Goal: Information Seeking & Learning: Learn about a topic

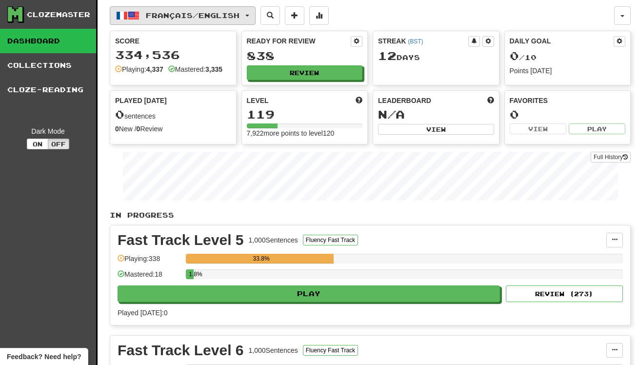
click at [175, 13] on span "Français / English" at bounding box center [193, 15] width 94 height 8
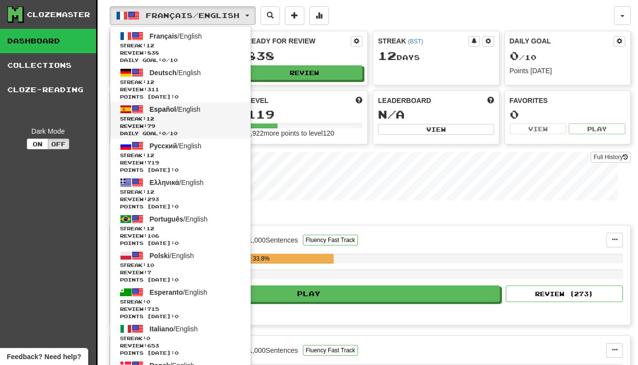
click at [184, 117] on span "Streak: 12" at bounding box center [180, 118] width 121 height 7
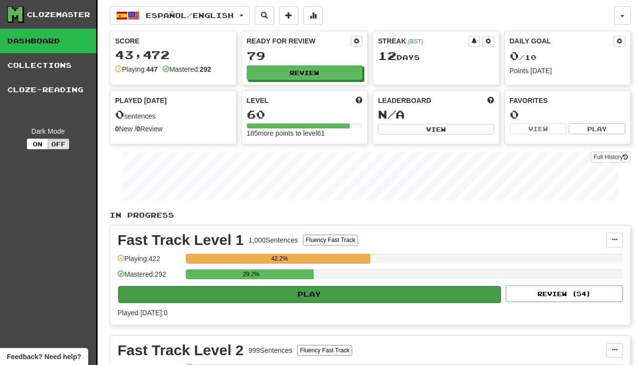
click at [346, 294] on button "Play" at bounding box center [309, 294] width 383 height 17
select select "**"
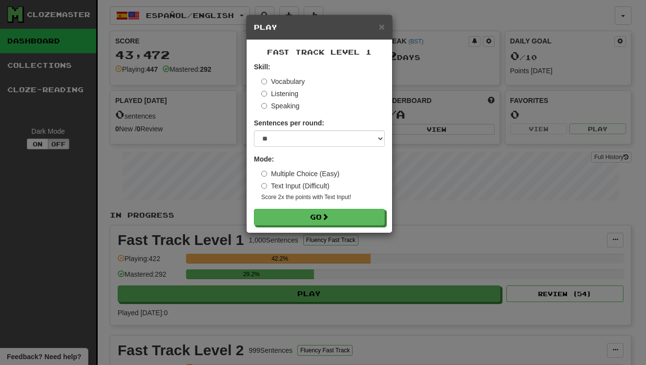
click at [350, 198] on small "Score 2x the points with Text Input !" at bounding box center [322, 197] width 123 height 8
click at [347, 219] on button "Go" at bounding box center [319, 217] width 131 height 17
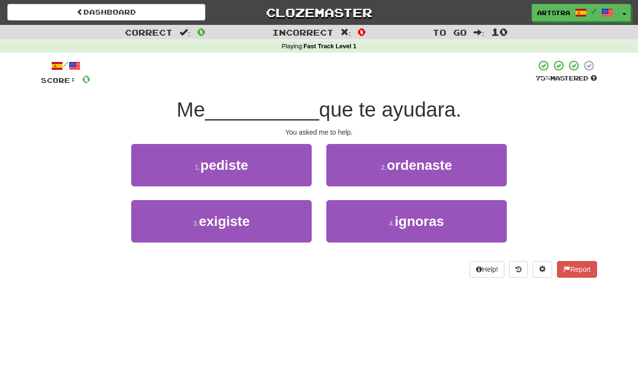
click at [311, 83] on div at bounding box center [313, 73] width 446 height 27
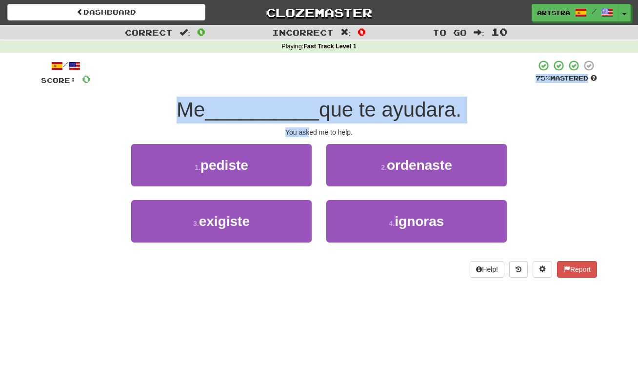
drag, startPoint x: 305, startPoint y: 111, endPoint x: 308, endPoint y: 131, distance: 20.9
click at [308, 131] on div "/ Score: 0 75 % Mastered Me __________ que te ayudara. You asked me to help. 1 …" at bounding box center [319, 169] width 556 height 218
click at [308, 131] on div "You asked me to help." at bounding box center [319, 132] width 556 height 10
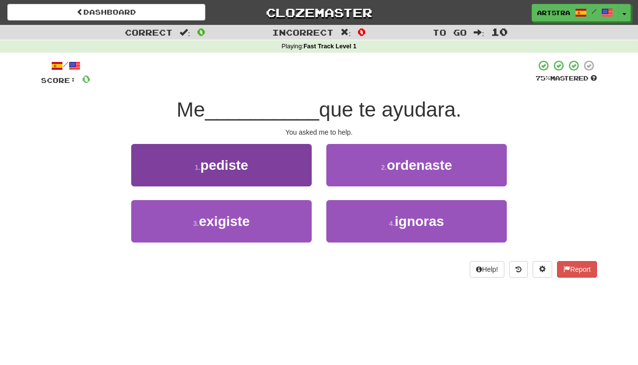
click at [270, 179] on button "1 . pediste" at bounding box center [221, 165] width 181 height 42
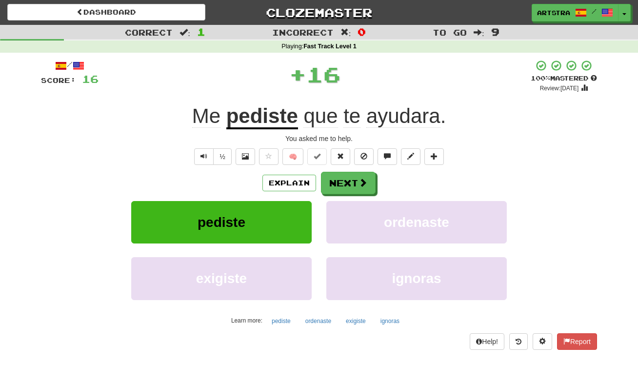
click at [256, 121] on u "pediste" at bounding box center [262, 116] width 72 height 25
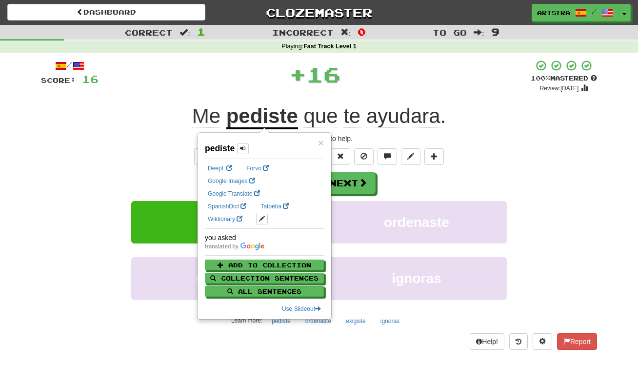
click at [415, 125] on span "ayudara" at bounding box center [404, 115] width 74 height 23
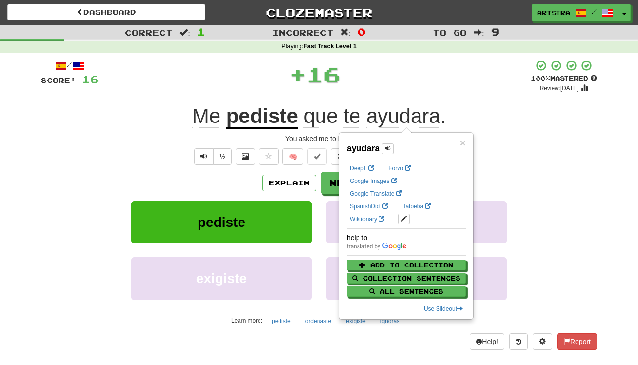
click at [528, 143] on div "/ Score: 16 + 16 100 % Mastered Review: 2125-08-29 Me pediste que te ayudara . …" at bounding box center [319, 205] width 556 height 290
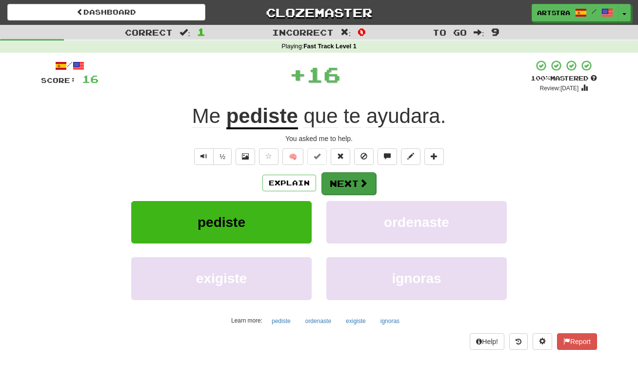
click at [363, 184] on span at bounding box center [363, 183] width 9 height 9
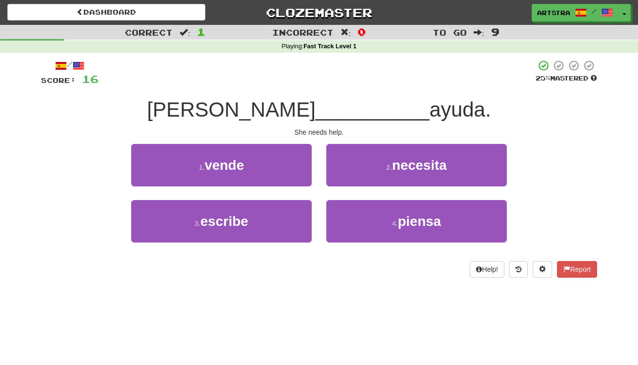
click at [325, 108] on span "__________" at bounding box center [373, 109] width 114 height 23
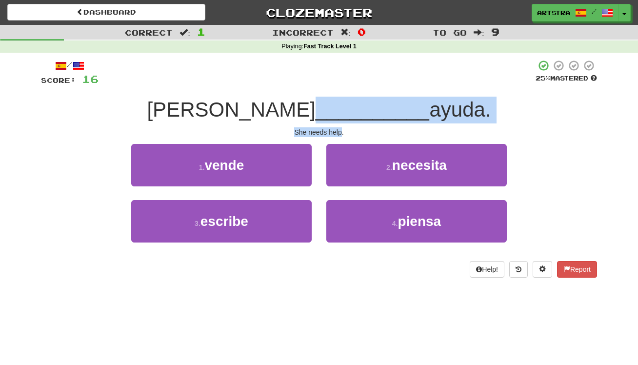
drag, startPoint x: 324, startPoint y: 110, endPoint x: 328, endPoint y: 127, distance: 18.2
click at [328, 127] on div "/ Score: 16 25 % Mastered Ella __________ ayuda. She needs help. 1 . vende 2 . …" at bounding box center [319, 169] width 556 height 218
click at [328, 127] on div "She needs help." at bounding box center [319, 132] width 556 height 10
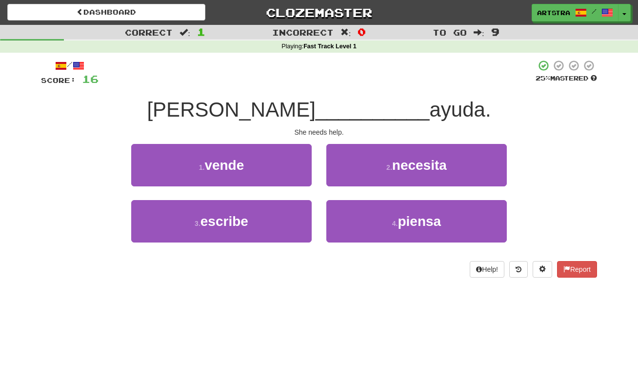
click at [403, 166] on span "necesita" at bounding box center [419, 165] width 55 height 15
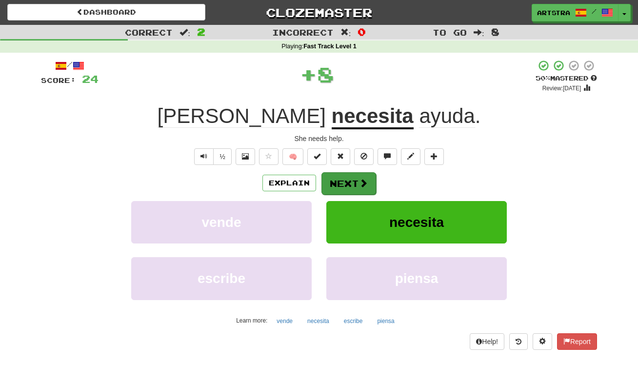
click at [360, 190] on button "Next" at bounding box center [349, 183] width 55 height 22
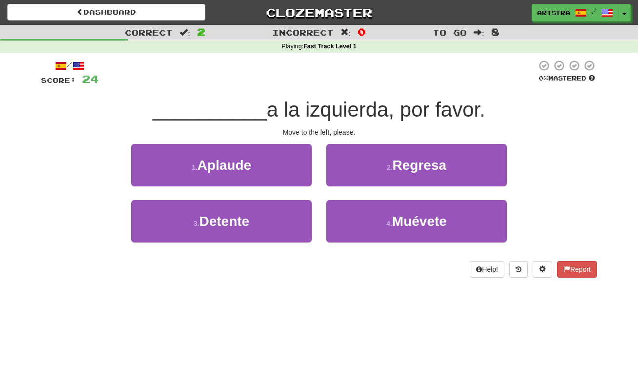
click at [331, 115] on span "a la izquierda, por favor." at bounding box center [376, 109] width 219 height 23
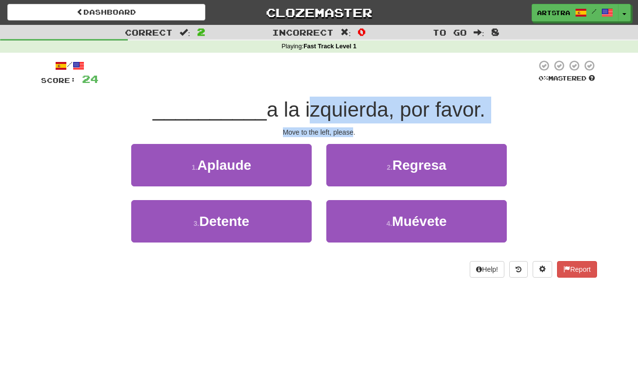
drag, startPoint x: 327, startPoint y: 122, endPoint x: 343, endPoint y: 132, distance: 18.7
click at [343, 132] on div "/ Score: 24 0 % Mastered __________ a la izquierda, por favor. Move to the left…" at bounding box center [319, 169] width 556 height 218
click at [343, 132] on div "Move to the left, please." at bounding box center [319, 132] width 556 height 10
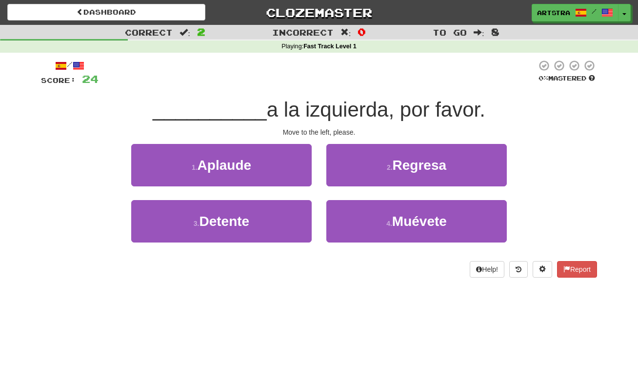
drag, startPoint x: 236, startPoint y: 228, endPoint x: 434, endPoint y: 248, distance: 198.7
click at [366, 321] on div "Dashboard Clozemaster Artstra / Toggle Dropdown Dashboard Leaderboard Activity …" at bounding box center [319, 182] width 638 height 365
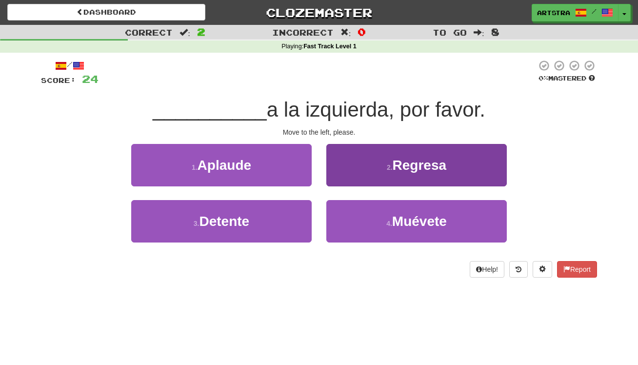
drag, startPoint x: 438, startPoint y: 227, endPoint x: 437, endPoint y: 221, distance: 6.0
click at [438, 227] on span "Muévete" at bounding box center [419, 221] width 55 height 15
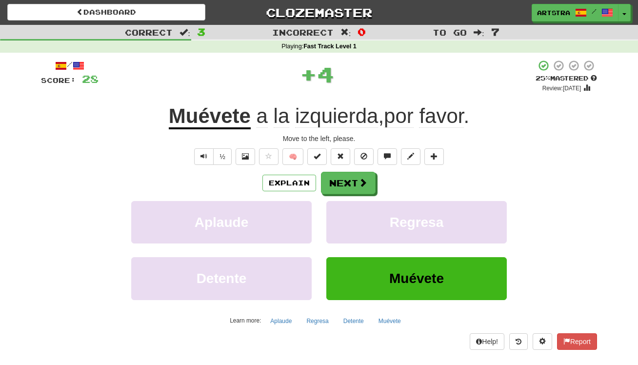
click at [334, 117] on span "izquierda" at bounding box center [336, 115] width 83 height 23
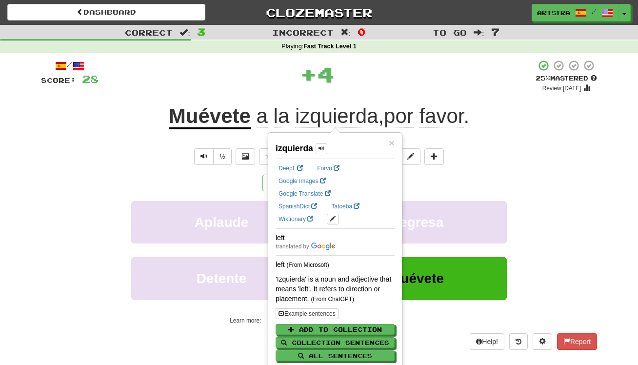
click at [498, 98] on div "/ Score: 28 + 4 25 % Mastered Review: 2025-09-23 Muévete a la izquierda , por f…" at bounding box center [319, 205] width 556 height 290
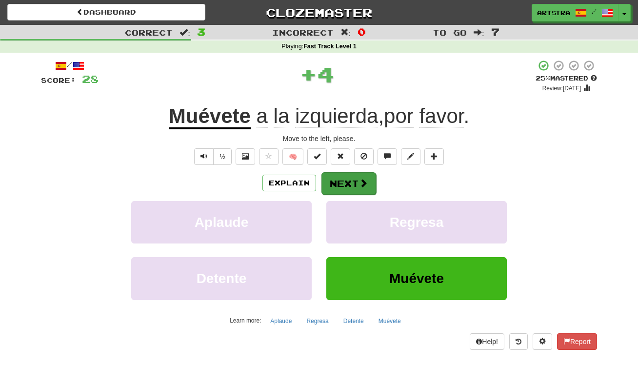
click at [357, 185] on button "Next" at bounding box center [349, 183] width 55 height 22
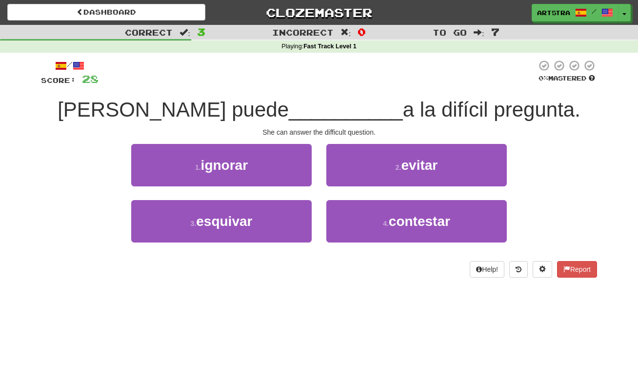
click at [322, 110] on span "__________" at bounding box center [346, 109] width 114 height 23
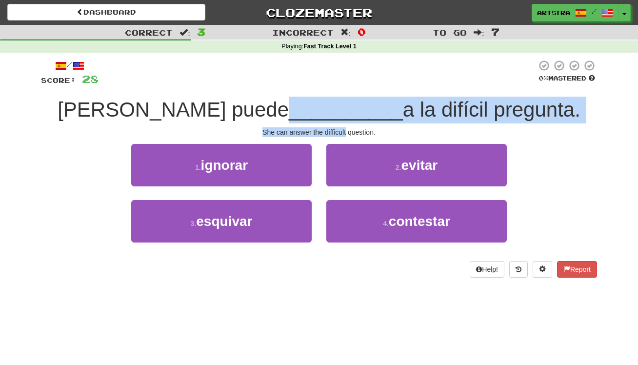
drag, startPoint x: 322, startPoint y: 110, endPoint x: 344, endPoint y: 132, distance: 30.7
click at [344, 132] on div "/ Score: 28 0 % Mastered Ella puede __________ a la difícil pregunta. She can a…" at bounding box center [319, 169] width 556 height 218
click at [344, 132] on div "She can answer the difficult question." at bounding box center [319, 132] width 556 height 10
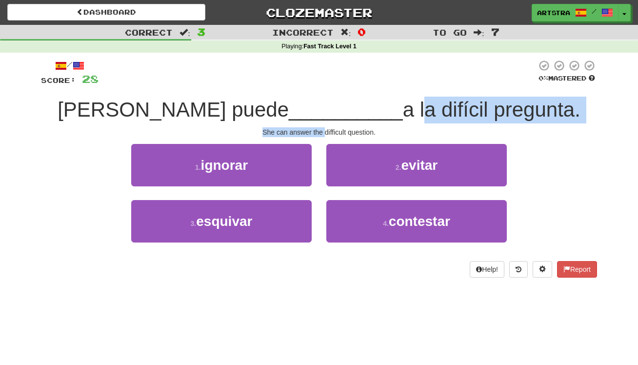
drag, startPoint x: 344, startPoint y: 132, endPoint x: 349, endPoint y: 104, distance: 28.3
click at [349, 104] on div "/ Score: 28 0 % Mastered Ella puede __________ a la difícil pregunta. She can a…" at bounding box center [319, 169] width 556 height 218
click at [403, 104] on span "a la difícil pregunta." at bounding box center [492, 109] width 178 height 23
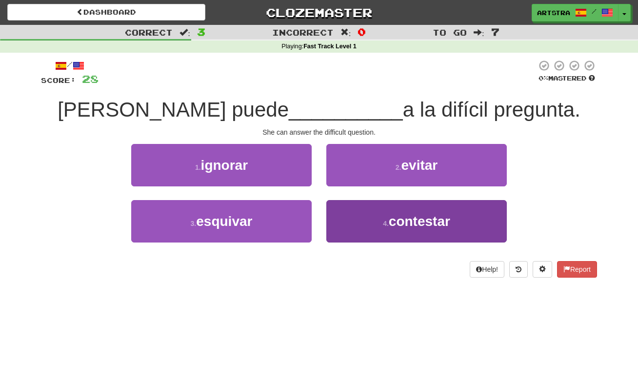
drag, startPoint x: 243, startPoint y: 162, endPoint x: 452, endPoint y: 238, distance: 223.3
click at [415, 265] on div "/ Score: 28 0 % Mastered Ella puede __________ a la difícil pregunta. She can a…" at bounding box center [319, 169] width 556 height 218
click at [454, 228] on button "4 . contestar" at bounding box center [417, 221] width 181 height 42
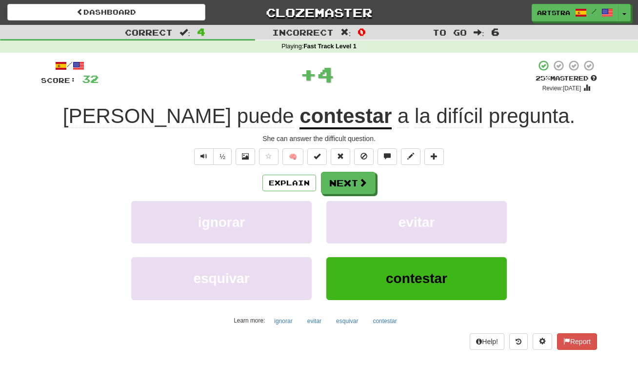
click at [300, 116] on u "contestar" at bounding box center [346, 116] width 92 height 25
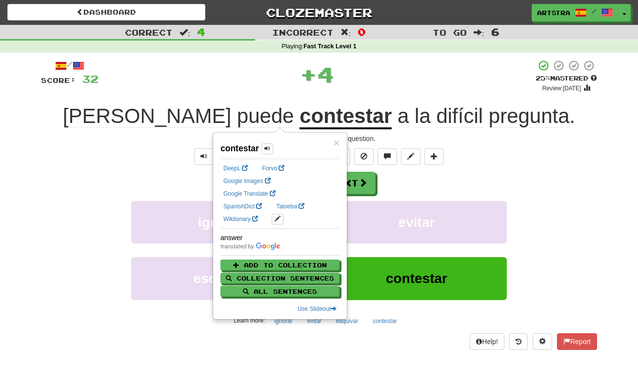
click at [483, 100] on div "/ Score: 32 + 4 25 % Mastered Review: 2025-09-23 Ella puede contestar a la difí…" at bounding box center [319, 205] width 556 height 290
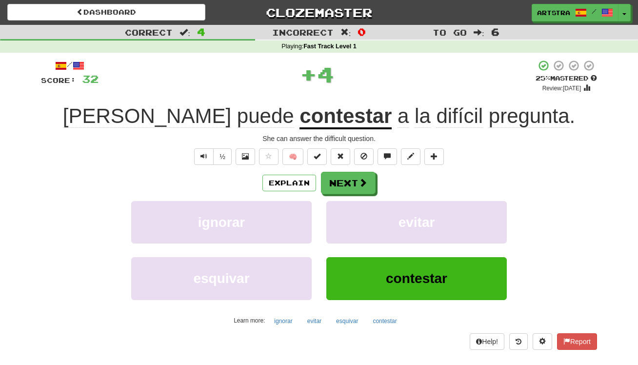
click at [489, 118] on span "pregunta" at bounding box center [529, 115] width 81 height 23
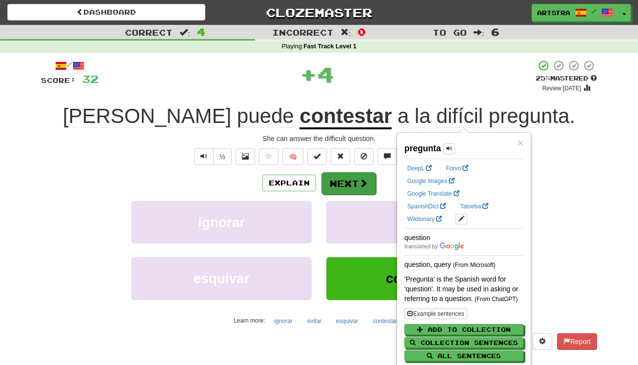
click at [352, 188] on button "Next" at bounding box center [349, 183] width 55 height 22
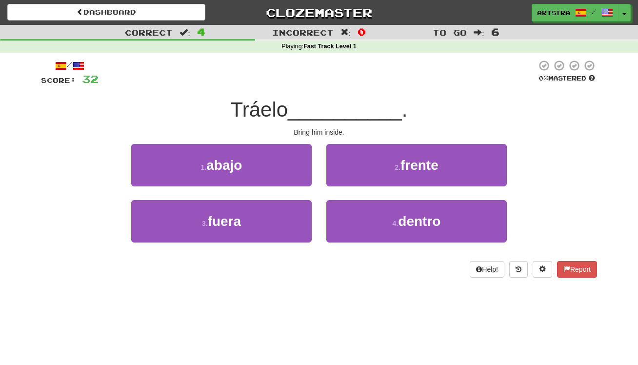
click at [319, 101] on span "__________" at bounding box center [345, 109] width 114 height 23
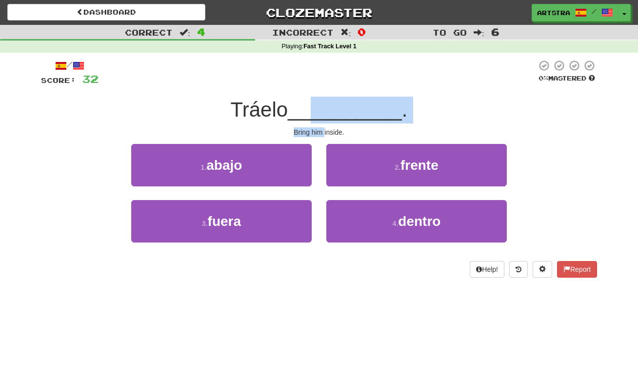
drag, startPoint x: 315, startPoint y: 119, endPoint x: 325, endPoint y: 134, distance: 18.4
click at [325, 134] on div "/ Score: 32 0 % Mastered Tráelo __________ . Bring him inside. 1 . abajo 2 . fr…" at bounding box center [319, 169] width 556 height 218
click at [325, 134] on div "Bring him inside." at bounding box center [319, 132] width 556 height 10
drag, startPoint x: 325, startPoint y: 134, endPoint x: 334, endPoint y: 106, distance: 29.2
click at [334, 106] on div "/ Score: 32 0 % Mastered Tráelo __________ . Bring him inside. 1 . abajo 2 . fr…" at bounding box center [319, 169] width 556 height 218
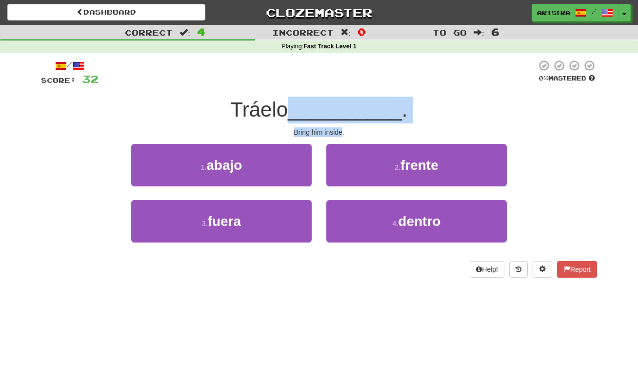
click at [334, 106] on span "__________" at bounding box center [345, 109] width 114 height 23
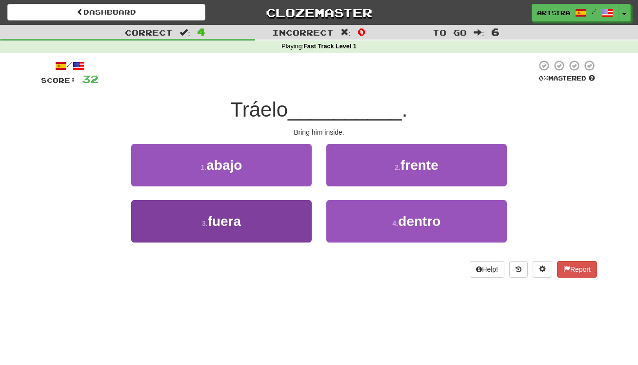
click at [279, 210] on button "3 . fuera" at bounding box center [221, 221] width 181 height 42
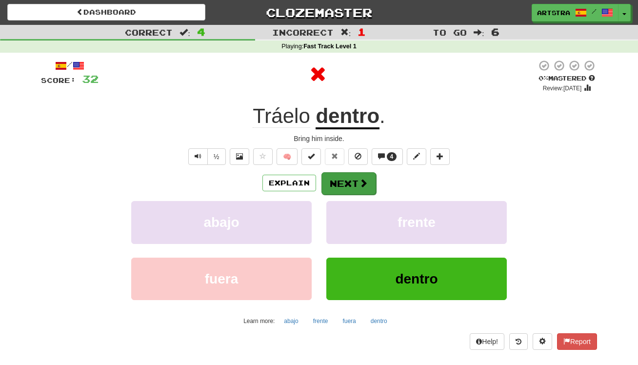
click at [353, 179] on button "Next" at bounding box center [349, 183] width 55 height 22
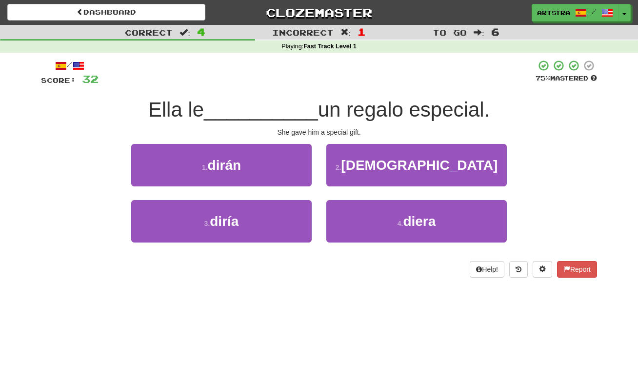
click at [326, 107] on span "un regalo especial." at bounding box center [404, 109] width 172 height 23
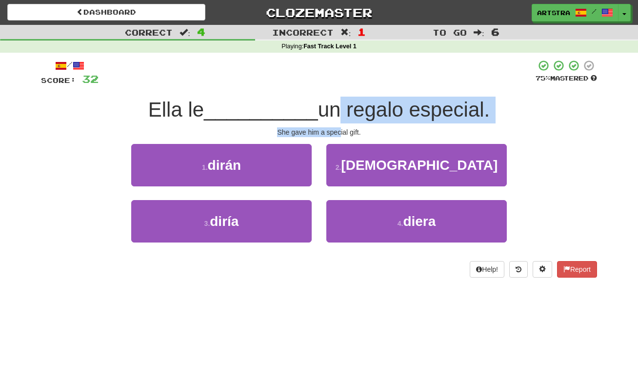
drag, startPoint x: 325, startPoint y: 114, endPoint x: 339, endPoint y: 131, distance: 22.1
click at [339, 131] on div "/ Score: 32 75 % Mastered Ella le __________ un regalo especial. She gave him a…" at bounding box center [319, 169] width 556 height 218
click at [339, 131] on div "She gave him a special gift." at bounding box center [319, 132] width 556 height 10
drag, startPoint x: 339, startPoint y: 131, endPoint x: 341, endPoint y: 107, distance: 23.5
click at [341, 107] on div "/ Score: 32 75 % Mastered Ella le __________ un regalo especial. She gave him a…" at bounding box center [319, 169] width 556 height 218
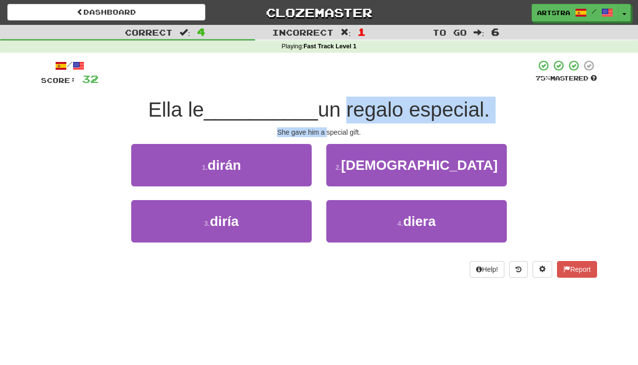
click at [341, 107] on span "un regalo especial." at bounding box center [404, 109] width 172 height 23
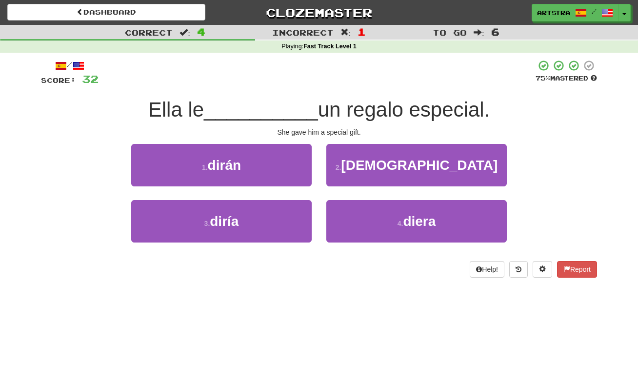
click at [407, 196] on div "2 . dio" at bounding box center [416, 172] width 195 height 56
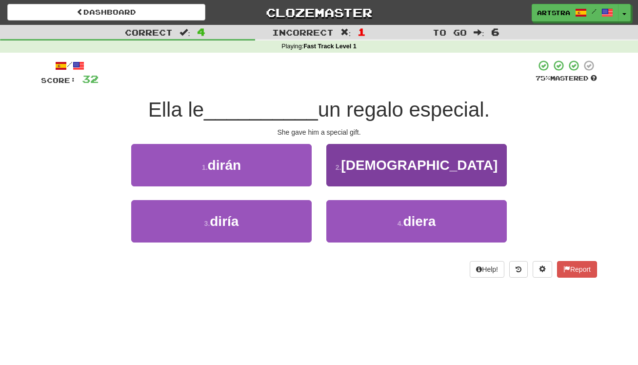
click at [413, 177] on button "2 . dio" at bounding box center [417, 165] width 181 height 42
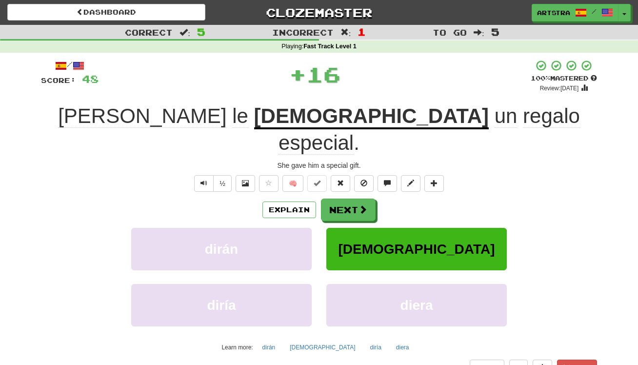
click at [260, 116] on u "dio" at bounding box center [371, 116] width 235 height 25
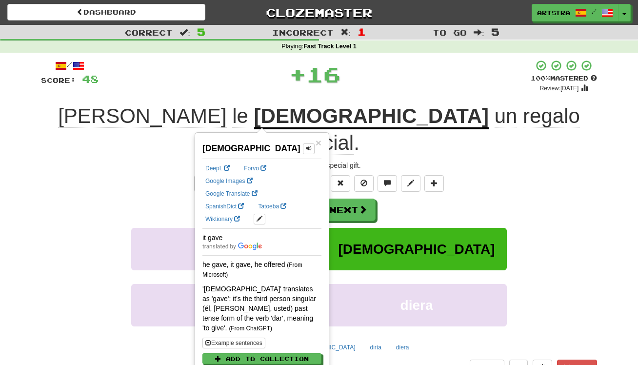
click at [354, 131] on span "especial" at bounding box center [316, 142] width 75 height 23
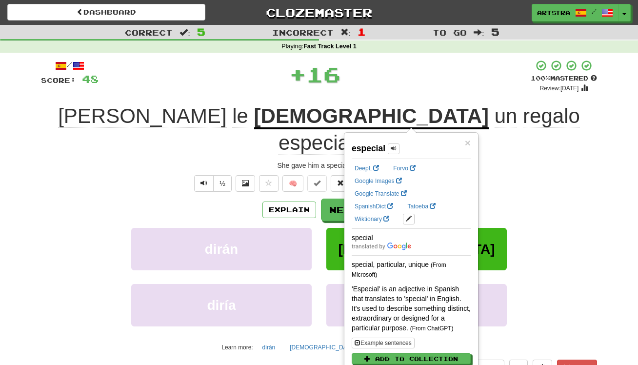
click at [397, 65] on div "+ 16" at bounding box center [315, 74] width 432 height 29
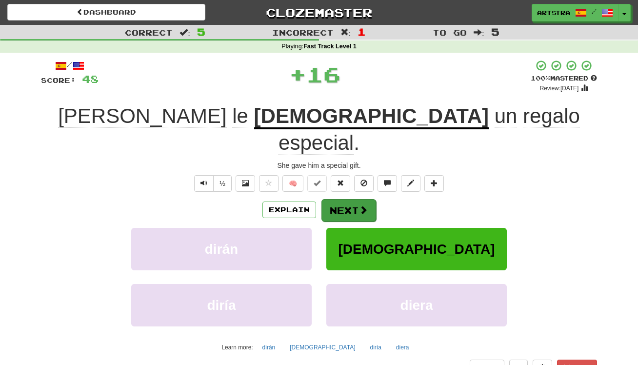
click at [360, 205] on span at bounding box center [363, 209] width 9 height 9
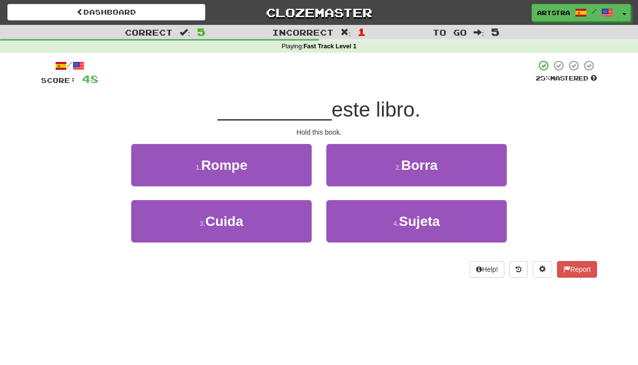
click at [338, 119] on span "este libro." at bounding box center [376, 109] width 89 height 23
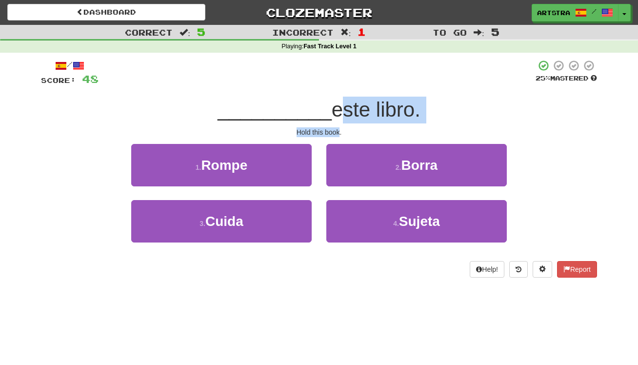
drag, startPoint x: 338, startPoint y: 119, endPoint x: 337, endPoint y: 134, distance: 14.7
click at [337, 134] on div "/ Score: 48 25 % Mastered __________ este libro. Hold this book. 1 . Rompe 2 . …" at bounding box center [319, 169] width 556 height 218
click at [337, 134] on div "Hold this book." at bounding box center [319, 132] width 556 height 10
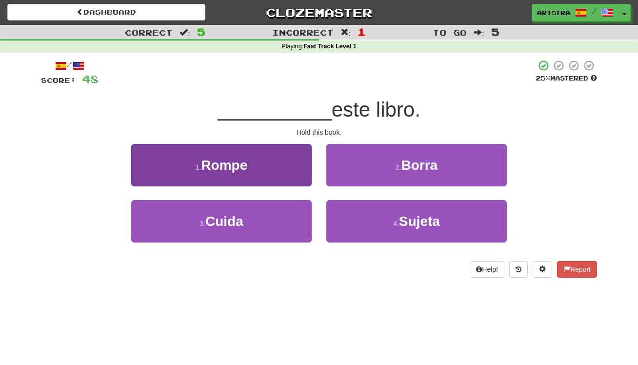
click at [271, 177] on button "1 . Rompe" at bounding box center [221, 165] width 181 height 42
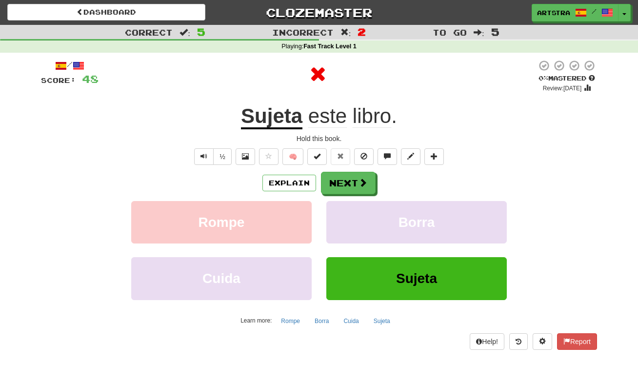
click at [280, 132] on div "/ Score: 48 0 % Mastered Review: 2025-09-22 Sujeta este libro . Hold this book.…" at bounding box center [319, 205] width 556 height 290
click at [440, 64] on div at bounding box center [318, 74] width 438 height 29
click at [360, 183] on span at bounding box center [363, 183] width 9 height 9
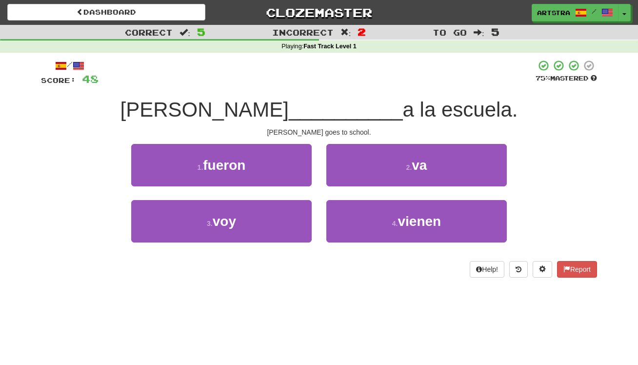
click at [301, 99] on span "__________" at bounding box center [346, 109] width 114 height 23
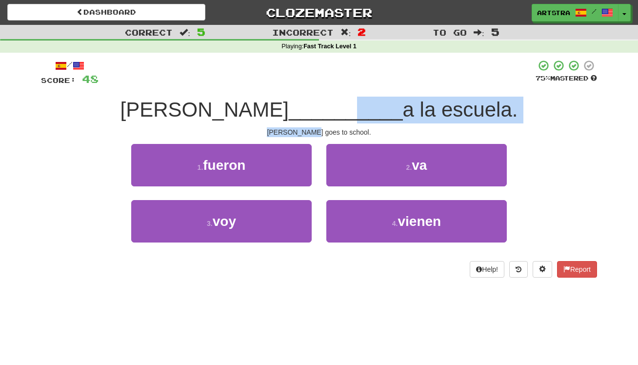
drag, startPoint x: 306, startPoint y: 116, endPoint x: 324, endPoint y: 129, distance: 22.4
click at [324, 129] on div "/ Score: 48 75 % Mastered Emily __________ a la escuela. Emily goes to school. …" at bounding box center [319, 169] width 556 height 218
click at [324, 129] on div "Emily goes to school." at bounding box center [319, 132] width 556 height 10
drag, startPoint x: 324, startPoint y: 129, endPoint x: 329, endPoint y: 107, distance: 22.1
click at [329, 107] on div "/ Score: 48 75 % Mastered Emily __________ a la escuela. Emily goes to school. …" at bounding box center [319, 169] width 556 height 218
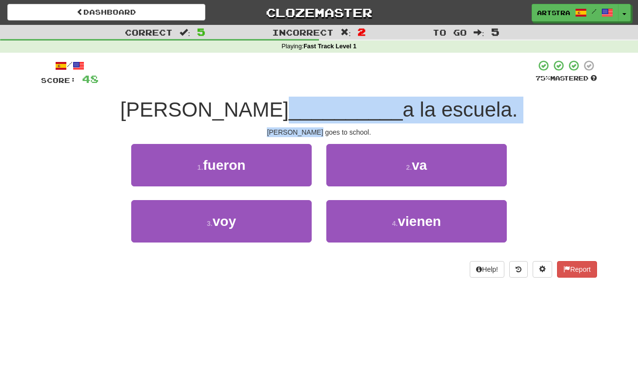
drag, startPoint x: 329, startPoint y: 107, endPoint x: 335, endPoint y: 118, distance: 11.8
click at [331, 111] on span "__________" at bounding box center [346, 109] width 114 height 23
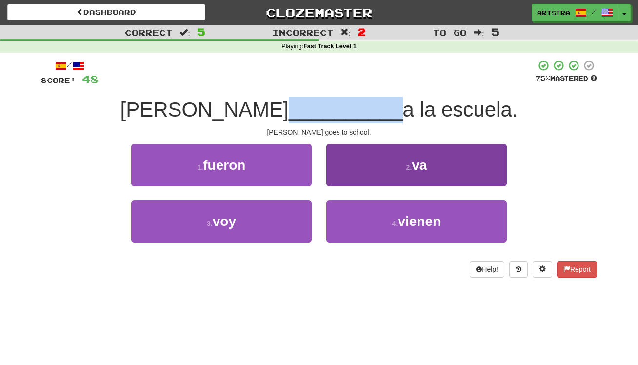
click at [417, 171] on span "va" at bounding box center [419, 165] width 15 height 15
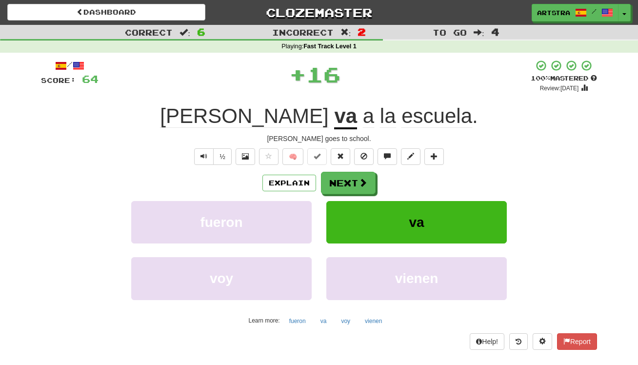
click at [379, 188] on div "Explain Next" at bounding box center [319, 183] width 556 height 22
click at [355, 185] on button "Next" at bounding box center [349, 183] width 55 height 22
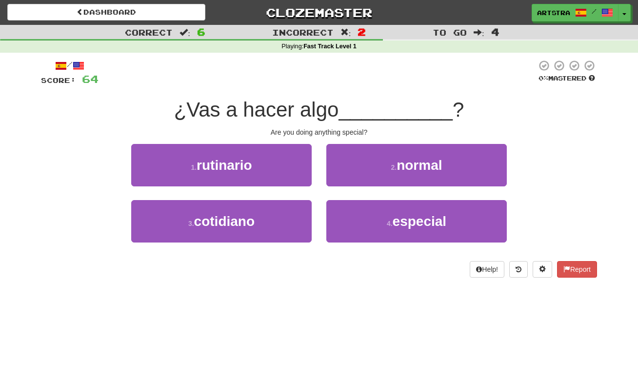
click at [294, 87] on div "/ Score: 64 0 % Mastered ¿Vas a hacer algo __________ ? Are you doing anything …" at bounding box center [319, 169] width 556 height 218
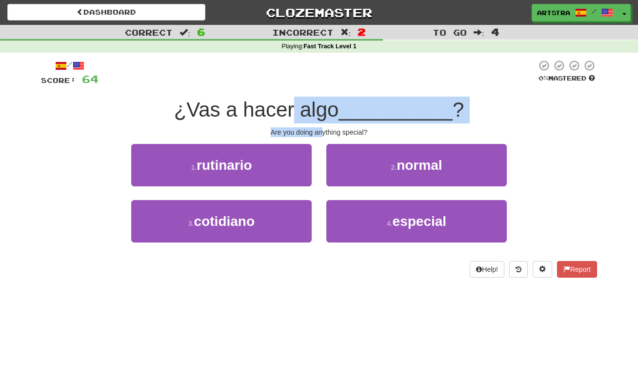
drag, startPoint x: 300, startPoint y: 121, endPoint x: 321, endPoint y: 130, distance: 22.8
click at [321, 130] on div "/ Score: 64 0 % Mastered ¿Vas a hacer algo __________ ? Are you doing anything …" at bounding box center [319, 169] width 556 height 218
click at [321, 130] on div "Are you doing anything special?" at bounding box center [319, 132] width 556 height 10
drag, startPoint x: 321, startPoint y: 130, endPoint x: 316, endPoint y: 102, distance: 27.8
click at [316, 102] on div "/ Score: 64 0 % Mastered ¿Vas a hacer algo __________ ? Are you doing anything …" at bounding box center [319, 169] width 556 height 218
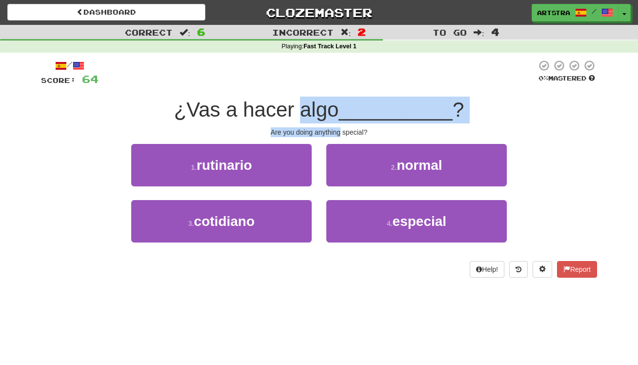
click at [316, 102] on span "¿Vas a hacer algo" at bounding box center [256, 109] width 165 height 23
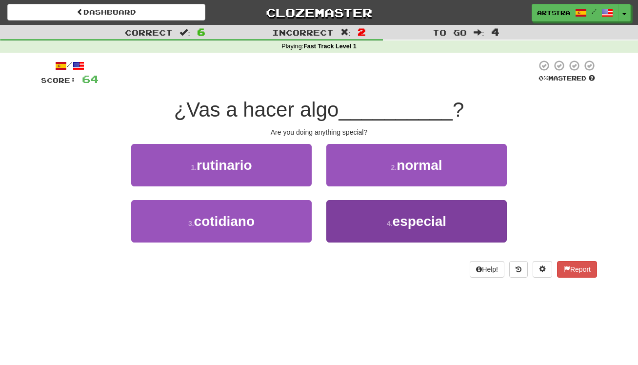
click at [439, 235] on button "4 . especial" at bounding box center [417, 221] width 181 height 42
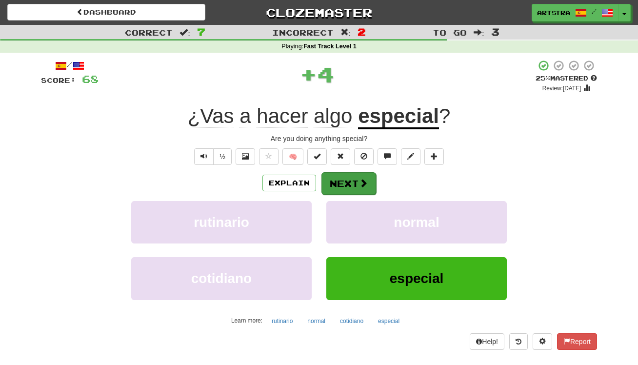
click at [329, 181] on button "Next" at bounding box center [349, 183] width 55 height 22
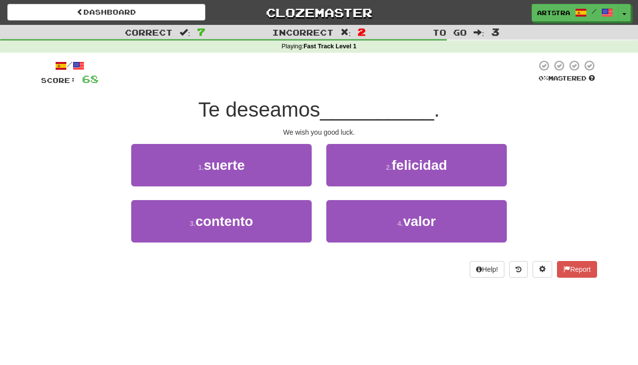
click at [334, 103] on span "__________" at bounding box center [377, 109] width 114 height 23
drag, startPoint x: 337, startPoint y: 122, endPoint x: 343, endPoint y: 127, distance: 7.6
click at [343, 127] on div "/ Score: 68 0 % Mastered Te deseamos __________ . We wish you good luck. 1 . su…" at bounding box center [319, 169] width 556 height 218
click at [343, 127] on div "We wish you good luck." at bounding box center [319, 132] width 556 height 10
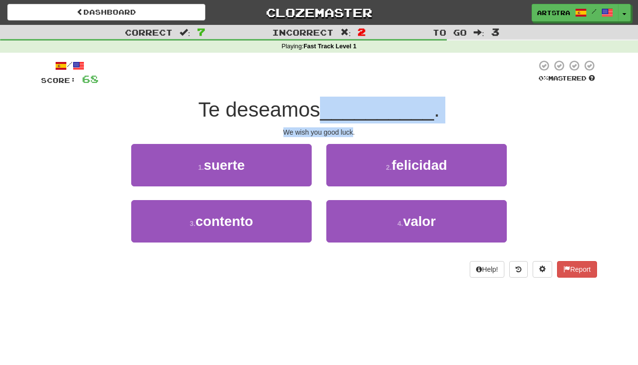
drag, startPoint x: 343, startPoint y: 127, endPoint x: 337, endPoint y: 111, distance: 17.1
click at [337, 111] on div "/ Score: 68 0 % Mastered Te deseamos __________ . We wish you good luck. 1 . su…" at bounding box center [319, 169] width 556 height 218
click at [337, 111] on span "__________" at bounding box center [377, 109] width 114 height 23
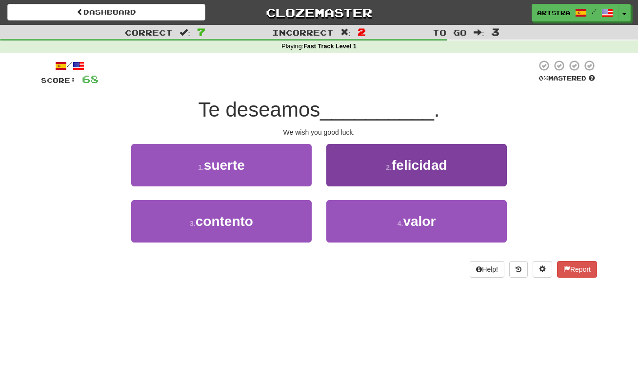
click at [456, 174] on button "2 . felicidad" at bounding box center [417, 165] width 181 height 42
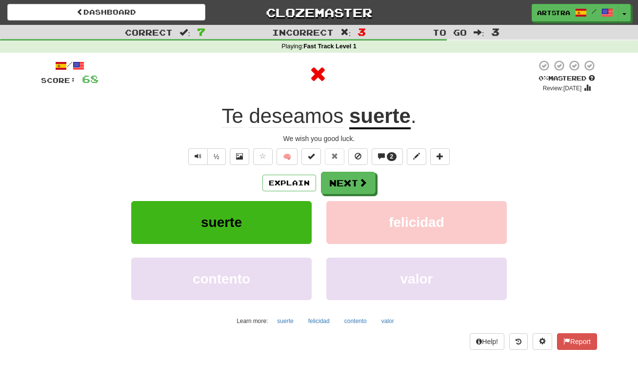
click at [400, 109] on u "suerte" at bounding box center [379, 116] width 61 height 25
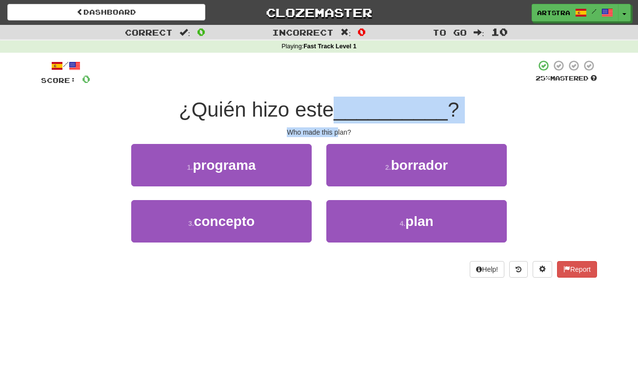
drag, startPoint x: 331, startPoint y: 112, endPoint x: 338, endPoint y: 132, distance: 21.3
click at [338, 132] on div "/ Score: 0 25 % Mastered ¿Quién hizo este __________ ? Who made this plan? 1 . …" at bounding box center [319, 169] width 556 height 218
click at [338, 132] on div "Who made this plan?" at bounding box center [319, 132] width 556 height 10
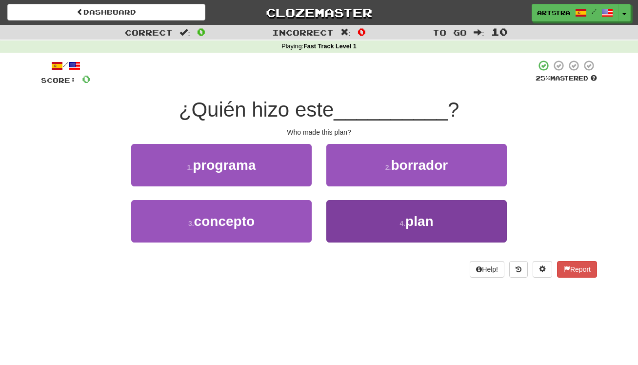
drag, startPoint x: 443, startPoint y: 245, endPoint x: 443, endPoint y: 239, distance: 5.9
click at [443, 245] on div "4 . plan" at bounding box center [416, 228] width 195 height 56
click at [441, 236] on button "4 . plan" at bounding box center [417, 221] width 181 height 42
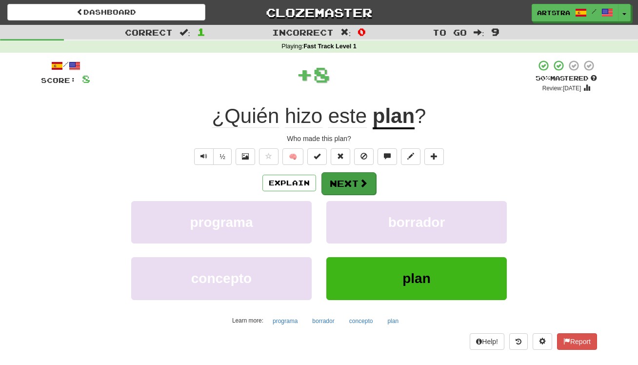
click at [361, 183] on span at bounding box center [363, 183] width 9 height 9
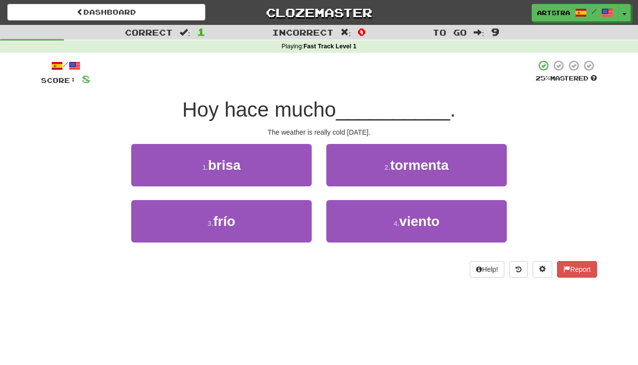
click at [319, 114] on span "Hoy hace mucho" at bounding box center [260, 109] width 154 height 23
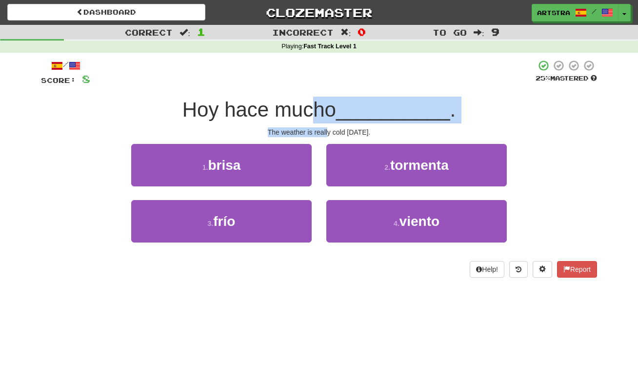
drag, startPoint x: 319, startPoint y: 114, endPoint x: 328, endPoint y: 134, distance: 22.5
click at [328, 134] on div "/ Score: 8 25 % Mastered Hoy hace mucho __________ . The weather is really cold…" at bounding box center [319, 169] width 556 height 218
click at [328, 134] on div "The weather is really cold today." at bounding box center [319, 132] width 556 height 10
drag, startPoint x: 328, startPoint y: 134, endPoint x: 333, endPoint y: 111, distance: 23.8
click at [333, 111] on div "/ Score: 8 25 % Mastered Hoy hace mucho __________ . The weather is really cold…" at bounding box center [319, 169] width 556 height 218
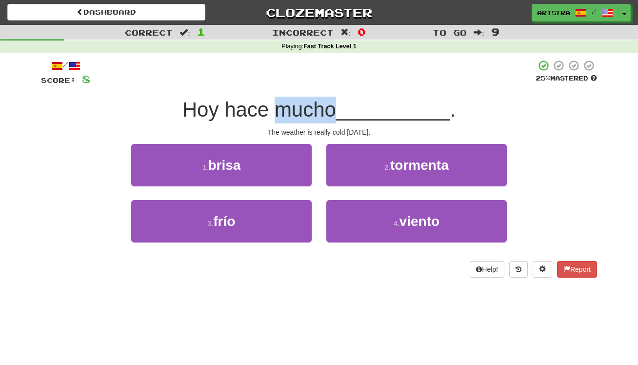
click at [333, 112] on span "Hoy hace mucho" at bounding box center [260, 109] width 154 height 23
drag, startPoint x: 240, startPoint y: 172, endPoint x: 257, endPoint y: 161, distance: 20.2
click at [241, 172] on button "1 . brisa" at bounding box center [221, 165] width 181 height 42
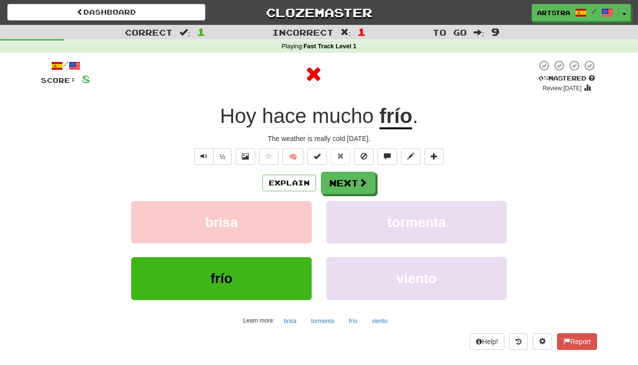
drag, startPoint x: 382, startPoint y: 117, endPoint x: 382, endPoint y: 106, distance: 10.7
click at [381, 117] on u "frío" at bounding box center [396, 116] width 33 height 25
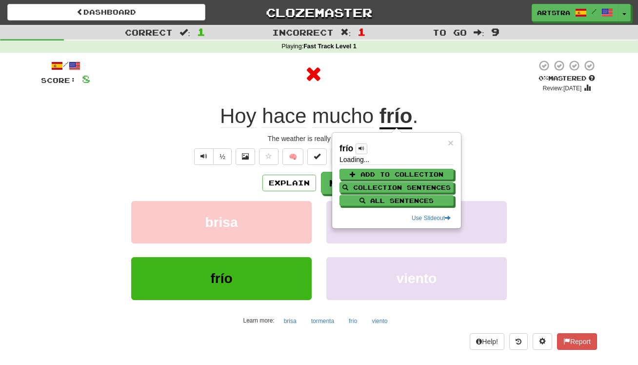
click at [384, 84] on div at bounding box center [313, 74] width 447 height 29
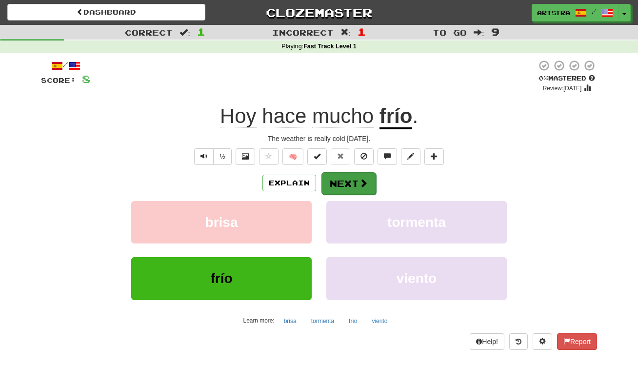
click at [347, 183] on button "Next" at bounding box center [349, 183] width 55 height 22
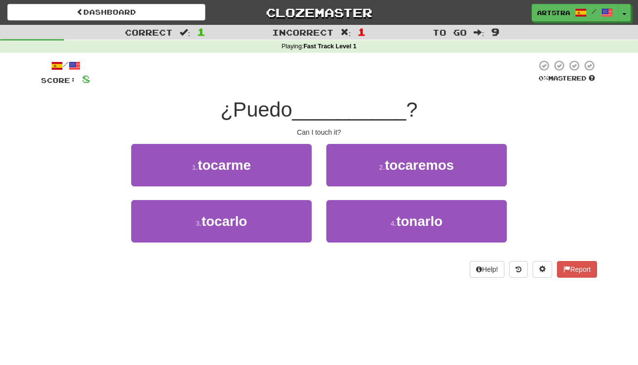
click at [328, 111] on span "__________" at bounding box center [349, 109] width 114 height 23
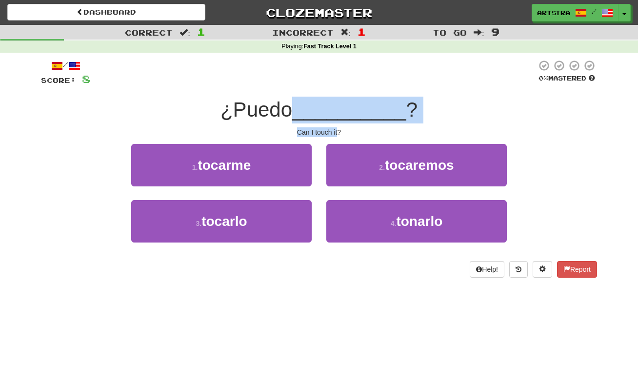
drag, startPoint x: 328, startPoint y: 111, endPoint x: 334, endPoint y: 126, distance: 16.7
click at [334, 126] on div "/ Score: 8 0 % Mastered ¿Puedo __________ ? Can I touch it? 1 . tocarme 2 . toc…" at bounding box center [319, 169] width 556 height 218
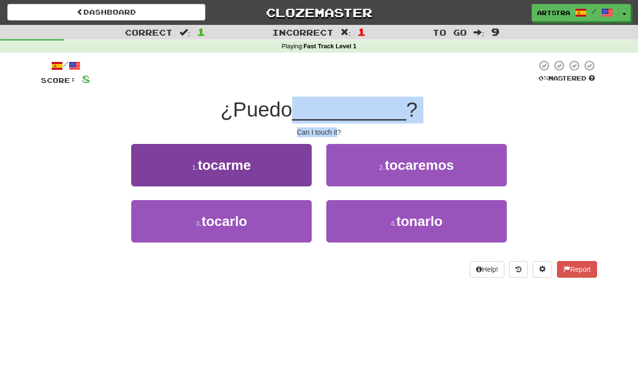
click at [276, 170] on button "1 . tocarme" at bounding box center [221, 165] width 181 height 42
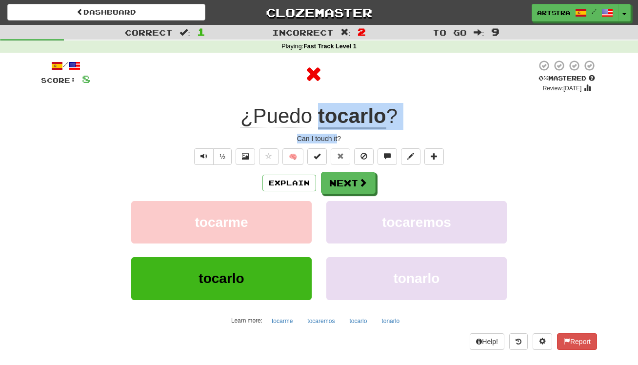
click at [369, 114] on u "tocarlo" at bounding box center [352, 116] width 68 height 25
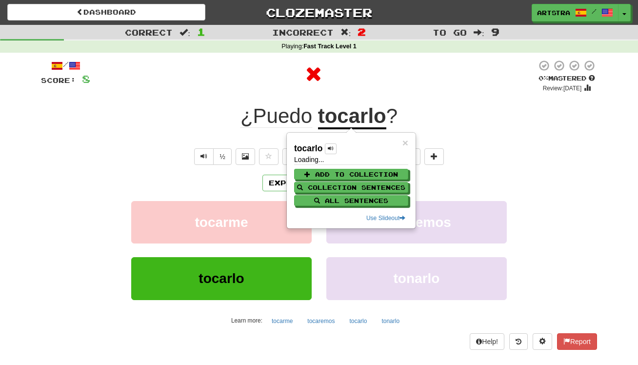
click at [378, 84] on div at bounding box center [313, 74] width 447 height 29
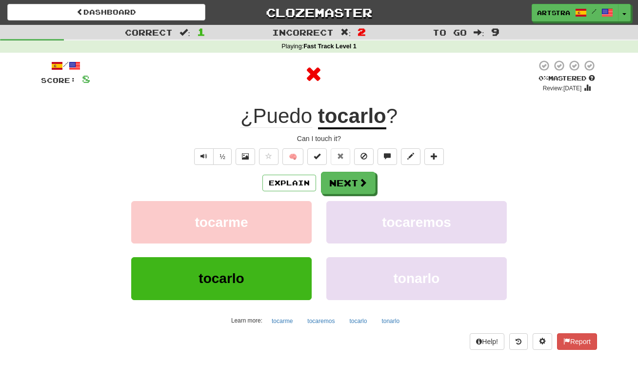
click at [357, 167] on div "/ Score: 8 0 % Mastered Review: 2025-09-22 ¿Puedo tocarlo ? Can I touch it? ½ 🧠…" at bounding box center [319, 205] width 556 height 290
click at [353, 178] on button "Next" at bounding box center [349, 183] width 55 height 22
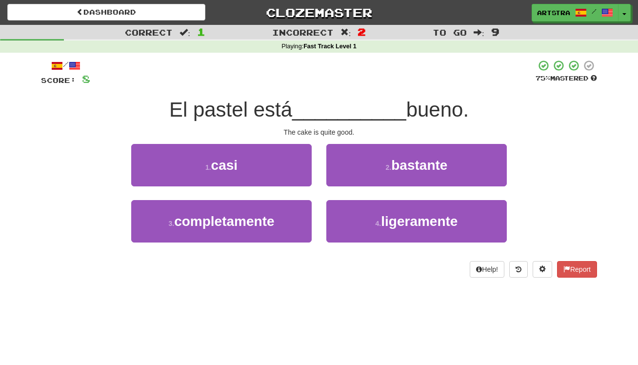
click at [316, 76] on div at bounding box center [313, 73] width 446 height 27
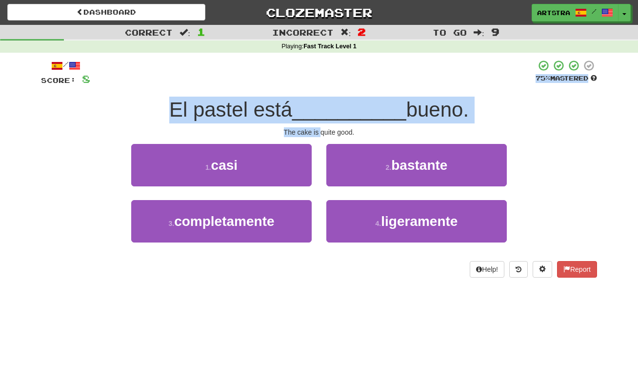
drag, startPoint x: 316, startPoint y: 76, endPoint x: 320, endPoint y: 126, distance: 50.9
click at [320, 126] on div "/ Score: 8 75 % Mastered El pastel está __________ bueno. The cake is quite goo…" at bounding box center [319, 169] width 556 height 218
click at [320, 127] on div "The cake is quite good." at bounding box center [319, 132] width 556 height 10
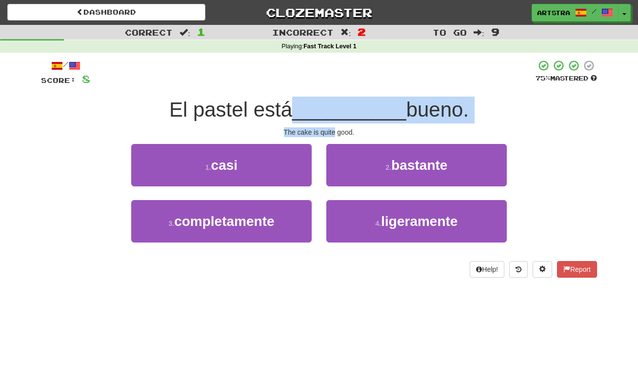
drag, startPoint x: 320, startPoint y: 126, endPoint x: 329, endPoint y: 104, distance: 23.7
click at [329, 104] on div "/ Score: 8 75 % Mastered El pastel está __________ bueno. The cake is quite goo…" at bounding box center [319, 169] width 556 height 218
click at [329, 104] on span "__________" at bounding box center [349, 109] width 114 height 23
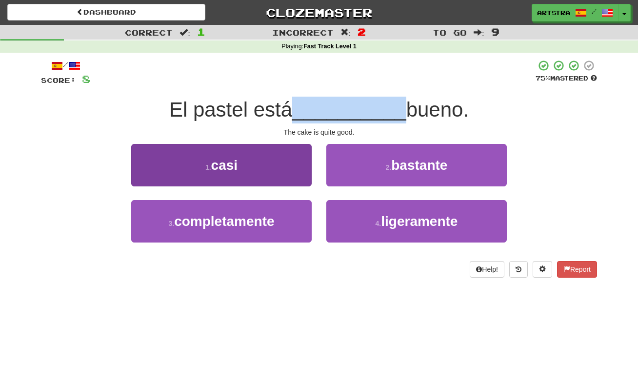
click at [280, 158] on button "1 . casi" at bounding box center [221, 165] width 181 height 42
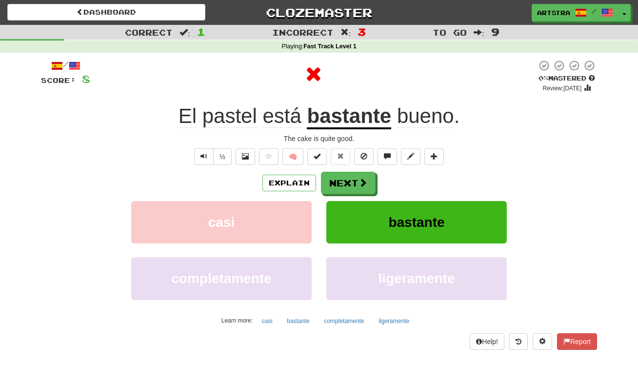
click at [350, 116] on u "bastante" at bounding box center [349, 116] width 84 height 25
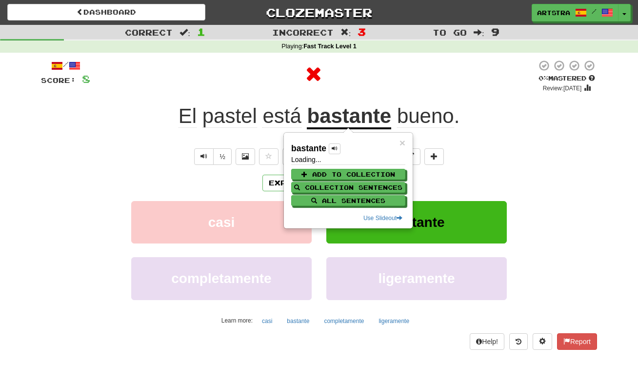
click at [446, 79] on div at bounding box center [313, 74] width 447 height 29
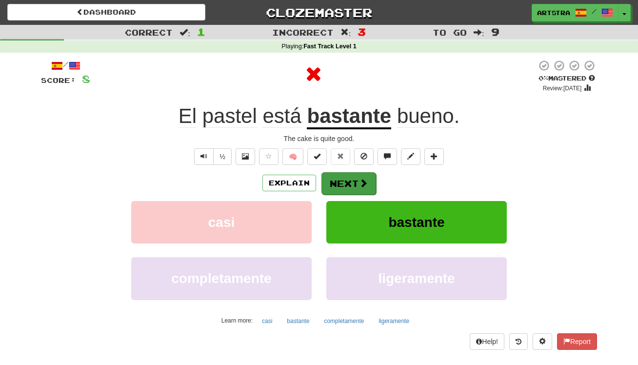
click at [353, 183] on button "Next" at bounding box center [349, 183] width 55 height 22
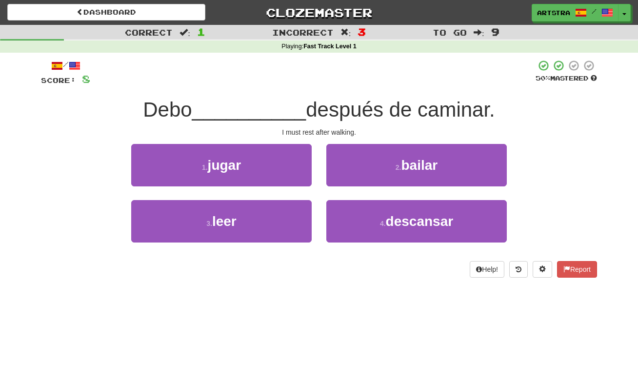
click at [335, 125] on div "/ Score: 8 50 % Mastered Debo __________ después de caminar. I must rest after …" at bounding box center [319, 169] width 556 height 218
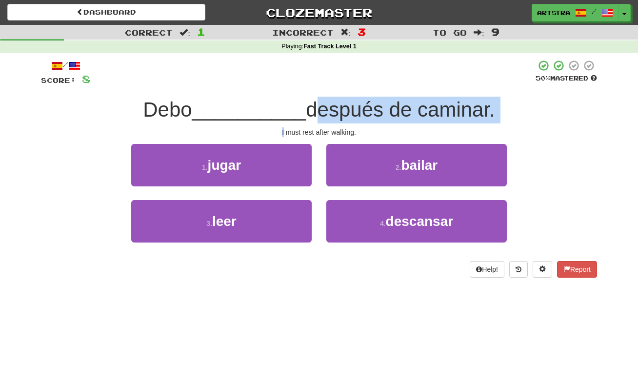
drag, startPoint x: 335, startPoint y: 125, endPoint x: 336, endPoint y: 107, distance: 18.6
click at [336, 107] on div "/ Score: 8 50 % Mastered Debo __________ después de caminar. I must rest after …" at bounding box center [319, 169] width 556 height 218
click at [336, 107] on span "después de caminar." at bounding box center [400, 109] width 189 height 23
drag, startPoint x: 336, startPoint y: 107, endPoint x: 338, endPoint y: 128, distance: 21.1
click at [338, 128] on div "/ Score: 8 50 % Mastered Debo __________ después de caminar. I must rest after …" at bounding box center [319, 169] width 556 height 218
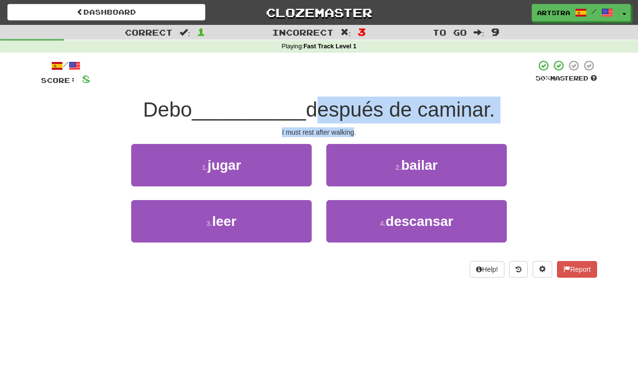
click at [338, 128] on div "I must rest after walking." at bounding box center [319, 132] width 556 height 10
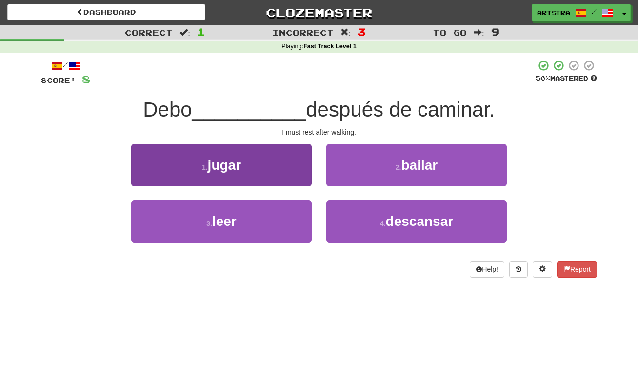
click at [283, 173] on button "1 . jugar" at bounding box center [221, 165] width 181 height 42
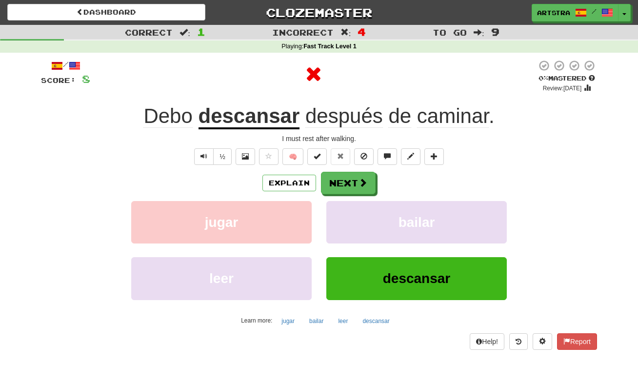
click at [269, 113] on u "descansar" at bounding box center [250, 116] width 102 height 25
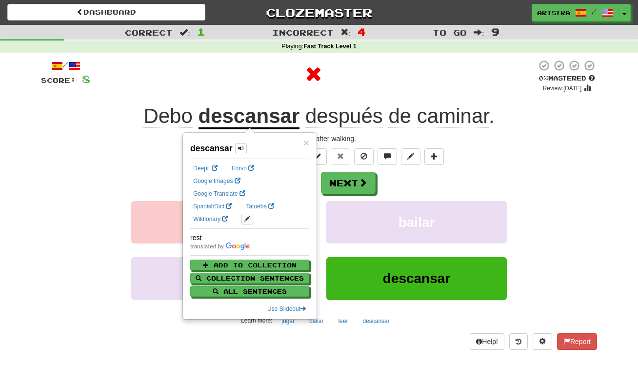
click at [470, 68] on div at bounding box center [313, 74] width 447 height 29
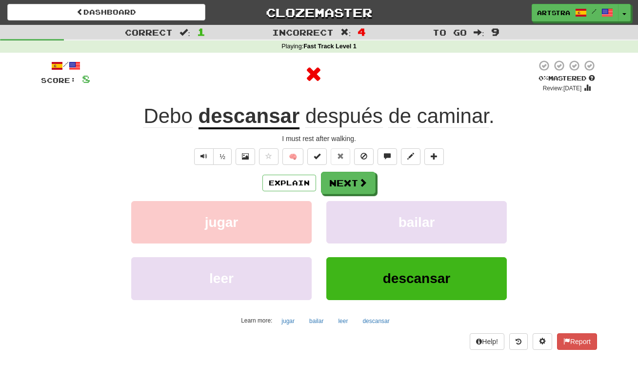
click at [457, 106] on span "caminar" at bounding box center [453, 115] width 72 height 23
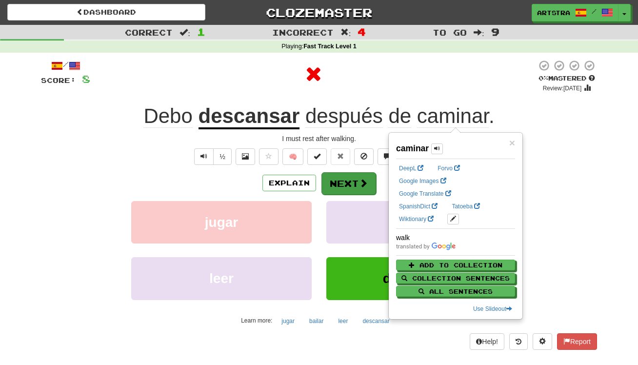
click at [366, 179] on span at bounding box center [363, 183] width 9 height 9
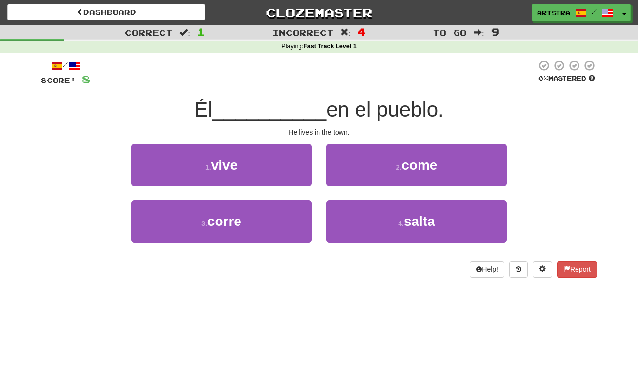
click at [327, 104] on span "en el pueblo." at bounding box center [386, 109] width 118 height 23
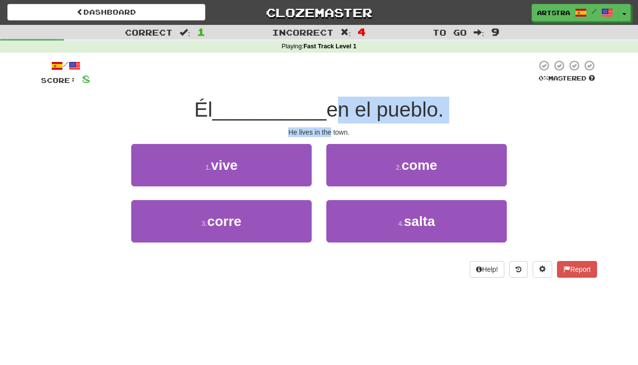
drag, startPoint x: 331, startPoint y: 135, endPoint x: 325, endPoint y: 131, distance: 7.3
click at [326, 131] on div "/ Score: 8 0 % Mastered Él __________ en el pueblo. He lives in the town. 1 . v…" at bounding box center [319, 169] width 556 height 218
click at [325, 131] on div "He lives in the town." at bounding box center [319, 132] width 556 height 10
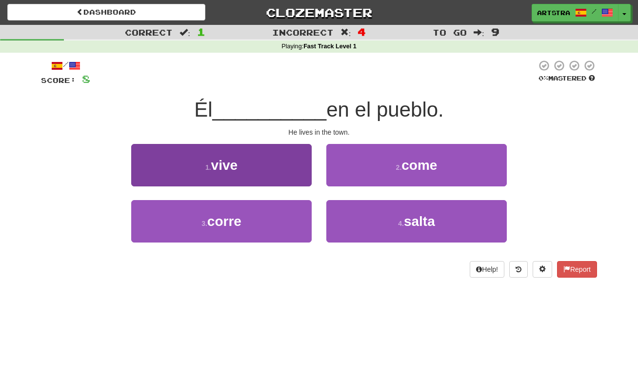
click at [244, 152] on button "1 . vive" at bounding box center [221, 165] width 181 height 42
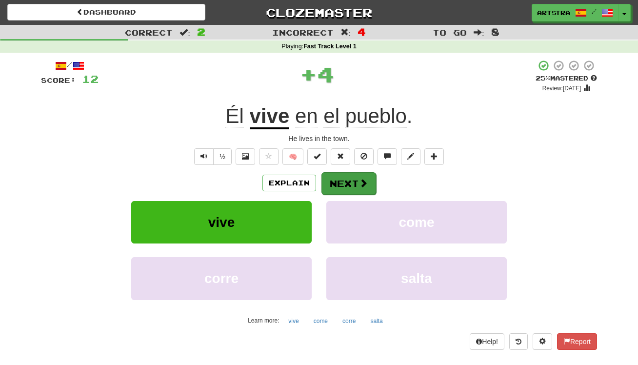
click at [354, 179] on button "Next" at bounding box center [349, 183] width 55 height 22
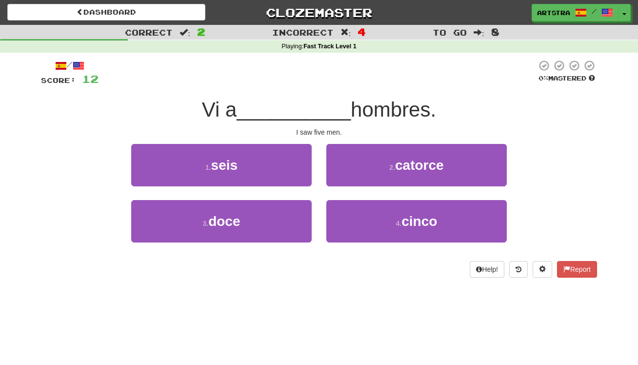
click at [338, 115] on span "__________" at bounding box center [294, 109] width 114 height 23
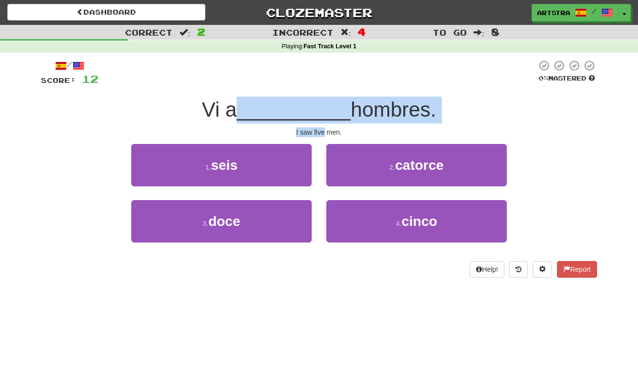
drag, startPoint x: 342, startPoint y: 125, endPoint x: 321, endPoint y: 128, distance: 21.1
click at [321, 128] on div "/ Score: 12 0 % Mastered Vi a __________ hombres. I saw five men. 1 . seis 2 . …" at bounding box center [319, 169] width 556 height 218
click at [321, 128] on div "I saw five men." at bounding box center [319, 132] width 556 height 10
drag, startPoint x: 321, startPoint y: 128, endPoint x: 329, endPoint y: 104, distance: 25.3
click at [329, 104] on div "/ Score: 12 0 % Mastered Vi a __________ hombres. I saw five men. 1 . seis 2 . …" at bounding box center [319, 169] width 556 height 218
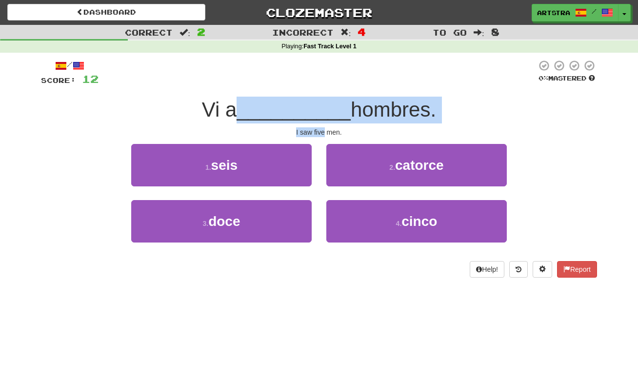
click at [329, 104] on span "__________" at bounding box center [294, 109] width 114 height 23
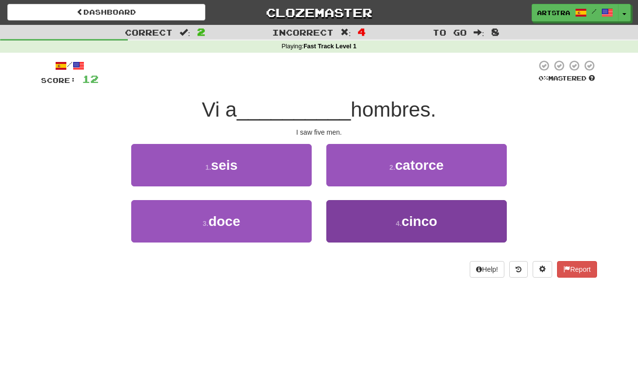
click at [400, 220] on small "4 ." at bounding box center [399, 224] width 6 height 8
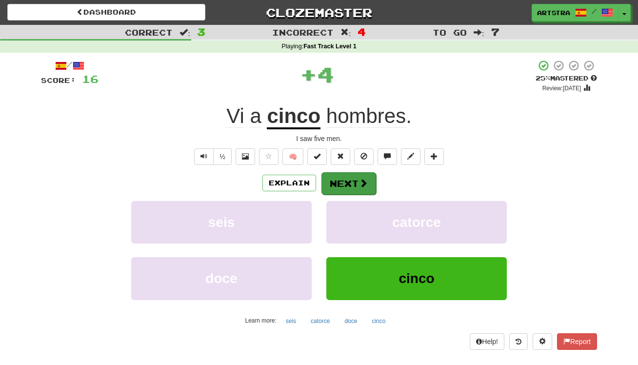
click at [359, 192] on button "Next" at bounding box center [349, 183] width 55 height 22
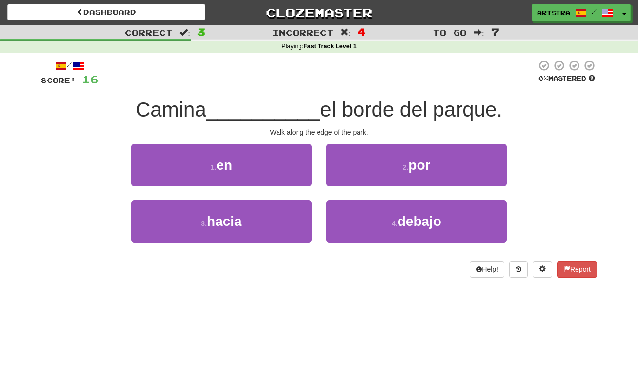
click at [304, 107] on span "__________" at bounding box center [263, 109] width 114 height 23
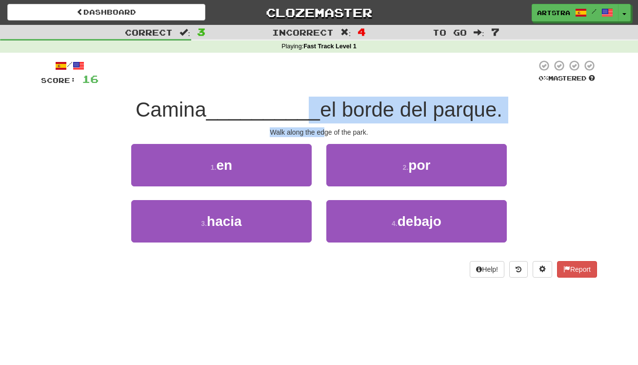
drag, startPoint x: 313, startPoint y: 123, endPoint x: 323, endPoint y: 131, distance: 12.8
click at [323, 131] on div "/ Score: 16 0 % Mastered Camina __________ el borde del parque. Walk along the …" at bounding box center [319, 169] width 556 height 218
click at [323, 131] on div "Walk along the edge of the park." at bounding box center [319, 132] width 556 height 10
drag, startPoint x: 323, startPoint y: 131, endPoint x: 336, endPoint y: 110, distance: 25.2
click at [336, 110] on div "/ Score: 16 0 % Mastered Camina __________ el borde del parque. Walk along the …" at bounding box center [319, 169] width 556 height 218
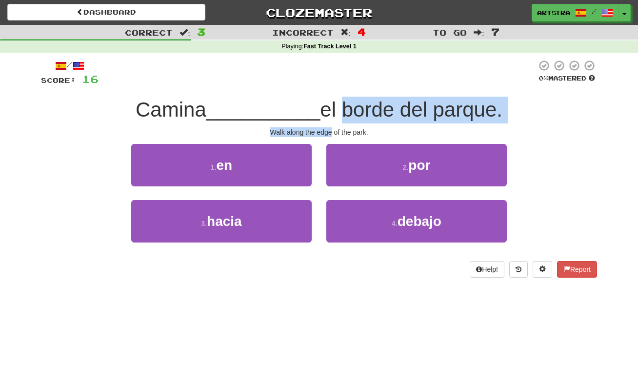
click at [336, 110] on span "el borde del parque." at bounding box center [411, 109] width 183 height 23
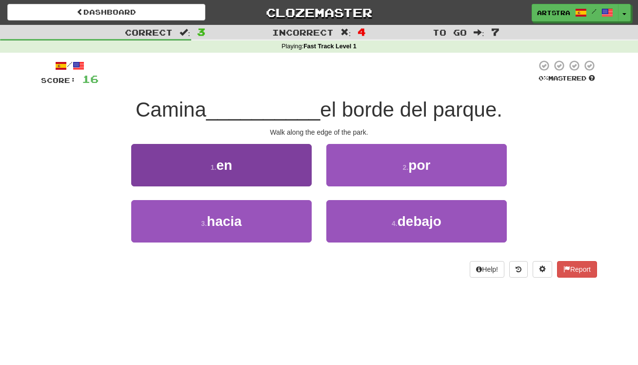
click at [280, 179] on button "1 . en" at bounding box center [221, 165] width 181 height 42
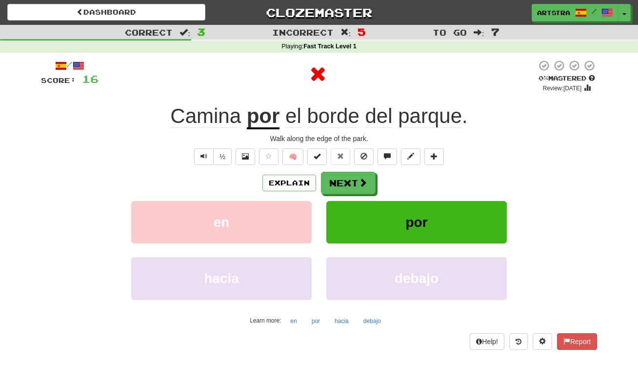
click at [445, 122] on span "parque" at bounding box center [430, 115] width 64 height 23
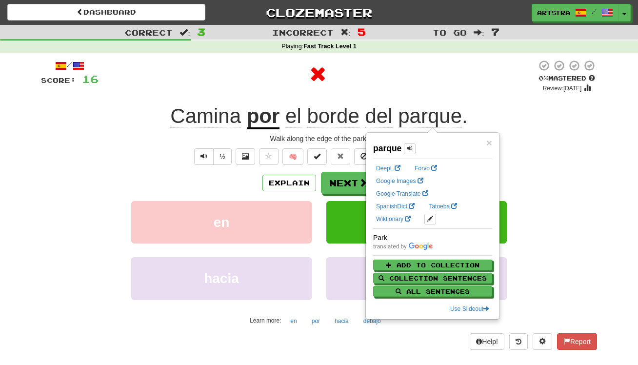
click at [414, 87] on div at bounding box center [318, 74] width 438 height 29
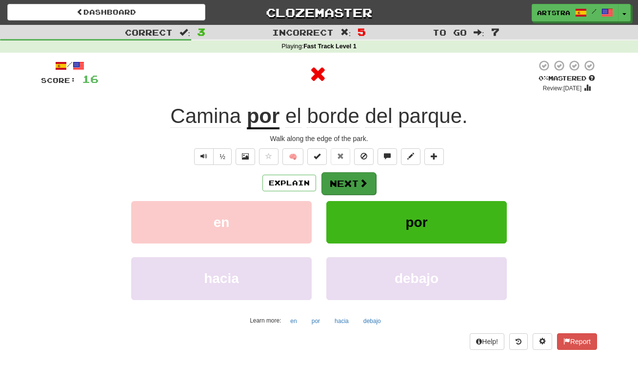
click at [357, 175] on button "Next" at bounding box center [349, 183] width 55 height 22
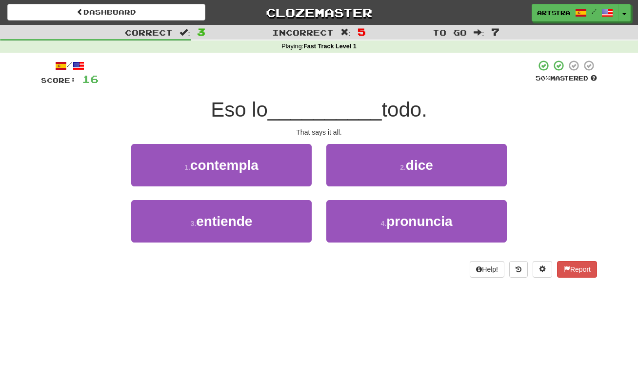
click at [343, 116] on span "__________" at bounding box center [325, 109] width 114 height 23
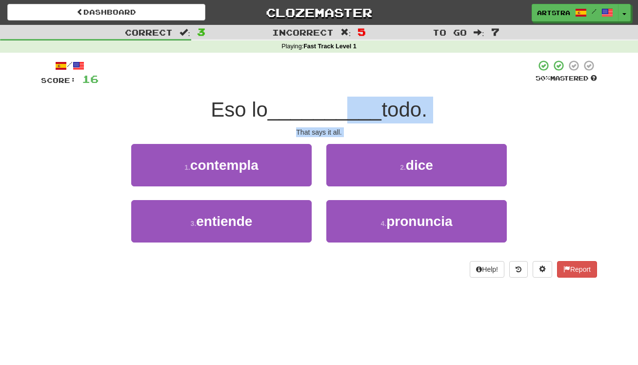
drag, startPoint x: 340, startPoint y: 130, endPoint x: 345, endPoint y: 138, distance: 8.5
click at [345, 138] on div "/ Score: 16 50 % Mastered Eso lo __________ todo. That says it all. 1 . contemp…" at bounding box center [319, 169] width 556 height 218
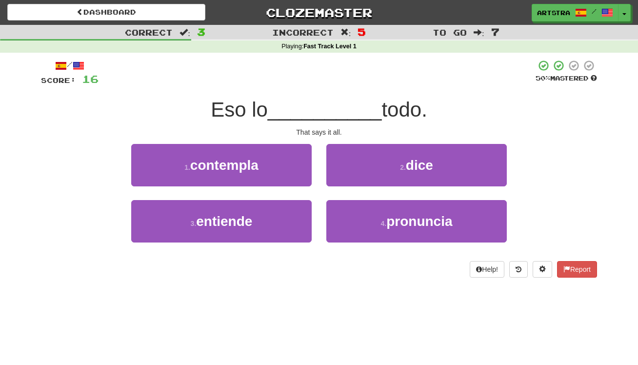
click at [345, 138] on div "/ Score: 16 50 % Mastered Eso lo __________ todo. That says it all. 1 . contemp…" at bounding box center [319, 169] width 556 height 218
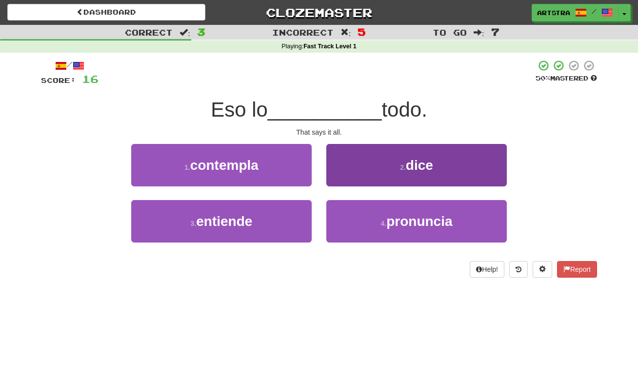
click at [361, 158] on button "2 . dice" at bounding box center [417, 165] width 181 height 42
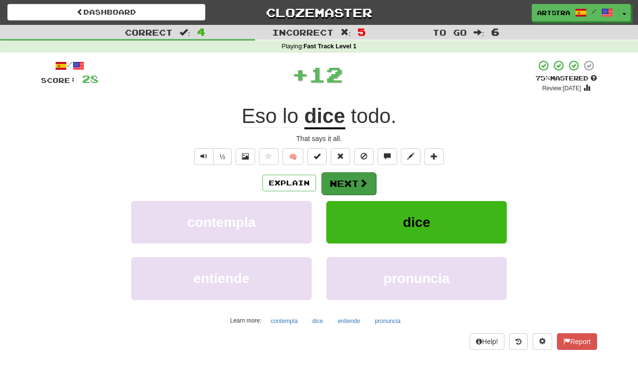
click at [356, 182] on button "Next" at bounding box center [349, 183] width 55 height 22
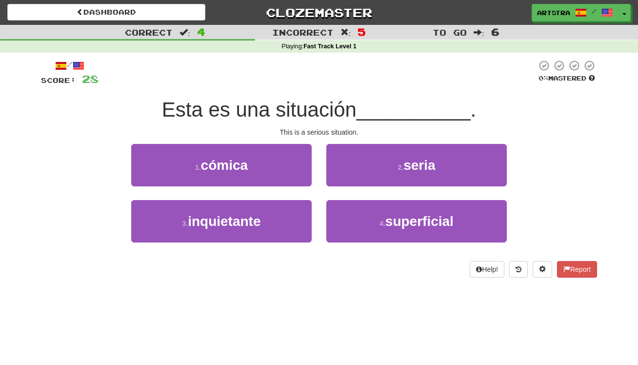
click at [318, 104] on span "Esta es una situación" at bounding box center [259, 109] width 195 height 23
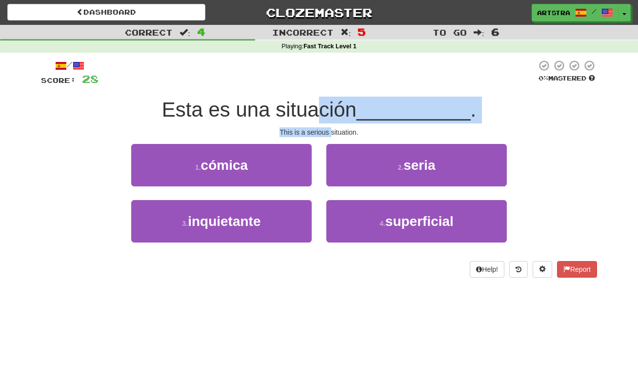
drag, startPoint x: 316, startPoint y: 107, endPoint x: 331, endPoint y: 133, distance: 30.0
click at [331, 133] on div "/ Score: 28 0 % Mastered Esta es una situación __________ . This is a serious s…" at bounding box center [319, 169] width 556 height 218
click at [331, 133] on div "This is a serious situation." at bounding box center [319, 132] width 556 height 10
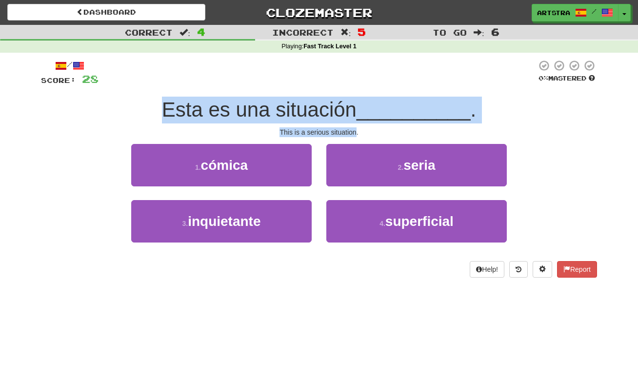
drag, startPoint x: 331, startPoint y: 133, endPoint x: 329, endPoint y: 95, distance: 38.1
click at [329, 95] on div "/ Score: 28 0 % Mastered Esta es una situación __________ . This is a serious s…" at bounding box center [319, 169] width 556 height 218
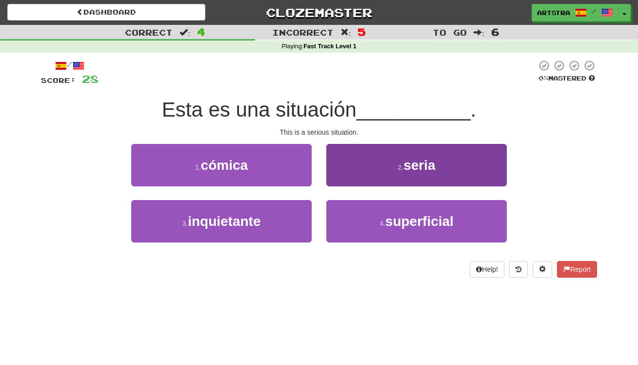
click at [425, 159] on span "seria" at bounding box center [420, 165] width 32 height 15
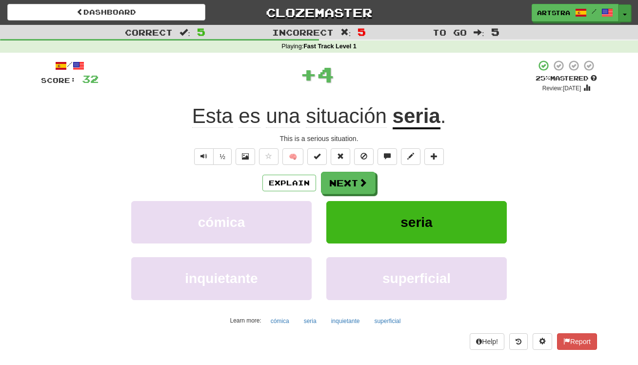
click at [631, 16] on button "Toggle Dropdown" at bounding box center [625, 13] width 13 height 18
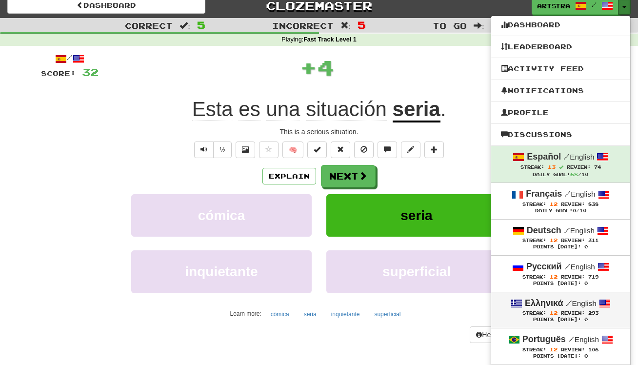
scroll to position [66, 0]
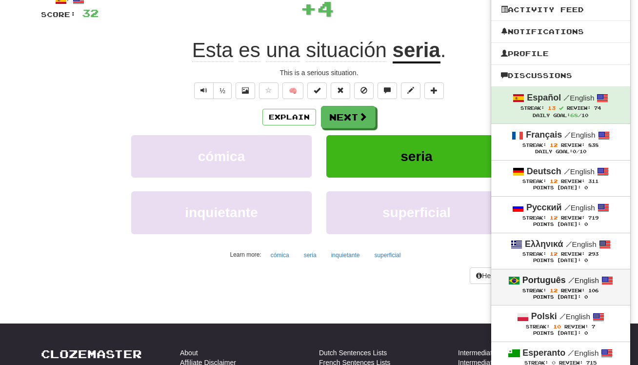
click at [589, 278] on small "/ English" at bounding box center [584, 280] width 31 height 8
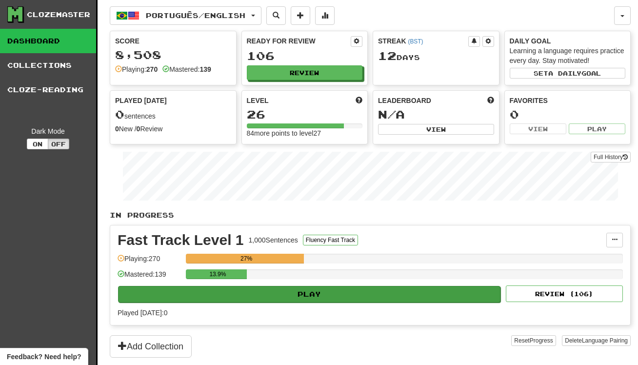
click at [326, 286] on button "Play" at bounding box center [309, 294] width 383 height 17
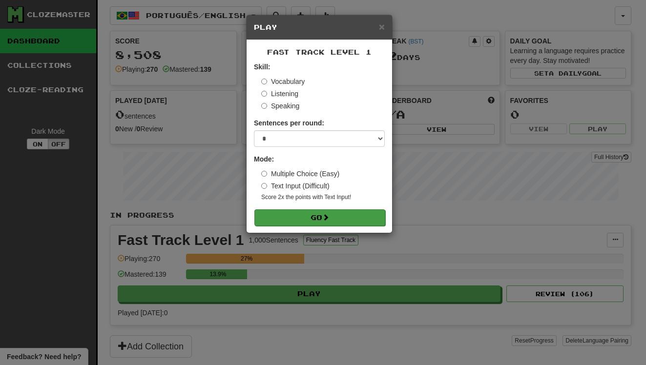
click at [338, 211] on button "Go" at bounding box center [319, 217] width 131 height 17
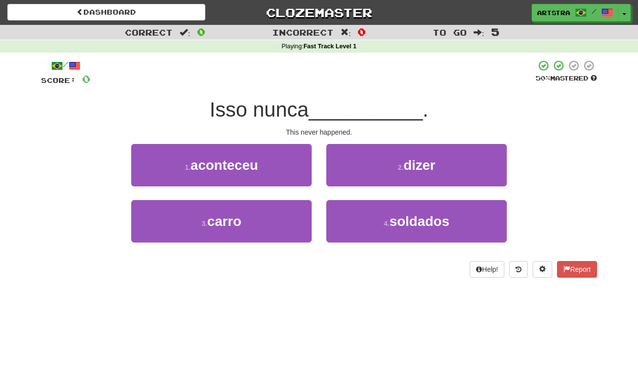
click at [309, 110] on span "Isso nunca" at bounding box center [259, 109] width 99 height 23
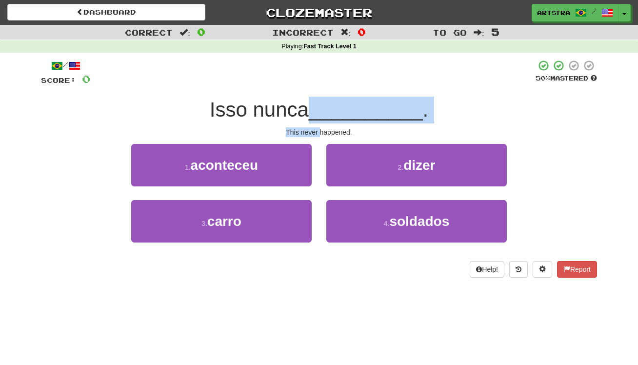
drag, startPoint x: 313, startPoint y: 110, endPoint x: 317, endPoint y: 127, distance: 17.6
click at [317, 127] on div "/ Score: 0 50 % Mastered Isso nunca __________ . This never happened. 1 . acont…" at bounding box center [319, 169] width 556 height 218
click at [317, 127] on div "This never happened." at bounding box center [319, 132] width 556 height 10
drag, startPoint x: 317, startPoint y: 127, endPoint x: 315, endPoint y: 103, distance: 24.0
click at [315, 103] on div "/ Score: 0 50 % Mastered Isso nunca __________ . This never happened. 1 . acont…" at bounding box center [319, 169] width 556 height 218
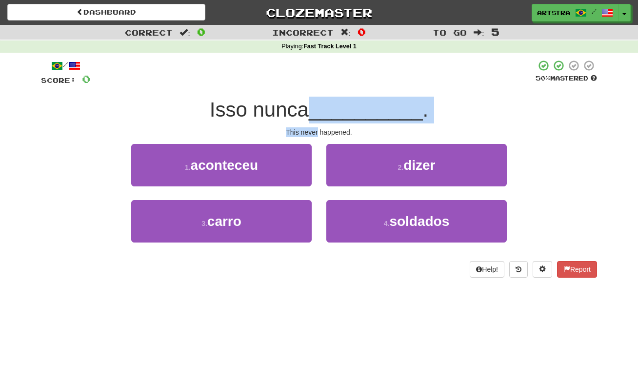
click at [309, 103] on span "Isso nunca" at bounding box center [259, 109] width 99 height 23
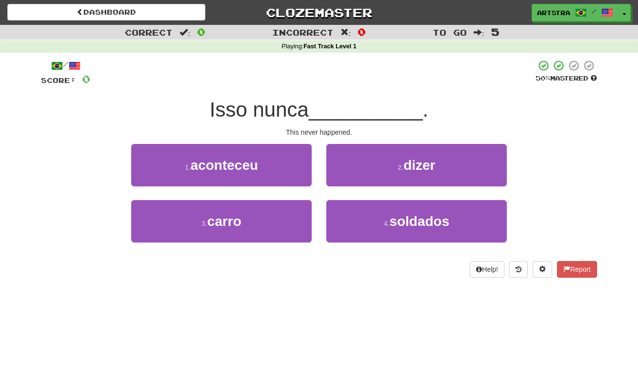
drag, startPoint x: 255, startPoint y: 145, endPoint x: 282, endPoint y: 132, distance: 30.6
click at [254, 145] on button "1 . aconteceu" at bounding box center [221, 165] width 181 height 42
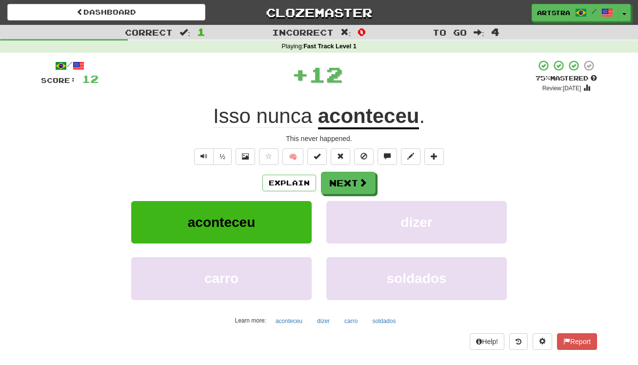
click at [383, 106] on u "aconteceu" at bounding box center [369, 116] width 102 height 25
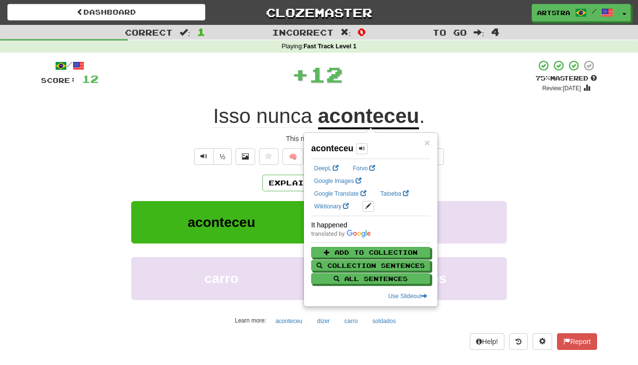
click at [394, 77] on div "+ 12" at bounding box center [317, 74] width 437 height 29
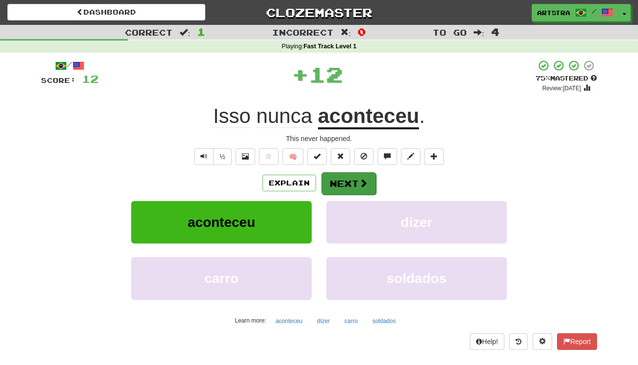
click at [354, 193] on button "Next" at bounding box center [349, 183] width 55 height 22
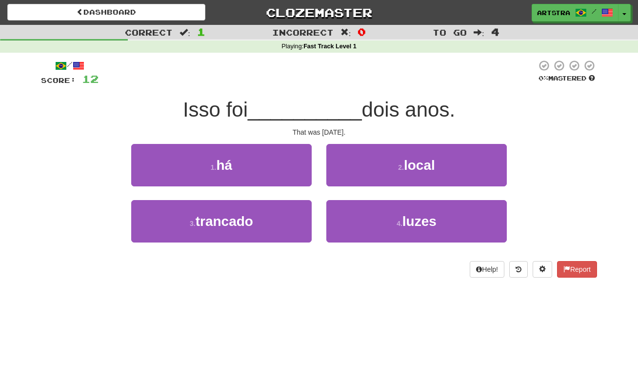
click at [319, 115] on span "__________" at bounding box center [305, 109] width 114 height 23
drag, startPoint x: 319, startPoint y: 115, endPoint x: 330, endPoint y: 134, distance: 22.5
click at [330, 134] on div "/ Score: 12 0 % Mastered Isso foi __________ dois anos. That was two years ago.…" at bounding box center [319, 169] width 556 height 218
click at [330, 134] on div "That was two years ago." at bounding box center [319, 132] width 556 height 10
click at [562, 151] on div "1 . há 2 . local" at bounding box center [319, 172] width 586 height 56
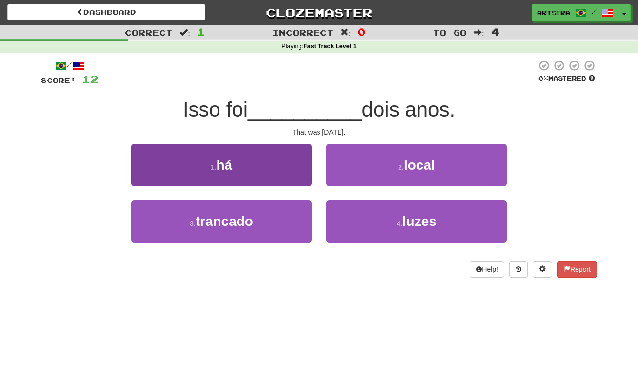
click at [273, 159] on button "1 . há" at bounding box center [221, 165] width 181 height 42
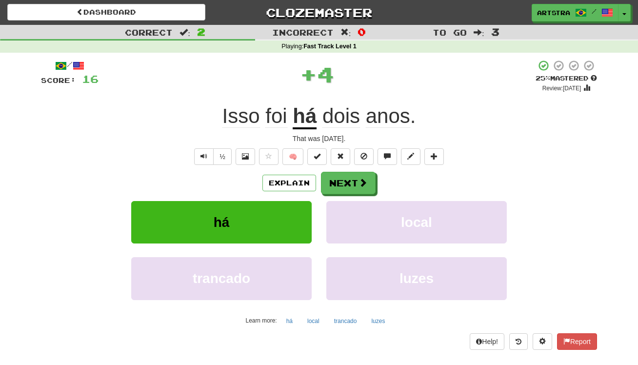
click at [314, 110] on u "há" at bounding box center [305, 116] width 24 height 25
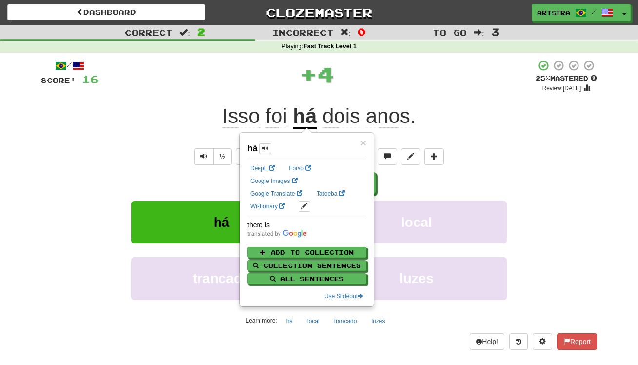
click at [418, 115] on div "Isso foi há dois anos ." at bounding box center [319, 116] width 556 height 27
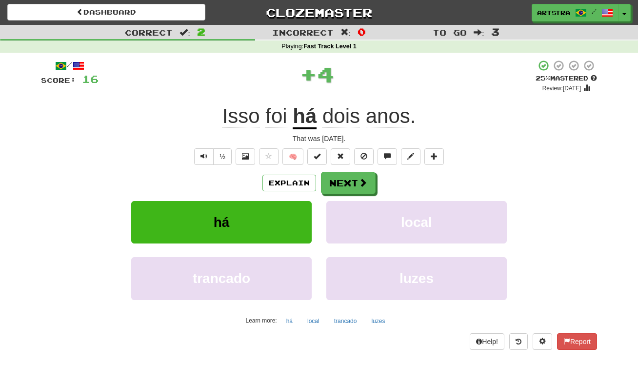
click at [397, 122] on span "anos" at bounding box center [388, 115] width 44 height 23
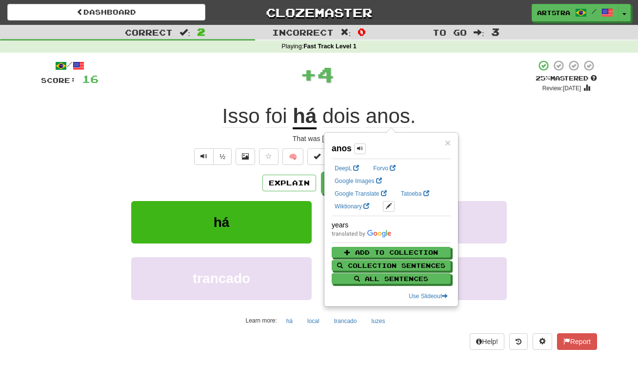
click at [445, 103] on div "Isso foi há dois anos ." at bounding box center [319, 116] width 556 height 27
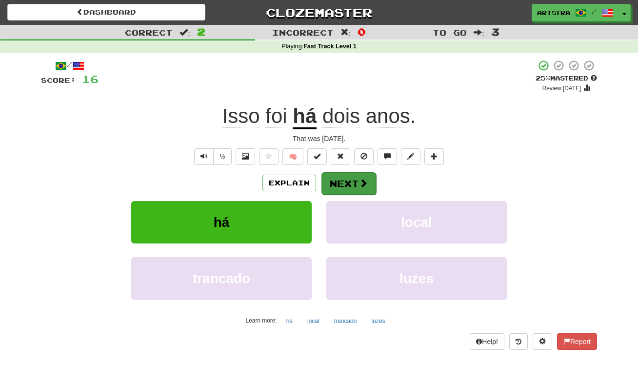
click at [346, 181] on button "Next" at bounding box center [349, 183] width 55 height 22
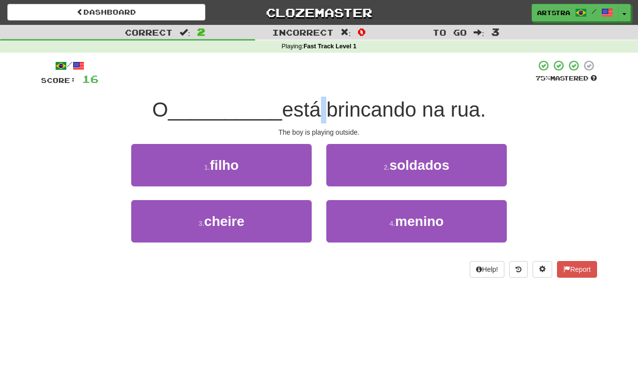
click at [313, 112] on span "está brincando na rua." at bounding box center [384, 109] width 204 height 23
drag, startPoint x: 323, startPoint y: 136, endPoint x: 323, endPoint y: 119, distance: 17.1
click at [323, 119] on span "está brincando na rua." at bounding box center [384, 109] width 204 height 23
drag, startPoint x: 264, startPoint y: 170, endPoint x: 258, endPoint y: 169, distance: 6.4
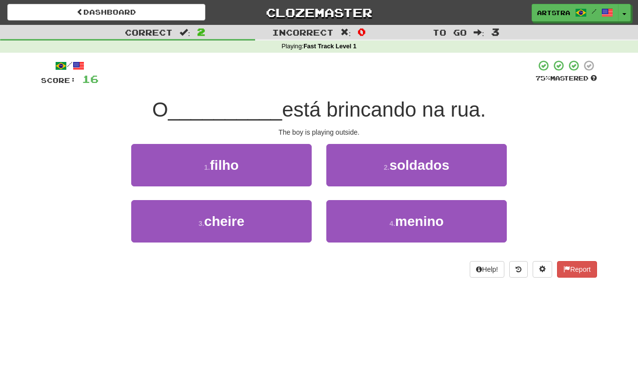
click at [264, 170] on button "1 . filho" at bounding box center [221, 165] width 181 height 42
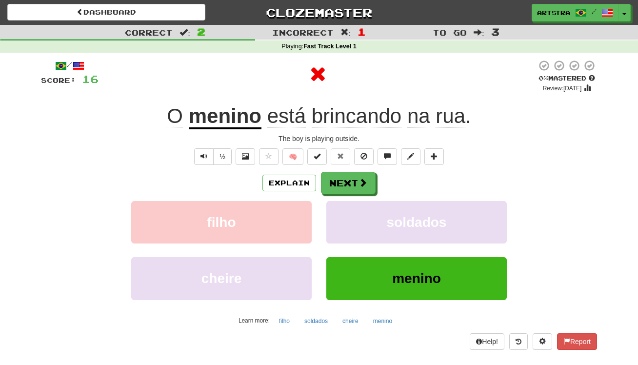
click at [366, 103] on div "O menino está brincando na rua ." at bounding box center [319, 116] width 556 height 27
click at [362, 117] on span "brincando" at bounding box center [357, 115] width 90 height 23
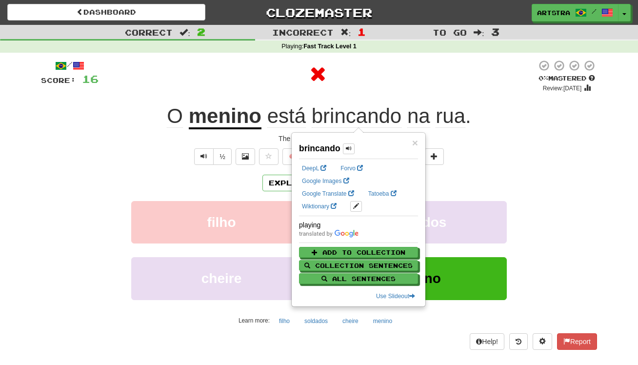
click at [454, 110] on span "rua" at bounding box center [451, 115] width 30 height 23
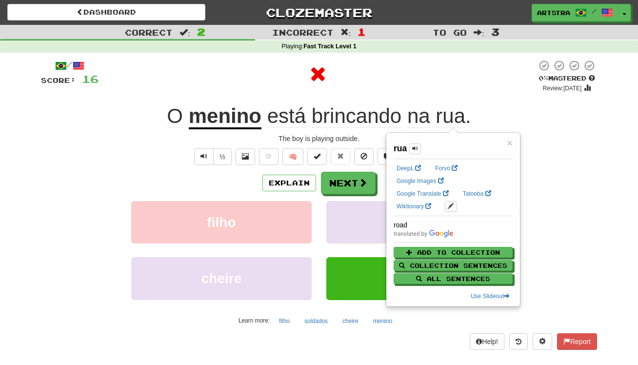
click at [430, 80] on div at bounding box center [318, 74] width 438 height 29
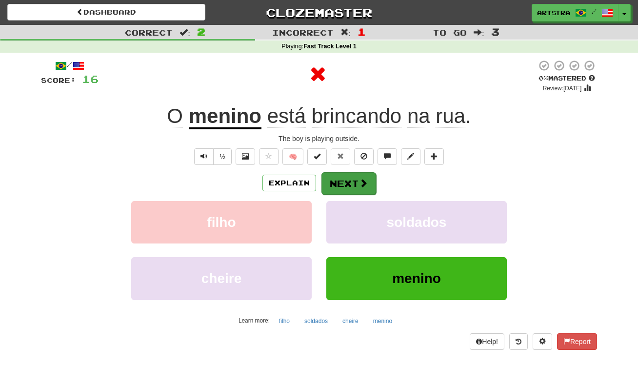
click at [364, 177] on button "Next" at bounding box center [349, 183] width 55 height 22
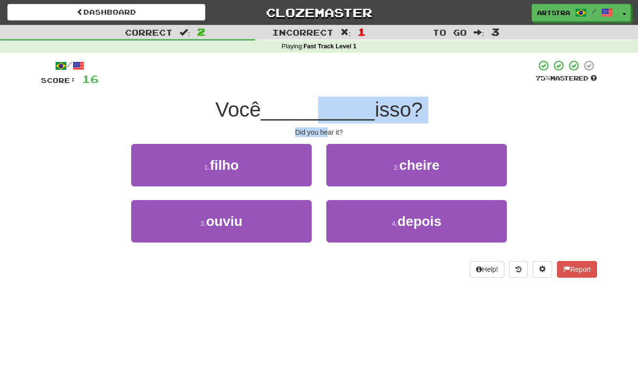
drag, startPoint x: 318, startPoint y: 110, endPoint x: 329, endPoint y: 128, distance: 21.0
click at [329, 129] on div "/ Score: 16 75 % Mastered Você __________ isso? Did you hear it? 1 . filho 2 . …" at bounding box center [319, 169] width 556 height 218
click at [329, 127] on div "Did you hear it?" at bounding box center [319, 132] width 556 height 10
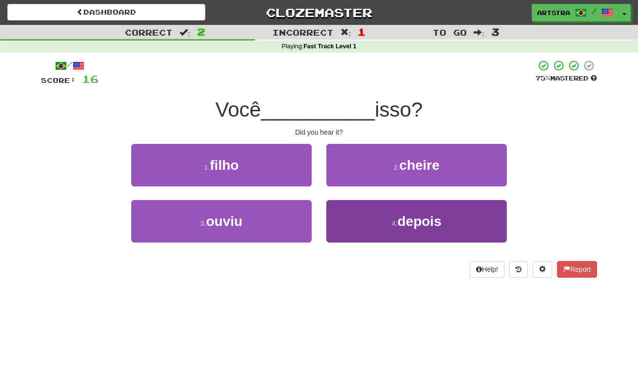
click at [389, 232] on button "4 . depois" at bounding box center [417, 221] width 181 height 42
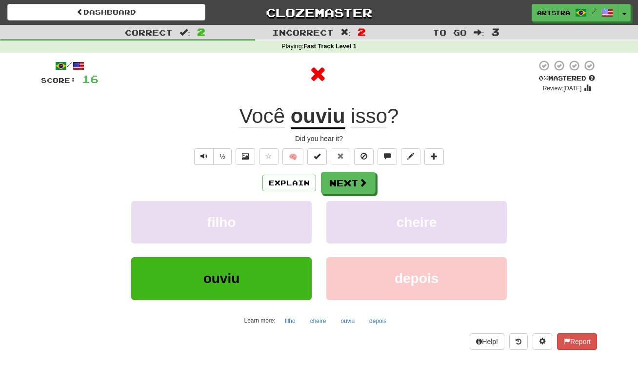
click at [341, 132] on div "/ Score: 16 0 % Mastered Review: 2025-09-22 Você ouviu isso ? Did you hear it? …" at bounding box center [319, 205] width 556 height 290
click at [333, 121] on u "ouviu" at bounding box center [318, 116] width 55 height 25
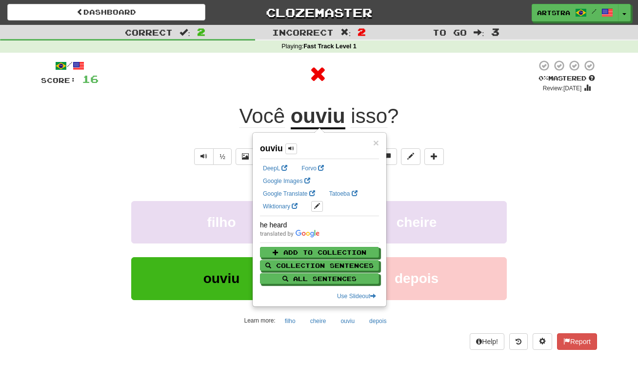
click at [449, 95] on div "/ Score: 16 0 % Mastered Review: 2025-09-22 Você ouviu isso ? Did you hear it? …" at bounding box center [319, 205] width 556 height 290
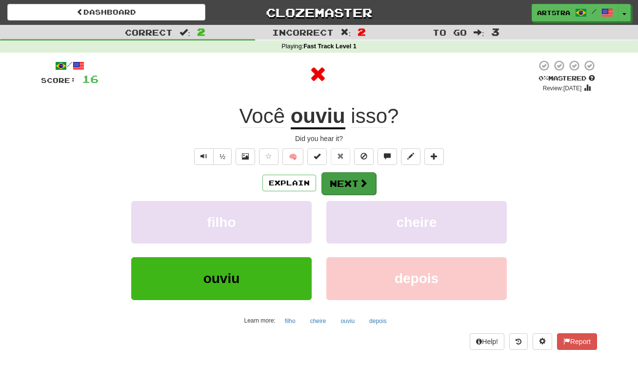
click at [352, 181] on button "Next" at bounding box center [349, 183] width 55 height 22
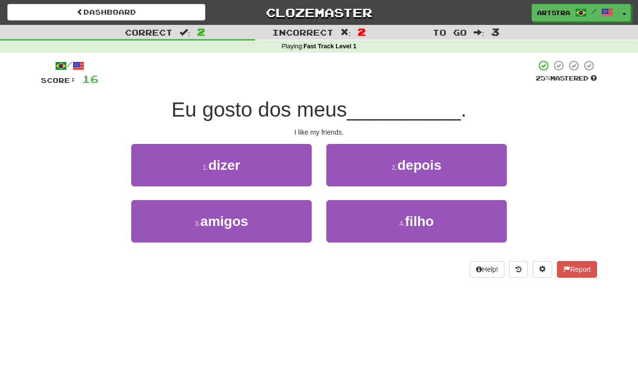
click at [326, 117] on span "Eu gosto dos meus" at bounding box center [260, 109] width 176 height 23
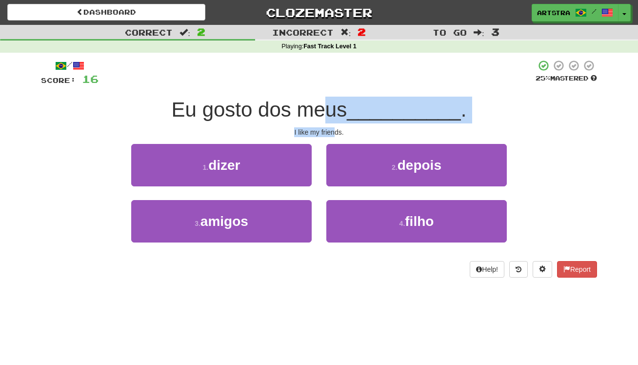
drag, startPoint x: 328, startPoint y: 129, endPoint x: 333, endPoint y: 133, distance: 6.6
click at [333, 133] on div "/ Score: 16 25 % Mastered Eu gosto dos meus __________ . I like my friends. 1 .…" at bounding box center [319, 169] width 556 height 218
click at [333, 133] on div "I like my friends." at bounding box center [319, 132] width 556 height 10
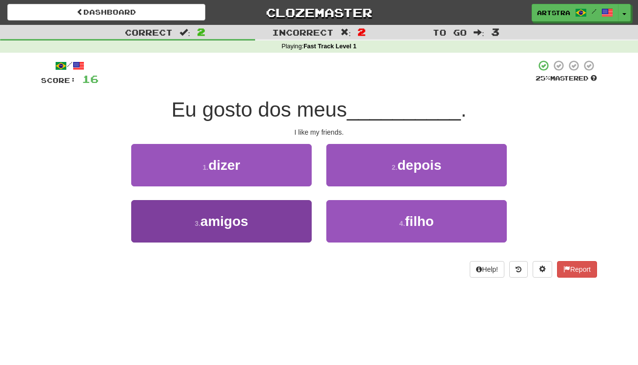
drag, startPoint x: 422, startPoint y: 228, endPoint x: 238, endPoint y: 232, distance: 183.5
click at [246, 232] on div "3 . amigos 4 . filho" at bounding box center [319, 228] width 586 height 56
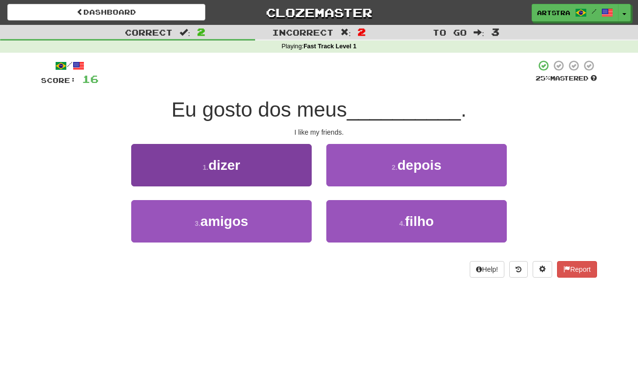
click at [240, 230] on button "3 . amigos" at bounding box center [221, 221] width 181 height 42
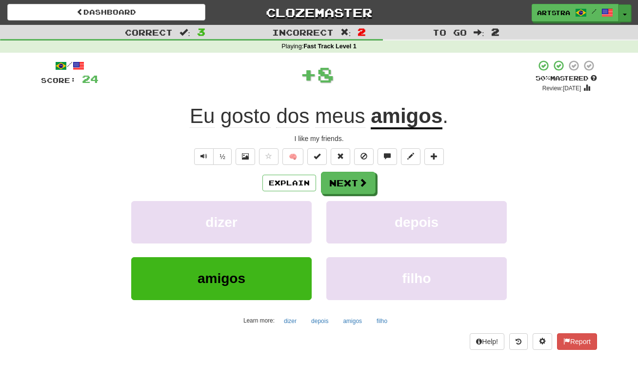
click at [627, 16] on button "Toggle Dropdown" at bounding box center [625, 13] width 13 height 18
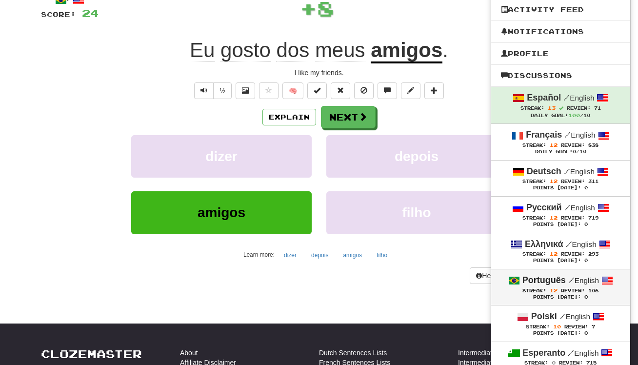
scroll to position [115, 0]
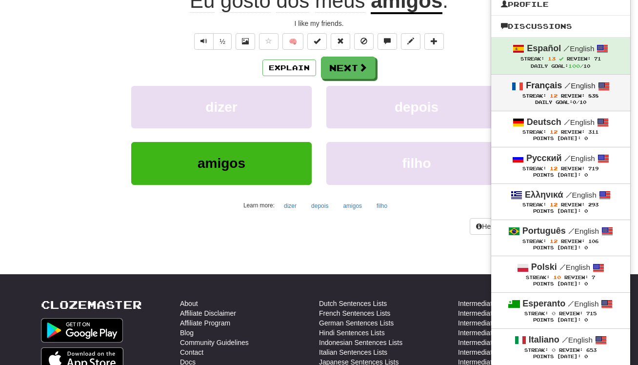
click at [560, 90] on strong "Français" at bounding box center [544, 86] width 36 height 10
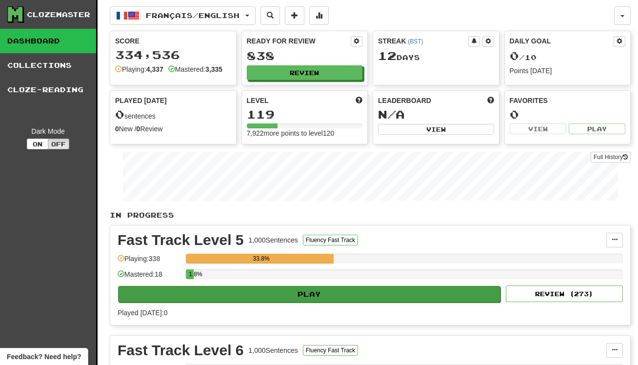
click at [337, 298] on button "Play" at bounding box center [309, 294] width 383 height 17
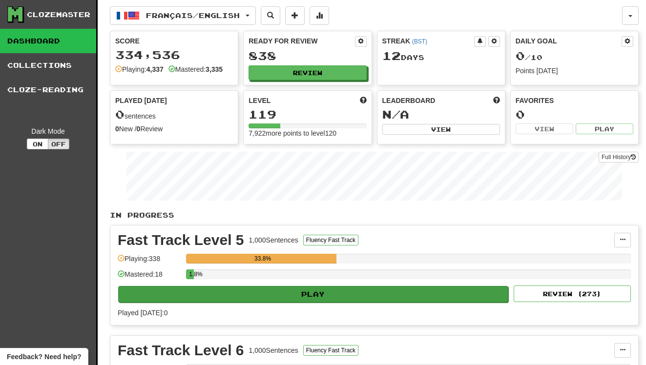
select select "**"
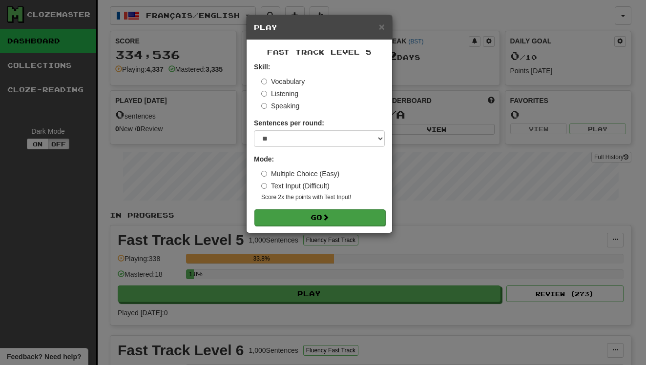
click at [345, 212] on button "Go" at bounding box center [319, 217] width 131 height 17
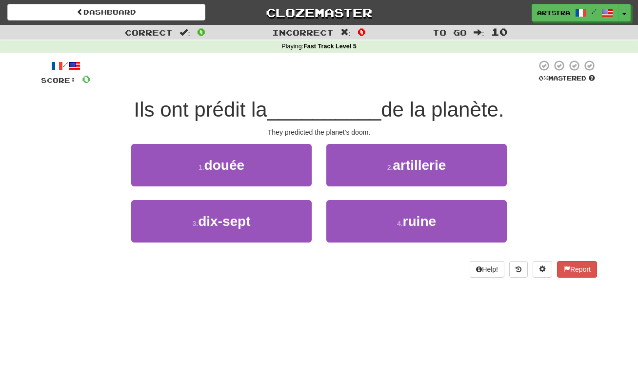
click at [323, 108] on span "__________" at bounding box center [324, 109] width 114 height 23
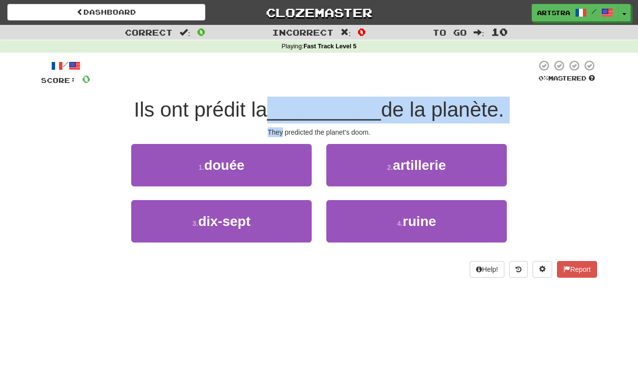
drag, startPoint x: 323, startPoint y: 108, endPoint x: 330, endPoint y: 125, distance: 19.2
click at [330, 125] on div "/ Score: 0 0 % Mastered Ils ont prédit la __________ de la planète. They predic…" at bounding box center [319, 169] width 556 height 218
drag, startPoint x: 330, startPoint y: 125, endPoint x: 331, endPoint y: 100, distance: 25.9
click at [331, 100] on div "/ Score: 0 0 % Mastered Ils ont prédit la __________ de la planète. They predic…" at bounding box center [319, 169] width 556 height 218
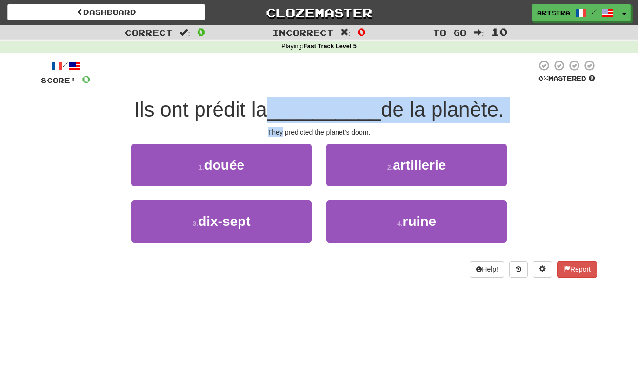
click at [331, 100] on span "__________" at bounding box center [324, 109] width 114 height 23
drag, startPoint x: 331, startPoint y: 100, endPoint x: 370, endPoint y: 125, distance: 46.6
click at [370, 125] on div "/ Score: 0 0 % Mastered Ils ont prédit la __________ de la planète. They predic…" at bounding box center [319, 169] width 556 height 218
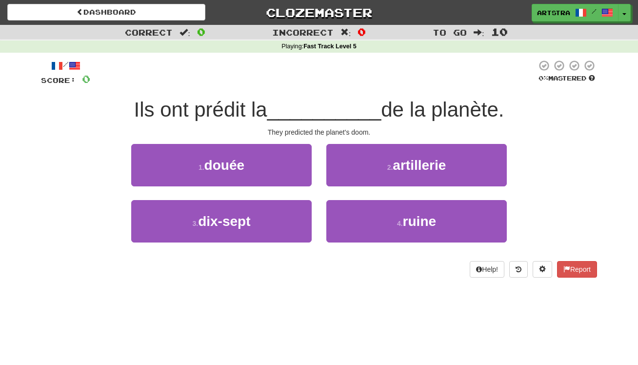
click at [313, 202] on div "3 . dix-sept" at bounding box center [221, 228] width 195 height 56
click at [445, 250] on div "4 . ruine" at bounding box center [416, 228] width 195 height 56
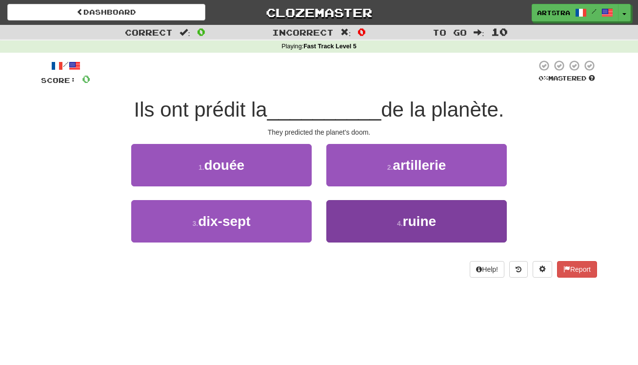
click at [434, 229] on button "4 . ruine" at bounding box center [417, 221] width 181 height 42
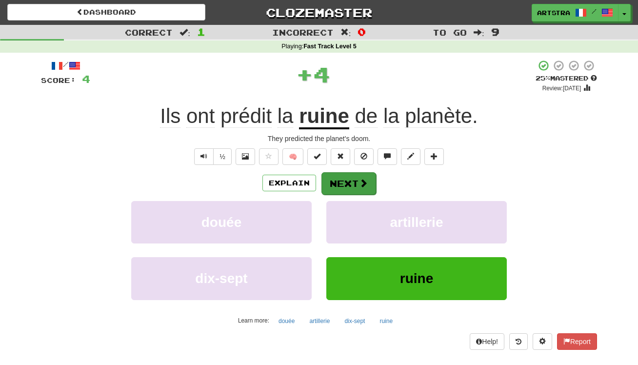
click at [336, 173] on button "Next" at bounding box center [349, 183] width 55 height 22
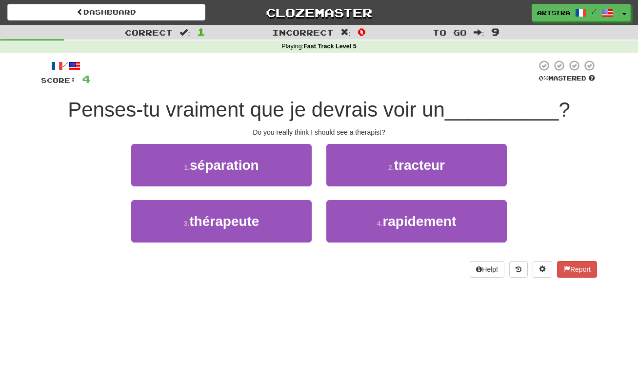
click at [300, 110] on span "Penses-tu vraiment que je devrais voir un" at bounding box center [256, 109] width 377 height 23
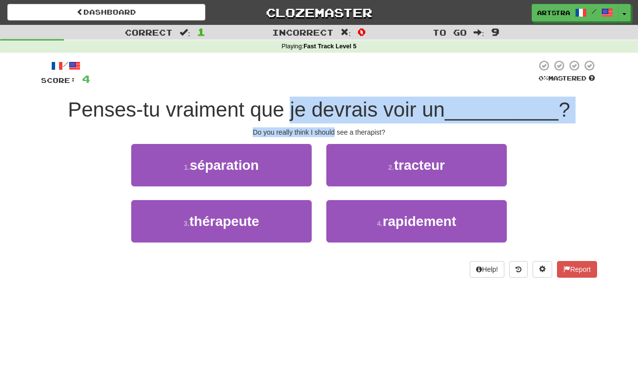
drag, startPoint x: 300, startPoint y: 110, endPoint x: 322, endPoint y: 129, distance: 28.7
click at [322, 129] on div "/ Score: 4 0 % Mastered Penses-tu vraiment que je devrais voir un __________ ? …" at bounding box center [319, 169] width 556 height 218
click at [322, 129] on div "Do you really think I should see a therapist?" at bounding box center [319, 132] width 556 height 10
drag, startPoint x: 322, startPoint y: 129, endPoint x: 320, endPoint y: 110, distance: 19.6
click at [320, 110] on div "/ Score: 4 0 % Mastered Penses-tu vraiment que je devrais voir un __________ ? …" at bounding box center [319, 169] width 556 height 218
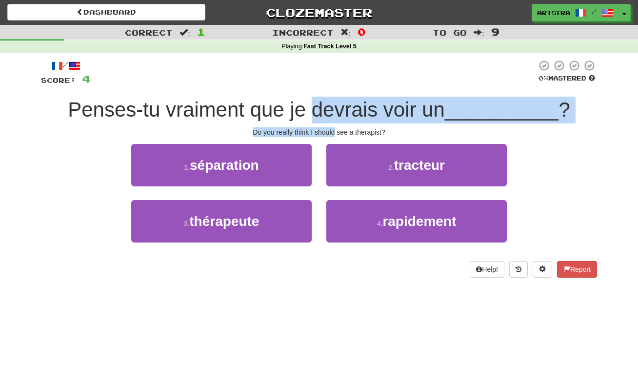
click at [320, 110] on span "Penses-tu vraiment que je devrais voir un" at bounding box center [256, 109] width 377 height 23
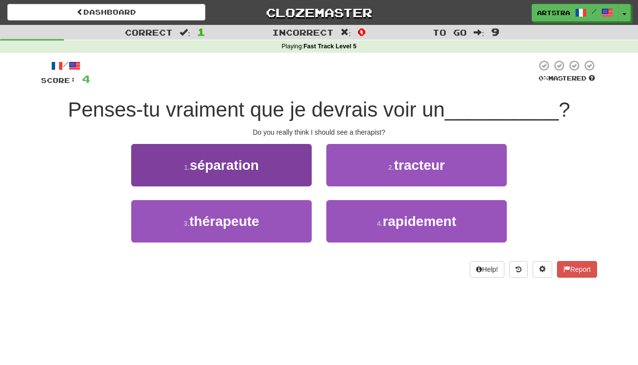
drag, startPoint x: 232, startPoint y: 223, endPoint x: 242, endPoint y: 219, distance: 11.2
click at [232, 223] on span "thérapeute" at bounding box center [224, 221] width 70 height 15
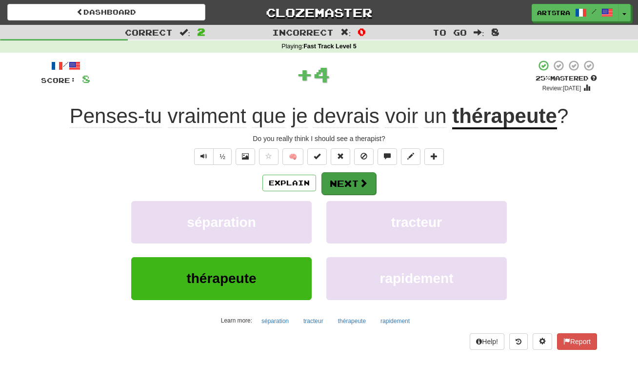
click at [361, 183] on span at bounding box center [363, 183] width 9 height 9
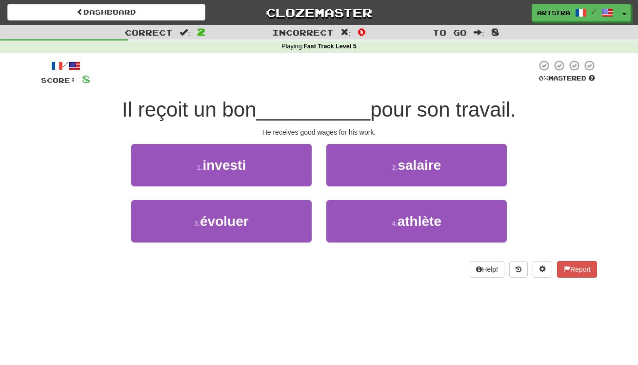
click at [305, 104] on span "__________" at bounding box center [314, 109] width 114 height 23
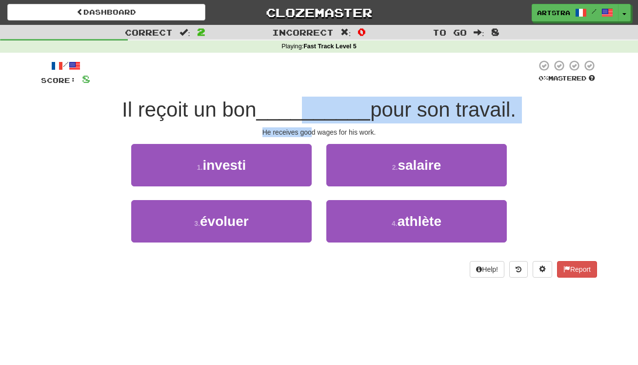
drag, startPoint x: 304, startPoint y: 116, endPoint x: 312, endPoint y: 129, distance: 16.0
click at [312, 129] on div "/ Score: 8 0 % Mastered Il reçoit un bon __________ pour son travail. He receiv…" at bounding box center [319, 169] width 556 height 218
click at [312, 129] on div "He receives good wages for his work." at bounding box center [319, 132] width 556 height 10
drag, startPoint x: 312, startPoint y: 129, endPoint x: 308, endPoint y: 106, distance: 23.8
click at [308, 106] on div "/ Score: 8 0 % Mastered Il reçoit un bon __________ pour son travail. He receiv…" at bounding box center [319, 169] width 556 height 218
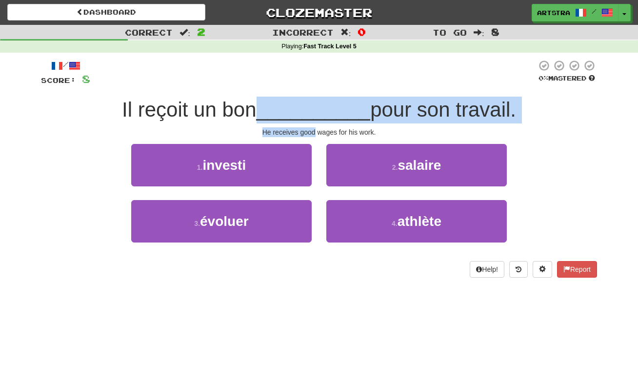
click at [308, 106] on span "__________" at bounding box center [314, 109] width 114 height 23
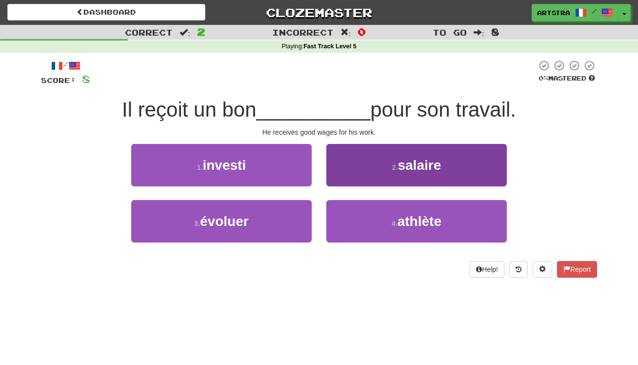
click at [442, 173] on button "2 . salaire" at bounding box center [417, 165] width 181 height 42
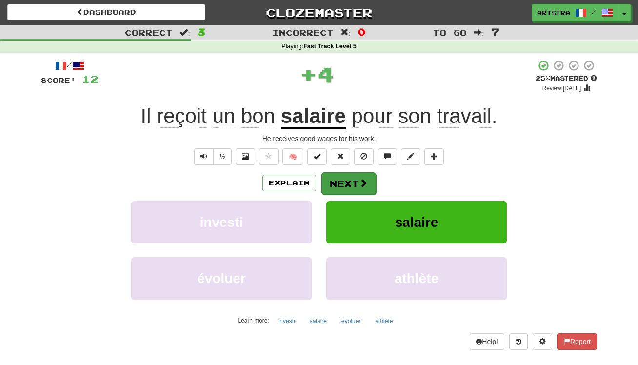
click at [337, 186] on button "Next" at bounding box center [349, 183] width 55 height 22
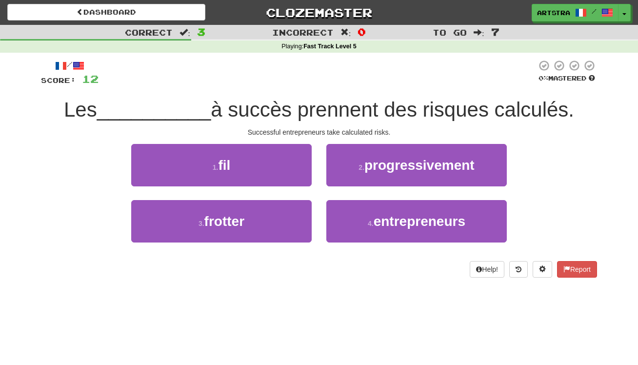
click at [310, 117] on span "à succès prennent des risques calculés." at bounding box center [393, 109] width 364 height 23
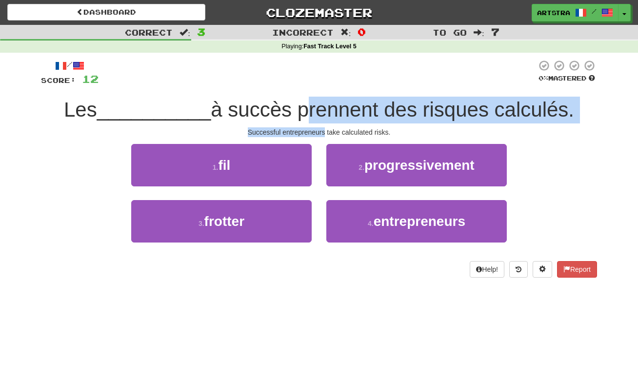
drag, startPoint x: 310, startPoint y: 117, endPoint x: 318, endPoint y: 129, distance: 14.5
click at [318, 129] on div "/ Score: 12 0 % Mastered Les __________ à succès prennent des risques calculés.…" at bounding box center [319, 169] width 556 height 218
click at [318, 129] on div "Successful entrepreneurs take calculated risks." at bounding box center [319, 132] width 556 height 10
drag, startPoint x: 318, startPoint y: 129, endPoint x: 313, endPoint y: 103, distance: 26.8
click at [313, 103] on div "/ Score: 12 0 % Mastered Les __________ à succès prennent des risques calculés.…" at bounding box center [319, 169] width 556 height 218
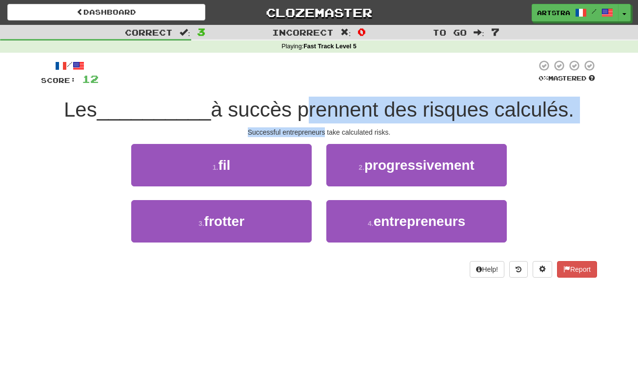
click at [313, 103] on span "à succès prennent des risques calculés." at bounding box center [393, 109] width 364 height 23
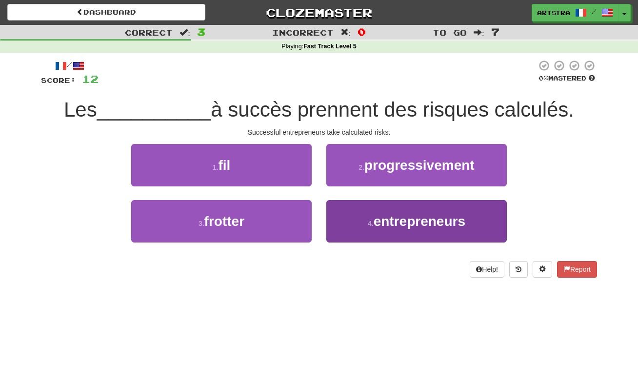
click at [416, 234] on button "4 . entrepreneurs" at bounding box center [417, 221] width 181 height 42
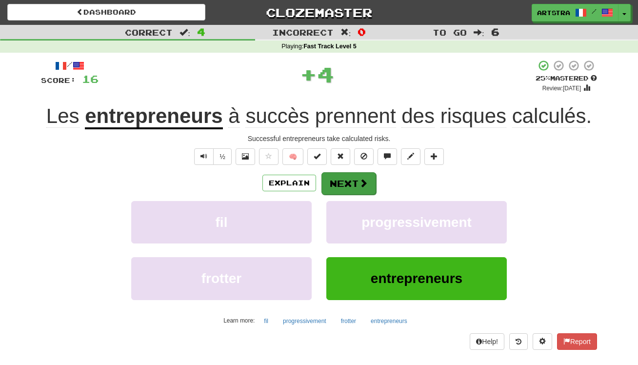
click at [352, 179] on button "Next" at bounding box center [349, 183] width 55 height 22
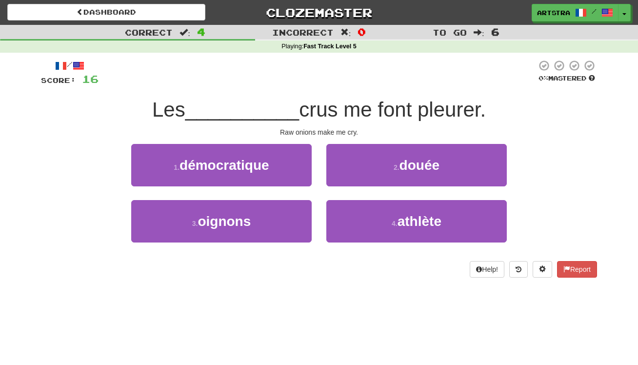
click at [329, 114] on span "crus me font pleurer." at bounding box center [392, 109] width 187 height 23
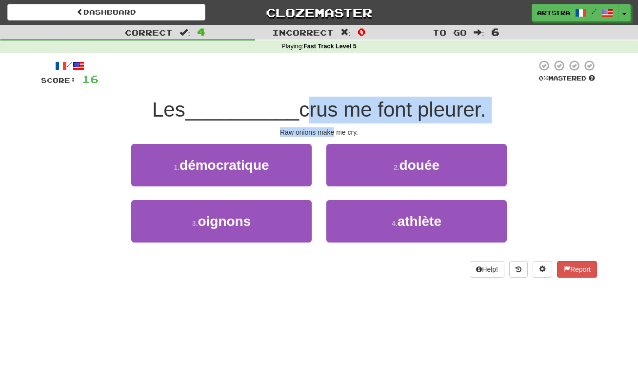
drag, startPoint x: 329, startPoint y: 114, endPoint x: 330, endPoint y: 130, distance: 15.6
click at [330, 130] on div "/ Score: 16 0 % Mastered Les __________ crus me font pleurer. Raw onions make m…" at bounding box center [319, 169] width 556 height 218
click at [330, 130] on div "Raw onions make me cry." at bounding box center [319, 132] width 556 height 10
drag, startPoint x: 330, startPoint y: 130, endPoint x: 334, endPoint y: 104, distance: 25.7
click at [334, 104] on div "/ Score: 16 0 % Mastered Les __________ crus me font pleurer. Raw onions make m…" at bounding box center [319, 169] width 556 height 218
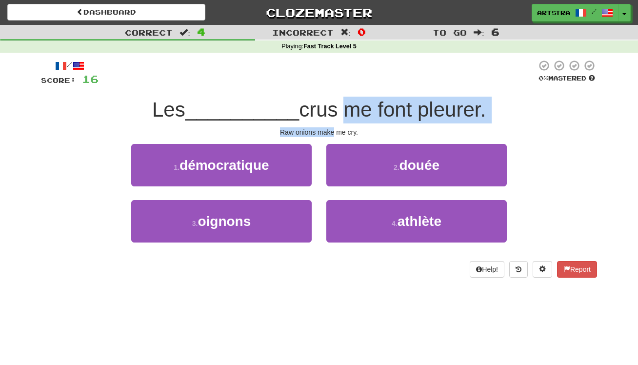
click at [334, 104] on span "crus me font pleurer." at bounding box center [392, 109] width 187 height 23
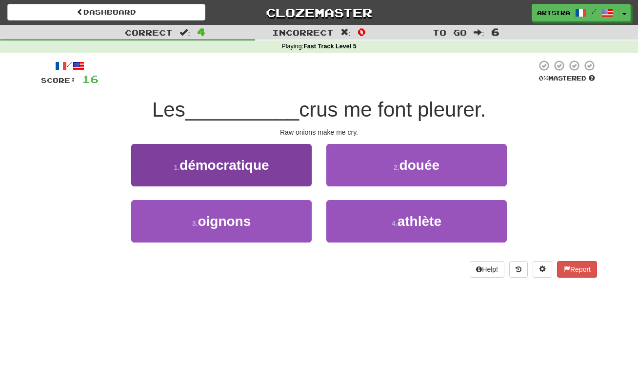
click at [295, 237] on button "3 . oignons" at bounding box center [221, 221] width 181 height 42
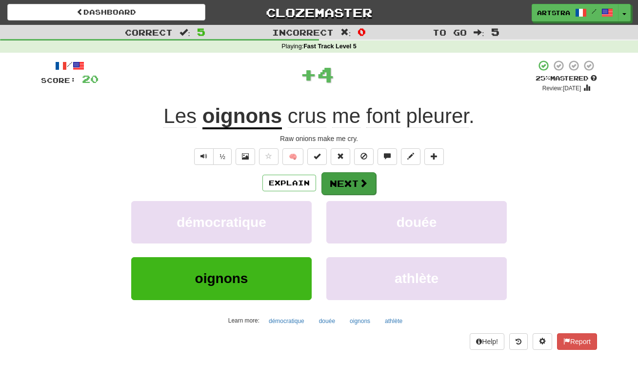
click at [363, 180] on span at bounding box center [363, 183] width 9 height 9
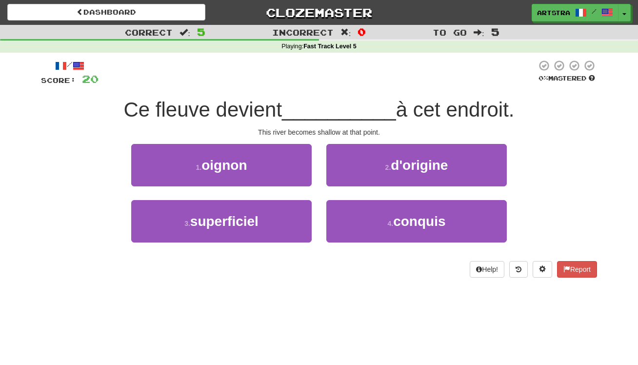
click at [311, 80] on div at bounding box center [318, 73] width 438 height 27
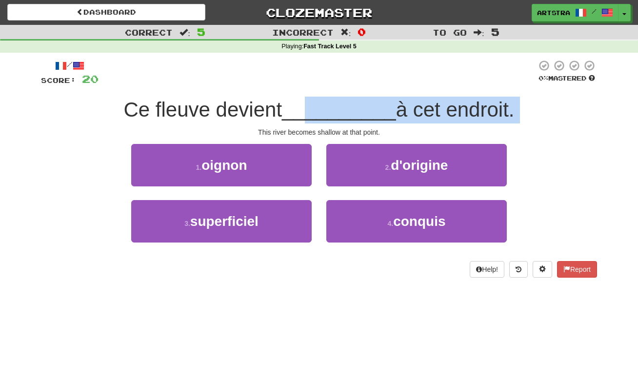
drag, startPoint x: 307, startPoint y: 102, endPoint x: 348, endPoint y: 124, distance: 45.9
click at [348, 124] on div "/ Score: 20 0 % Mastered Ce fleuve devient __________ à cet endroit. This river…" at bounding box center [319, 169] width 556 height 218
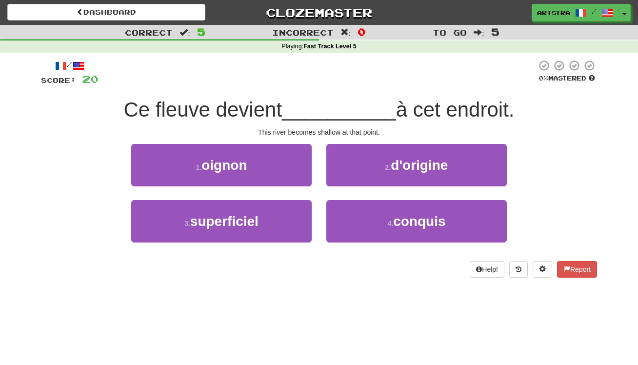
click at [348, 124] on div "/ Score: 20 0 % Mastered Ce fleuve devient __________ à cet endroit. This river…" at bounding box center [319, 169] width 556 height 218
click at [333, 135] on div "This river becomes shallow at that point." at bounding box center [319, 132] width 556 height 10
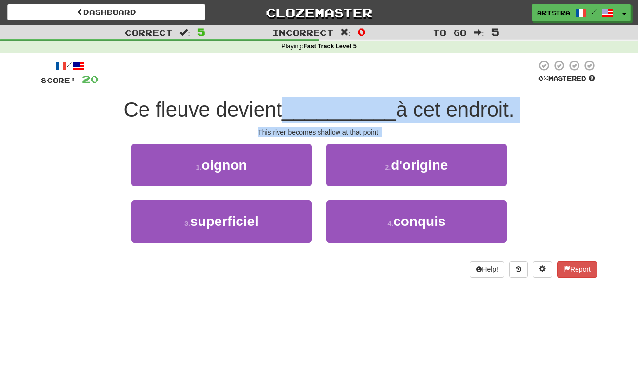
drag, startPoint x: 333, startPoint y: 135, endPoint x: 330, endPoint y: 113, distance: 22.1
click at [330, 113] on div "/ Score: 20 0 % Mastered Ce fleuve devient __________ à cet endroit. This river…" at bounding box center [319, 169] width 556 height 218
click at [330, 113] on span "__________" at bounding box center [339, 109] width 114 height 23
drag, startPoint x: 330, startPoint y: 113, endPoint x: 340, endPoint y: 129, distance: 18.8
click at [340, 129] on div "/ Score: 20 0 % Mastered Ce fleuve devient __________ à cet endroit. This river…" at bounding box center [319, 169] width 556 height 218
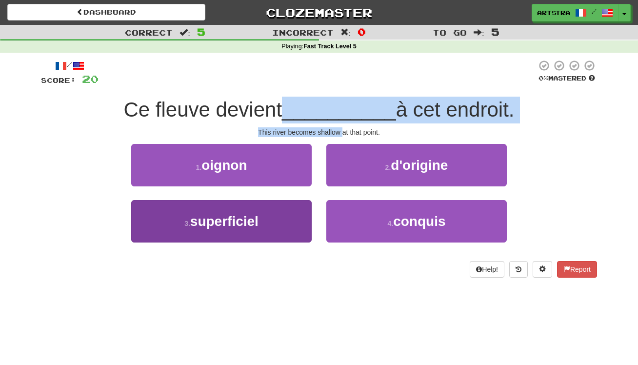
click at [264, 230] on button "3 . superficiel" at bounding box center [221, 221] width 181 height 42
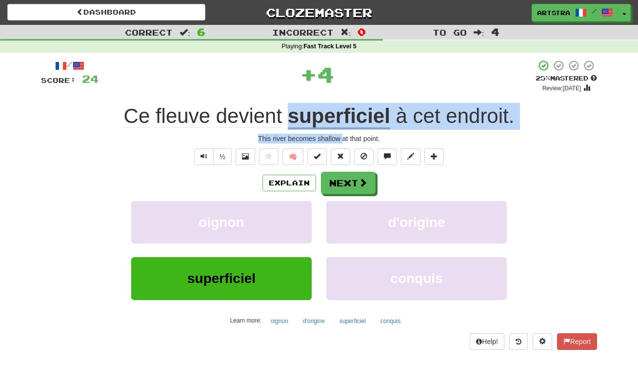
click at [341, 129] on div "/ Score: 24 + 4 25 % Mastered Review: 2025-09-23 Ce fleuve devient superficiel …" at bounding box center [319, 205] width 556 height 290
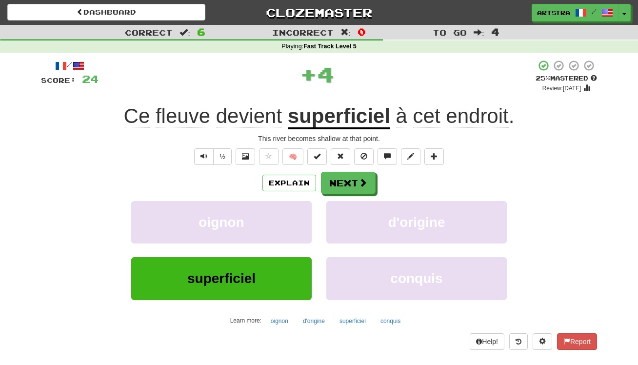
click at [347, 115] on u "superficiel" at bounding box center [339, 116] width 102 height 25
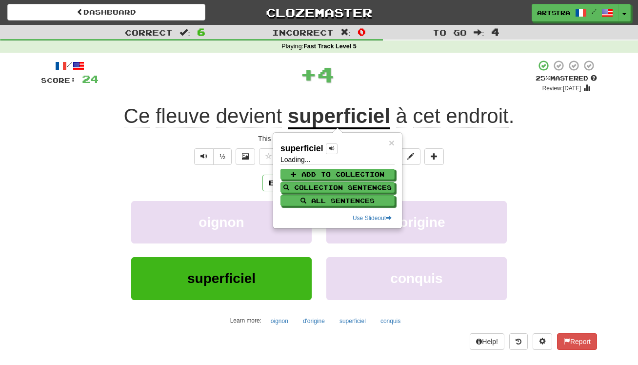
click at [362, 81] on div "+ 4" at bounding box center [317, 74] width 437 height 29
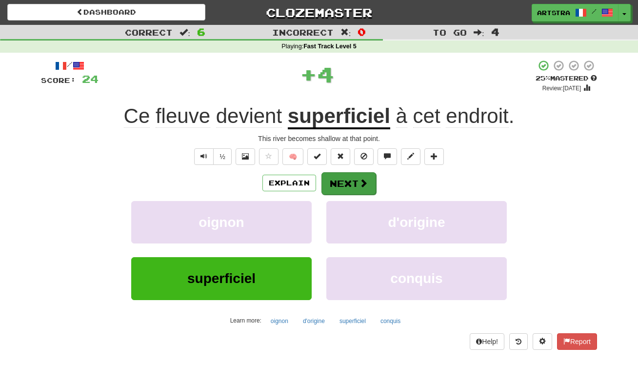
click at [356, 187] on button "Next" at bounding box center [349, 183] width 55 height 22
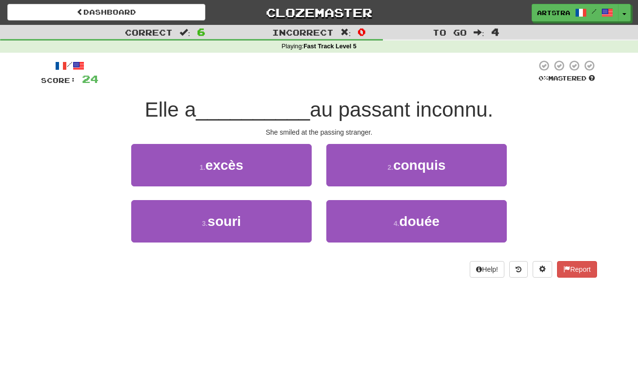
click at [321, 106] on span "au passant inconnu." at bounding box center [402, 109] width 184 height 23
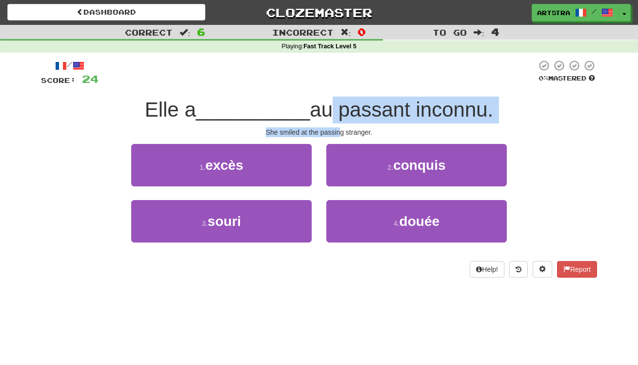
drag, startPoint x: 326, startPoint y: 124, endPoint x: 342, endPoint y: 134, distance: 18.8
click at [342, 134] on div "/ Score: 24 0 % Mastered Elle a __________ au passant inconnu. She smiled at th…" at bounding box center [319, 169] width 556 height 218
click at [342, 134] on div "She smiled at the passing stranger." at bounding box center [319, 132] width 556 height 10
drag, startPoint x: 342, startPoint y: 134, endPoint x: 344, endPoint y: 115, distance: 19.1
click at [344, 115] on div "/ Score: 24 0 % Mastered Elle a __________ au passant inconnu. She smiled at th…" at bounding box center [319, 169] width 556 height 218
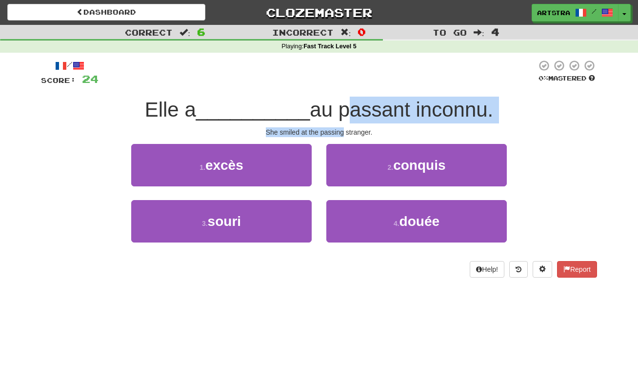
click at [344, 114] on span "au passant inconnu." at bounding box center [402, 109] width 184 height 23
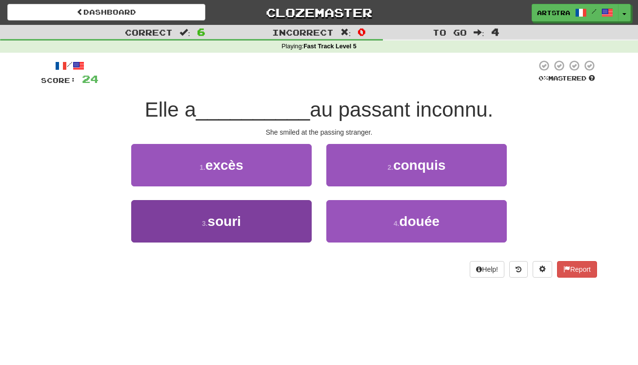
click at [284, 231] on button "3 . souri" at bounding box center [221, 221] width 181 height 42
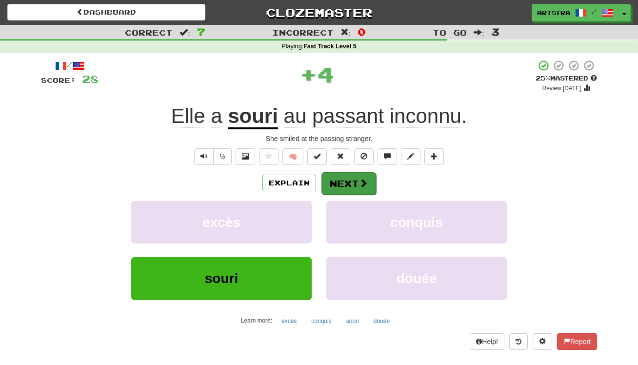
click at [355, 190] on button "Next" at bounding box center [349, 183] width 55 height 22
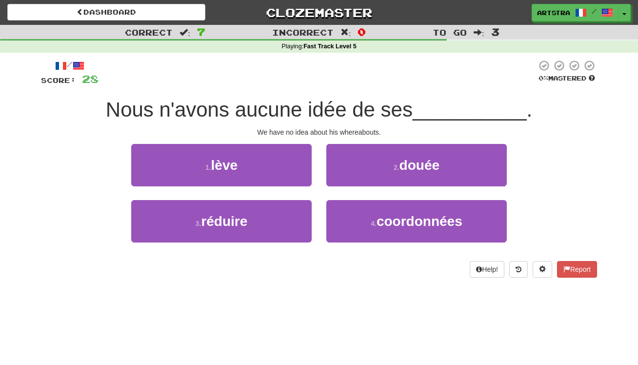
click at [324, 108] on span "Nous n'avons aucune idée de ses" at bounding box center [259, 109] width 307 height 23
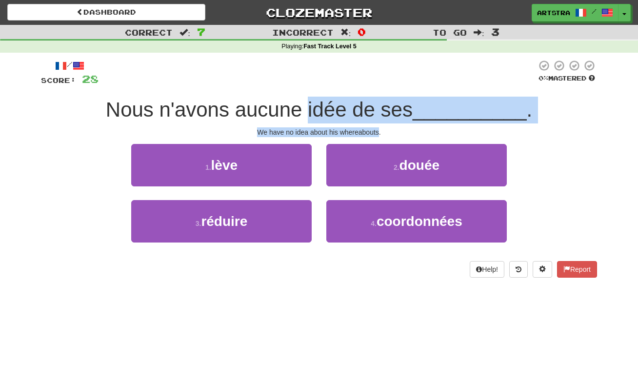
drag, startPoint x: 324, startPoint y: 108, endPoint x: 344, endPoint y: 132, distance: 30.8
click at [344, 132] on div "/ Score: 28 0 % Mastered Nous n'avons aucune idée de ses __________ . We have n…" at bounding box center [319, 169] width 556 height 218
click at [344, 132] on div "We have no idea about his whereabouts." at bounding box center [319, 132] width 556 height 10
drag, startPoint x: 344, startPoint y: 132, endPoint x: 347, endPoint y: 107, distance: 25.1
click at [347, 107] on div "/ Score: 28 0 % Mastered Nous n'avons aucune idée de ses __________ . We have n…" at bounding box center [319, 169] width 556 height 218
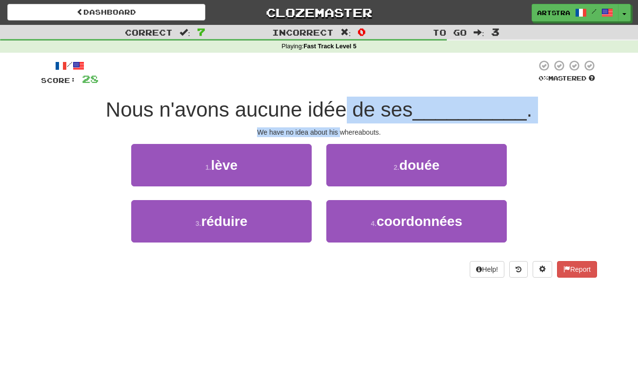
click at [347, 107] on span "Nous n'avons aucune idée de ses" at bounding box center [259, 109] width 307 height 23
drag, startPoint x: 347, startPoint y: 107, endPoint x: 357, endPoint y: 126, distance: 21.8
click at [357, 126] on div "/ Score: 28 0 % Mastered Nous n'avons aucune idée de ses __________ . We have n…" at bounding box center [319, 169] width 556 height 218
click at [357, 127] on div "We have no idea about his whereabouts." at bounding box center [319, 132] width 556 height 10
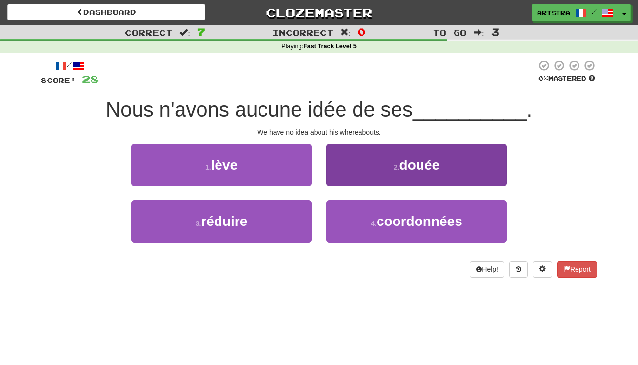
click at [391, 161] on button "2 . douée" at bounding box center [417, 165] width 181 height 42
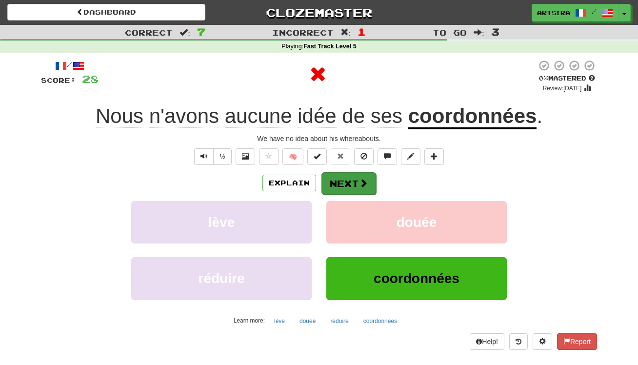
click at [339, 184] on button "Next" at bounding box center [349, 183] width 55 height 22
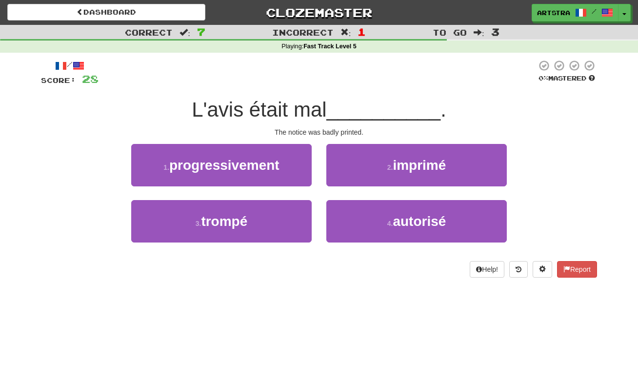
click at [313, 117] on span "L'avis était mal" at bounding box center [259, 109] width 135 height 23
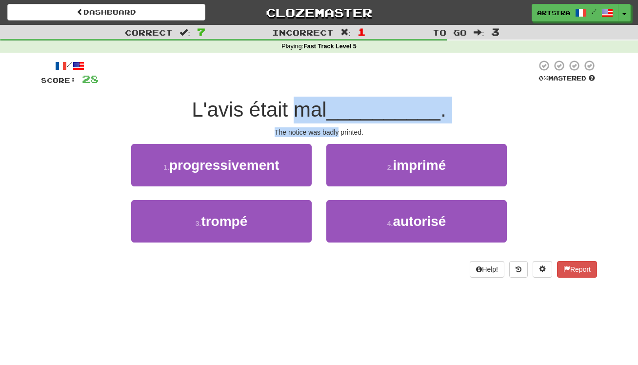
drag, startPoint x: 313, startPoint y: 117, endPoint x: 324, endPoint y: 130, distance: 17.0
click at [324, 130] on div "/ Score: 28 0 % Mastered L'avis était mal __________ . The notice was badly pri…" at bounding box center [319, 169] width 556 height 218
click at [324, 130] on div "The notice was badly printed." at bounding box center [319, 132] width 556 height 10
drag, startPoint x: 324, startPoint y: 130, endPoint x: 322, endPoint y: 102, distance: 27.9
click at [323, 102] on div "/ Score: 28 0 % Mastered L'avis était mal __________ . The notice was badly pri…" at bounding box center [319, 169] width 556 height 218
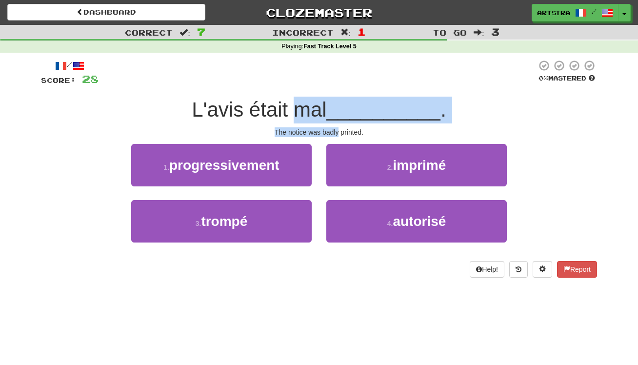
click at [322, 102] on span "L'avis était mal" at bounding box center [259, 109] width 135 height 23
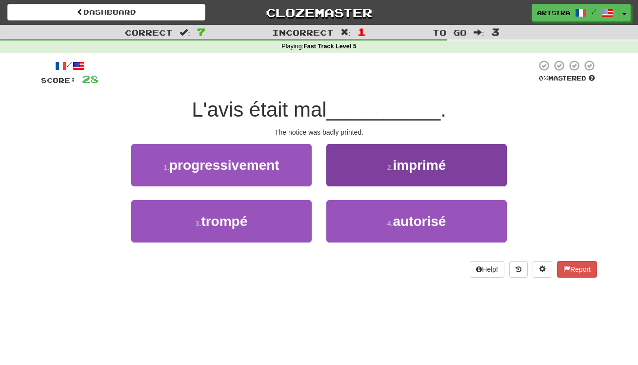
click at [354, 147] on button "2 . imprimé" at bounding box center [417, 165] width 181 height 42
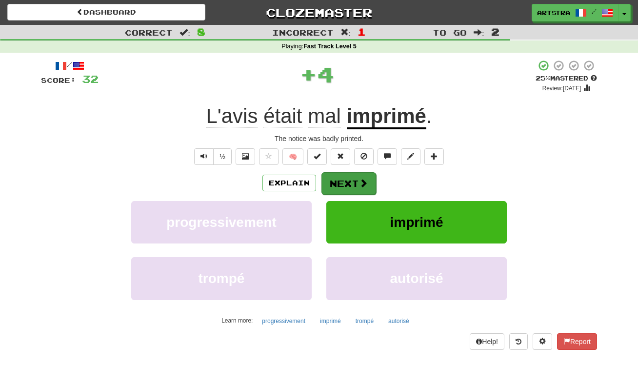
click at [352, 175] on button "Next" at bounding box center [349, 183] width 55 height 22
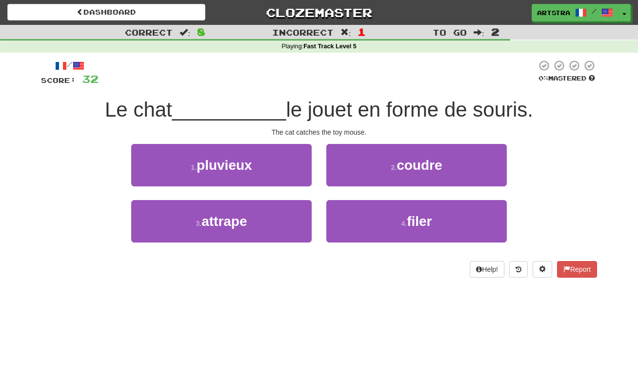
click at [324, 118] on span "le jouet en forme de souris." at bounding box center [409, 109] width 247 height 23
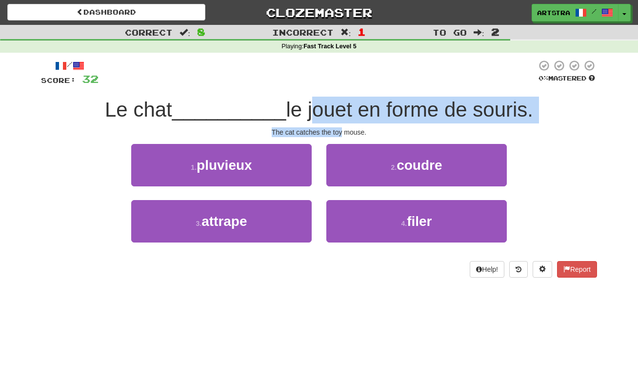
drag, startPoint x: 324, startPoint y: 118, endPoint x: 339, endPoint y: 134, distance: 22.1
click at [339, 134] on div "/ Score: 32 0 % Mastered Le chat __________ le jouet en forme de souris. The ca…" at bounding box center [319, 169] width 556 height 218
click at [339, 134] on div "The cat catches the toy mouse." at bounding box center [319, 132] width 556 height 10
drag, startPoint x: 339, startPoint y: 134, endPoint x: 326, endPoint y: 109, distance: 28.4
click at [328, 109] on div "/ Score: 32 0 % Mastered Le chat __________ le jouet en forme de souris. The ca…" at bounding box center [319, 169] width 556 height 218
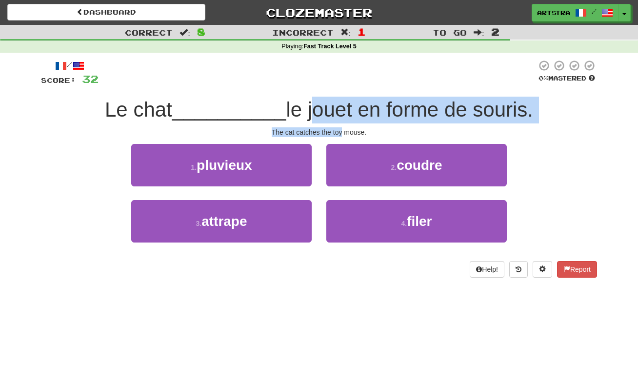
click at [326, 109] on span "le jouet en forme de souris." at bounding box center [409, 109] width 247 height 23
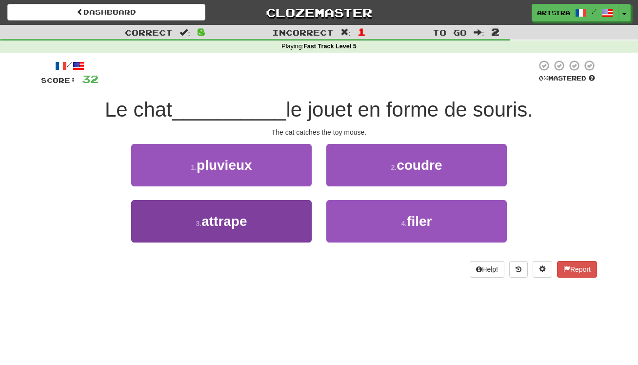
click at [255, 228] on button "3 . attrape" at bounding box center [221, 221] width 181 height 42
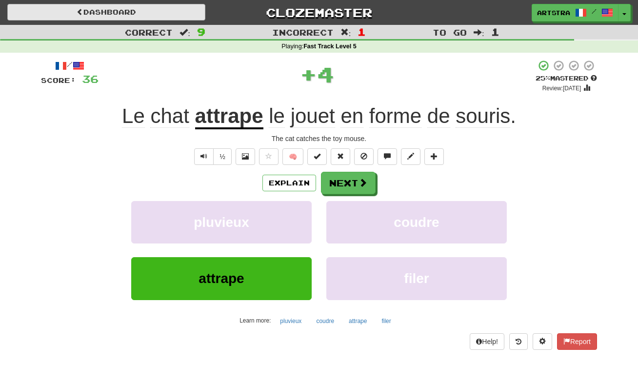
click at [146, 11] on link "Dashboard" at bounding box center [106, 12] width 198 height 17
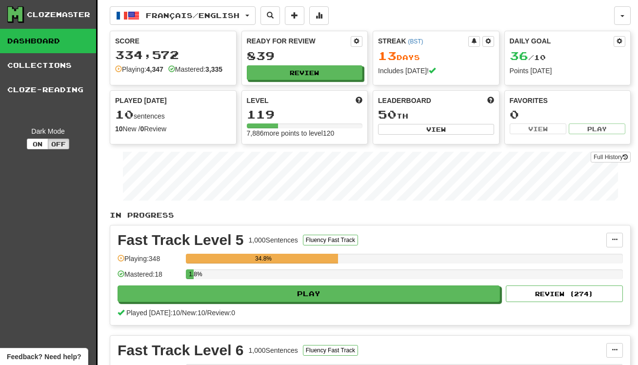
click at [312, 48] on div "Ready for Review 839 Review" at bounding box center [305, 58] width 126 height 54
click at [307, 70] on button "Review" at bounding box center [305, 73] width 116 height 15
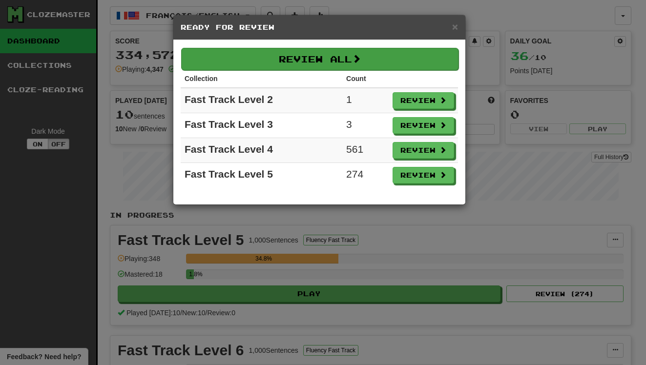
click at [315, 62] on button "Review All" at bounding box center [319, 59] width 277 height 22
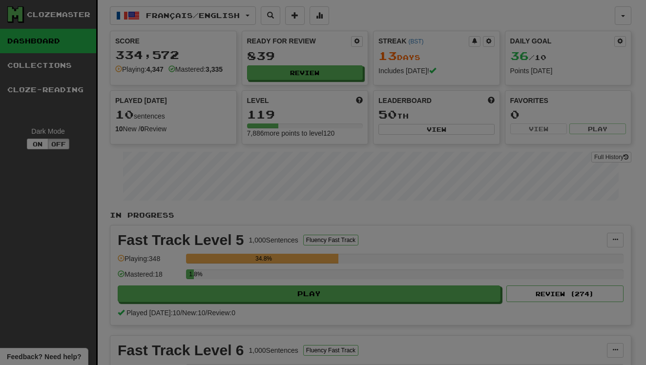
select select "**"
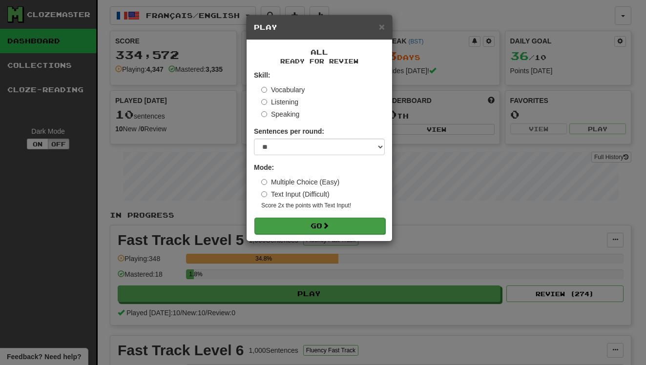
click at [332, 230] on button "Go" at bounding box center [319, 226] width 131 height 17
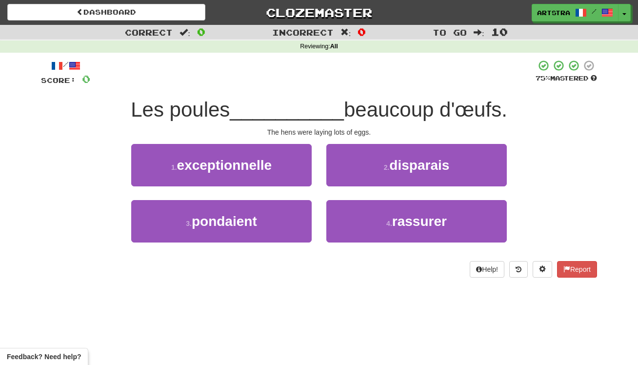
click at [331, 114] on span "__________" at bounding box center [287, 109] width 114 height 23
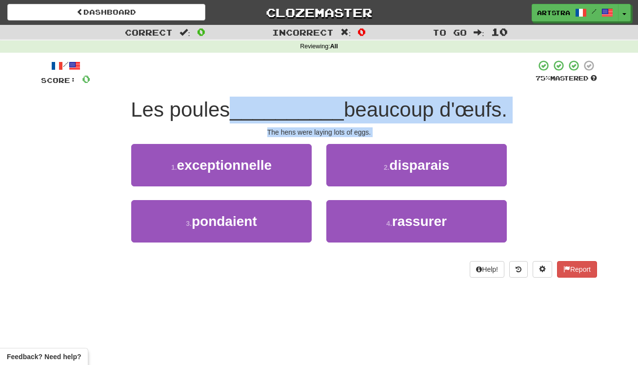
drag, startPoint x: 331, startPoint y: 114, endPoint x: 341, endPoint y: 135, distance: 23.1
click at [341, 135] on div "/ Score: 0 75 % Mastered Les poules __________ beaucoup d'œufs. The hens were l…" at bounding box center [319, 169] width 556 height 218
click at [344, 120] on span "beaucoup d'œufs." at bounding box center [426, 109] width 164 height 23
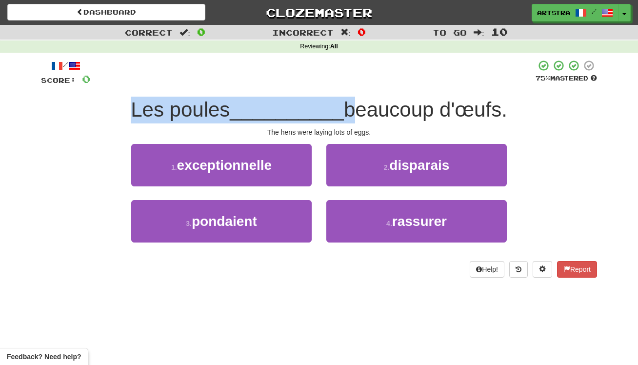
drag, startPoint x: 342, startPoint y: 120, endPoint x: 342, endPoint y: 87, distance: 32.2
click at [342, 87] on div "/ Score: 0 75 % Mastered Les poules __________ beaucoup d'œufs. The hens were l…" at bounding box center [319, 169] width 556 height 218
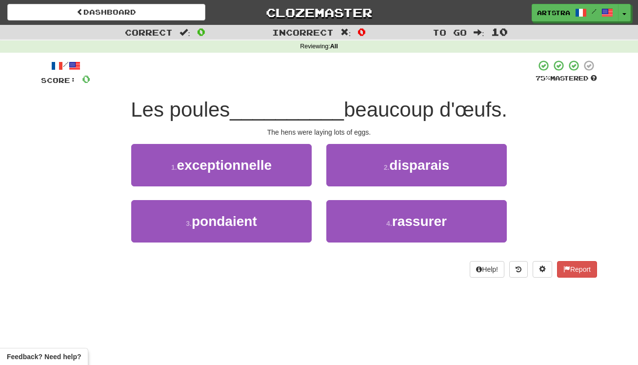
drag, startPoint x: 268, startPoint y: 215, endPoint x: 285, endPoint y: 198, distance: 24.2
click at [267, 215] on button "3 . pondaient" at bounding box center [221, 221] width 181 height 42
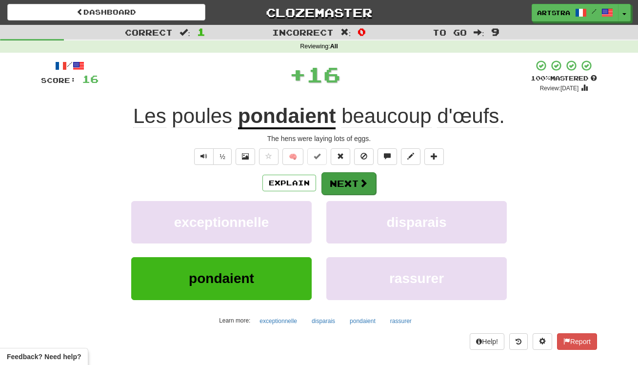
click at [339, 172] on button "Next" at bounding box center [349, 183] width 55 height 22
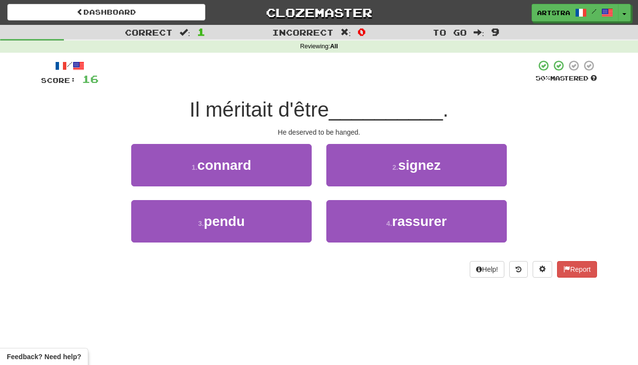
click at [301, 105] on span "Il méritait d'être" at bounding box center [259, 109] width 140 height 23
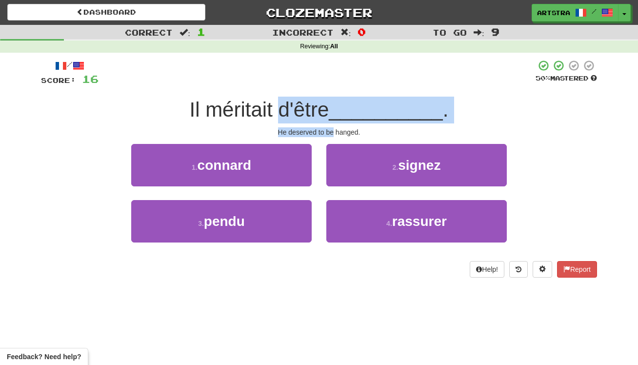
drag, startPoint x: 301, startPoint y: 105, endPoint x: 328, endPoint y: 128, distance: 35.7
click at [328, 128] on div "/ Score: 16 50 % Mastered Il méritait d'être __________ . He deserved to be han…" at bounding box center [319, 169] width 556 height 218
click at [328, 128] on div "He deserved to be hanged." at bounding box center [319, 132] width 556 height 10
drag, startPoint x: 328, startPoint y: 128, endPoint x: 326, endPoint y: 109, distance: 19.6
click at [326, 109] on div "/ Score: 16 50 % Mastered Il méritait d'être __________ . He deserved to be han…" at bounding box center [319, 169] width 556 height 218
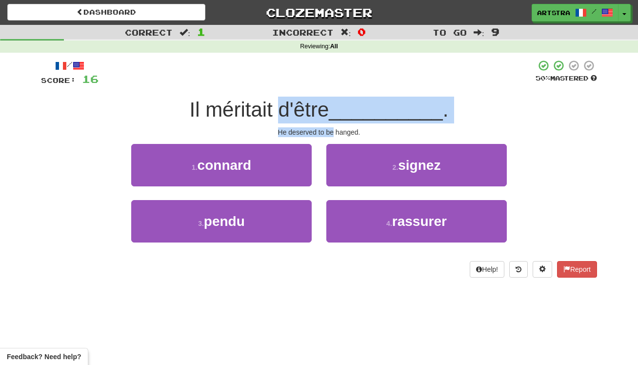
click at [326, 109] on span "Il méritait d'être" at bounding box center [259, 109] width 140 height 23
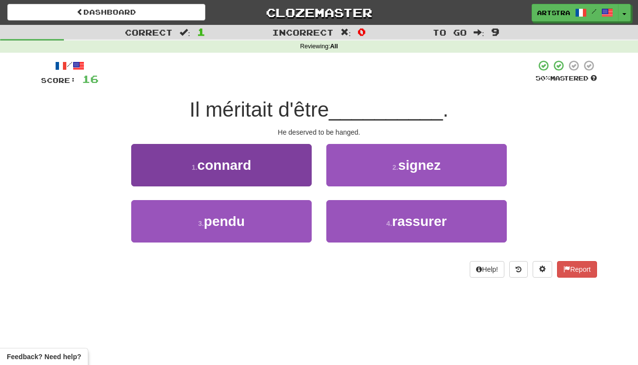
click at [277, 164] on button "1 . connard" at bounding box center [221, 165] width 181 height 42
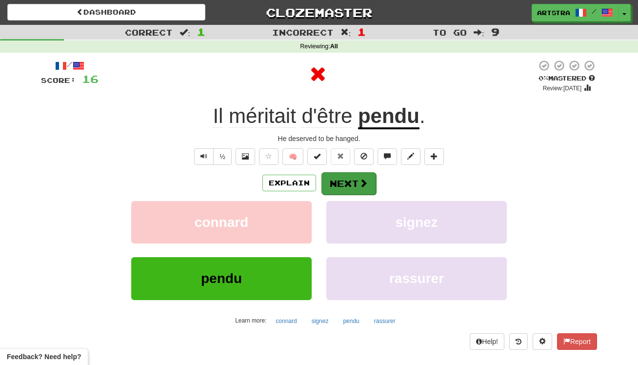
click at [347, 178] on button "Next" at bounding box center [349, 183] width 55 height 22
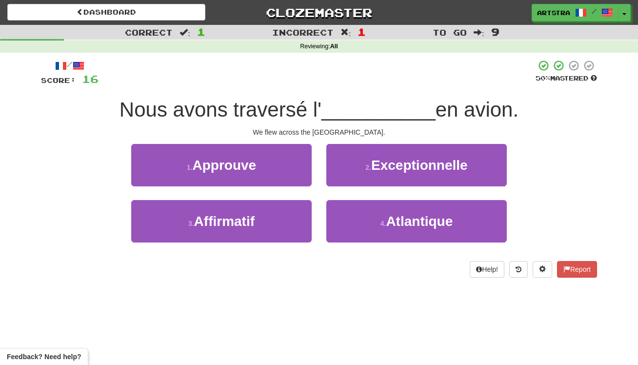
click at [295, 111] on span "Nous avons traversé l'" at bounding box center [221, 109] width 202 height 23
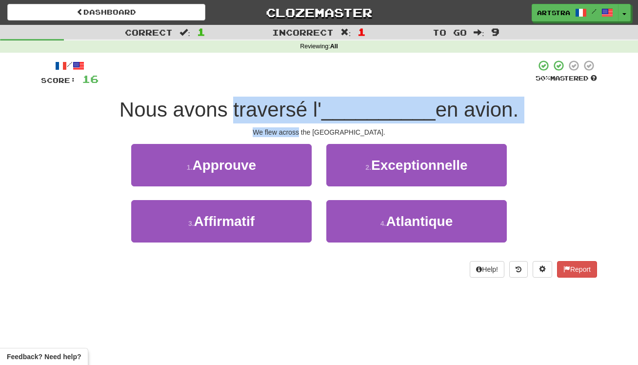
drag, startPoint x: 297, startPoint y: 123, endPoint x: 300, endPoint y: 130, distance: 6.8
click at [300, 130] on div "/ Score: 16 50 % Mastered Nous avons traversé l' __________ en avion. We flew a…" at bounding box center [319, 169] width 556 height 218
click at [300, 130] on div "We flew across the Atlantic Ocean." at bounding box center [319, 132] width 556 height 10
drag, startPoint x: 300, startPoint y: 130, endPoint x: 303, endPoint y: 107, distance: 23.1
click at [303, 107] on div "/ Score: 16 50 % Mastered Nous avons traversé l' __________ en avion. We flew a…" at bounding box center [319, 169] width 556 height 218
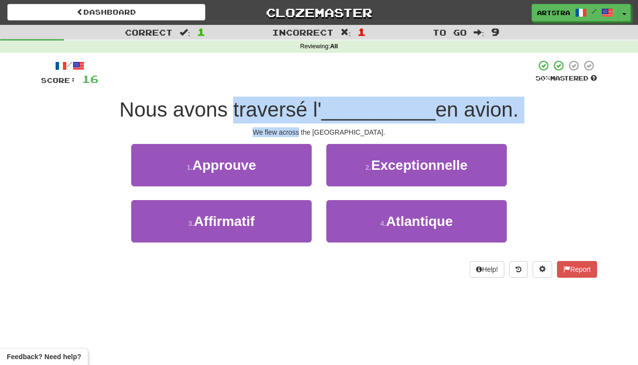
click at [303, 107] on span "Nous avons traversé l'" at bounding box center [221, 109] width 202 height 23
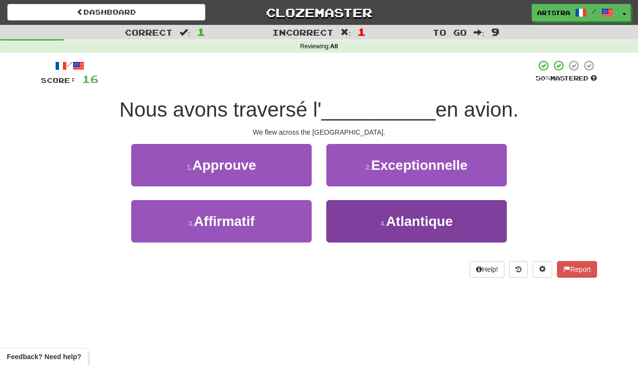
click at [443, 228] on button "4 . Atlantique" at bounding box center [417, 221] width 181 height 42
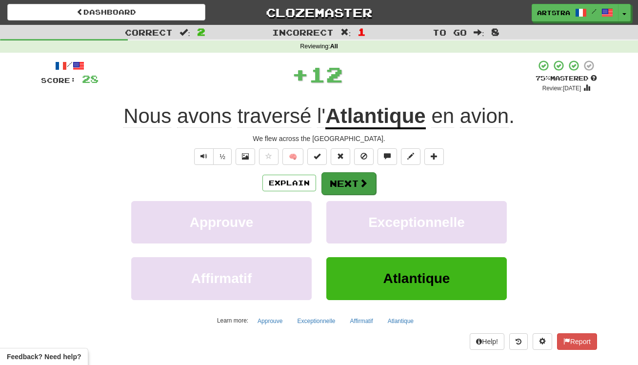
click at [347, 176] on button "Next" at bounding box center [349, 183] width 55 height 22
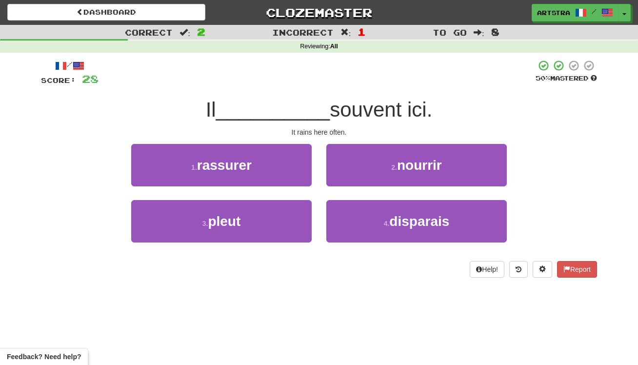
click at [322, 112] on span "__________" at bounding box center [273, 109] width 114 height 23
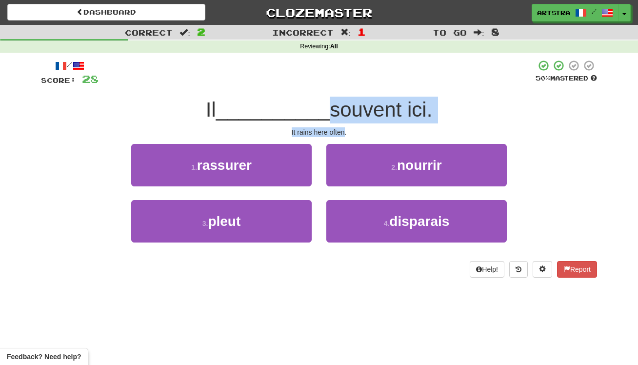
drag, startPoint x: 322, startPoint y: 112, endPoint x: 333, endPoint y: 134, distance: 24.9
click at [333, 134] on div "/ Score: 28 50 % Mastered Il __________ souvent ici. It rains here often. 1 . r…" at bounding box center [319, 169] width 556 height 218
click at [333, 134] on div "It rains here often." at bounding box center [319, 132] width 556 height 10
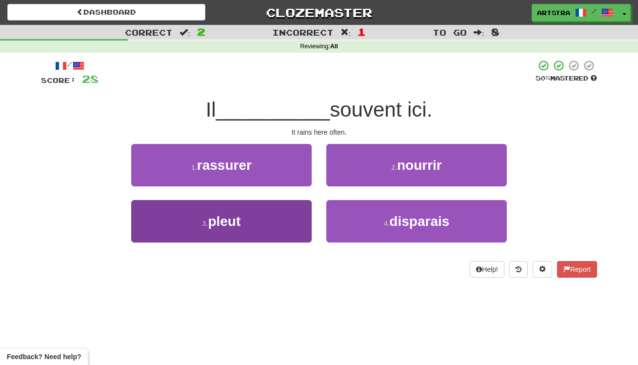
click at [255, 231] on button "3 . pleut" at bounding box center [221, 221] width 181 height 42
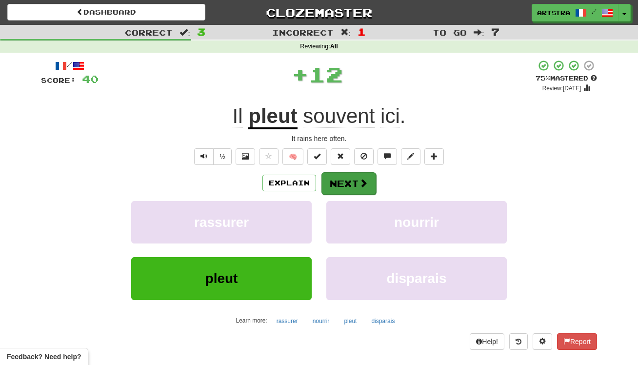
click at [348, 175] on button "Next" at bounding box center [349, 183] width 55 height 22
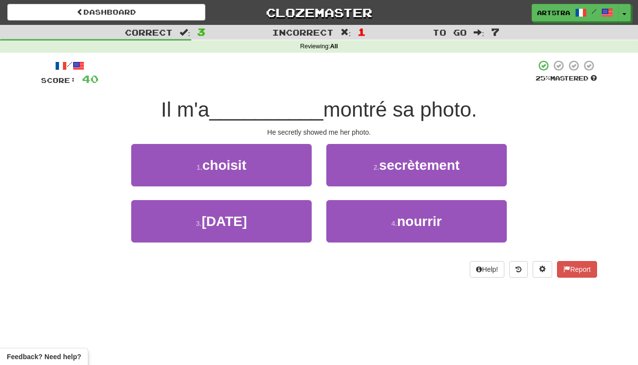
click at [331, 115] on span "montré sa photo." at bounding box center [401, 109] width 154 height 23
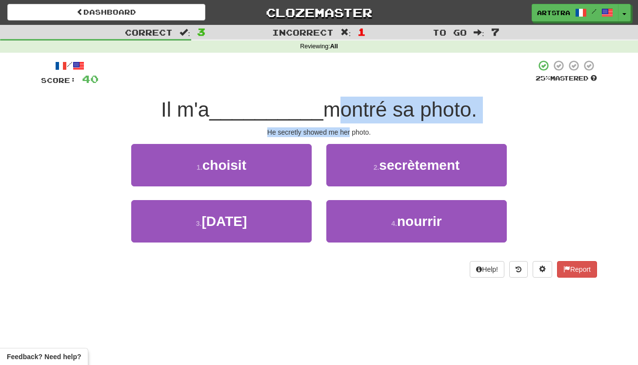
drag, startPoint x: 331, startPoint y: 115, endPoint x: 347, endPoint y: 127, distance: 19.4
click at [347, 127] on div "/ Score: 40 25 % Mastered Il m'a __________ montré sa photo. He secretly showed…" at bounding box center [319, 169] width 556 height 218
click at [347, 127] on div "He secretly showed me her photo." at bounding box center [319, 132] width 556 height 10
drag, startPoint x: 347, startPoint y: 127, endPoint x: 351, endPoint y: 99, distance: 28.6
click at [351, 99] on div "/ Score: 40 25 % Mastered Il m'a __________ montré sa photo. He secretly showed…" at bounding box center [319, 169] width 556 height 218
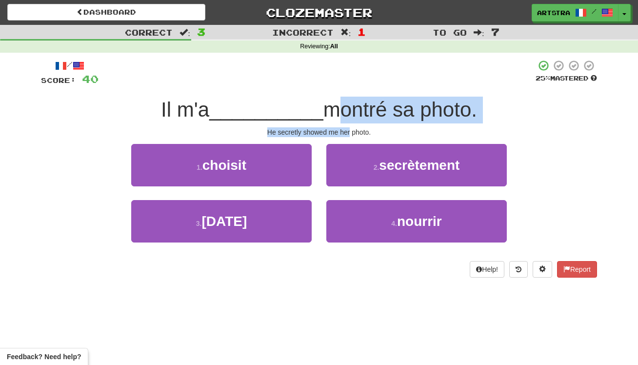
click at [351, 99] on span "montré sa photo." at bounding box center [401, 109] width 154 height 23
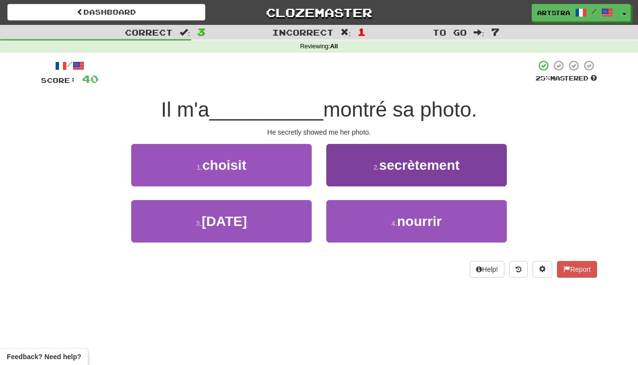
click at [435, 174] on button "2 . secrètement" at bounding box center [417, 165] width 181 height 42
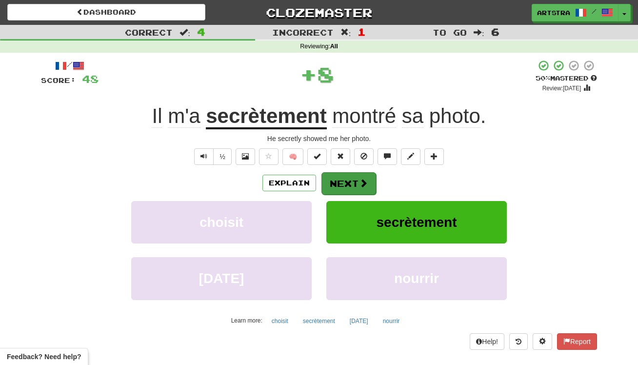
click at [370, 180] on button "Next" at bounding box center [349, 183] width 55 height 22
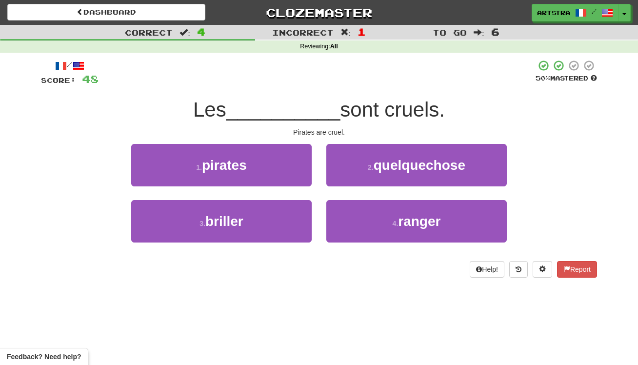
click at [318, 117] on span "__________" at bounding box center [283, 109] width 114 height 23
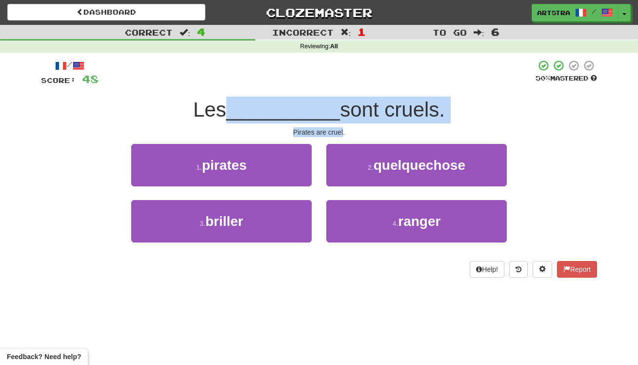
drag, startPoint x: 318, startPoint y: 117, endPoint x: 327, endPoint y: 133, distance: 18.4
click at [327, 133] on div "/ Score: 48 50 % Mastered Les __________ sont cruels. Pirates are cruel. 1 . pi…" at bounding box center [319, 169] width 556 height 218
click at [327, 133] on div "Pirates are cruel." at bounding box center [319, 132] width 556 height 10
drag, startPoint x: 327, startPoint y: 133, endPoint x: 327, endPoint y: 106, distance: 26.8
click at [327, 106] on div "/ Score: 48 50 % Mastered Les __________ sont cruels. Pirates are cruel. 1 . pi…" at bounding box center [319, 169] width 556 height 218
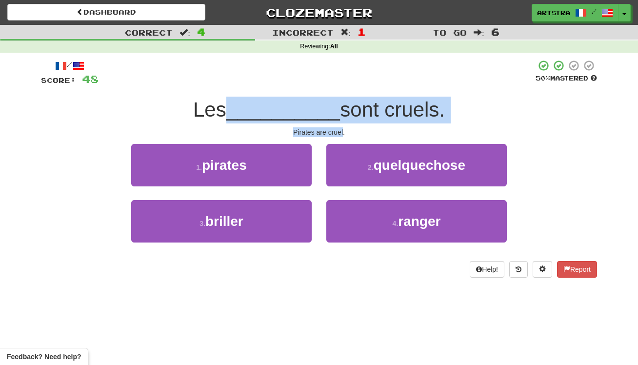
click at [327, 106] on span "__________" at bounding box center [283, 109] width 114 height 23
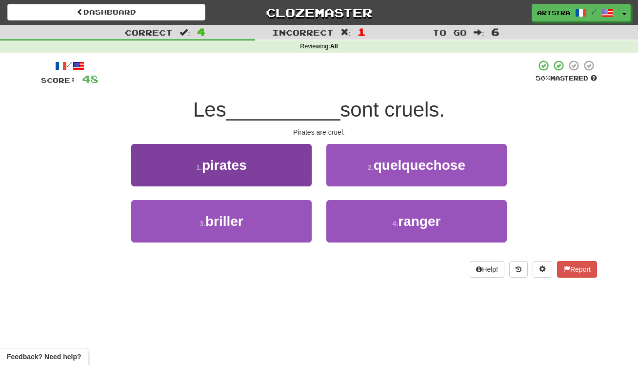
click at [289, 154] on button "1 . pirates" at bounding box center [221, 165] width 181 height 42
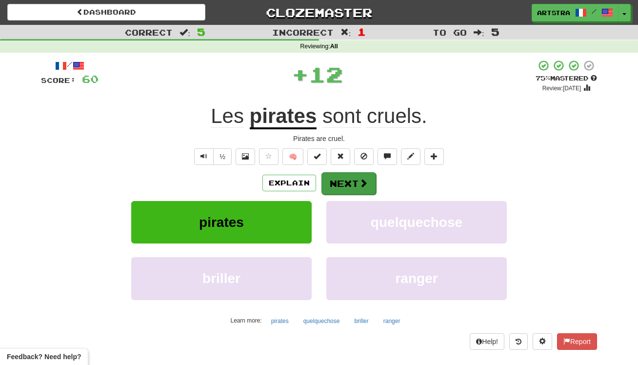
click at [350, 172] on button "Next" at bounding box center [349, 183] width 55 height 22
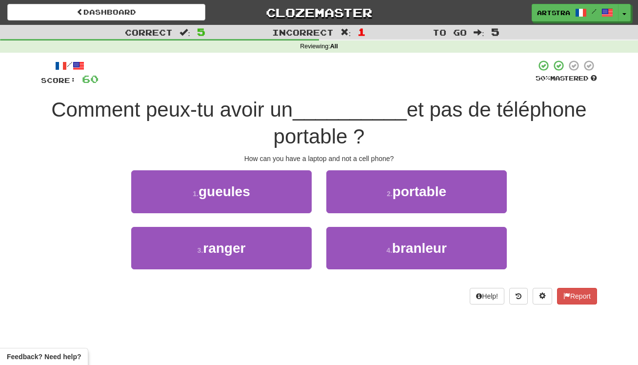
click at [331, 97] on div "Comment peux-tu avoir un __________ et pas de téléphone portable ?" at bounding box center [319, 123] width 556 height 53
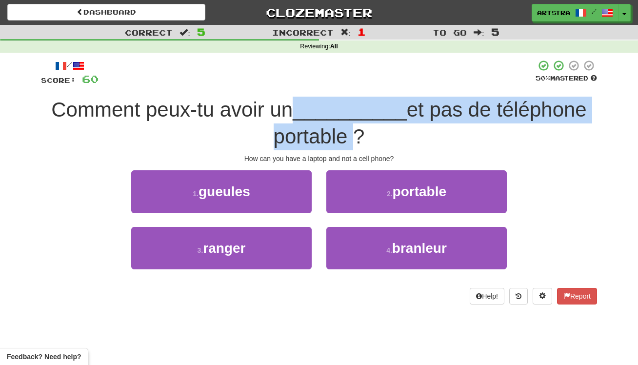
drag, startPoint x: 331, startPoint y: 96, endPoint x: 331, endPoint y: 132, distance: 36.6
click at [331, 132] on div "Comment peux-tu avoir un __________ et pas de téléphone portable ?" at bounding box center [319, 123] width 556 height 53
click at [331, 132] on span "et pas de téléphone portable ?" at bounding box center [430, 123] width 313 height 50
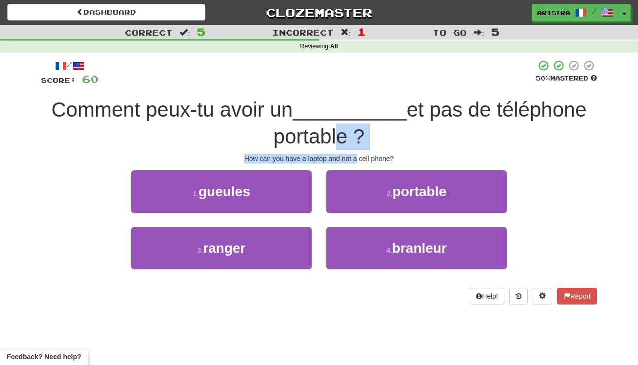
drag, startPoint x: 331, startPoint y: 132, endPoint x: 357, endPoint y: 157, distance: 35.9
click at [357, 157] on div "/ Score: 60 50 % Mastered Comment peux-tu avoir un __________ et pas de télépho…" at bounding box center [319, 182] width 556 height 245
click at [357, 157] on div "How can you have a laptop and not a cell phone?" at bounding box center [319, 159] width 556 height 10
drag, startPoint x: 357, startPoint y: 157, endPoint x: 356, endPoint y: 121, distance: 36.6
click at [356, 121] on div "/ Score: 60 50 % Mastered Comment peux-tu avoir un __________ et pas de télépho…" at bounding box center [319, 182] width 556 height 245
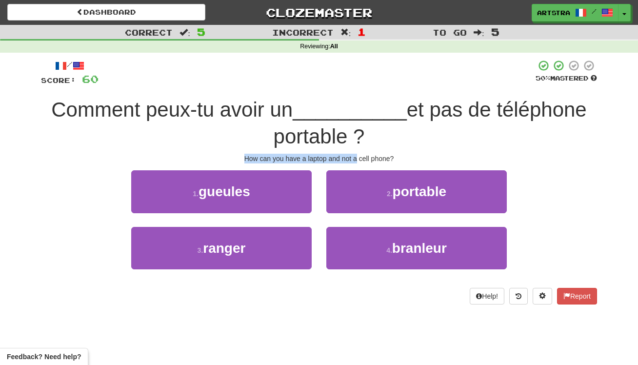
click at [356, 121] on div "Comment peux-tu avoir un __________ et pas de téléphone portable ?" at bounding box center [319, 123] width 556 height 53
drag, startPoint x: 356, startPoint y: 121, endPoint x: 356, endPoint y: 99, distance: 21.5
click at [356, 99] on div "Comment peux-tu avoir un __________ et pas de téléphone portable ?" at bounding box center [319, 123] width 556 height 53
click at [356, 99] on span "__________" at bounding box center [350, 109] width 114 height 23
click at [386, 165] on div "/ Score: 60 50 % Mastered Comment peux-tu avoir un __________ et pas de télépho…" at bounding box center [319, 182] width 556 height 245
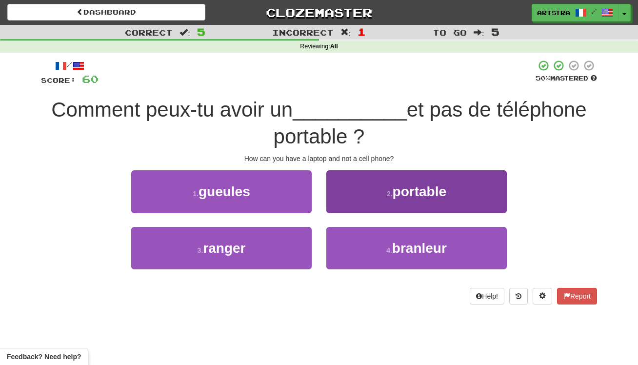
click at [384, 189] on button "2 . portable" at bounding box center [417, 191] width 181 height 42
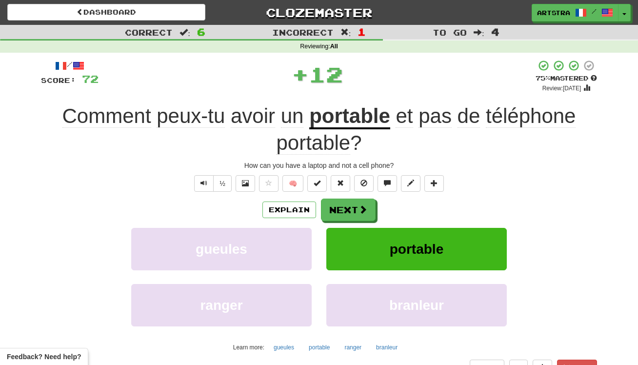
click at [355, 194] on div "/ Score: 72 + 12 75 % Mastered Review: 2025-10-22 Comment peux-tu avoir un port…" at bounding box center [319, 218] width 556 height 317
click at [348, 207] on button "Next" at bounding box center [349, 210] width 55 height 22
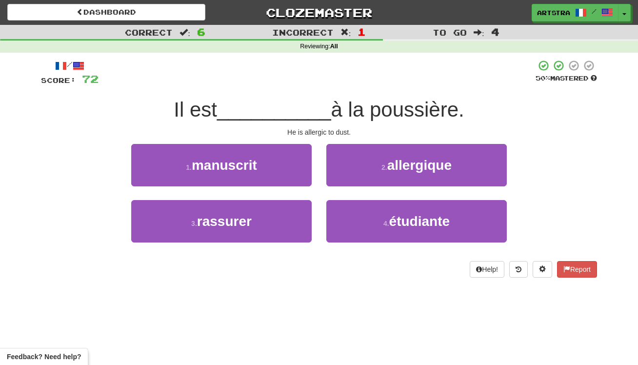
click at [327, 130] on div "He is allergic to dust." at bounding box center [319, 132] width 556 height 10
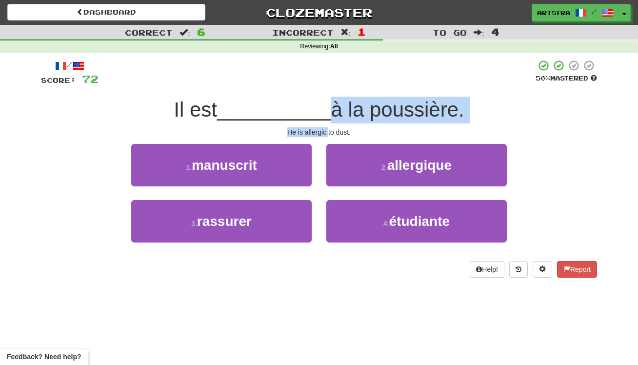
drag, startPoint x: 327, startPoint y: 130, endPoint x: 326, endPoint y: 102, distance: 27.4
click at [326, 102] on div "/ Score: 72 50 % Mastered Il est __________ à la poussière. He is allergic to d…" at bounding box center [319, 169] width 556 height 218
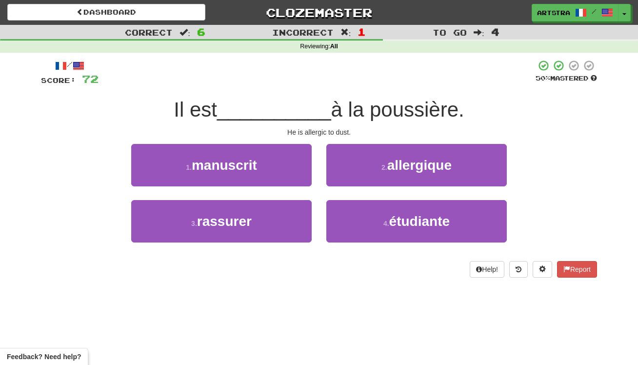
click at [331, 102] on span "à la poussière." at bounding box center [397, 109] width 133 height 23
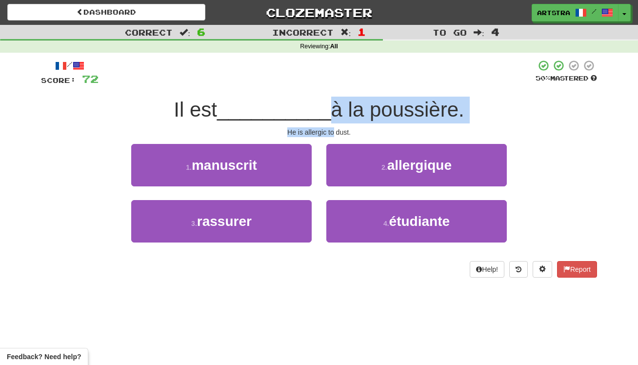
drag, startPoint x: 326, startPoint y: 102, endPoint x: 330, endPoint y: 129, distance: 27.1
click at [330, 129] on div "/ Score: 72 50 % Mastered Il est __________ à la poussière. He is allergic to d…" at bounding box center [319, 169] width 556 height 218
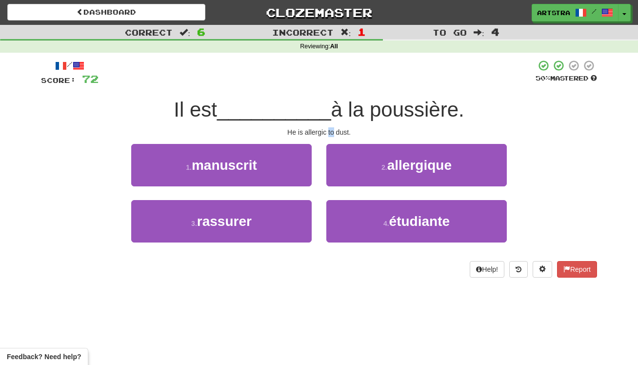
click at [330, 129] on div "He is allergic to dust." at bounding box center [319, 132] width 556 height 10
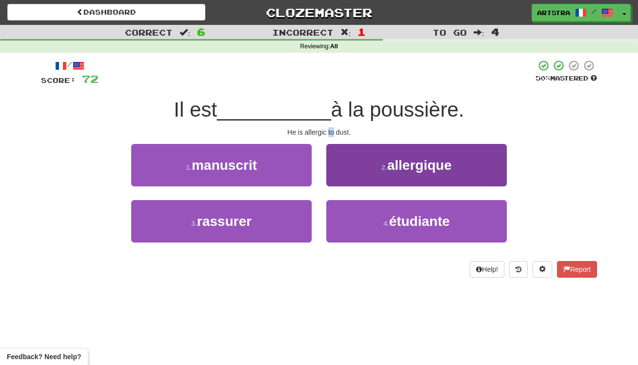
click at [443, 165] on span "allergique" at bounding box center [420, 165] width 64 height 15
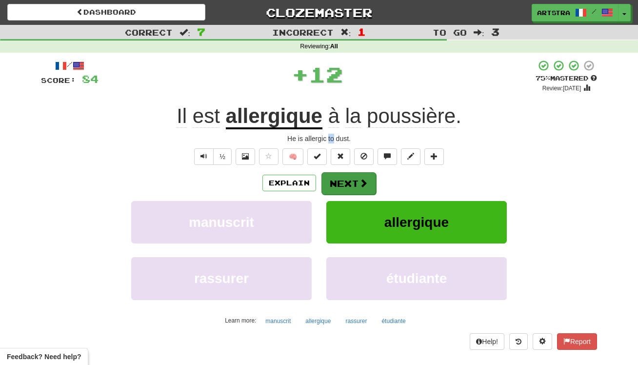
click at [344, 178] on button "Next" at bounding box center [349, 183] width 55 height 22
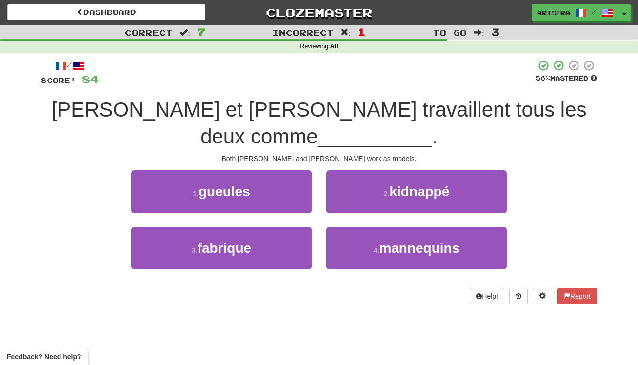
click at [329, 113] on span "Tom et Mary travaillent tous les deux comme" at bounding box center [318, 123] width 535 height 50
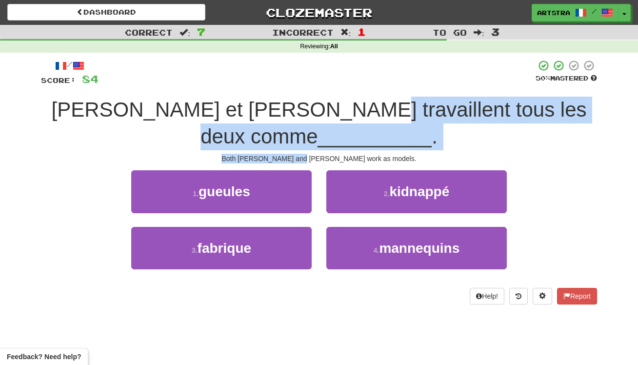
drag, startPoint x: 329, startPoint y: 113, endPoint x: 332, endPoint y: 129, distance: 16.4
click at [332, 129] on div "/ Score: 84 50 % Mastered Tom et Mary travaillent tous les deux comme _________…" at bounding box center [319, 182] width 556 height 245
click at [332, 154] on div "Both Tom and Mary work as models." at bounding box center [319, 159] width 556 height 10
drag, startPoint x: 332, startPoint y: 129, endPoint x: 335, endPoint y: 108, distance: 21.2
click at [335, 108] on div "/ Score: 84 50 % Mastered Tom et Mary travaillent tous les deux comme _________…" at bounding box center [319, 182] width 556 height 245
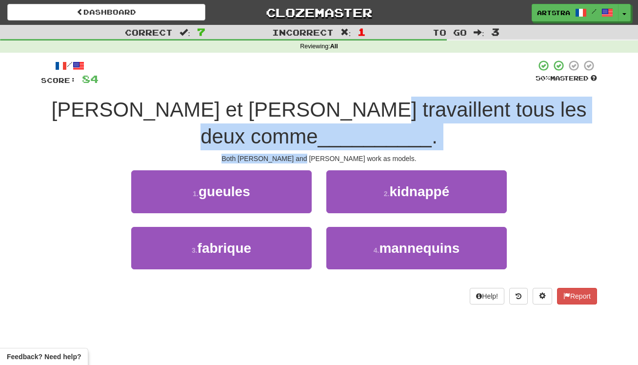
click at [335, 108] on span "Tom et Mary travaillent tous les deux comme" at bounding box center [318, 123] width 535 height 50
drag, startPoint x: 335, startPoint y: 108, endPoint x: 340, endPoint y: 132, distance: 24.8
click at [340, 132] on div "/ Score: 84 50 % Mastered Tom et Mary travaillent tous les deux comme _________…" at bounding box center [319, 182] width 556 height 245
click at [340, 154] on div "Both Tom and Mary work as models." at bounding box center [319, 159] width 556 height 10
drag, startPoint x: 340, startPoint y: 132, endPoint x: 338, endPoint y: 104, distance: 28.3
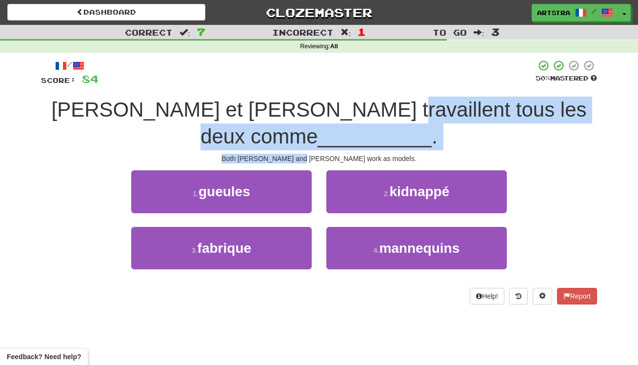
click at [338, 104] on div "/ Score: 84 50 % Mastered Tom et Mary travaillent tous les deux comme _________…" at bounding box center [319, 182] width 556 height 245
click at [338, 104] on span "Tom et Mary travaillent tous les deux comme" at bounding box center [318, 123] width 535 height 50
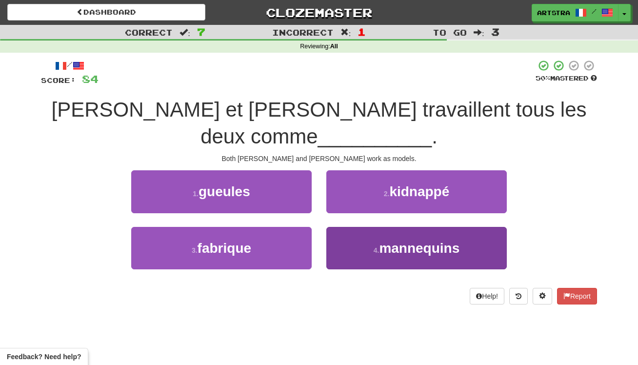
click at [396, 241] on span "mannequins" at bounding box center [419, 248] width 81 height 15
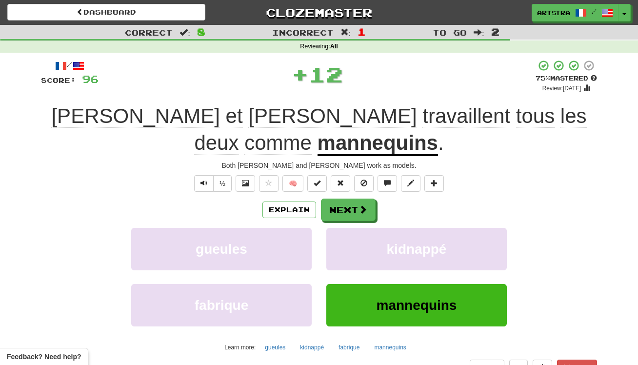
click at [354, 199] on div "Explain Next gueules kidnappé fabrique mannequins Learn more: gueules kidnappé …" at bounding box center [319, 277] width 556 height 157
click at [352, 199] on button "Next" at bounding box center [349, 210] width 55 height 22
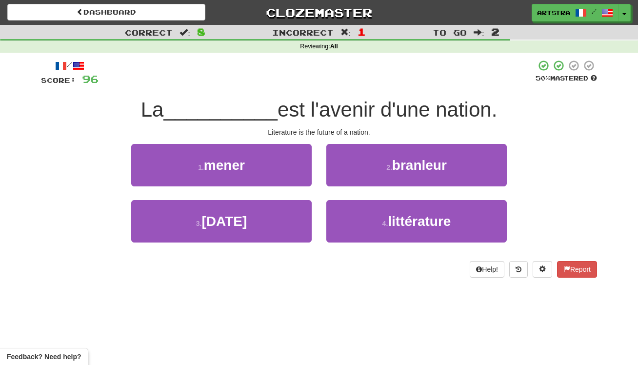
click at [300, 94] on div "/ Score: 96 50 % Mastered La __________ est l'avenir d'une nation. Literature i…" at bounding box center [319, 169] width 556 height 218
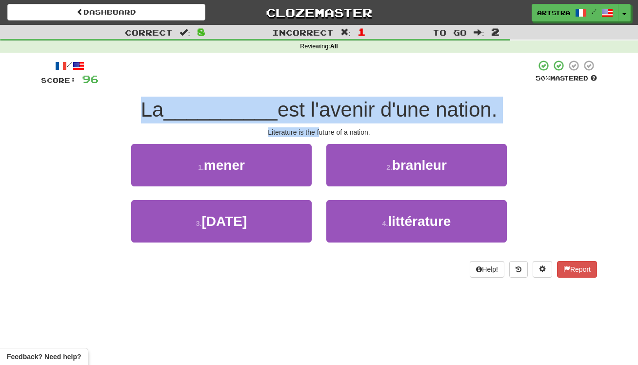
drag, startPoint x: 301, startPoint y: 106, endPoint x: 321, endPoint y: 131, distance: 31.6
click at [321, 131] on div "/ Score: 96 50 % Mastered La __________ est l'avenir d'une nation. Literature i…" at bounding box center [319, 169] width 556 height 218
click at [321, 131] on div "Literature is the future of a nation." at bounding box center [319, 132] width 556 height 10
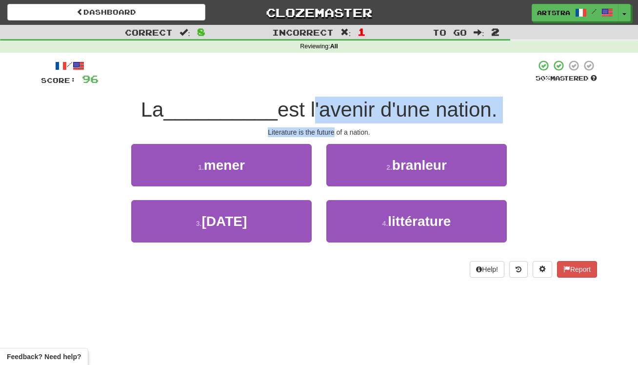
drag, startPoint x: 321, startPoint y: 131, endPoint x: 328, endPoint y: 113, distance: 19.7
click at [328, 113] on div "/ Score: 96 50 % Mastered La __________ est l'avenir d'une nation. Literature i…" at bounding box center [319, 169] width 556 height 218
click at [328, 113] on span "est l'avenir d'une nation." at bounding box center [388, 109] width 220 height 23
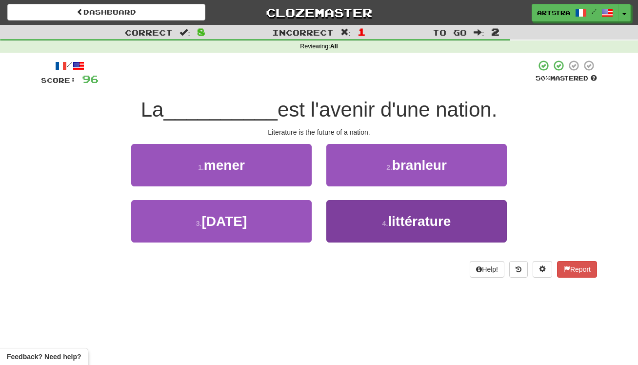
click at [439, 240] on button "4 . littérature" at bounding box center [417, 221] width 181 height 42
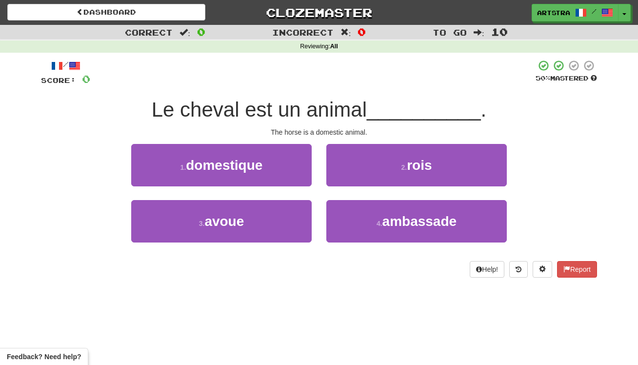
click at [327, 107] on span "Le cheval est un animal" at bounding box center [259, 109] width 215 height 23
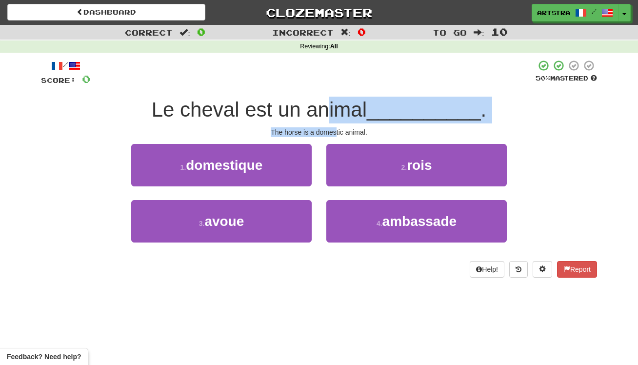
click at [337, 132] on div "/ Score: 0 50 % Mastered Le cheval est un animal __________ . The horse is a do…" at bounding box center [319, 169] width 556 height 218
click at [337, 132] on div "The horse is a domestic animal." at bounding box center [319, 132] width 556 height 10
drag, startPoint x: 337, startPoint y: 132, endPoint x: 338, endPoint y: 112, distance: 19.5
click at [338, 112] on div "/ Score: 0 50 % Mastered Le cheval est un animal __________ . The horse is a do…" at bounding box center [319, 169] width 556 height 218
click at [338, 112] on span "Le cheval est un animal" at bounding box center [259, 109] width 215 height 23
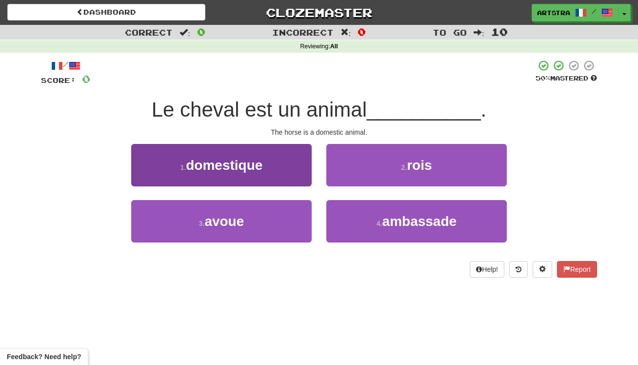
click at [293, 149] on button "1 . domestique" at bounding box center [221, 165] width 181 height 42
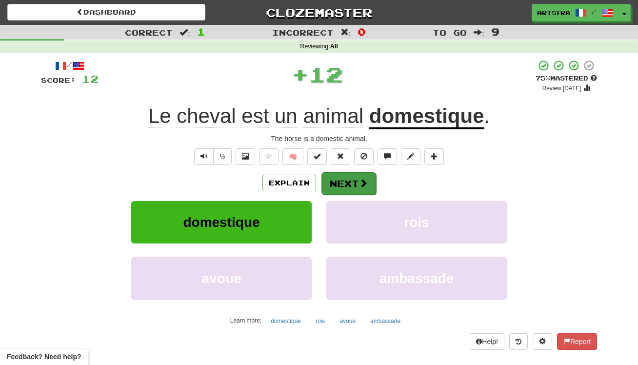
click at [346, 189] on button "Next" at bounding box center [349, 183] width 55 height 22
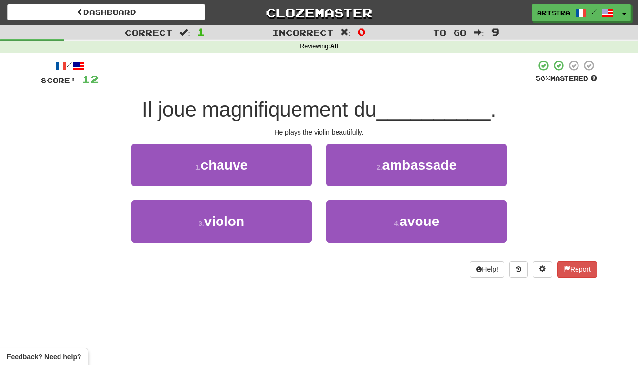
click at [314, 113] on span "Il joue magnifiquement du" at bounding box center [259, 109] width 235 height 23
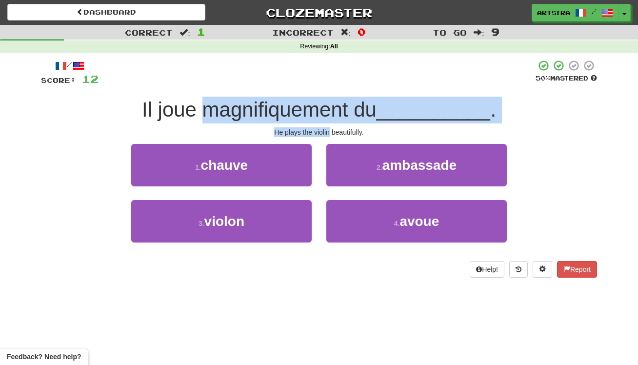
drag, startPoint x: 314, startPoint y: 113, endPoint x: 325, endPoint y: 133, distance: 22.7
click at [325, 133] on div "/ Score: 12 50 % Mastered Il joue magnifiquement du __________ . He plays the v…" at bounding box center [319, 169] width 556 height 218
click at [325, 133] on div "He plays the violin beautifully." at bounding box center [319, 132] width 556 height 10
drag, startPoint x: 325, startPoint y: 133, endPoint x: 321, endPoint y: 106, distance: 26.7
click at [321, 106] on div "/ Score: 12 50 % Mastered Il joue magnifiquement du __________ . He plays the v…" at bounding box center [319, 169] width 556 height 218
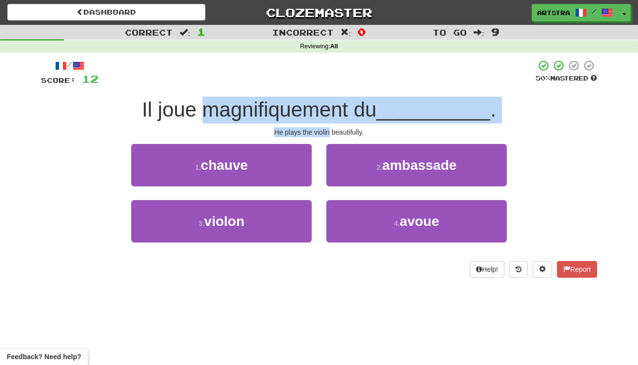
click at [321, 106] on span "Il joue magnifiquement du" at bounding box center [259, 109] width 235 height 23
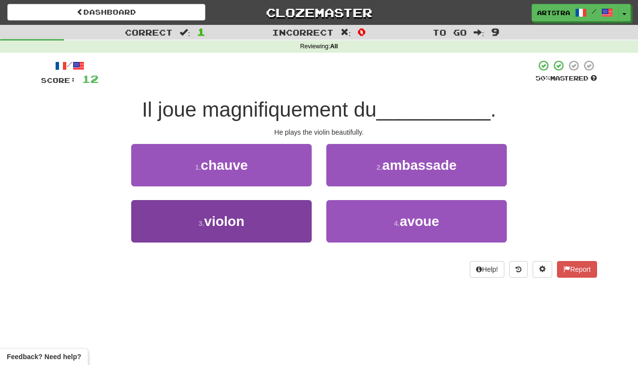
click at [253, 219] on button "3 . violon" at bounding box center [221, 221] width 181 height 42
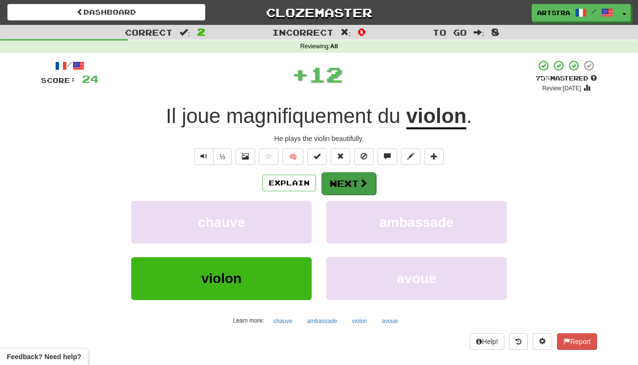
click at [338, 185] on button "Next" at bounding box center [349, 183] width 55 height 22
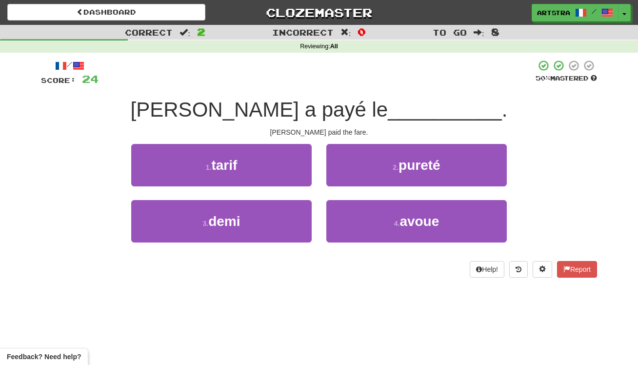
click at [316, 109] on span "[PERSON_NAME] a payé le" at bounding box center [260, 109] width 258 height 23
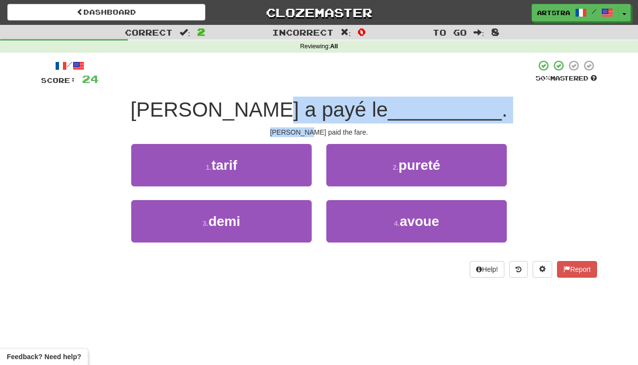
click at [324, 128] on div "/ Score: 24 50 % Mastered [PERSON_NAME] a payé le __________ . [PERSON_NAME] pa…" at bounding box center [319, 169] width 556 height 218
click at [324, 128] on div "[PERSON_NAME] paid the fare." at bounding box center [319, 132] width 556 height 10
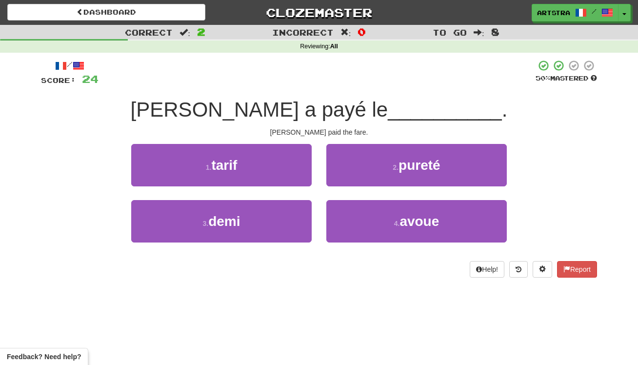
drag, startPoint x: 415, startPoint y: 223, endPoint x: 411, endPoint y: 196, distance: 26.6
click at [415, 223] on span "avoue" at bounding box center [420, 221] width 40 height 15
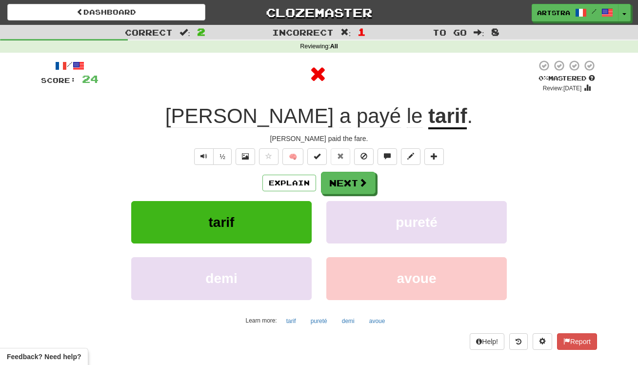
click at [429, 125] on u "tarif" at bounding box center [448, 116] width 39 height 25
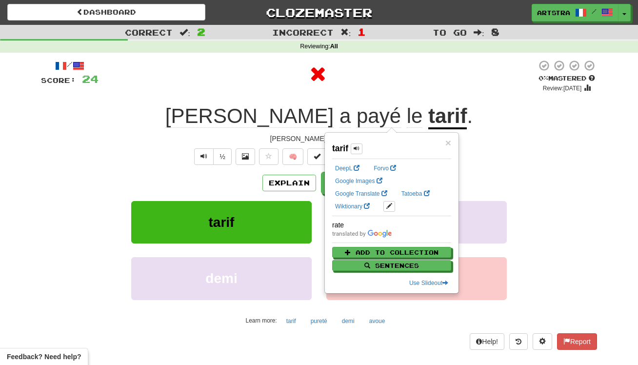
click at [326, 181] on div "× tarif DeepL Forvo Google Images Google Translate Tatoeba Wiktionary rate Add …" at bounding box center [392, 213] width 133 height 160
click at [317, 187] on div "Explain Next" at bounding box center [319, 183] width 556 height 22
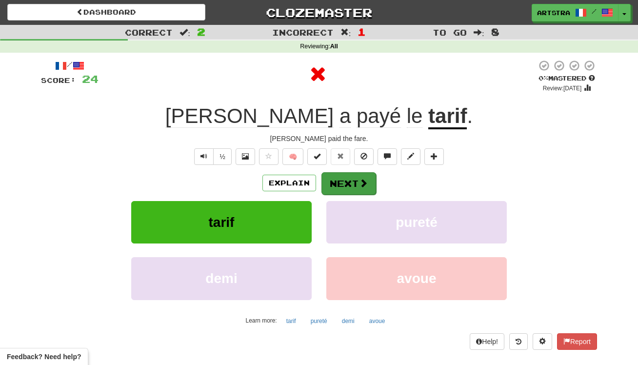
click at [328, 189] on button "Next" at bounding box center [349, 183] width 55 height 22
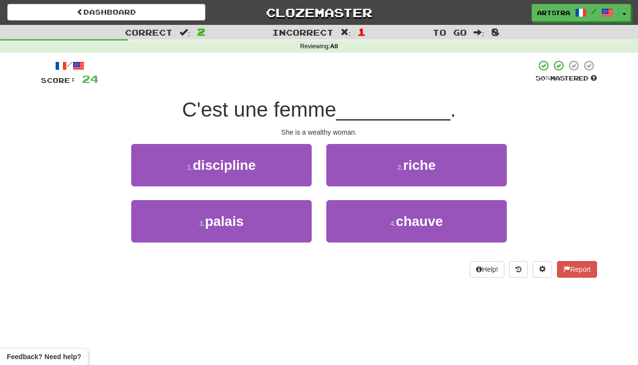
click at [319, 111] on span "C'est une femme" at bounding box center [259, 109] width 154 height 23
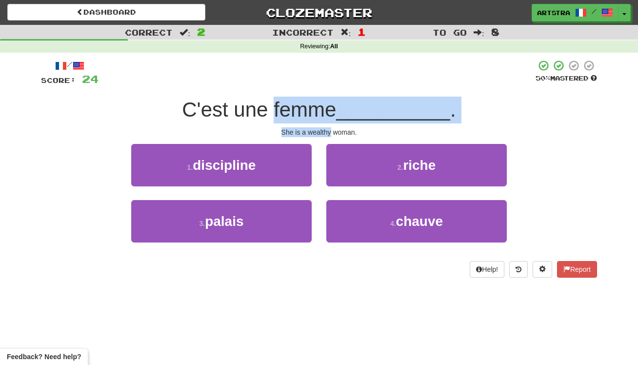
drag, startPoint x: 319, startPoint y: 111, endPoint x: 326, endPoint y: 129, distance: 19.1
click at [326, 129] on div "/ Score: 24 50 % Mastered C'est une femme __________ . She is a wealthy woman. …" at bounding box center [319, 169] width 556 height 218
click at [326, 129] on div "She is a wealthy woman." at bounding box center [319, 132] width 556 height 10
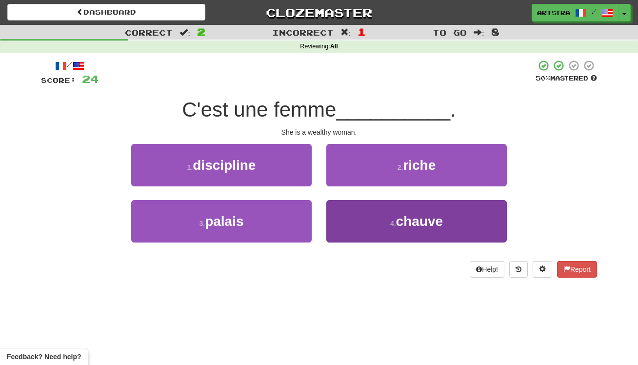
click at [432, 230] on button "4 . chauve" at bounding box center [417, 221] width 181 height 42
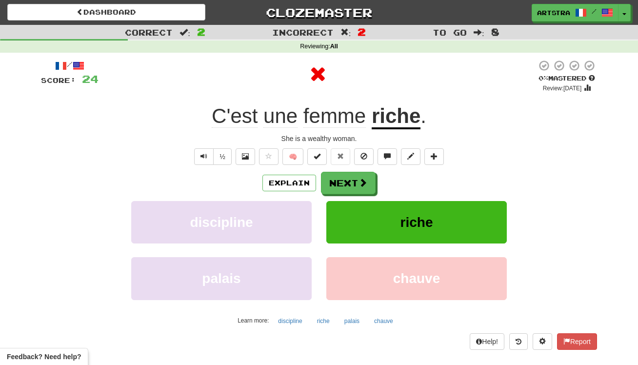
click at [344, 168] on div "/ Score: 24 0 % Mastered Review: [DATE] C'est une femme riche . She is a wealth…" at bounding box center [319, 205] width 556 height 290
drag, startPoint x: 347, startPoint y: 184, endPoint x: 327, endPoint y: 136, distance: 52.1
click at [347, 184] on button "Next" at bounding box center [348, 183] width 55 height 22
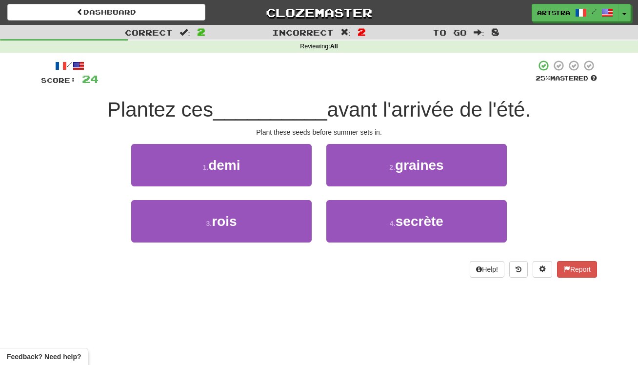
click at [313, 104] on span "__________" at bounding box center [270, 109] width 114 height 23
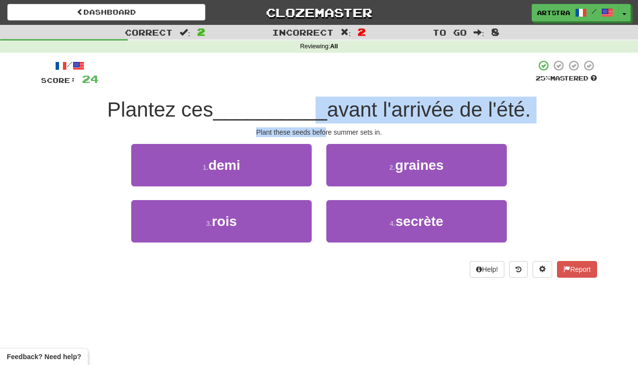
drag, startPoint x: 312, startPoint y: 108, endPoint x: 326, endPoint y: 128, distance: 23.6
click at [326, 128] on div "/ Score: 24 25 % Mastered Plantez ces __________ avant l'arrivée de l'été. Plan…" at bounding box center [319, 169] width 556 height 218
click at [326, 128] on div "Plant these seeds before summer sets in." at bounding box center [319, 132] width 556 height 10
drag, startPoint x: 326, startPoint y: 128, endPoint x: 327, endPoint y: 108, distance: 19.6
click at [327, 108] on div "/ Score: 24 25 % Mastered Plantez ces __________ avant l'arrivée de l'été. Plan…" at bounding box center [319, 169] width 556 height 218
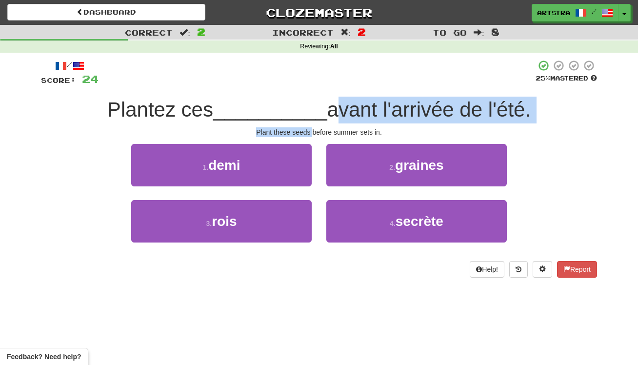
click at [327, 108] on span "avant l'arrivée de l'été." at bounding box center [429, 109] width 204 height 23
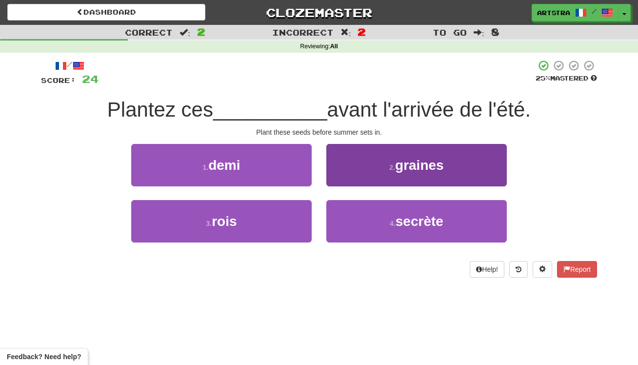
click at [442, 172] on button "2 . graines" at bounding box center [417, 165] width 181 height 42
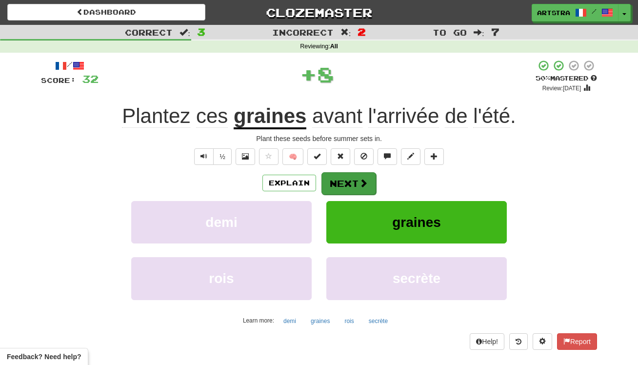
click at [352, 189] on button "Next" at bounding box center [349, 183] width 55 height 22
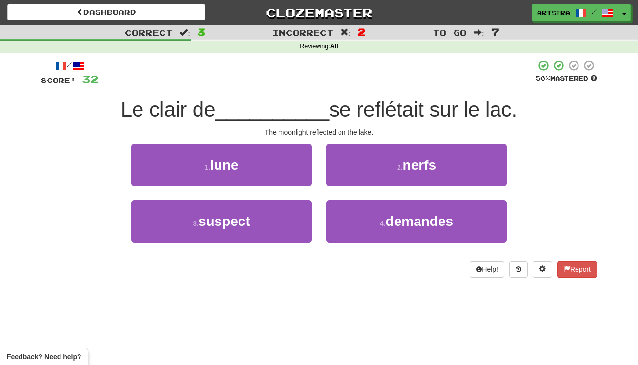
click at [329, 115] on span "se reflétait sur le lac." at bounding box center [423, 109] width 188 height 23
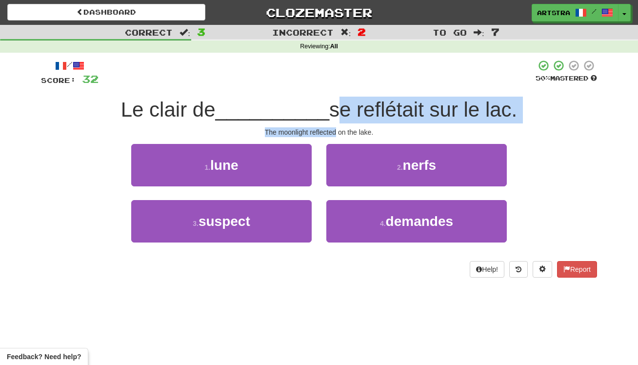
drag, startPoint x: 328, startPoint y: 120, endPoint x: 337, endPoint y: 133, distance: 15.8
click at [337, 133] on div "/ Score: 32 50 % Mastered Le clair de __________ se reflétait sur le lac. The m…" at bounding box center [319, 169] width 556 height 218
click at [337, 133] on div "The moonlight reflected on the lake." at bounding box center [319, 132] width 556 height 10
drag, startPoint x: 337, startPoint y: 133, endPoint x: 338, endPoint y: 115, distance: 18.6
click at [338, 115] on div "/ Score: 32 50 % Mastered Le clair de __________ se reflétait sur le lac. The m…" at bounding box center [319, 169] width 556 height 218
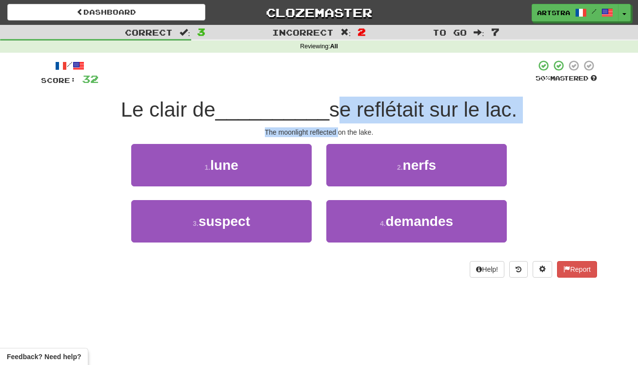
click at [338, 115] on span "se reflétait sur le lac." at bounding box center [423, 109] width 188 height 23
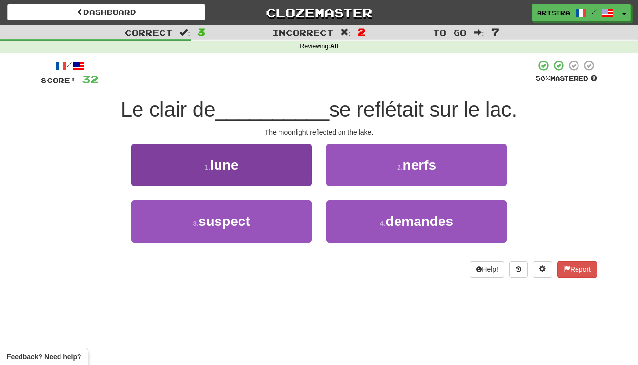
click at [287, 180] on button "1 . lune" at bounding box center [221, 165] width 181 height 42
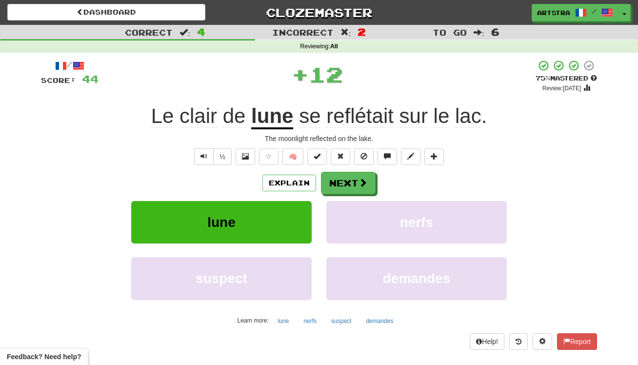
click at [344, 110] on span "reflétait" at bounding box center [360, 115] width 67 height 23
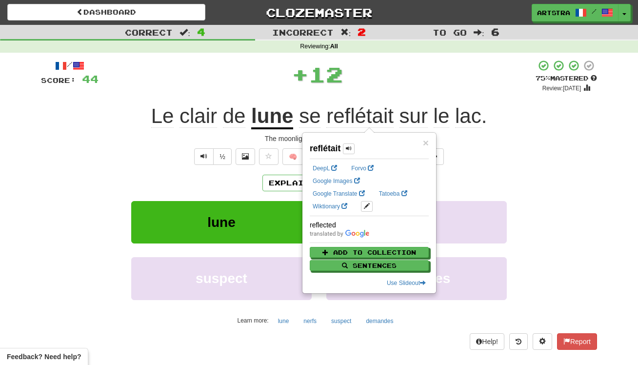
click at [402, 64] on div "+ 12" at bounding box center [317, 74] width 437 height 29
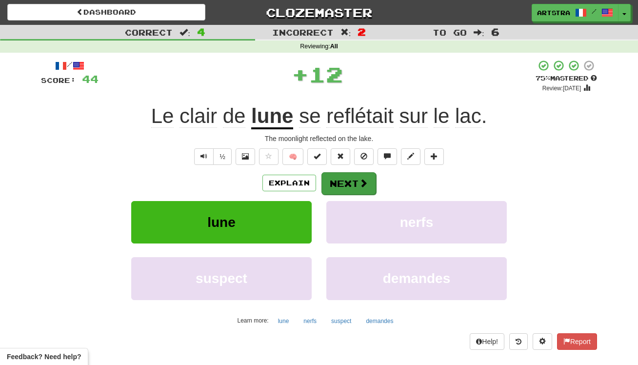
click at [359, 179] on span at bounding box center [363, 183] width 9 height 9
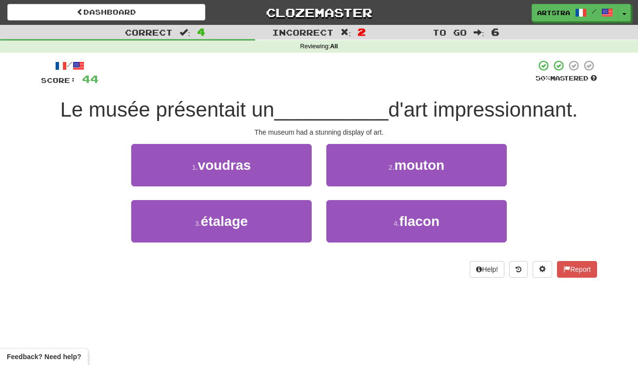
click at [312, 93] on div "/ Score: 44 50 % Mastered Le musée présentait un __________ d'art impressionnan…" at bounding box center [319, 169] width 556 height 218
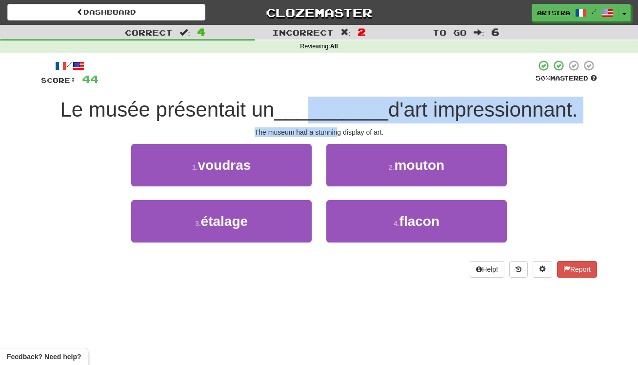
drag, startPoint x: 321, startPoint y: 125, endPoint x: 336, endPoint y: 133, distance: 17.0
click at [336, 133] on div "/ Score: 44 50 % Mastered Le musée présentait un __________ d'art impressionnan…" at bounding box center [319, 169] width 556 height 218
click at [336, 133] on div "The museum had a stunning display of art." at bounding box center [319, 132] width 556 height 10
drag, startPoint x: 336, startPoint y: 133, endPoint x: 338, endPoint y: 113, distance: 20.1
click at [338, 113] on div "/ Score: 44 50 % Mastered Le musée présentait un __________ d'art impressionnan…" at bounding box center [319, 169] width 556 height 218
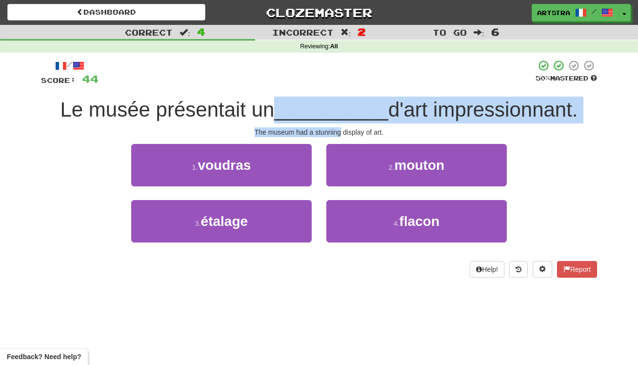
click at [338, 113] on span "__________" at bounding box center [331, 109] width 114 height 23
drag, startPoint x: 338, startPoint y: 113, endPoint x: 340, endPoint y: 128, distance: 14.8
click at [340, 128] on div "/ Score: 44 50 % Mastered Le musée présentait un __________ d'art impressionnan…" at bounding box center [319, 169] width 556 height 218
click at [340, 128] on div "The museum had a stunning display of art." at bounding box center [319, 132] width 556 height 10
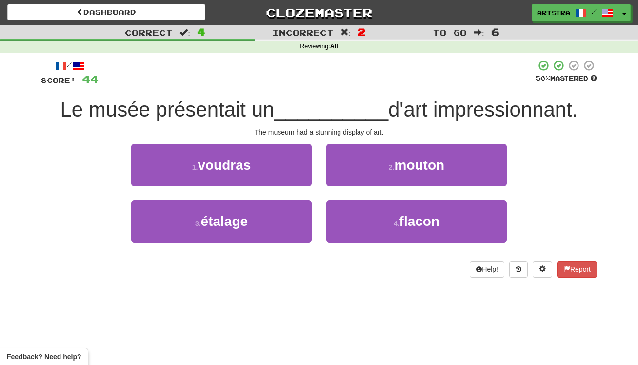
click at [581, 217] on div "3 . étalage 4 . flacon" at bounding box center [319, 228] width 586 height 56
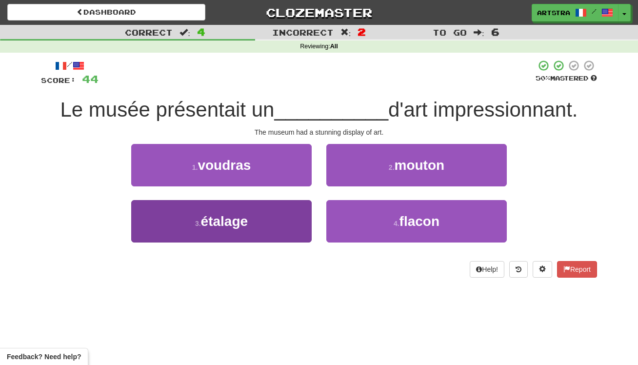
click at [265, 213] on button "3 . étalage" at bounding box center [221, 221] width 181 height 42
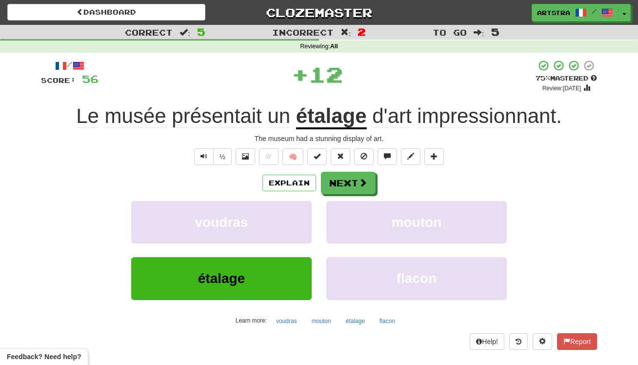
click at [338, 116] on u "étalage" at bounding box center [331, 116] width 71 height 25
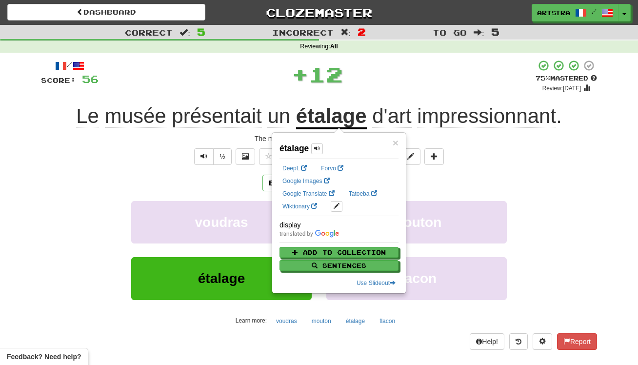
click at [425, 65] on div "+ 12" at bounding box center [317, 74] width 437 height 29
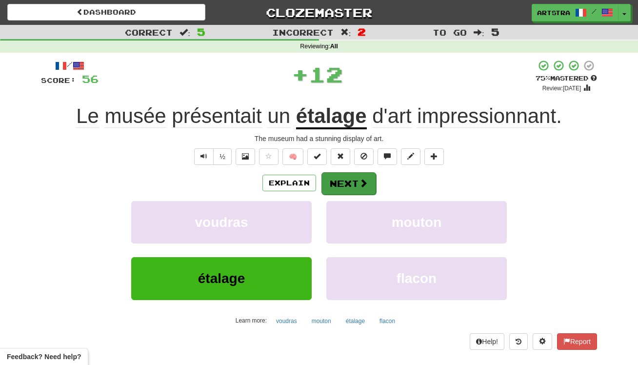
click at [363, 189] on button "Next" at bounding box center [349, 183] width 55 height 22
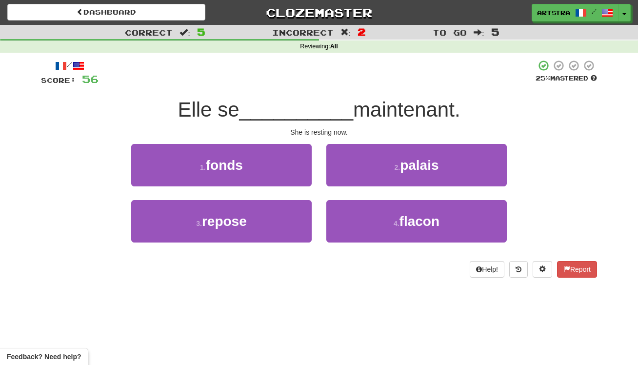
click at [311, 110] on span "__________" at bounding box center [296, 109] width 114 height 23
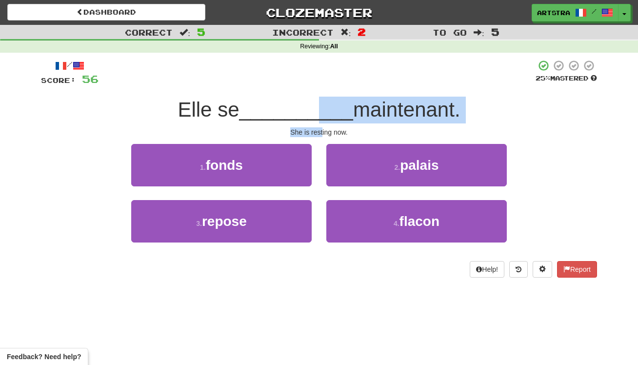
click at [322, 131] on div "/ Score: 56 25 % Mastered Elle se __________ maintenant. She is resting now. 1 …" at bounding box center [319, 169] width 556 height 218
click at [322, 131] on div "She is resting now." at bounding box center [319, 132] width 556 height 10
click at [324, 107] on div "/ Score: 56 25 % Mastered Elle se __________ maintenant. She is resting now. 1 …" at bounding box center [319, 169] width 556 height 218
click at [324, 107] on span "__________" at bounding box center [296, 109] width 114 height 23
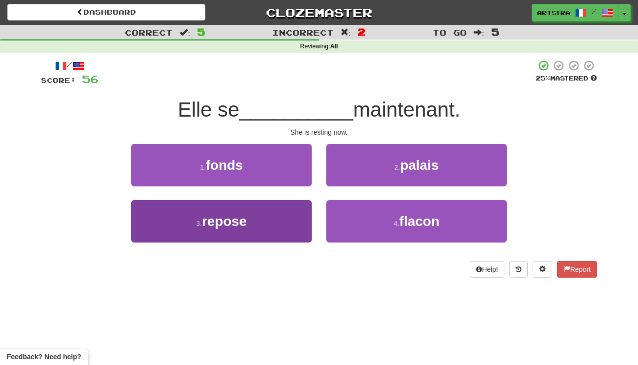
click at [274, 221] on button "3 . repose" at bounding box center [221, 221] width 181 height 42
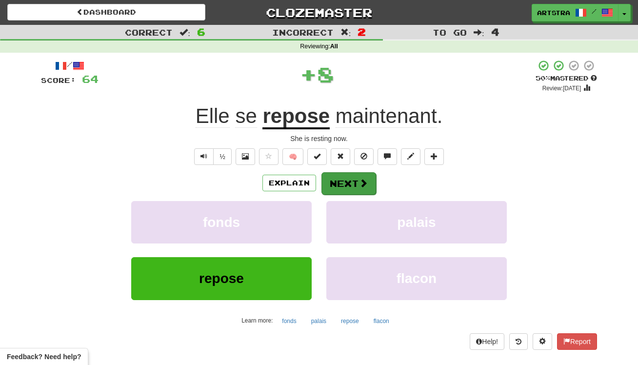
click at [337, 191] on button "Next" at bounding box center [349, 183] width 55 height 22
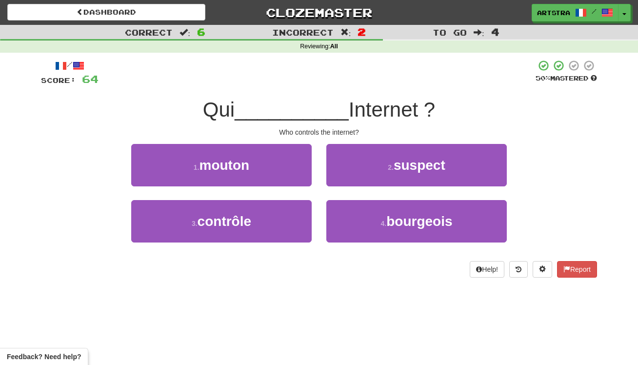
click at [349, 108] on span "Internet ?" at bounding box center [392, 109] width 86 height 23
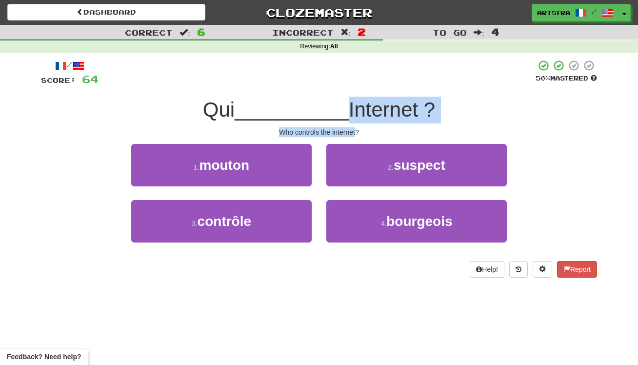
drag, startPoint x: 343, startPoint y: 118, endPoint x: 350, endPoint y: 131, distance: 15.3
click at [350, 131] on div "/ Score: 64 50 % Mastered Qui __________ Internet ? Who controls the internet? …" at bounding box center [319, 169] width 556 height 218
click at [350, 131] on div "Who controls the internet?" at bounding box center [319, 132] width 556 height 10
drag, startPoint x: 350, startPoint y: 131, endPoint x: 349, endPoint y: 105, distance: 25.9
click at [349, 105] on div "/ Score: 64 50 % Mastered Qui __________ Internet ? Who controls the internet? …" at bounding box center [319, 169] width 556 height 218
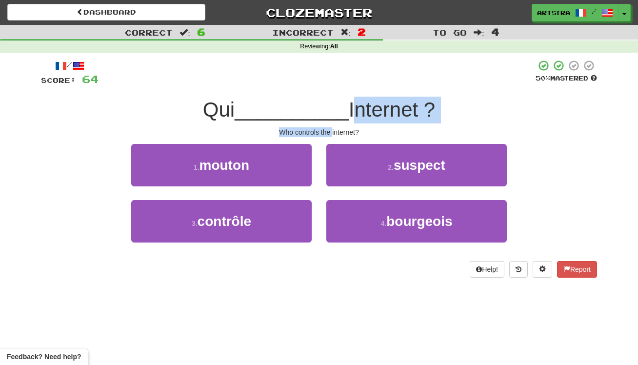
click at [349, 105] on span "Internet ?" at bounding box center [392, 109] width 86 height 23
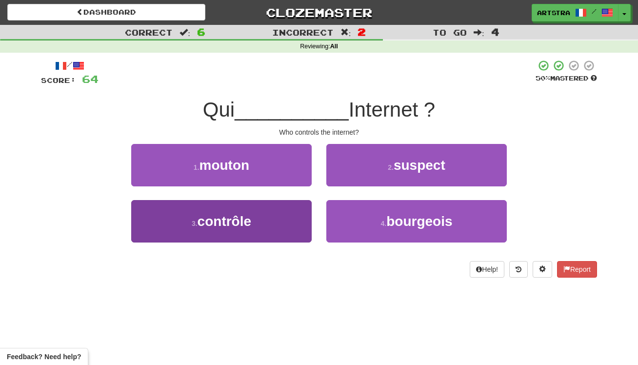
click at [281, 227] on button "3 . contrôle" at bounding box center [221, 221] width 181 height 42
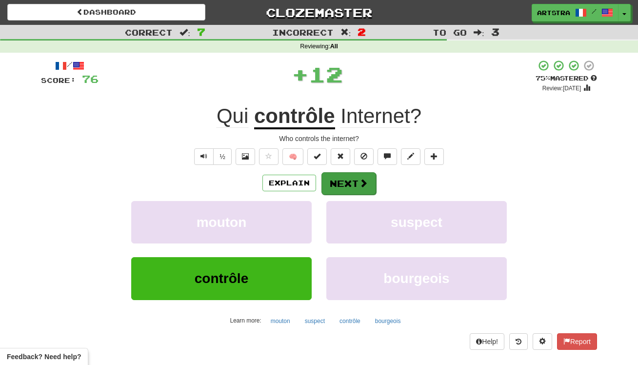
click at [355, 187] on button "Next" at bounding box center [349, 183] width 55 height 22
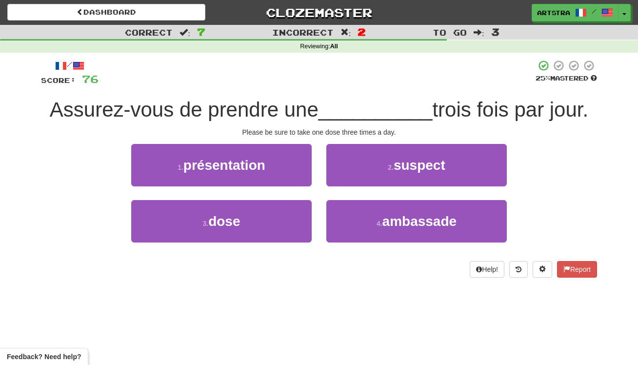
click at [315, 108] on span "Assurez-vous de prendre une" at bounding box center [184, 109] width 269 height 23
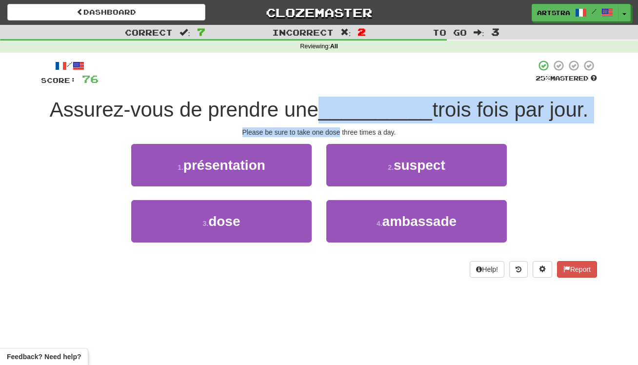
drag, startPoint x: 315, startPoint y: 108, endPoint x: 336, endPoint y: 132, distance: 32.2
click at [336, 132] on div "/ Score: 76 25 % Mastered Assurez-vous de prendre une __________ trois fois par…" at bounding box center [319, 169] width 556 height 218
click at [336, 132] on div "Please be sure to take one dose three times a day." at bounding box center [319, 132] width 556 height 10
drag, startPoint x: 336, startPoint y: 132, endPoint x: 338, endPoint y: 104, distance: 27.9
click at [338, 104] on div "/ Score: 76 25 % Mastered Assurez-vous de prendre une __________ trois fois par…" at bounding box center [319, 169] width 556 height 218
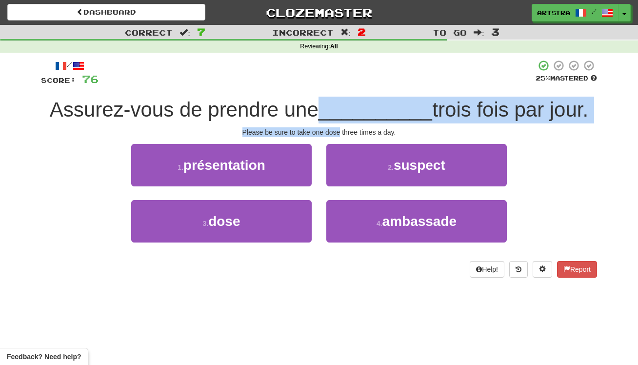
click at [338, 104] on span "__________" at bounding box center [376, 109] width 114 height 23
drag, startPoint x: 338, startPoint y: 104, endPoint x: 351, endPoint y: 131, distance: 29.5
click at [351, 131] on div "/ Score: 76 25 % Mastered Assurez-vous de prendre une __________ trois fois par…" at bounding box center [319, 169] width 556 height 218
click at [351, 131] on div "Please be sure to take one dose three times a day." at bounding box center [319, 132] width 556 height 10
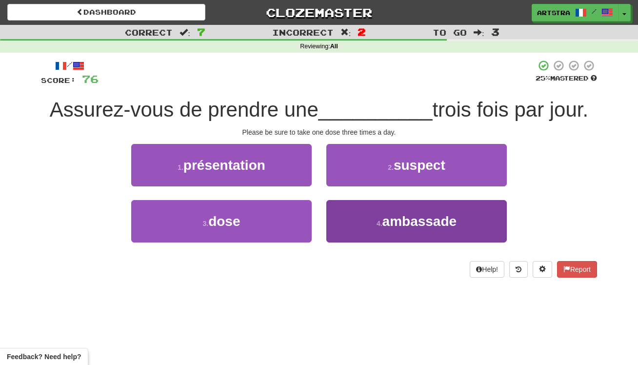
drag, startPoint x: 550, startPoint y: 172, endPoint x: 488, endPoint y: 227, distance: 83.3
click at [551, 204] on div "1 . présentation 2 . suspect 3 . dose 4 . ambassade" at bounding box center [319, 200] width 571 height 113
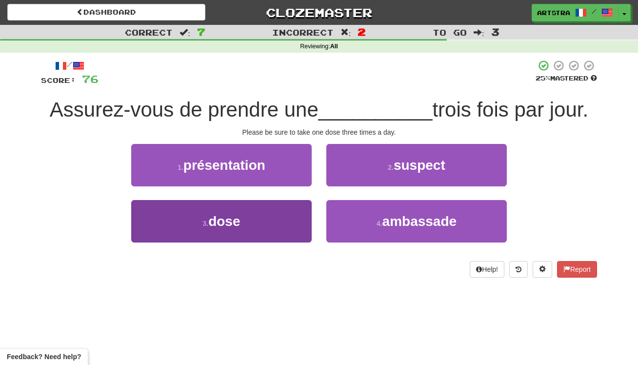
click at [226, 233] on button "3 . dose" at bounding box center [221, 221] width 181 height 42
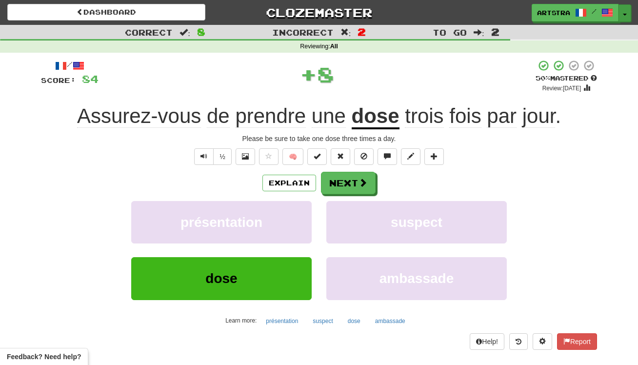
click at [627, 17] on button "Toggle Dropdown" at bounding box center [625, 13] width 13 height 18
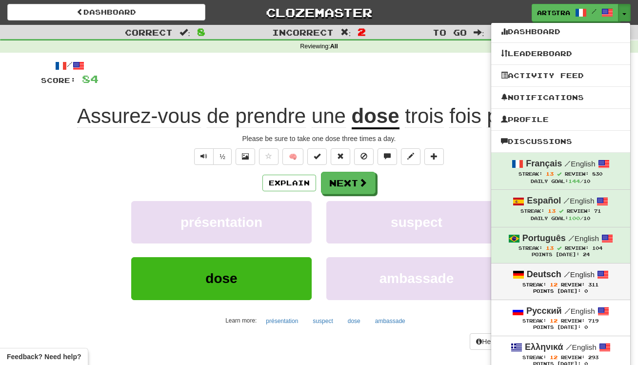
click at [601, 284] on div "Streak: 12 Review: 311" at bounding box center [561, 284] width 120 height 7
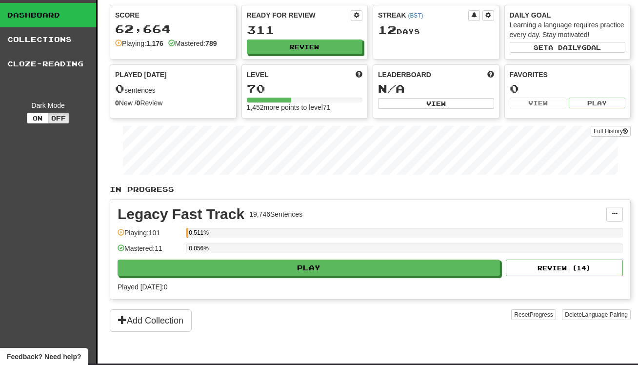
scroll to position [0, 0]
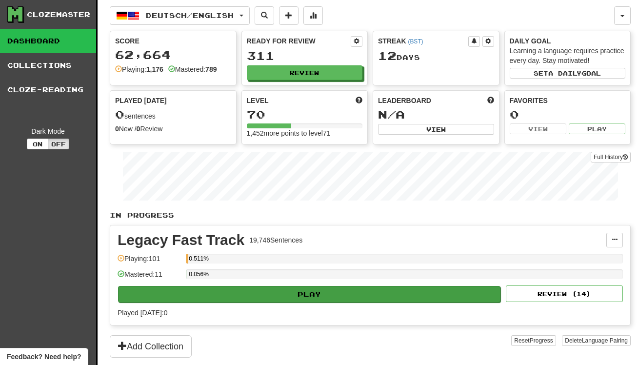
click at [301, 297] on button "Play" at bounding box center [309, 294] width 383 height 17
select select "**"
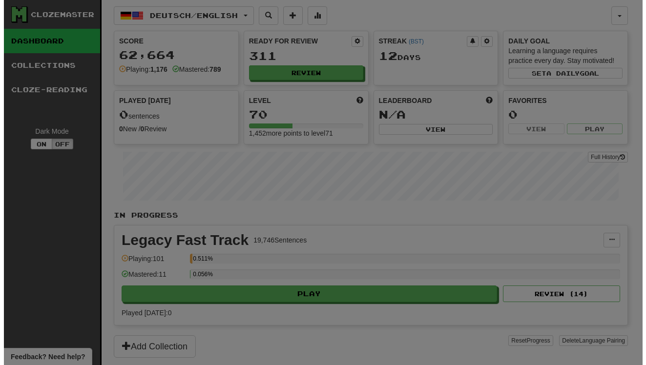
scroll to position [0, 0]
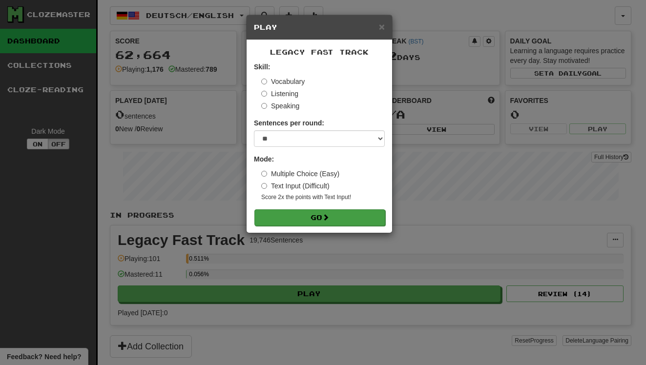
click at [314, 202] on form "Skill: Vocabulary Listening Speaking Sentences per round: * ** ** ** ** ** *** …" at bounding box center [319, 144] width 131 height 164
click at [316, 218] on button "Go" at bounding box center [319, 217] width 131 height 17
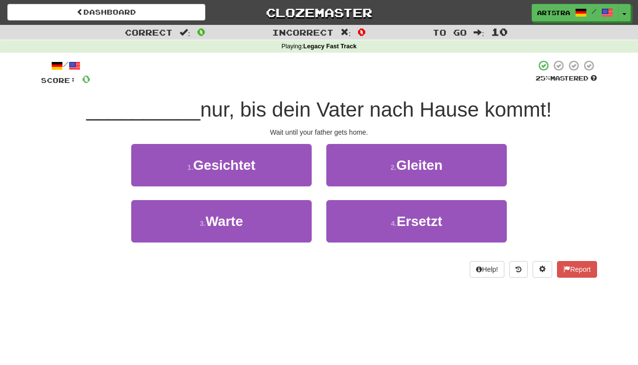
click at [314, 110] on span "nur, bis dein Vater nach Hause kommt!" at bounding box center [377, 109] width 352 height 23
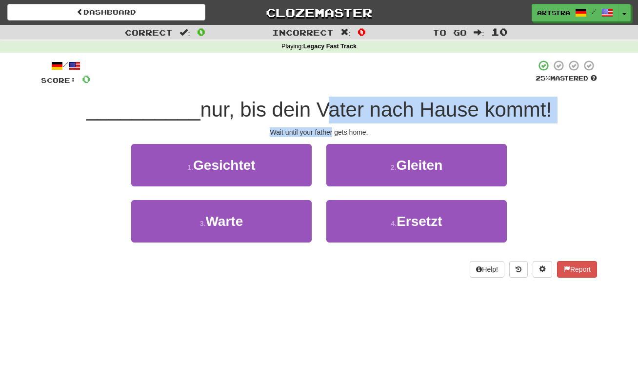
drag, startPoint x: 314, startPoint y: 110, endPoint x: 318, endPoint y: 129, distance: 19.3
click at [318, 129] on div "/ Score: 0 25 % Mastered __________ nur, bis dein Vater nach Hause kommt! Wait …" at bounding box center [319, 169] width 556 height 218
click at [318, 129] on div "Wait until your father gets home." at bounding box center [319, 132] width 556 height 10
drag, startPoint x: 318, startPoint y: 129, endPoint x: 318, endPoint y: 110, distance: 19.5
click at [318, 110] on div "/ Score: 0 25 % Mastered __________ nur, bis dein Vater nach Hause kommt! Wait …" at bounding box center [319, 169] width 556 height 218
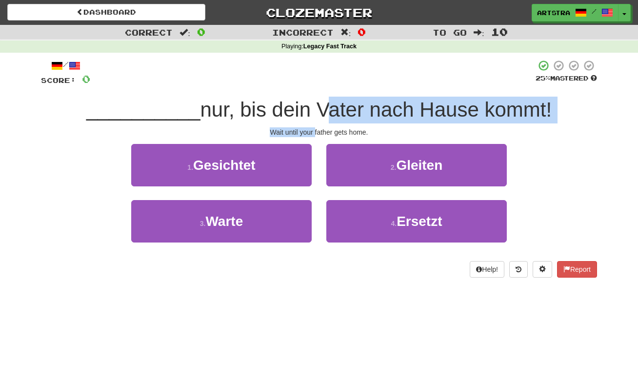
click at [318, 110] on span "nur, bis dein Vater nach Hause kommt!" at bounding box center [377, 109] width 352 height 23
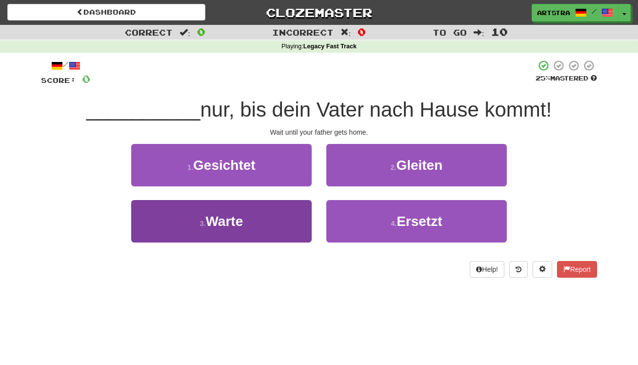
click at [248, 222] on button "3 . Warte" at bounding box center [221, 221] width 181 height 42
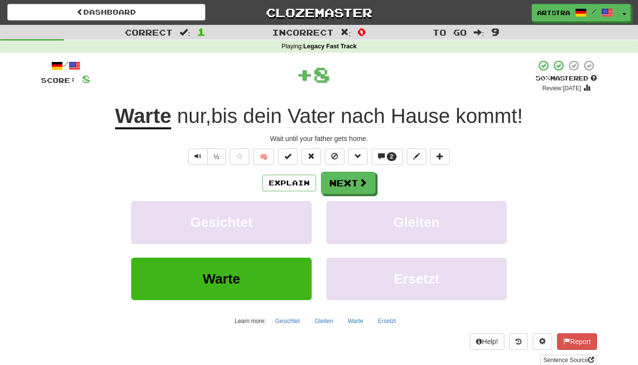
click at [330, 122] on span "Vater" at bounding box center [310, 115] width 47 height 23
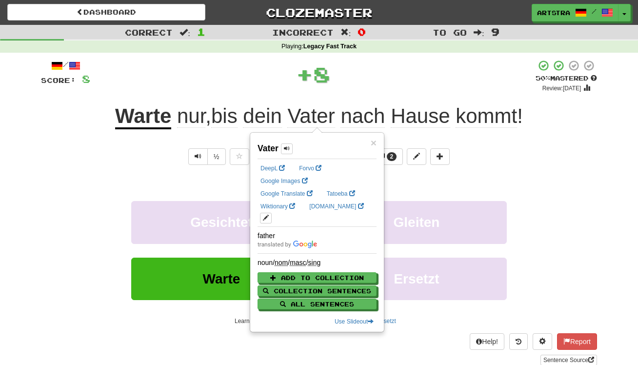
click at [475, 108] on span "kommt" at bounding box center [486, 115] width 61 height 23
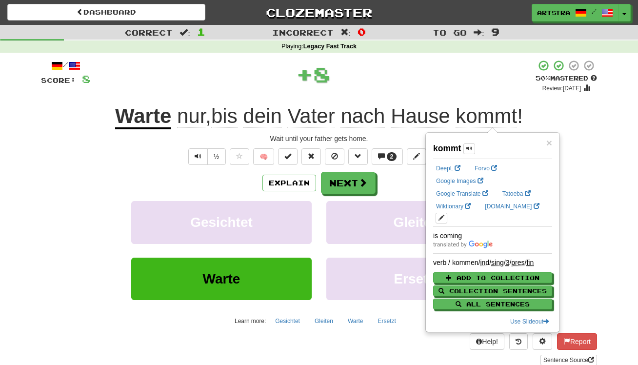
click at [437, 120] on span "Hause" at bounding box center [420, 115] width 59 height 23
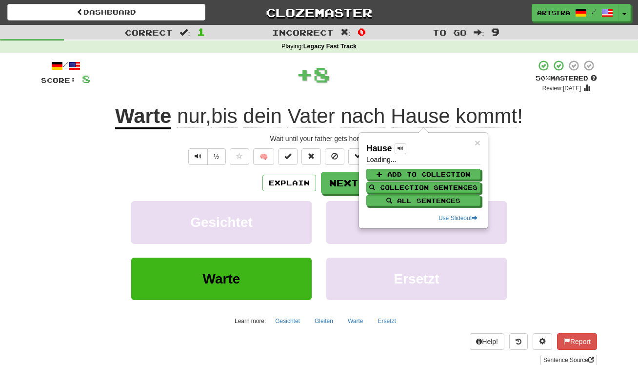
click at [424, 75] on div "+ 8" at bounding box center [313, 74] width 446 height 29
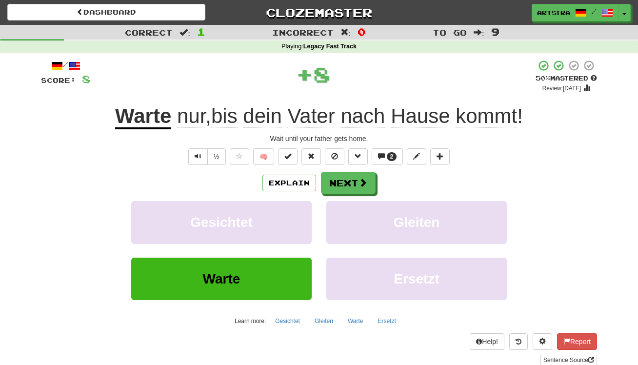
drag, startPoint x: 369, startPoint y: 179, endPoint x: 355, endPoint y: 131, distance: 49.4
click at [369, 179] on button "Next" at bounding box center [348, 183] width 55 height 22
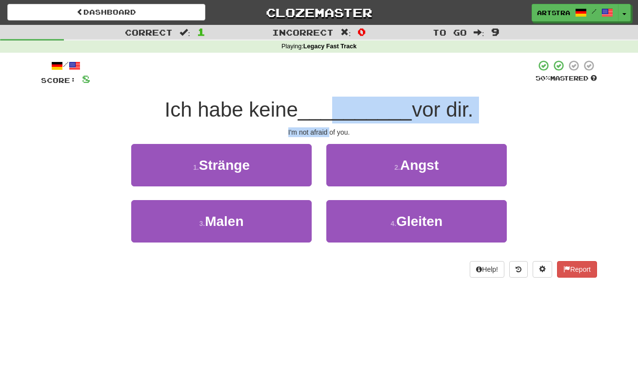
drag, startPoint x: 333, startPoint y: 114, endPoint x: 331, endPoint y: 131, distance: 17.7
click at [331, 131] on div "/ Score: 8 50 % Mastered Ich habe keine __________ vor dir. I'm not afraid of y…" at bounding box center [319, 169] width 556 height 218
click at [331, 131] on div "I'm not afraid of you." at bounding box center [319, 132] width 556 height 10
drag, startPoint x: 331, startPoint y: 131, endPoint x: 332, endPoint y: 104, distance: 26.9
click at [332, 104] on div "/ Score: 8 50 % Mastered Ich habe keine __________ vor dir. I'm not afraid of y…" at bounding box center [319, 169] width 556 height 218
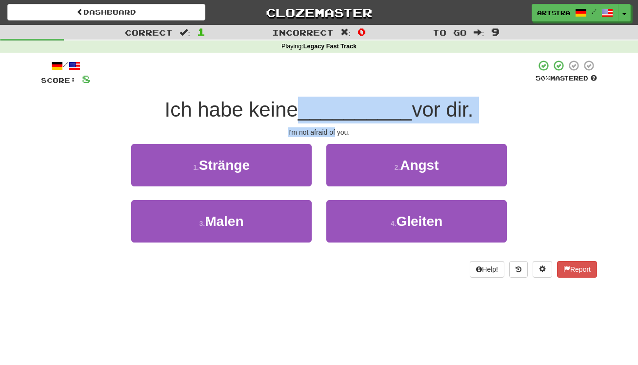
click at [332, 104] on span "__________" at bounding box center [355, 109] width 114 height 23
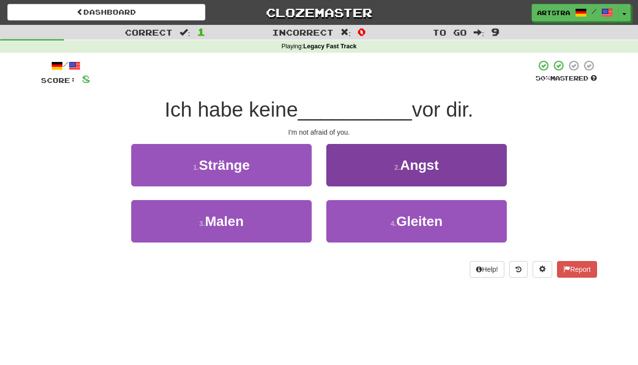
click at [359, 158] on button "2 . Angst" at bounding box center [417, 165] width 181 height 42
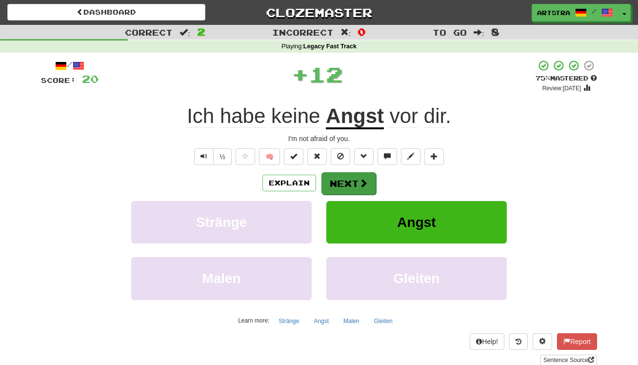
click at [344, 181] on button "Next" at bounding box center [349, 183] width 55 height 22
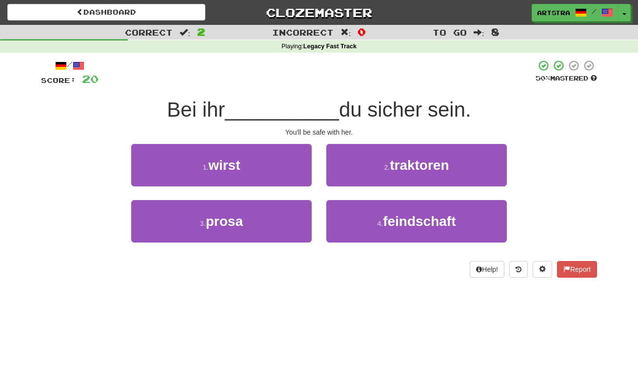
click at [339, 107] on span "du sicher sein." at bounding box center [405, 109] width 132 height 23
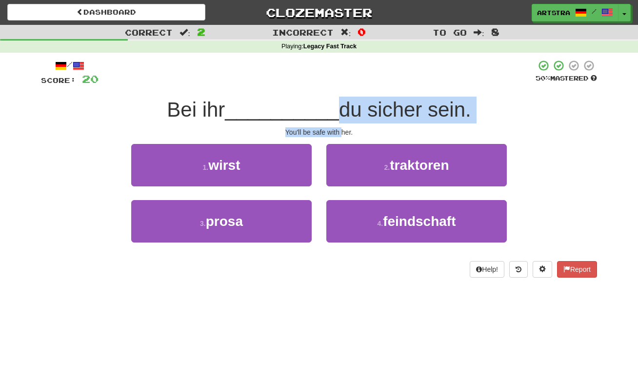
drag, startPoint x: 333, startPoint y: 107, endPoint x: 343, endPoint y: 129, distance: 23.8
click at [343, 129] on div "/ Score: 20 50 % Mastered Bei ihr __________ du sicher sein. You'll be safe wit…" at bounding box center [319, 169] width 556 height 218
click at [343, 129] on div "You'll be safe with her." at bounding box center [319, 132] width 556 height 10
drag, startPoint x: 343, startPoint y: 129, endPoint x: 343, endPoint y: 108, distance: 21.5
click at [343, 108] on div "/ Score: 20 50 % Mastered Bei ihr __________ du sicher sein. You'll be safe wit…" at bounding box center [319, 169] width 556 height 218
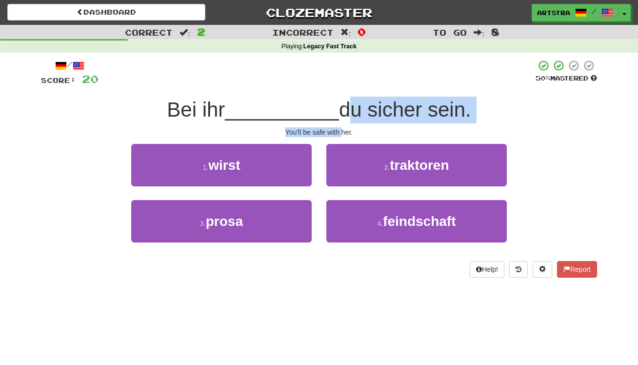
click at [343, 108] on span "du sicher sein." at bounding box center [405, 109] width 132 height 23
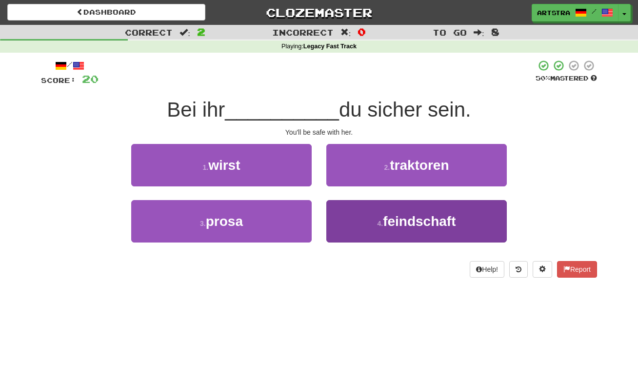
click at [460, 223] on button "4 . feindschaft" at bounding box center [417, 221] width 181 height 42
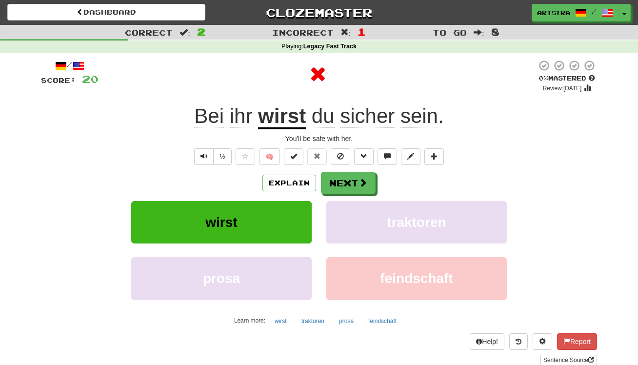
click at [278, 125] on u "wirst" at bounding box center [282, 116] width 48 height 25
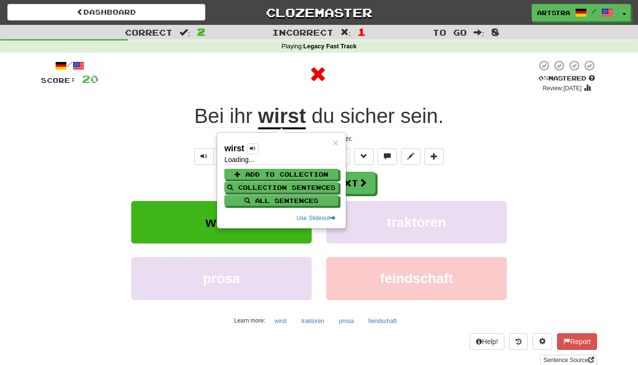
click at [405, 61] on div at bounding box center [318, 74] width 438 height 29
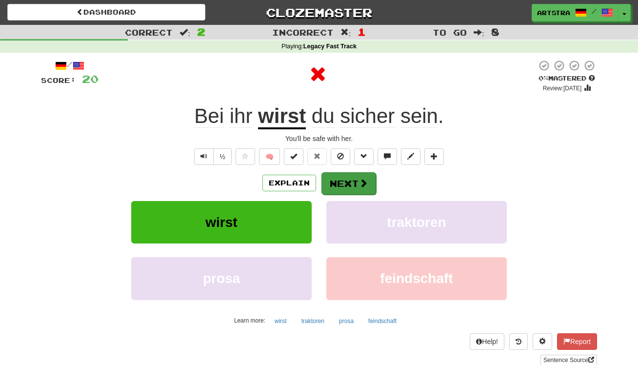
click at [366, 179] on span at bounding box center [363, 183] width 9 height 9
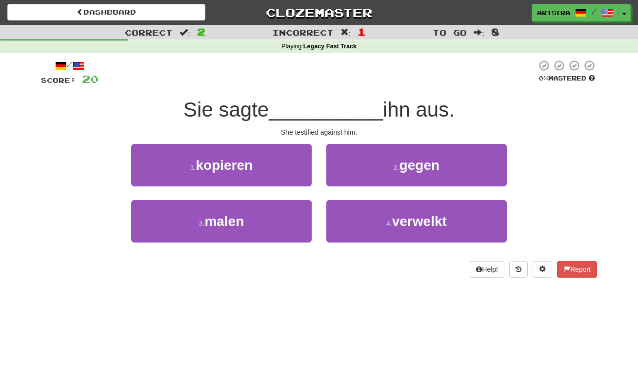
click at [331, 118] on span "__________" at bounding box center [326, 109] width 114 height 23
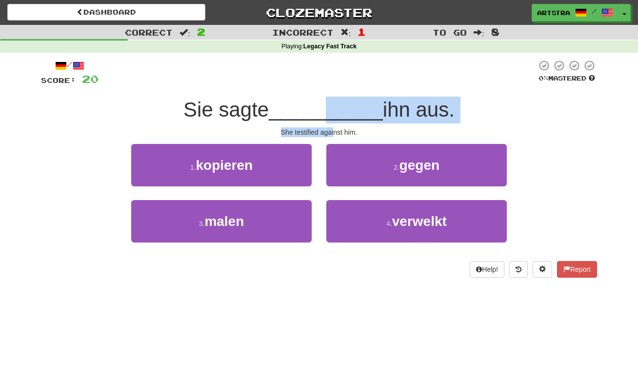
drag, startPoint x: 330, startPoint y: 126, endPoint x: 333, endPoint y: 133, distance: 7.0
click at [333, 133] on div "/ Score: 20 0 % Mastered Sie sagte __________ ihn aus. She testified against hi…" at bounding box center [319, 169] width 556 height 218
click at [333, 133] on div "She testified against him." at bounding box center [319, 132] width 556 height 10
drag, startPoint x: 333, startPoint y: 133, endPoint x: 335, endPoint y: 111, distance: 22.0
click at [335, 111] on div "/ Score: 20 0 % Mastered Sie sagte __________ ihn aus. She testified against hi…" at bounding box center [319, 169] width 556 height 218
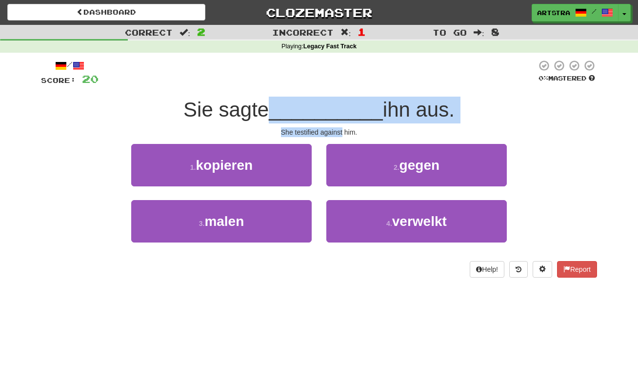
click at [335, 111] on span "__________" at bounding box center [326, 109] width 114 height 23
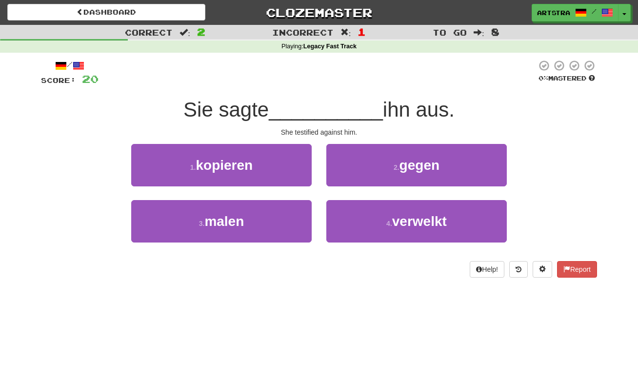
click at [439, 170] on span "gegen" at bounding box center [420, 165] width 40 height 15
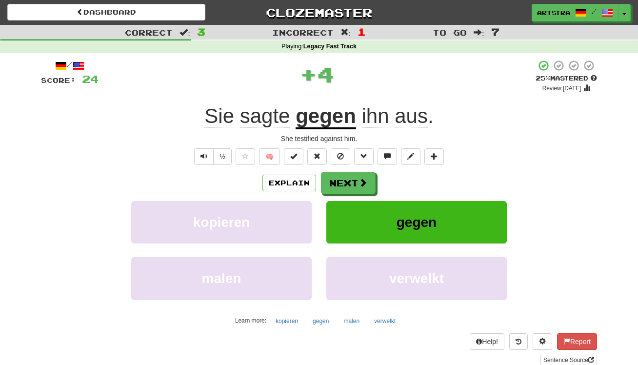
click at [342, 126] on u "gegen" at bounding box center [326, 116] width 61 height 25
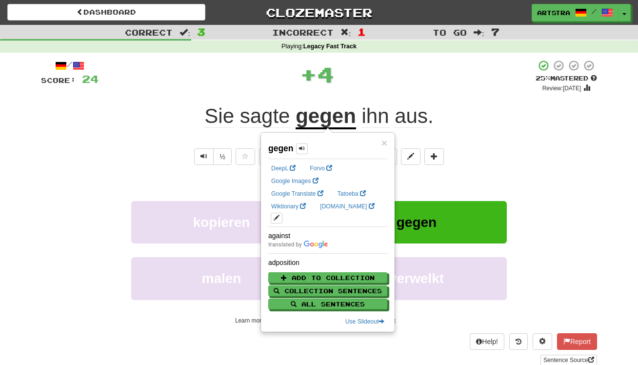
click at [370, 78] on div "+ 4" at bounding box center [317, 74] width 437 height 29
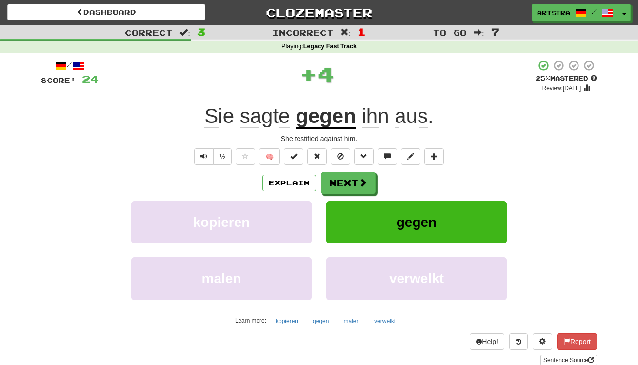
click at [359, 195] on div "Explain Next kopieren gegen malen verwelkt Learn more: kopieren gegen malen ver…" at bounding box center [319, 250] width 556 height 157
click at [355, 184] on button "Next" at bounding box center [349, 183] width 55 height 22
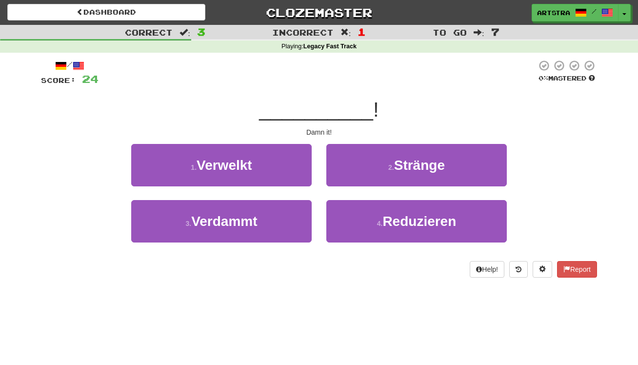
click at [320, 110] on span "__________" at bounding box center [316, 109] width 114 height 23
drag, startPoint x: 321, startPoint y: 125, endPoint x: 324, endPoint y: 129, distance: 5.2
click at [324, 129] on div "/ Score: 24 0 % Mastered __________ ! Damn it! 1 . Verwelkt 2 . Stränge 3 . Ver…" at bounding box center [319, 169] width 556 height 218
click at [324, 129] on div "Damn it!" at bounding box center [319, 132] width 556 height 10
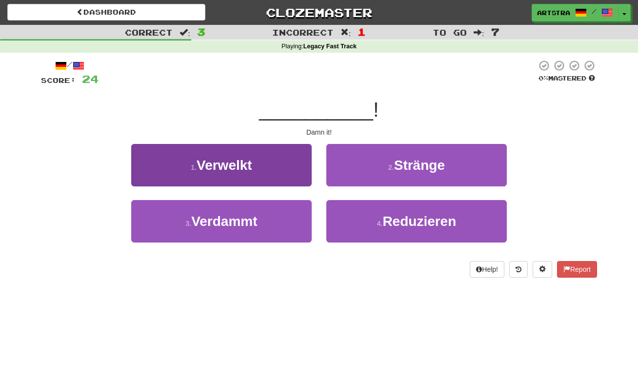
click at [283, 166] on button "1 . Verwelkt" at bounding box center [221, 165] width 181 height 42
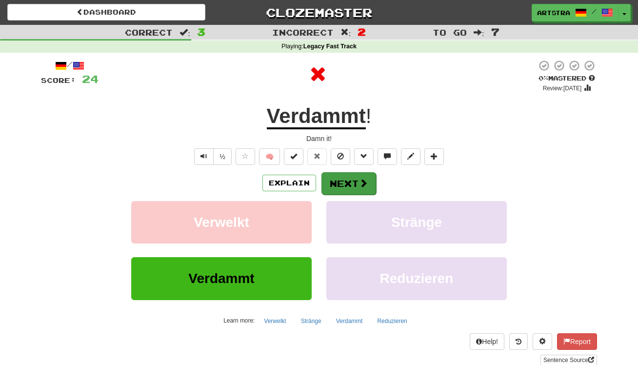
click at [342, 176] on button "Next" at bounding box center [349, 183] width 55 height 22
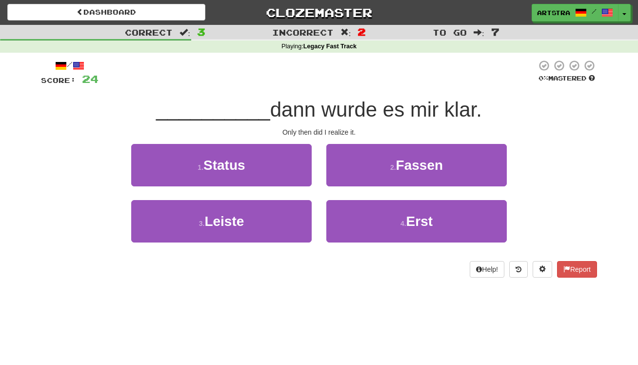
click at [323, 114] on span "dann wurde es mir klar." at bounding box center [376, 109] width 212 height 23
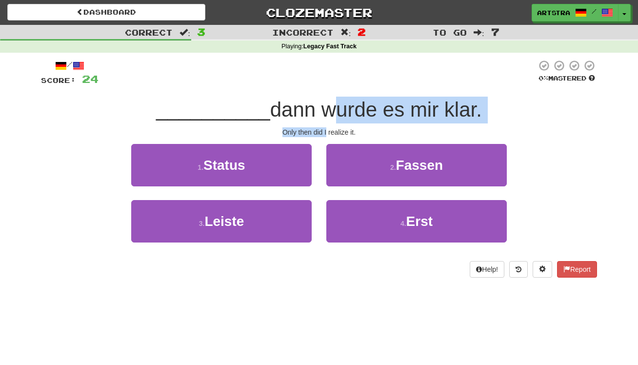
drag, startPoint x: 323, startPoint y: 114, endPoint x: 326, endPoint y: 130, distance: 16.5
click at [326, 130] on div "/ Score: 24 0 % Mastered __________ dann wurde es mir klar. Only then did I rea…" at bounding box center [319, 169] width 556 height 218
click at [326, 130] on div "Only then did I realize it." at bounding box center [319, 132] width 556 height 10
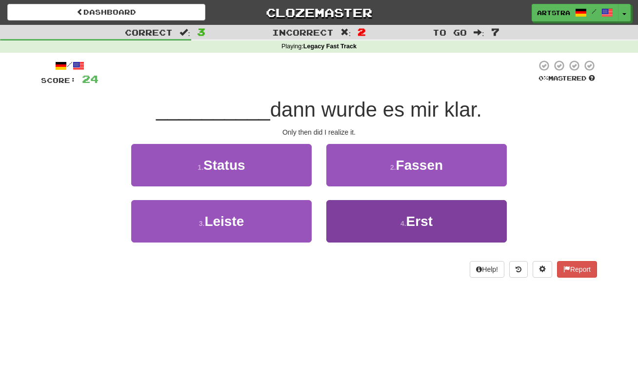
click at [414, 227] on span "Erst" at bounding box center [420, 221] width 26 height 15
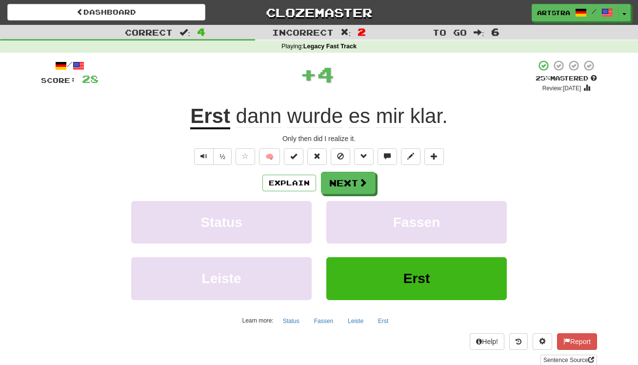
click at [201, 119] on u "Erst" at bounding box center [210, 116] width 40 height 25
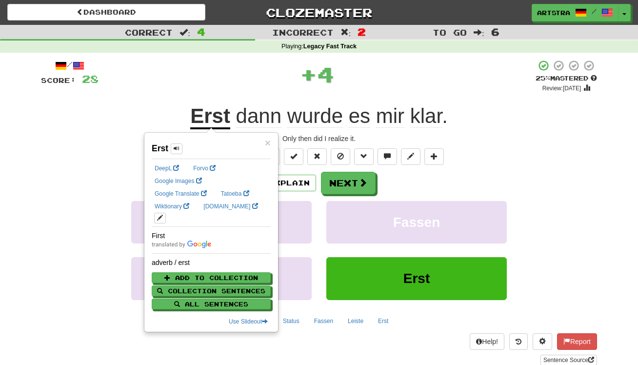
click at [340, 127] on span "wurde" at bounding box center [315, 115] width 56 height 23
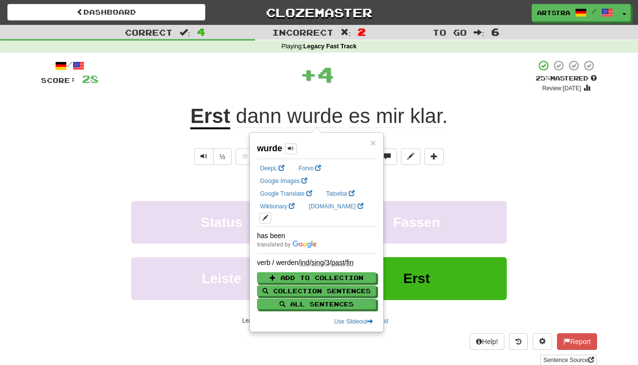
click at [419, 123] on span "klar" at bounding box center [426, 115] width 32 height 23
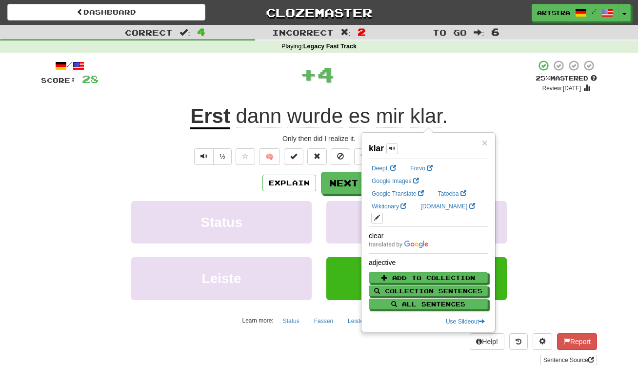
click at [567, 106] on div "Erst dann wurde es mir klar ." at bounding box center [319, 116] width 556 height 27
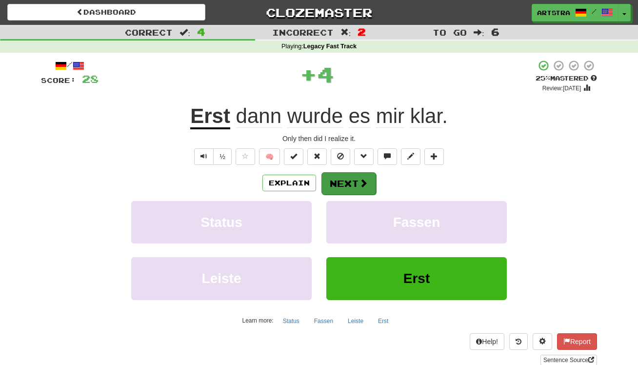
click at [348, 191] on button "Next" at bounding box center [349, 183] width 55 height 22
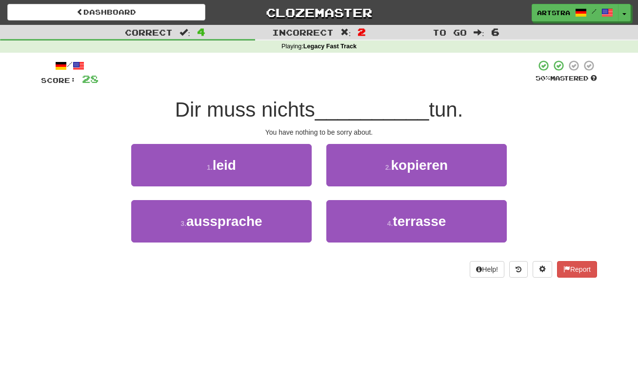
click at [315, 111] on span "Dir muss nichts" at bounding box center [245, 109] width 140 height 23
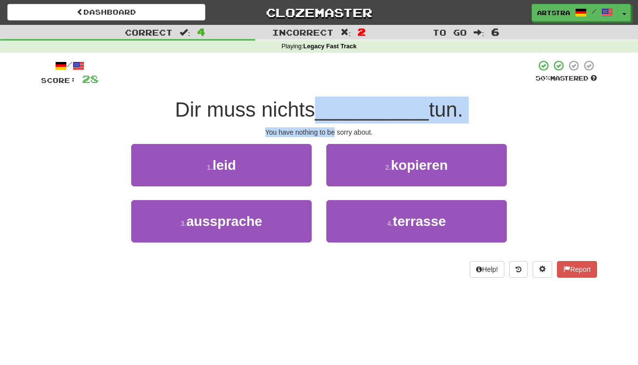
drag, startPoint x: 318, startPoint y: 111, endPoint x: 332, endPoint y: 131, distance: 24.9
click at [332, 131] on div "/ Score: 28 50 % Mastered Dir muss nichts __________ tun. You have nothing to b…" at bounding box center [319, 169] width 556 height 218
click at [332, 131] on div "You have nothing to be sorry about." at bounding box center [319, 132] width 556 height 10
drag, startPoint x: 332, startPoint y: 131, endPoint x: 331, endPoint y: 109, distance: 22.0
click at [331, 109] on div "/ Score: 28 50 % Mastered Dir muss nichts __________ tun. You have nothing to b…" at bounding box center [319, 169] width 556 height 218
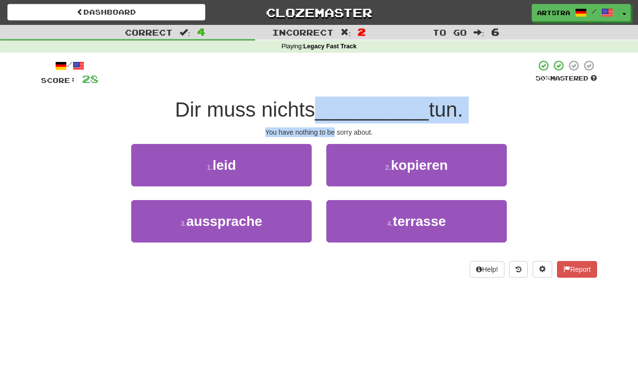
click at [331, 109] on span "__________" at bounding box center [372, 109] width 114 height 23
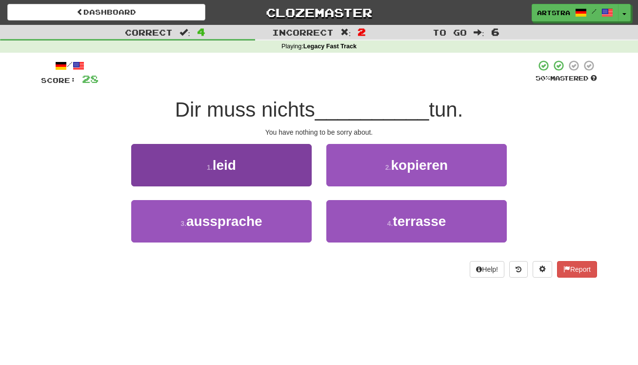
click at [286, 161] on button "1 . leid" at bounding box center [221, 165] width 181 height 42
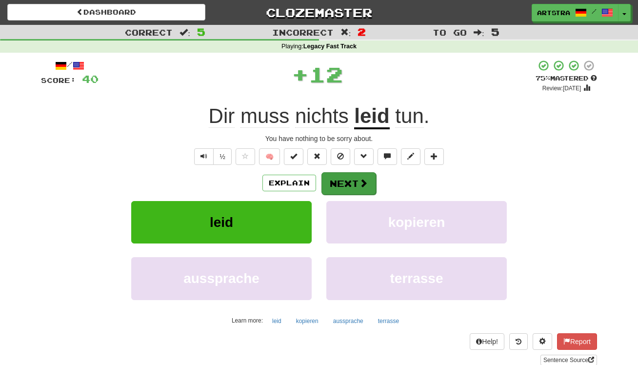
click at [357, 181] on button "Next" at bounding box center [349, 183] width 55 height 22
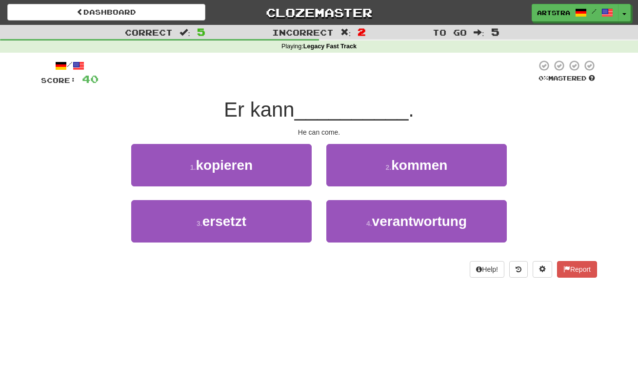
click at [295, 103] on span "Er kann" at bounding box center [259, 109] width 71 height 23
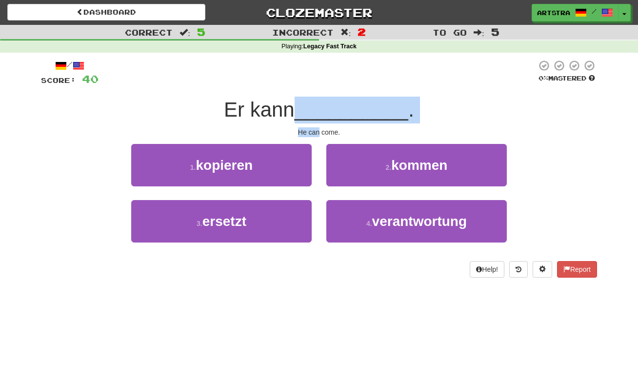
drag, startPoint x: 299, startPoint y: 103, endPoint x: 313, endPoint y: 129, distance: 29.1
click at [313, 129] on div "/ Score: 40 0 % Mastered Er kann __________ . He can come. 1 . kopieren 2 . kom…" at bounding box center [319, 169] width 556 height 218
click at [313, 129] on div "He can come." at bounding box center [319, 132] width 556 height 10
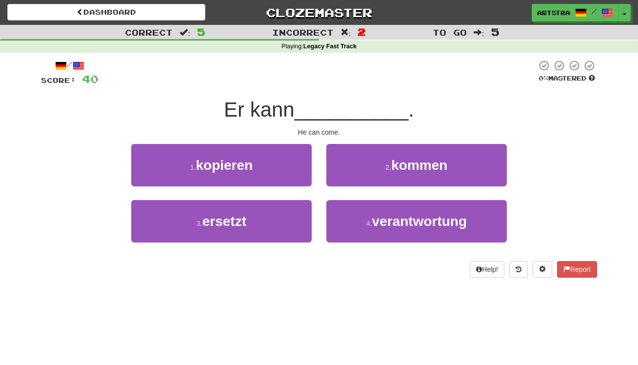
click at [394, 187] on div "2 . kommen" at bounding box center [416, 172] width 195 height 56
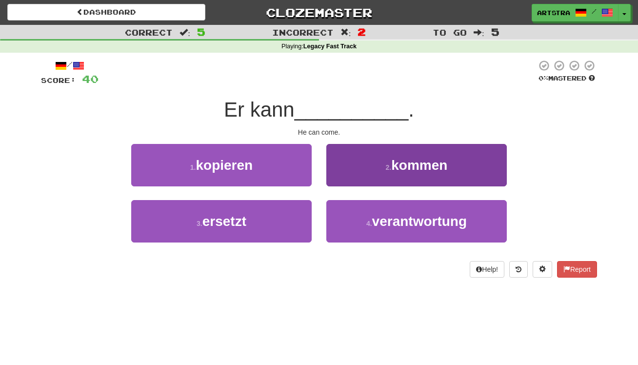
click at [385, 171] on button "2 . kommen" at bounding box center [417, 165] width 181 height 42
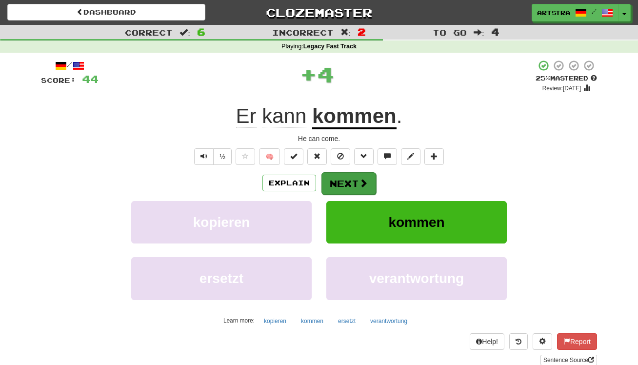
click at [360, 177] on button "Next" at bounding box center [349, 183] width 55 height 22
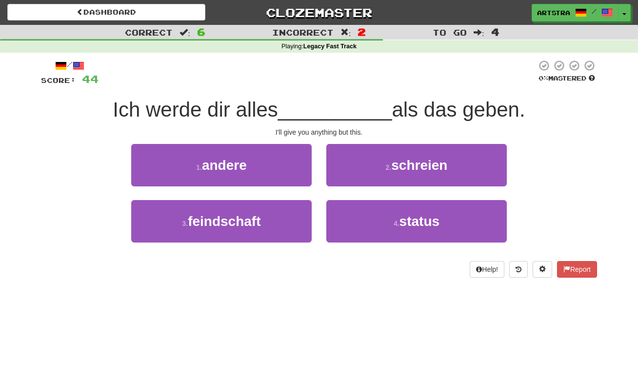
click at [337, 116] on span "__________" at bounding box center [335, 109] width 114 height 23
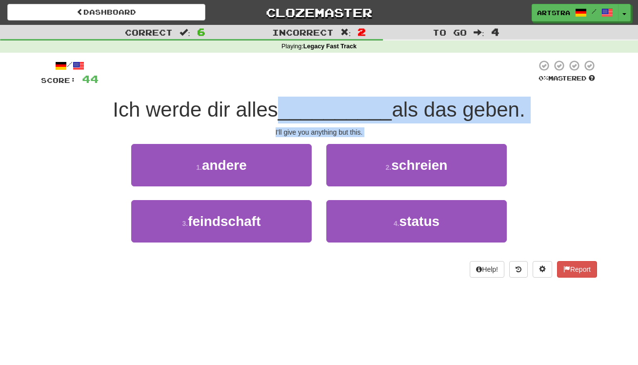
drag, startPoint x: 337, startPoint y: 116, endPoint x: 350, endPoint y: 137, distance: 24.5
click at [350, 137] on div "/ Score: 44 0 % Mastered Ich werde dir alles __________ als das geben. I'll giv…" at bounding box center [319, 169] width 556 height 218
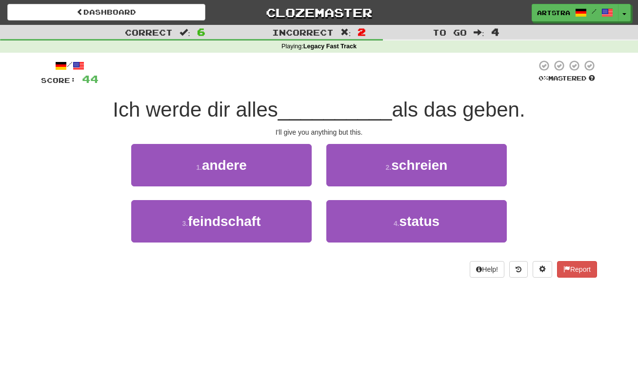
click at [343, 133] on div "I'll give you anything but this." at bounding box center [319, 132] width 556 height 10
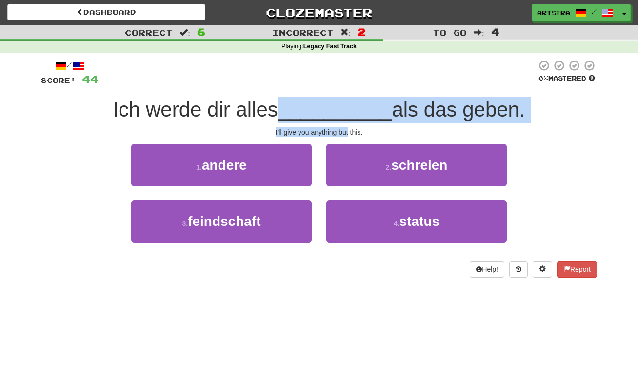
drag, startPoint x: 343, startPoint y: 133, endPoint x: 342, endPoint y: 112, distance: 21.0
click at [342, 112] on div "/ Score: 44 0 % Mastered Ich werde dir alles __________ als das geben. I'll giv…" at bounding box center [319, 169] width 556 height 218
click at [342, 112] on span "__________" at bounding box center [335, 109] width 114 height 23
drag, startPoint x: 342, startPoint y: 112, endPoint x: 348, endPoint y: 129, distance: 18.5
click at [348, 129] on div "/ Score: 44 0 % Mastered Ich werde dir alles __________ als das geben. I'll giv…" at bounding box center [319, 169] width 556 height 218
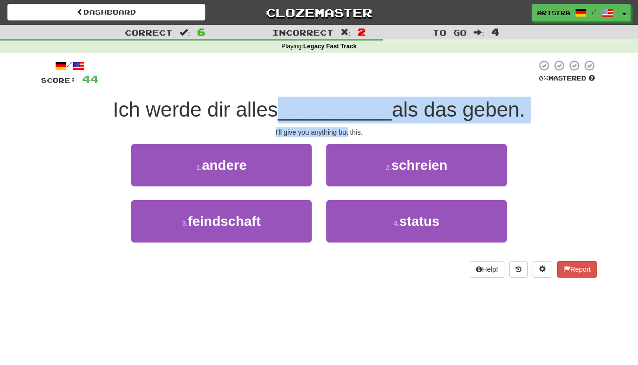
click at [348, 129] on div "I'll give you anything but this." at bounding box center [319, 132] width 556 height 10
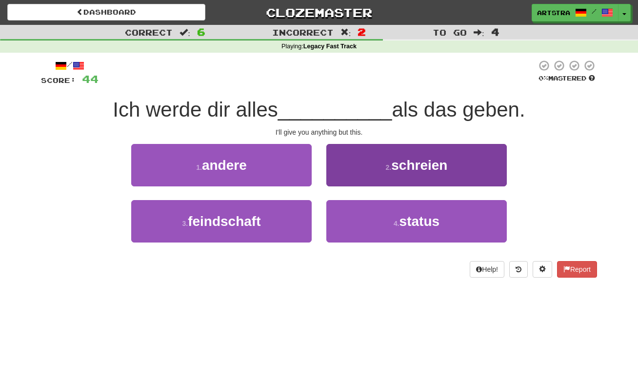
click at [431, 169] on span "schreien" at bounding box center [419, 165] width 56 height 15
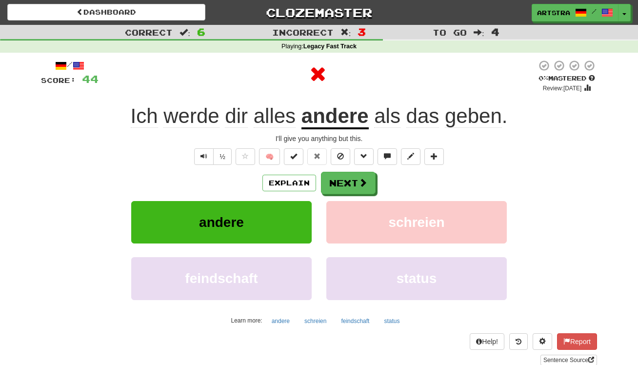
click at [343, 124] on u "andere" at bounding box center [335, 116] width 67 height 25
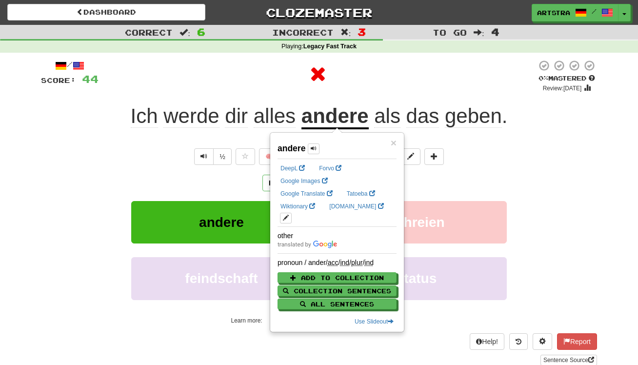
click at [483, 74] on div at bounding box center [318, 74] width 438 height 29
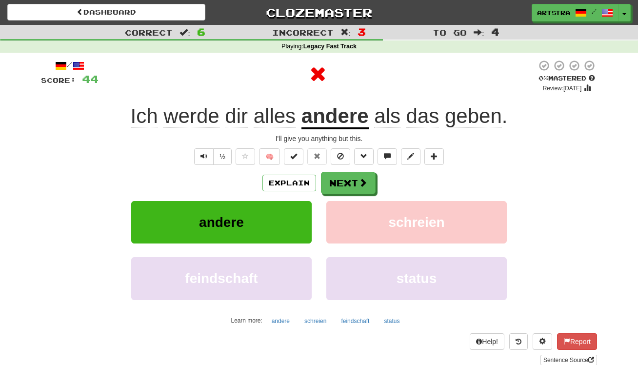
click at [469, 114] on span "geben" at bounding box center [473, 115] width 57 height 23
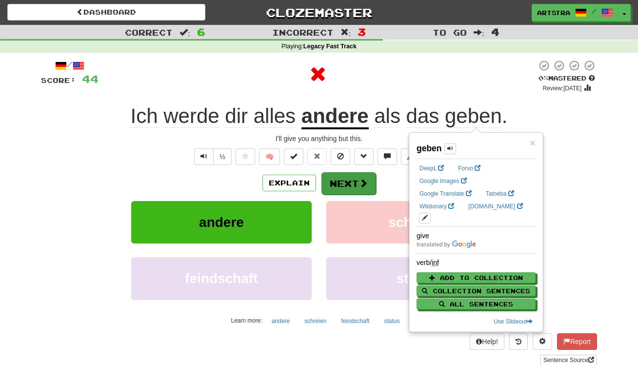
click at [363, 187] on span at bounding box center [363, 183] width 9 height 9
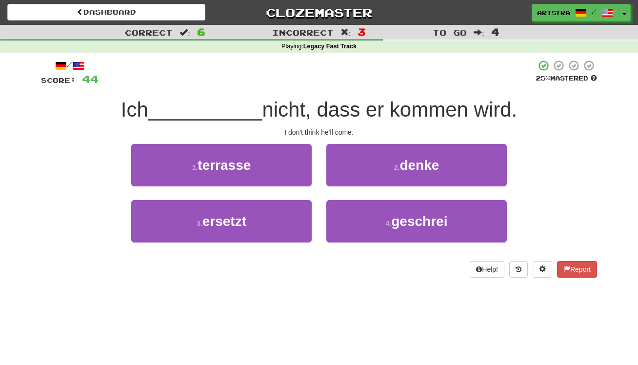
click at [326, 116] on span "nicht, dass er kommen wird." at bounding box center [389, 109] width 255 height 23
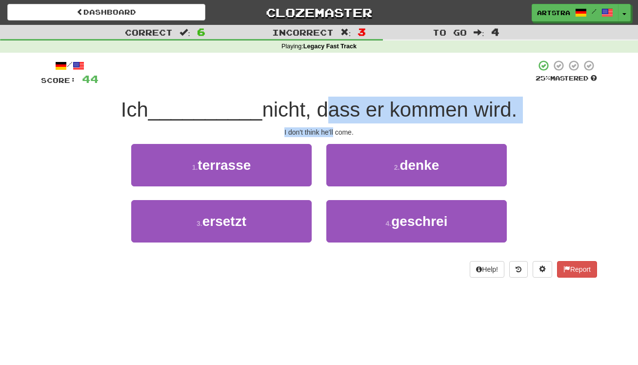
drag, startPoint x: 326, startPoint y: 116, endPoint x: 332, endPoint y: 128, distance: 13.6
click at [332, 128] on div "/ Score: 44 25 % Mastered Ich __________ nicht, dass er kommen wird. I don't th…" at bounding box center [319, 169] width 556 height 218
click at [332, 128] on div "I don't think he'll come." at bounding box center [319, 132] width 556 height 10
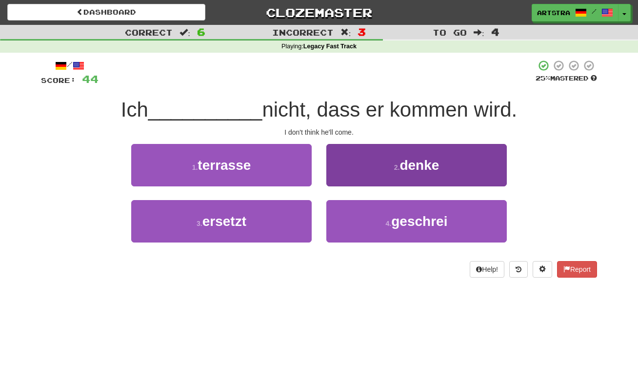
click at [461, 169] on button "2 . denke" at bounding box center [417, 165] width 181 height 42
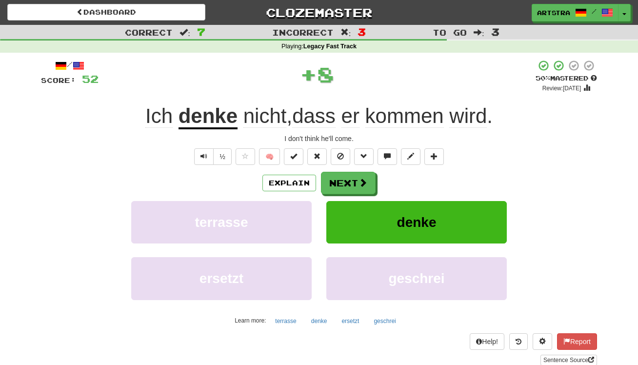
click at [421, 129] on div "/ Score: 52 + 8 50 % Mastered Review: 2025-10-02 Ich denke nicht , dass er komm…" at bounding box center [319, 213] width 556 height 306
click at [437, 115] on span "kommen" at bounding box center [405, 115] width 79 height 23
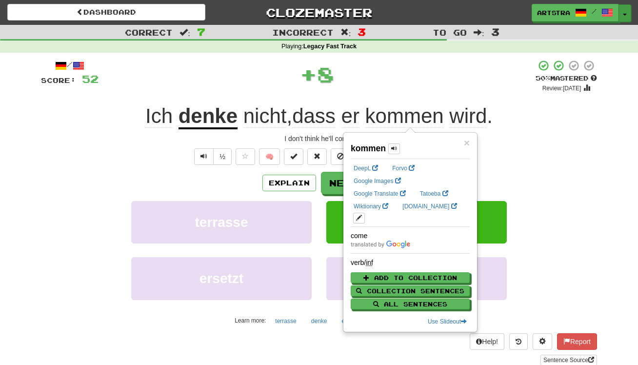
click at [629, 15] on button "Toggle Dropdown" at bounding box center [625, 13] width 13 height 18
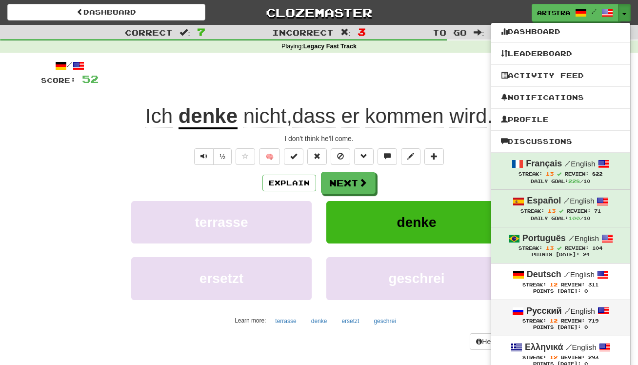
click at [579, 317] on div "Streak: 12 Review: 719" at bounding box center [561, 320] width 120 height 7
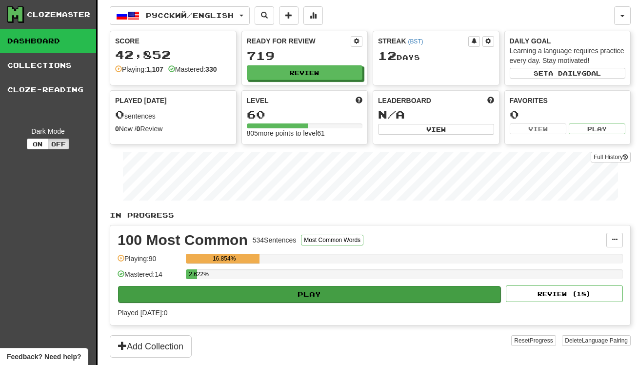
click at [289, 295] on button "Play" at bounding box center [309, 294] width 383 height 17
select select "**"
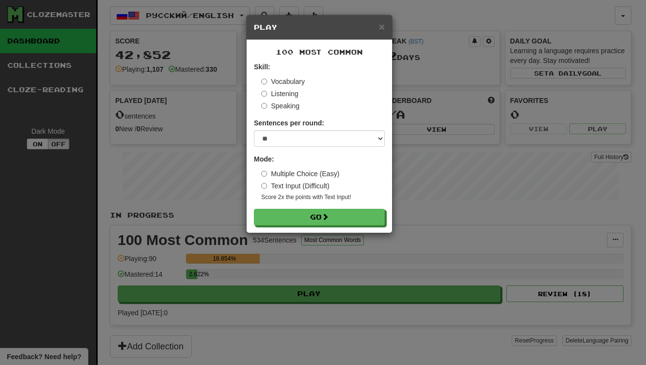
click at [306, 229] on div "100 Most Common Skill: Vocabulary Listening Speaking Sentences per round: * ** …" at bounding box center [318, 136] width 145 height 193
click at [312, 215] on button "Go" at bounding box center [319, 217] width 131 height 17
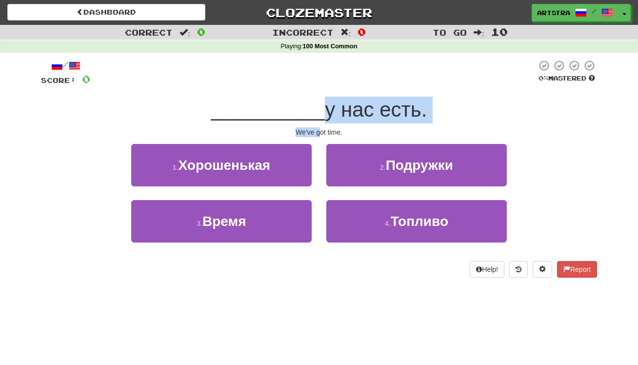
drag, startPoint x: 315, startPoint y: 107, endPoint x: 320, endPoint y: 126, distance: 19.3
click at [320, 126] on div "/ Score: 0 0 % Mastered __________ у нас есть. We've got time. 1 . Хорошенькая …" at bounding box center [319, 169] width 556 height 218
click at [320, 127] on div "We've got time." at bounding box center [319, 132] width 556 height 10
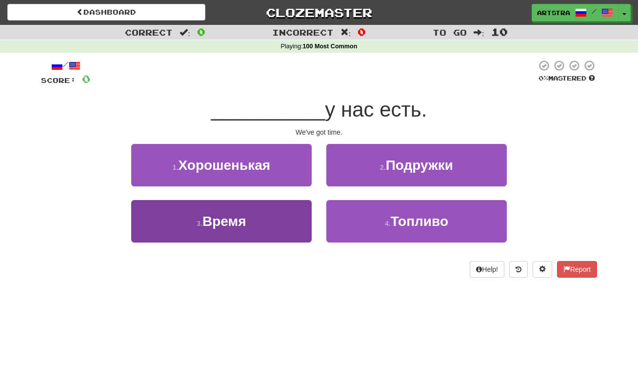
click at [279, 218] on button "3 . Время" at bounding box center [221, 221] width 181 height 42
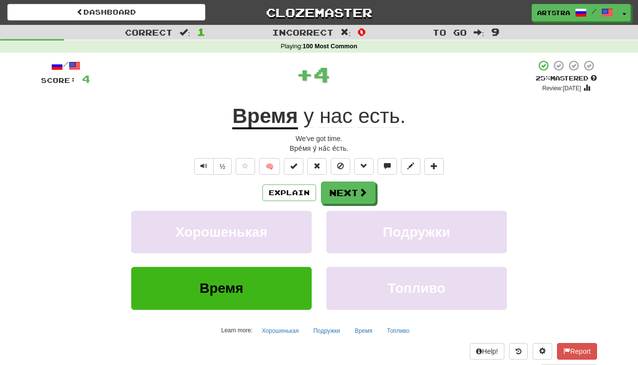
click at [267, 120] on u "Время" at bounding box center [264, 116] width 65 height 25
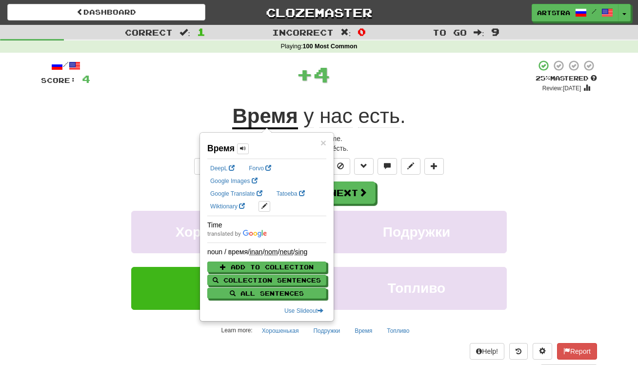
click at [380, 112] on span "есть" at bounding box center [378, 115] width 41 height 23
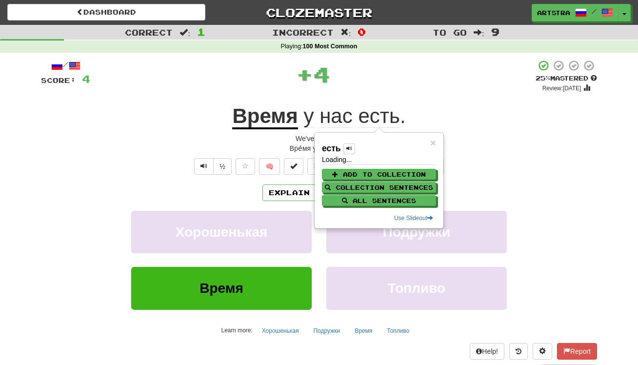
drag, startPoint x: 410, startPoint y: 95, endPoint x: 408, endPoint y: 108, distance: 12.9
click at [410, 95] on div "/ Score: 4 + 4 25 % Mastered Review: 2025-09-23 Время у нас есть . We've got ti…" at bounding box center [319, 218] width 556 height 316
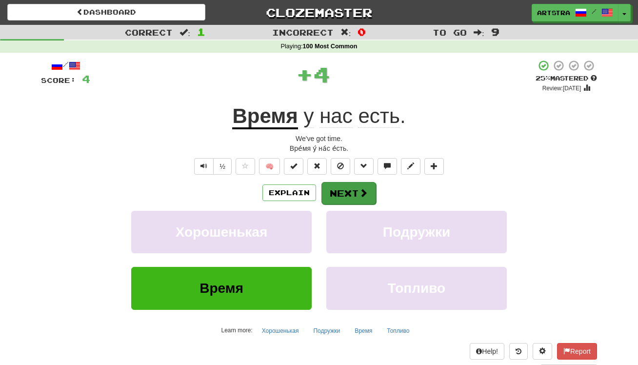
click at [351, 200] on button "Next" at bounding box center [349, 193] width 55 height 22
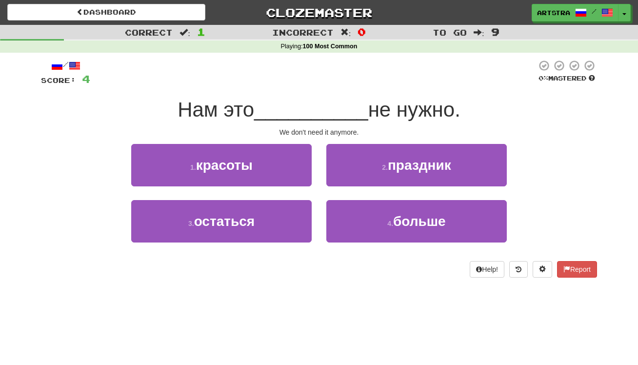
click at [335, 114] on span "__________" at bounding box center [311, 109] width 114 height 23
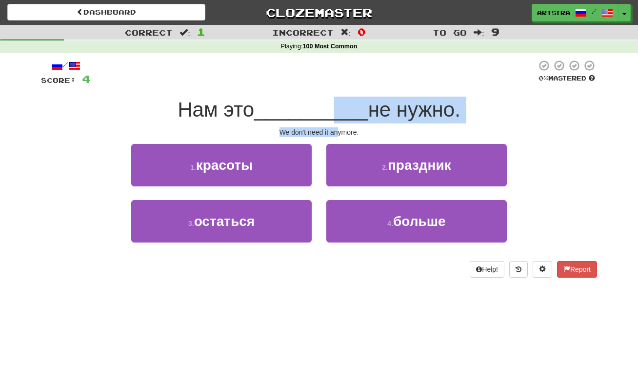
drag, startPoint x: 335, startPoint y: 127, endPoint x: 339, endPoint y: 130, distance: 5.2
click at [339, 130] on div "/ Score: 4 0 % Mastered Нам это __________ не нужно. We don't need it anymore. …" at bounding box center [319, 169] width 556 height 218
click at [339, 130] on div "We don't need it anymore." at bounding box center [319, 132] width 556 height 10
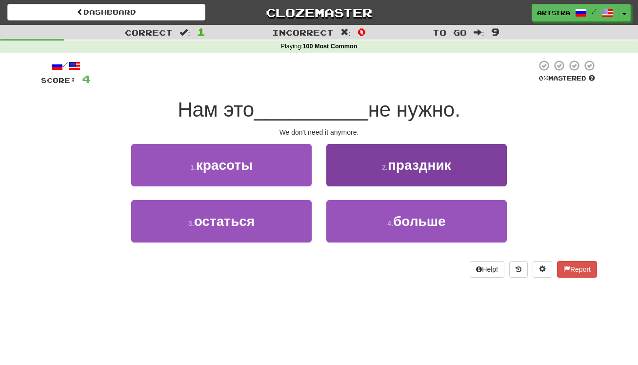
drag, startPoint x: 436, startPoint y: 233, endPoint x: 436, endPoint y: 210, distance: 22.5
click at [436, 233] on button "4 . больше" at bounding box center [417, 221] width 181 height 42
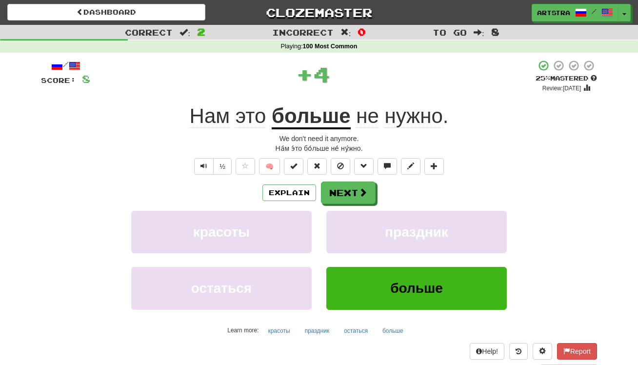
click at [405, 112] on span "нужно" at bounding box center [414, 115] width 58 height 23
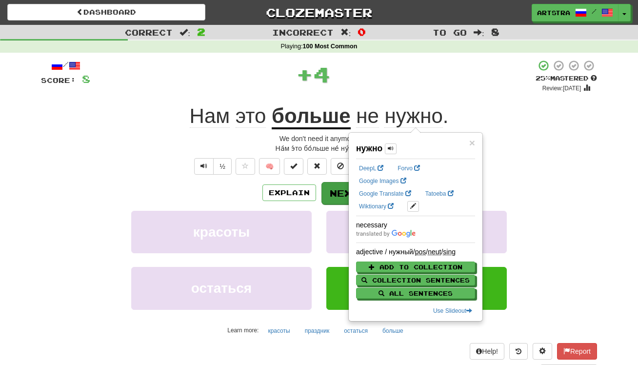
click at [330, 199] on button "Next" at bounding box center [349, 193] width 55 height 22
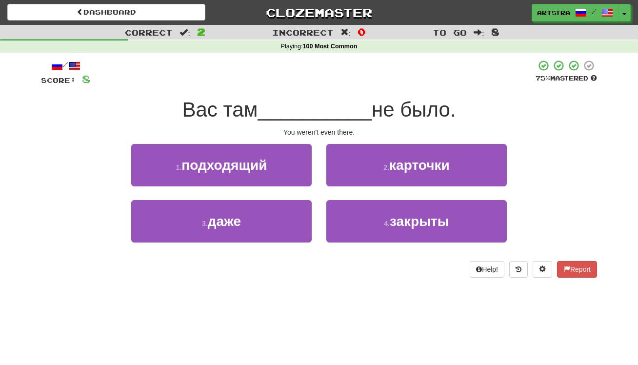
click at [337, 113] on span "__________" at bounding box center [315, 109] width 114 height 23
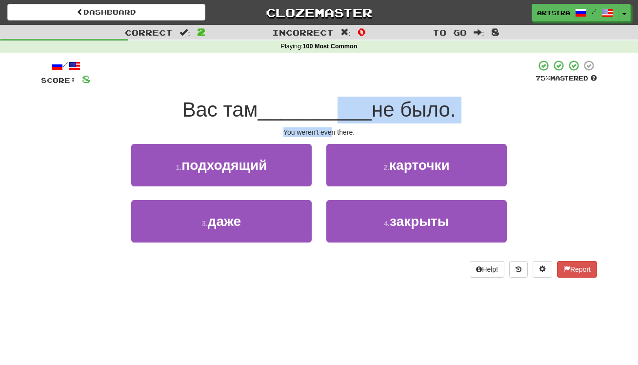
click at [333, 129] on div "/ Score: 8 75 % Mastered Вас там __________ не было. You weren't even there. 1 …" at bounding box center [319, 169] width 556 height 218
click at [333, 129] on div "You weren't even there." at bounding box center [319, 132] width 556 height 10
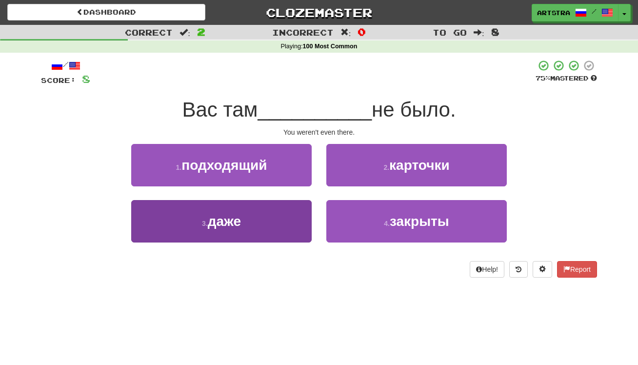
click at [254, 239] on button "3 . даже" at bounding box center [221, 221] width 181 height 42
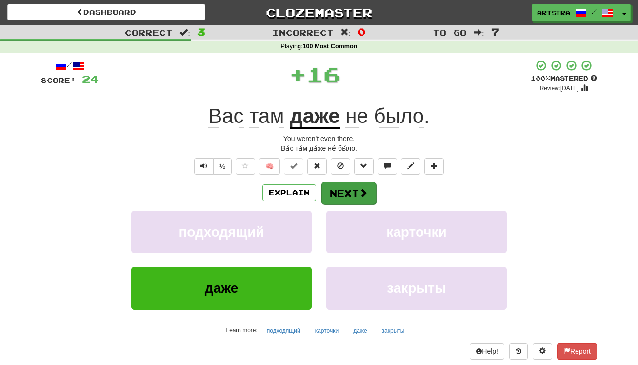
click at [362, 188] on span at bounding box center [363, 192] width 9 height 9
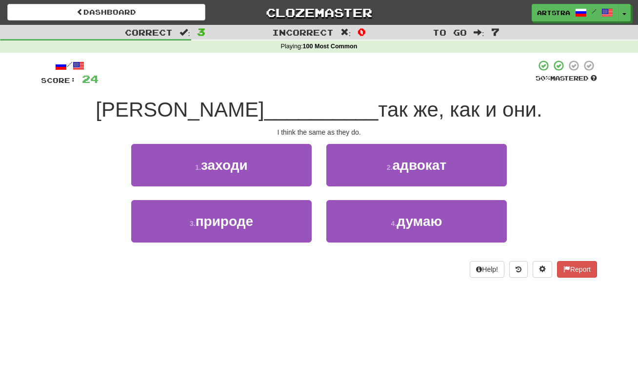
click at [378, 106] on span "так же, как и они." at bounding box center [460, 109] width 164 height 23
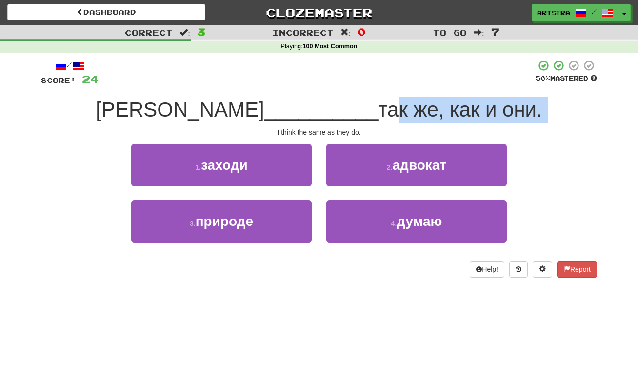
drag, startPoint x: 320, startPoint y: 121, endPoint x: 330, endPoint y: 123, distance: 10.0
click at [330, 123] on div "/ Score: 24 50 % Mastered Я __________ так же, как и они. I think the same as t…" at bounding box center [319, 169] width 556 height 218
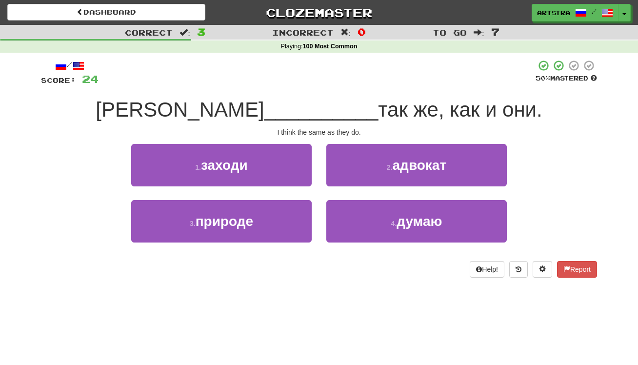
click at [330, 123] on div "/ Score: 24 50 % Mastered Я __________ так же, как и они. I think the same as t…" at bounding box center [319, 169] width 556 height 218
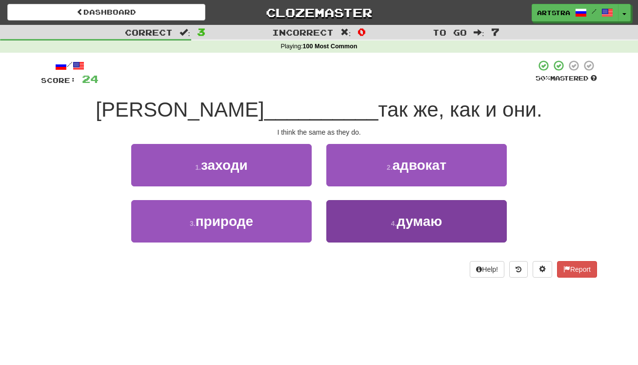
click at [418, 218] on span "думаю" at bounding box center [419, 221] width 45 height 15
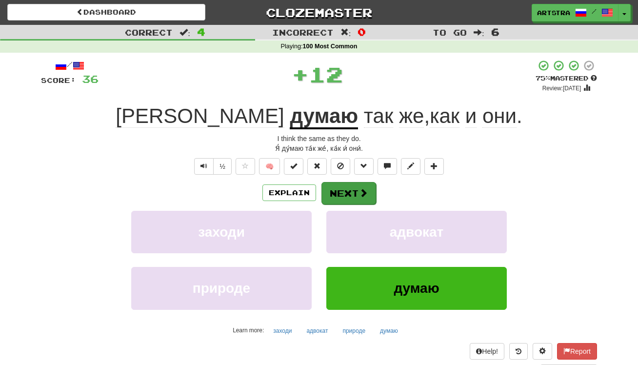
click at [351, 197] on button "Next" at bounding box center [349, 193] width 55 height 22
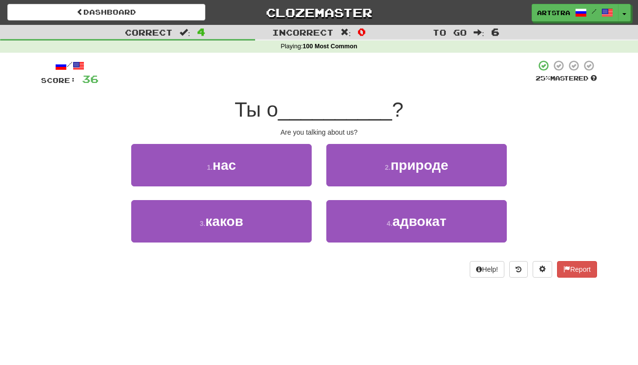
click at [320, 110] on span "__________" at bounding box center [335, 109] width 114 height 23
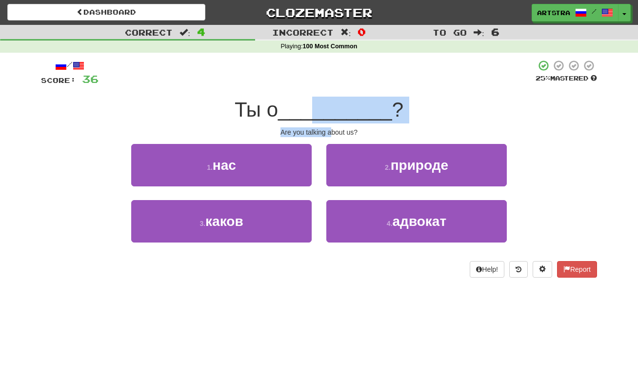
drag, startPoint x: 320, startPoint y: 110, endPoint x: 330, endPoint y: 128, distance: 21.4
click at [330, 128] on div "/ Score: 36 25 % Mastered Ты о __________ ? Are you talking about us? 1 . нас 2…" at bounding box center [319, 169] width 556 height 218
click at [330, 128] on div "Are you talking about us?" at bounding box center [319, 132] width 556 height 10
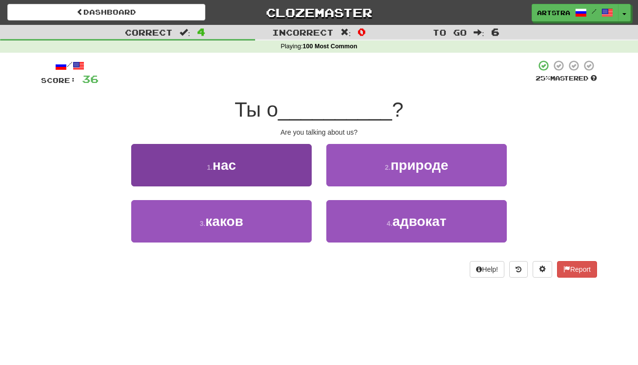
click at [285, 157] on button "1 . нас" at bounding box center [221, 165] width 181 height 42
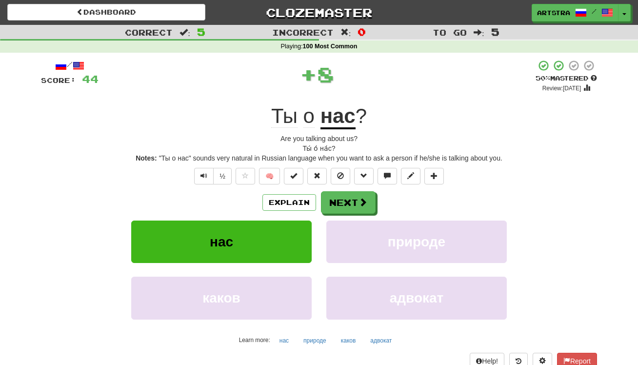
click at [341, 186] on div "/ Score: 44 + 8 50 % Mastered Review: 2025-10-02 Ты о нас ? Are you talking abo…" at bounding box center [319, 223] width 556 height 326
click at [336, 207] on button "Next" at bounding box center [349, 203] width 55 height 22
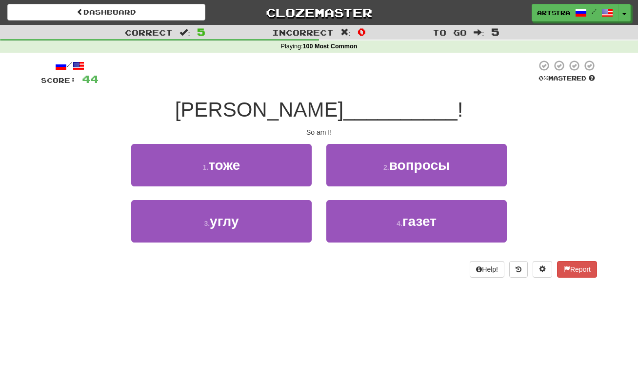
click at [315, 121] on div "Я __________ !" at bounding box center [319, 110] width 556 height 27
drag, startPoint x: 315, startPoint y: 121, endPoint x: 319, endPoint y: 127, distance: 7.9
click at [319, 127] on div "/ Score: 44 0 % Mastered Я __________ ! So am I! 1 . тоже 2 . вопросы 3 . углу …" at bounding box center [319, 169] width 556 height 218
click at [319, 127] on div "So am I!" at bounding box center [319, 132] width 556 height 10
click at [287, 150] on button "1 . тоже" at bounding box center [221, 165] width 181 height 42
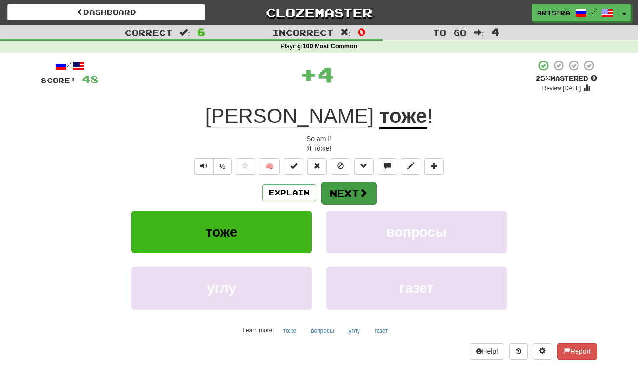
click at [358, 184] on button "Next" at bounding box center [349, 193] width 55 height 22
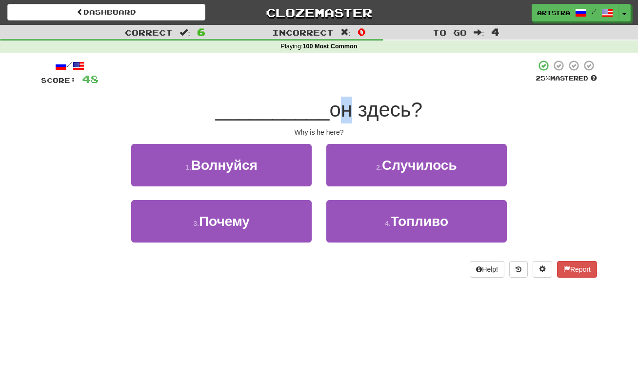
click at [330, 113] on span "он здесь?" at bounding box center [375, 109] width 93 height 23
drag, startPoint x: 327, startPoint y: 127, endPoint x: 331, endPoint y: 133, distance: 7.6
click at [331, 133] on div "/ Score: 48 25 % Mastered __________ он здесь? Why is he here? 1 . Волнуйся 2 .…" at bounding box center [319, 169] width 556 height 218
click at [331, 133] on div "Why is he here?" at bounding box center [319, 132] width 556 height 10
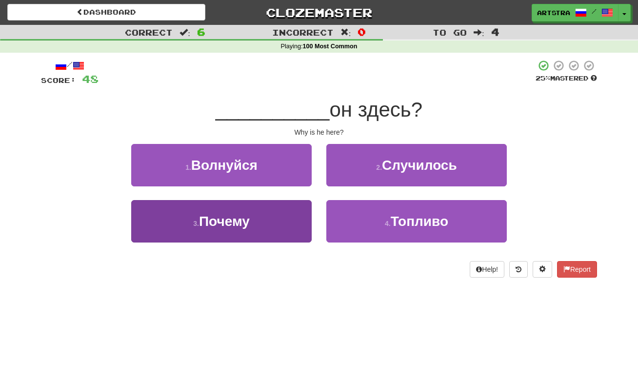
click at [266, 219] on button "3 . Почему" at bounding box center [221, 221] width 181 height 42
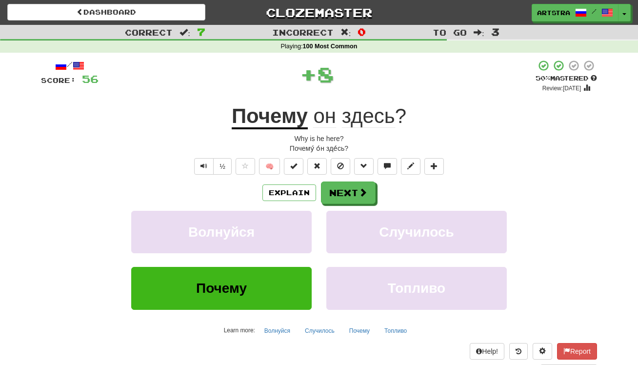
click at [379, 130] on div "/ Score: 56 + 8 50 % Mastered Review: 2025-10-02 Почему он здесь ? Why is he he…" at bounding box center [319, 218] width 556 height 316
click at [381, 123] on span "здесь" at bounding box center [368, 115] width 53 height 23
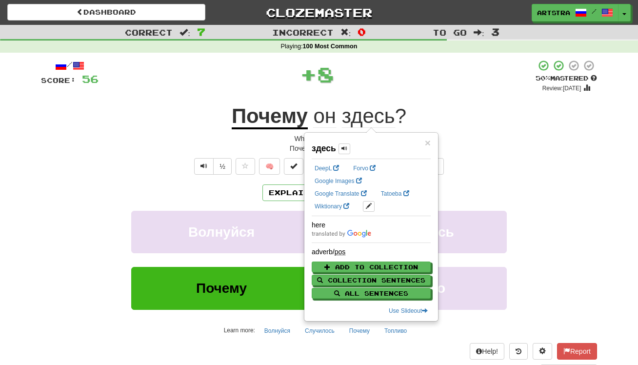
click at [414, 96] on div "/ Score: 56 + 8 50 % Mastered Review: 2025-10-02 Почему он здесь ? Why is he he…" at bounding box center [319, 218] width 556 height 316
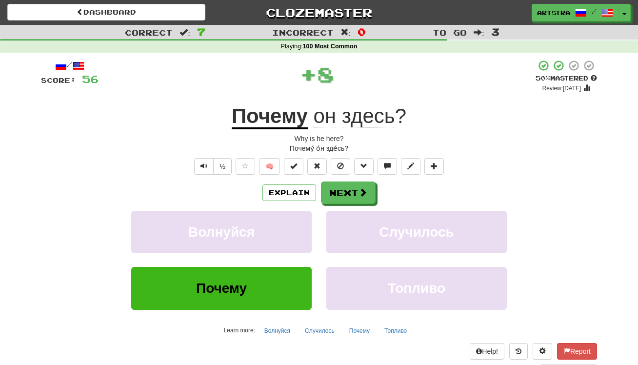
click at [357, 205] on div "Explain Next Волнуйся Случилось Почему Топливо Learn more: Волнуйся Случилось П…" at bounding box center [319, 260] width 556 height 157
click at [347, 193] on button "Next" at bounding box center [349, 193] width 55 height 22
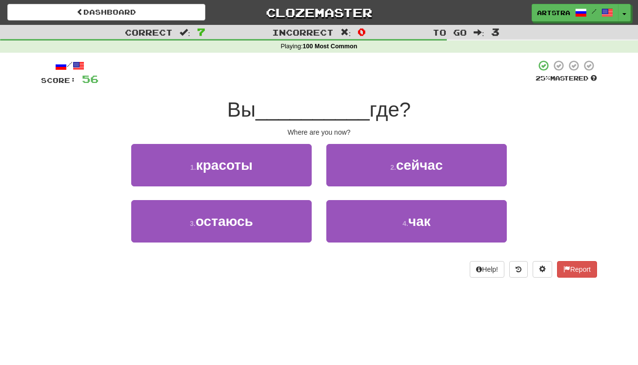
click at [313, 102] on span "__________" at bounding box center [313, 109] width 114 height 23
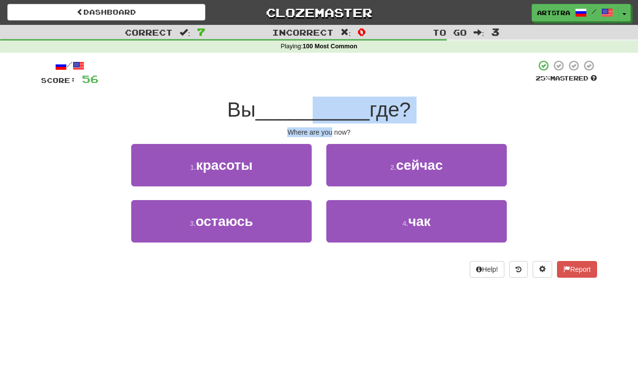
drag, startPoint x: 320, startPoint y: 124, endPoint x: 332, endPoint y: 128, distance: 13.4
click at [332, 128] on div "/ Score: 56 25 % Mastered Вы __________ где? Where are you now? 1 . красоты 2 .…" at bounding box center [319, 169] width 556 height 218
click at [332, 128] on div "Where are you now?" at bounding box center [319, 132] width 556 height 10
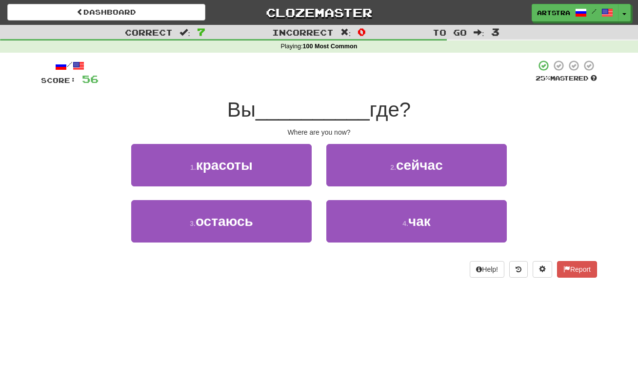
click at [408, 208] on button "4 . чак" at bounding box center [417, 221] width 181 height 42
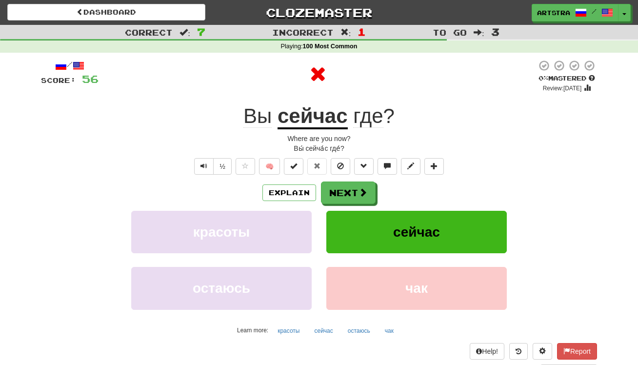
click at [338, 211] on button "сейчас" at bounding box center [417, 232] width 181 height 42
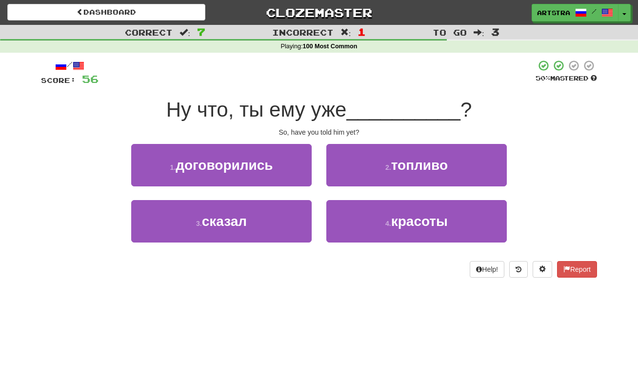
click at [326, 119] on span "Ну что, ты ему уже" at bounding box center [256, 109] width 181 height 23
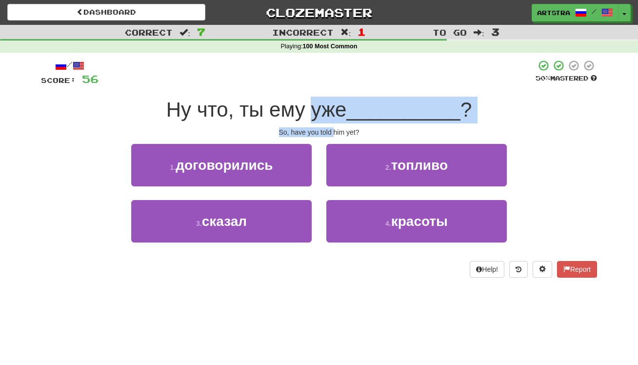
drag, startPoint x: 326, startPoint y: 119, endPoint x: 332, endPoint y: 131, distance: 13.5
click at [332, 131] on div "/ Score: 56 50 % Mastered Ну что, ты ему уже __________ ? So, have you told him…" at bounding box center [319, 169] width 556 height 218
click at [332, 131] on div "So, have you told him yet?" at bounding box center [319, 132] width 556 height 10
drag, startPoint x: 332, startPoint y: 131, endPoint x: 328, endPoint y: 109, distance: 21.8
click at [328, 109] on div "/ Score: 56 50 % Mastered Ну что, ты ему уже __________ ? So, have you told him…" at bounding box center [319, 169] width 556 height 218
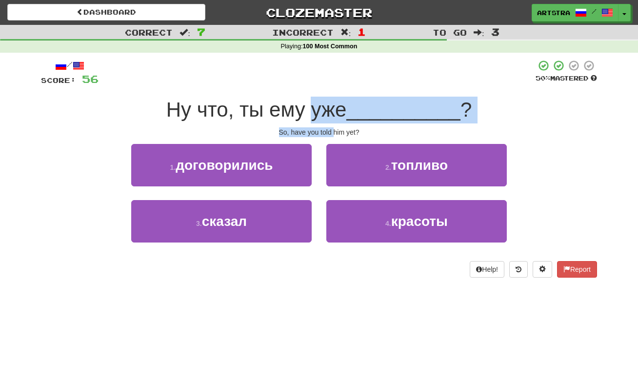
click at [328, 109] on span "Ну что, ты ему уже" at bounding box center [256, 109] width 181 height 23
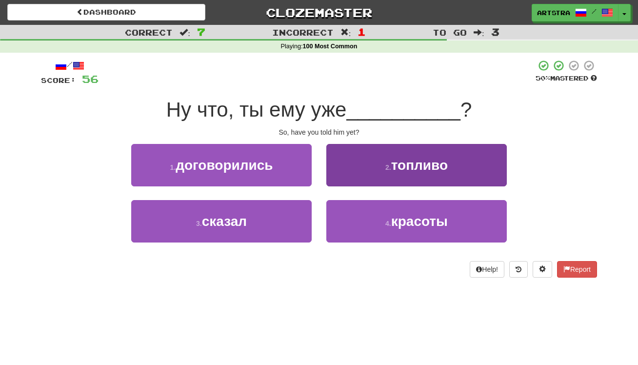
click at [437, 160] on span "топливо" at bounding box center [419, 165] width 57 height 15
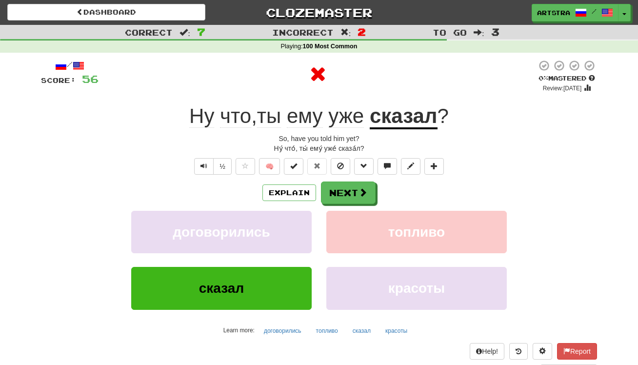
click at [409, 116] on u "сказал" at bounding box center [404, 116] width 68 height 25
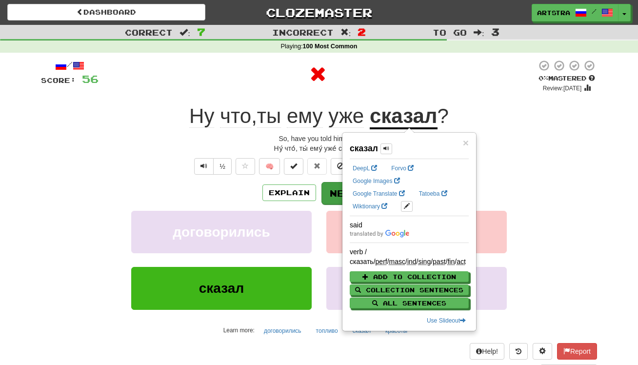
click at [337, 188] on button "Next" at bounding box center [349, 193] width 55 height 22
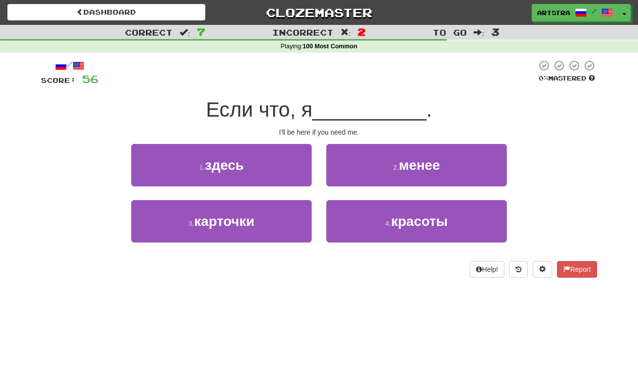
click at [324, 98] on span "__________" at bounding box center [370, 109] width 114 height 23
drag, startPoint x: 331, startPoint y: 127, endPoint x: 342, endPoint y: 135, distance: 13.3
click at [342, 135] on div "/ Score: 56 0 % Mastered Если что, я __________ . I'll be here if you need me. …" at bounding box center [319, 169] width 556 height 218
click at [342, 135] on div "I'll be here if you need me." at bounding box center [319, 132] width 556 height 10
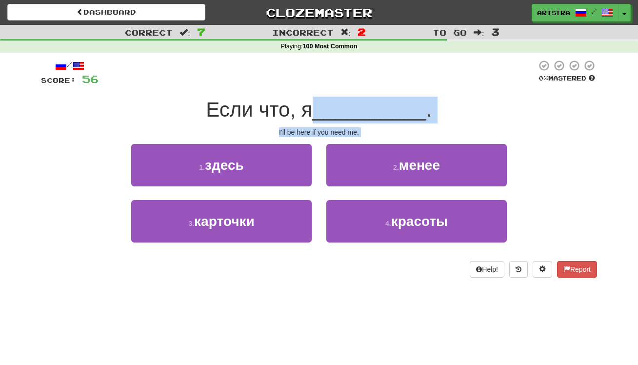
drag, startPoint x: 342, startPoint y: 135, endPoint x: 345, endPoint y: 112, distance: 23.1
click at [345, 112] on div "/ Score: 56 0 % Mastered Если что, я __________ . I'll be here if you need me. …" at bounding box center [319, 169] width 556 height 218
click at [345, 112] on span "__________" at bounding box center [370, 109] width 114 height 23
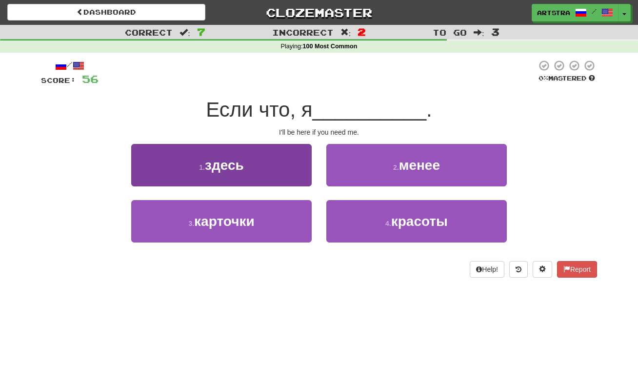
click at [284, 171] on button "1 . здесь" at bounding box center [221, 165] width 181 height 42
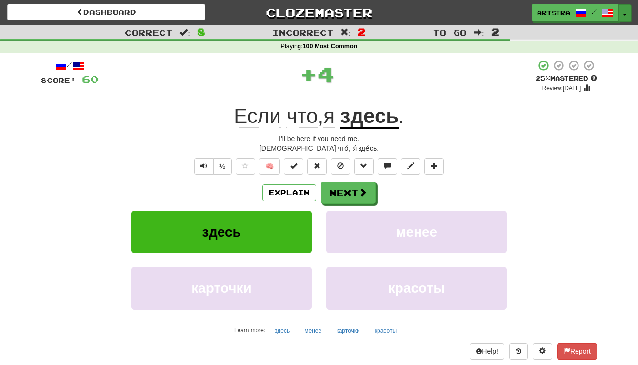
click at [629, 11] on button "Toggle Dropdown" at bounding box center [625, 13] width 13 height 18
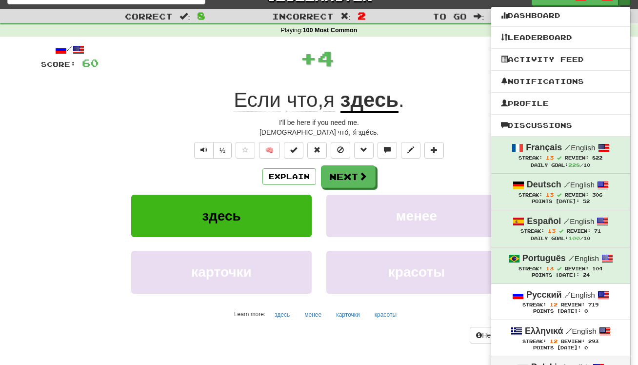
scroll to position [100, 0]
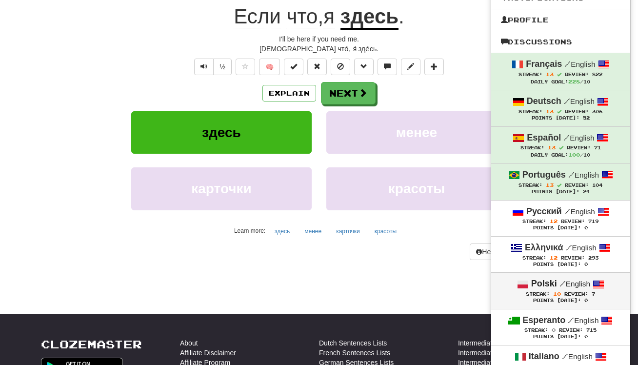
click at [573, 280] on small "/ English" at bounding box center [575, 284] width 31 height 8
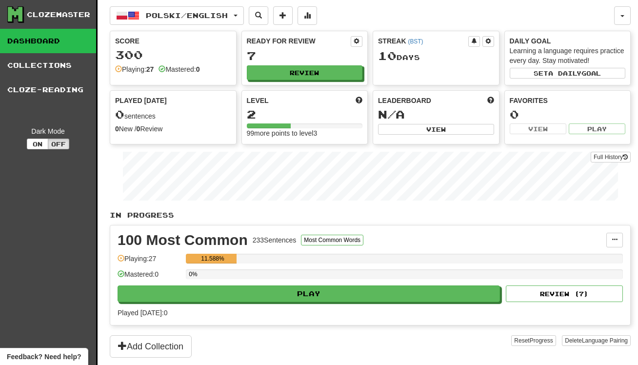
click at [313, 282] on div "0%" at bounding box center [404, 277] width 437 height 16
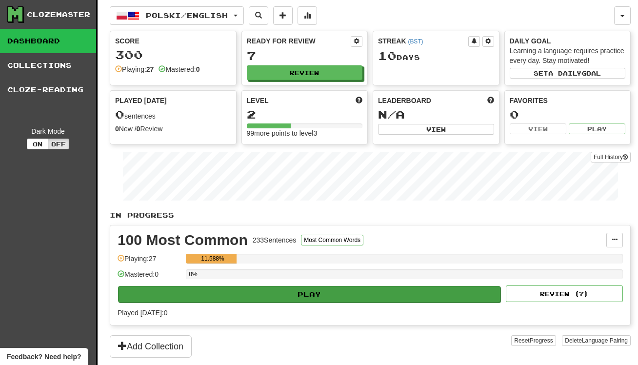
click at [314, 289] on button "Play" at bounding box center [309, 294] width 383 height 17
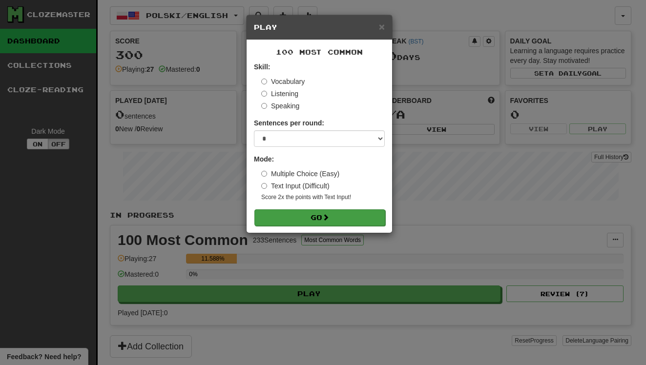
click at [316, 219] on button "Go" at bounding box center [319, 217] width 131 height 17
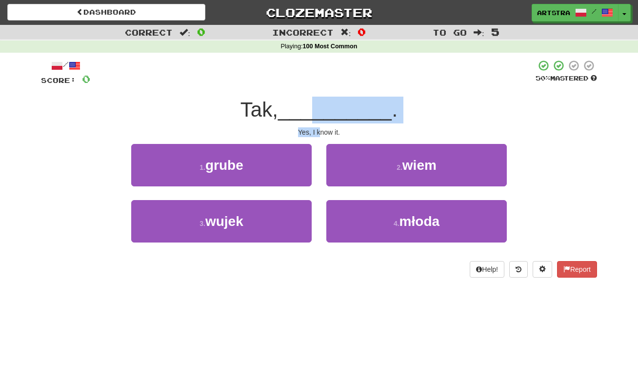
drag, startPoint x: 319, startPoint y: 119, endPoint x: 319, endPoint y: 132, distance: 13.2
click at [319, 132] on div "/ Score: 0 50 % Mastered Tak, __________ . Yes, I know it. 1 . [PERSON_NAME] 2 …" at bounding box center [319, 169] width 556 height 218
click at [319, 132] on div "Yes, I know it." at bounding box center [319, 132] width 556 height 10
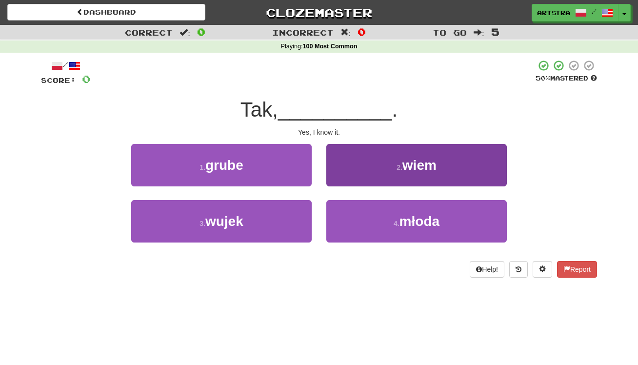
click at [458, 174] on button "2 . wiem" at bounding box center [417, 165] width 181 height 42
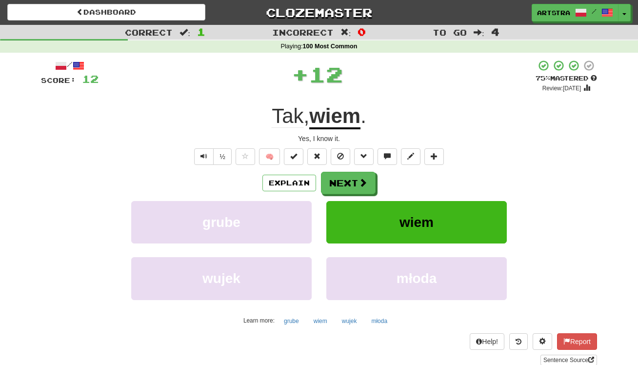
click at [319, 186] on div "Explain Next" at bounding box center [319, 183] width 556 height 22
click at [338, 183] on button "Next" at bounding box center [349, 183] width 55 height 22
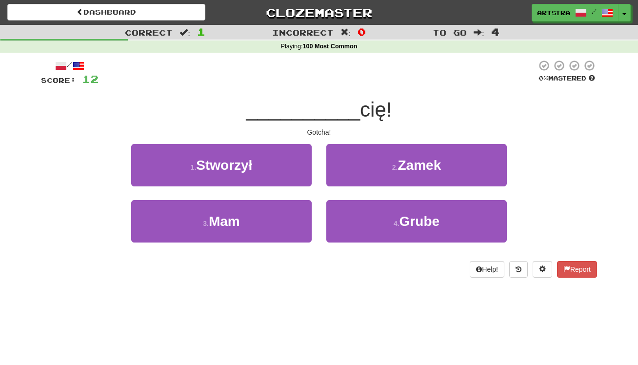
click at [321, 102] on span "__________" at bounding box center [303, 109] width 114 height 23
drag, startPoint x: 317, startPoint y: 138, endPoint x: 319, endPoint y: 123, distance: 14.8
click at [319, 123] on div "/ Score: 12 0 % Mastered __________ cię! Gotcha! 1 . Stworzył 2 . Zamek 3 . Mam…" at bounding box center [319, 169] width 556 height 218
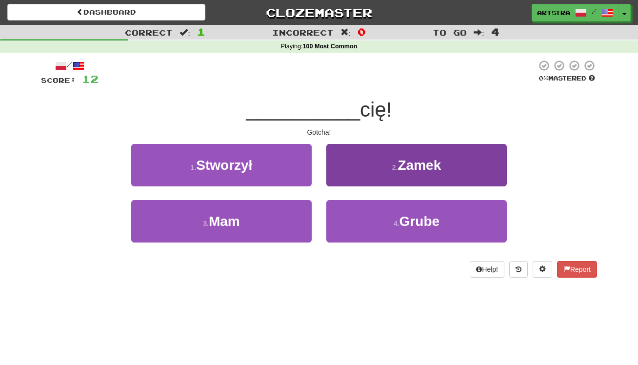
click at [415, 171] on span "Zamek" at bounding box center [419, 165] width 43 height 15
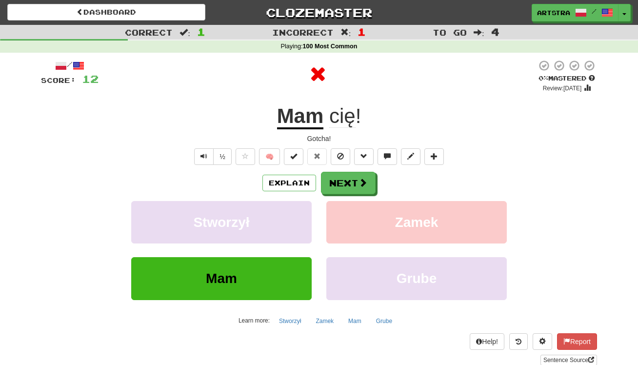
click at [310, 127] on u "Mam" at bounding box center [300, 116] width 47 height 25
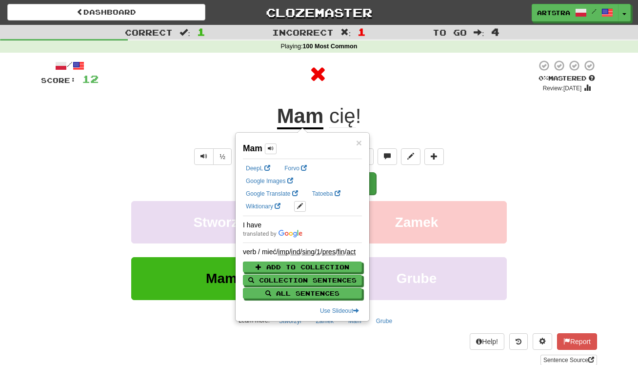
click at [371, 183] on button "Next" at bounding box center [349, 183] width 55 height 22
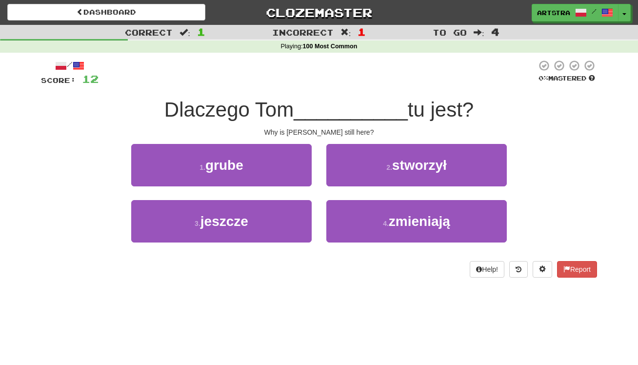
click at [316, 106] on span "__________" at bounding box center [351, 109] width 114 height 23
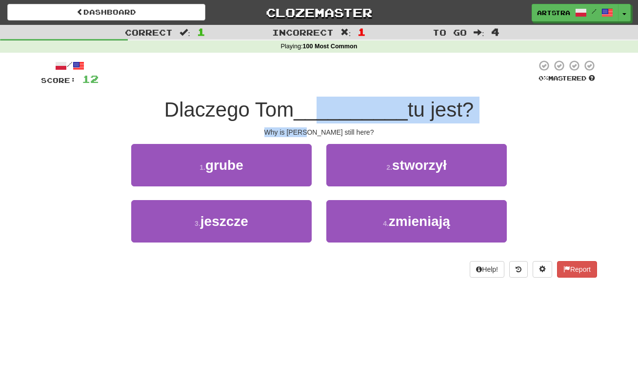
drag, startPoint x: 316, startPoint y: 118, endPoint x: 327, endPoint y: 128, distance: 15.6
click at [327, 128] on div "/ Score: 12 0 % Mastered Dlaczego Tom __________ tu jest? Why is Tom still here…" at bounding box center [319, 169] width 556 height 218
click at [327, 128] on div "Why is Tom still here?" at bounding box center [319, 132] width 556 height 10
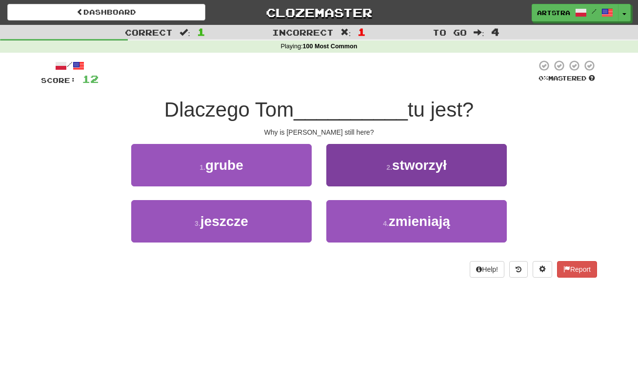
click at [407, 170] on span "stworzył" at bounding box center [419, 165] width 55 height 15
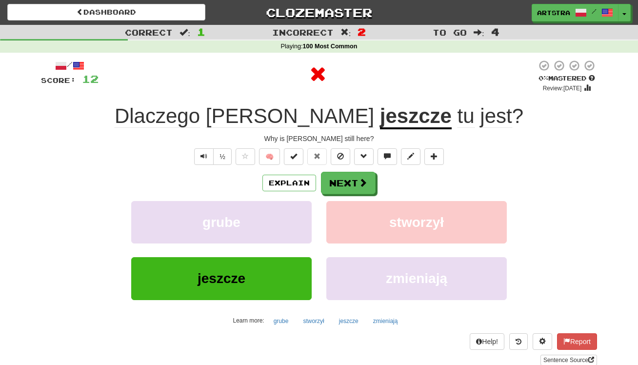
click at [380, 120] on u "jeszcze" at bounding box center [416, 116] width 72 height 25
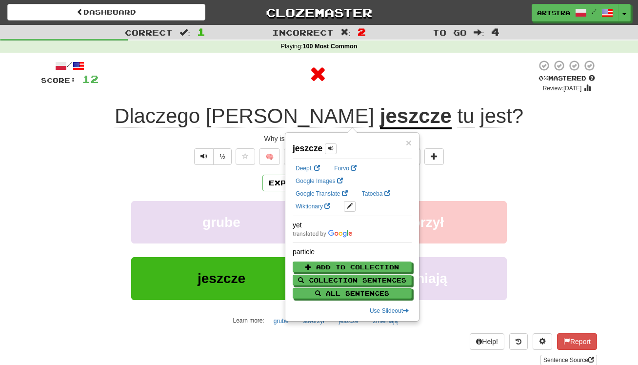
click at [457, 76] on div at bounding box center [318, 74] width 438 height 29
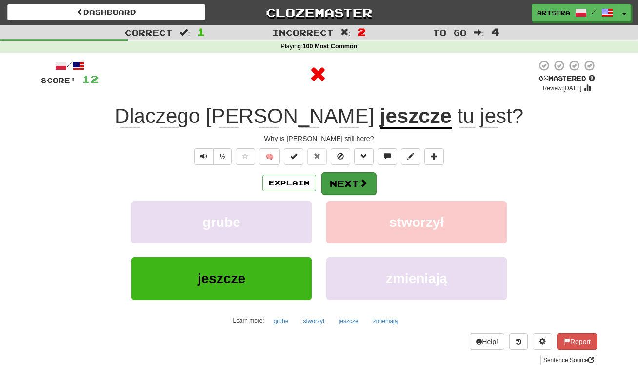
click at [348, 184] on button "Next" at bounding box center [349, 183] width 55 height 22
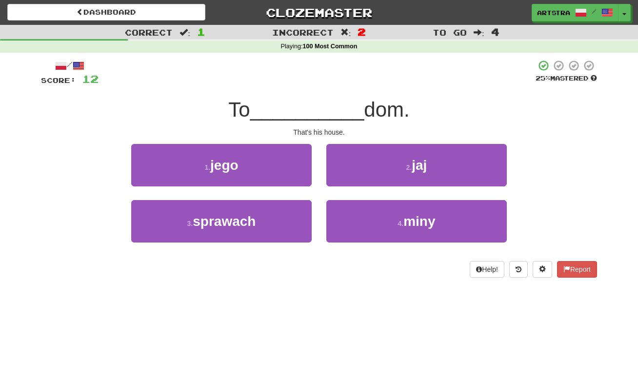
click at [322, 99] on span "__________" at bounding box center [307, 109] width 114 height 23
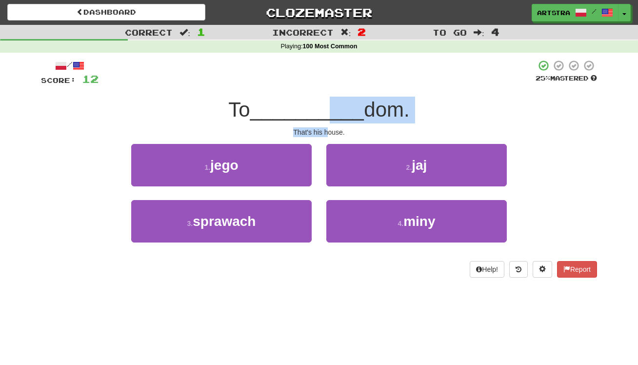
drag, startPoint x: 322, startPoint y: 123, endPoint x: 329, endPoint y: 130, distance: 10.4
click at [329, 130] on div "/ Score: 12 25 % Mastered To __________ dom. That's his house. 1 . jego 2 . jaj…" at bounding box center [319, 169] width 556 height 218
click at [329, 130] on div "That's his house." at bounding box center [319, 132] width 556 height 10
drag, startPoint x: 329, startPoint y: 130, endPoint x: 327, endPoint y: 102, distance: 28.5
click at [327, 102] on div "/ Score: 12 25 % Mastered To __________ dom. That's his house. 1 . jego 2 . jaj…" at bounding box center [319, 169] width 556 height 218
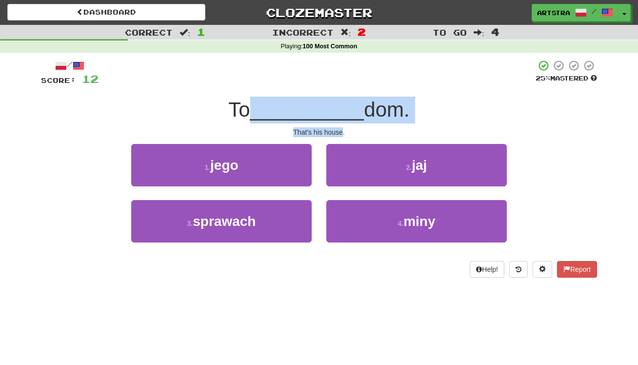
click at [327, 102] on span "__________" at bounding box center [307, 109] width 114 height 23
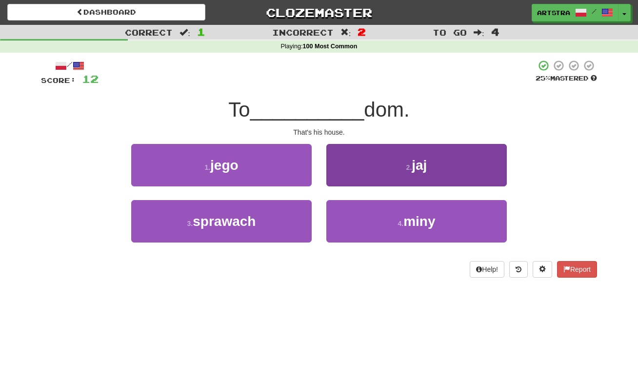
click at [430, 181] on button "2 . jaj" at bounding box center [417, 165] width 181 height 42
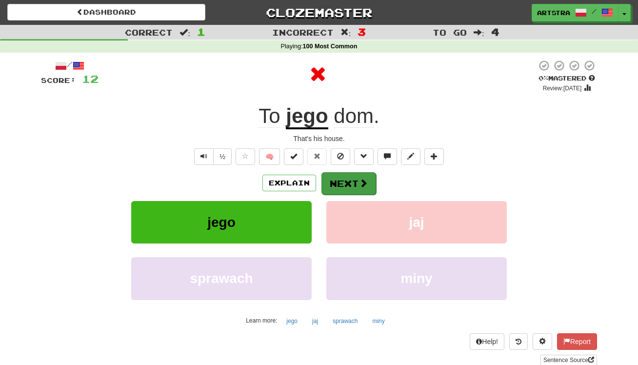
click at [368, 191] on button "Next" at bounding box center [349, 183] width 55 height 22
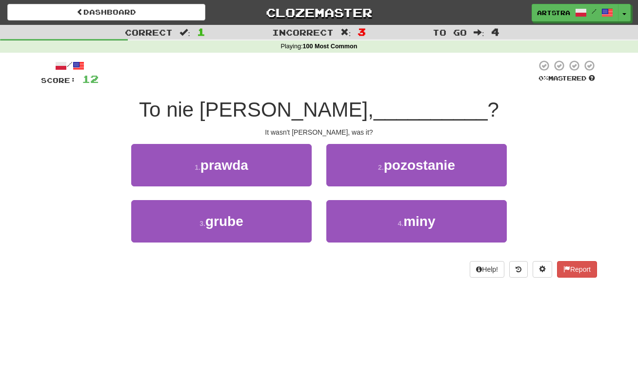
click at [374, 120] on span "__________" at bounding box center [431, 109] width 114 height 23
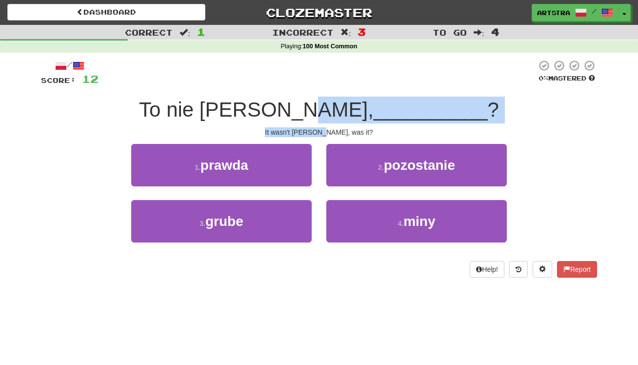
drag, startPoint x: 337, startPoint y: 122, endPoint x: 339, endPoint y: 132, distance: 10.4
click at [339, 132] on div "/ Score: 12 0 % Mastered To nie był Tom, __________ ? It wasn't Tom, was it? 1 …" at bounding box center [319, 169] width 556 height 218
click at [339, 132] on div "It wasn't Tom, was it?" at bounding box center [319, 132] width 556 height 10
drag, startPoint x: 339, startPoint y: 132, endPoint x: 337, endPoint y: 106, distance: 25.9
click at [337, 106] on div "/ Score: 12 0 % Mastered To nie był Tom, __________ ? It wasn't Tom, was it? 1 …" at bounding box center [319, 169] width 556 height 218
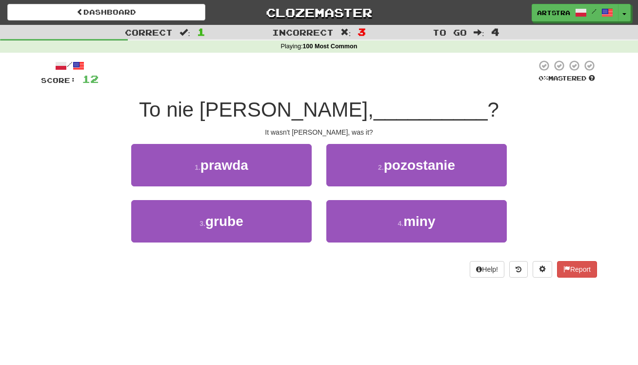
click at [374, 106] on span "__________" at bounding box center [431, 109] width 114 height 23
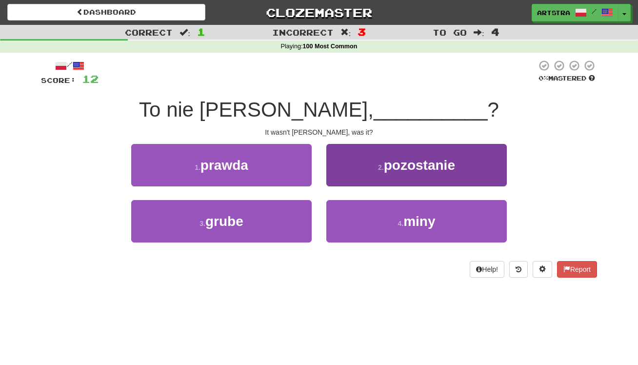
click at [375, 211] on button "4 . miny" at bounding box center [417, 221] width 181 height 42
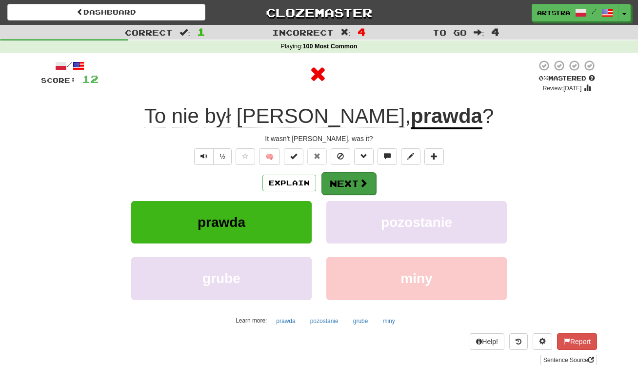
click at [352, 192] on button "Next" at bounding box center [349, 183] width 55 height 22
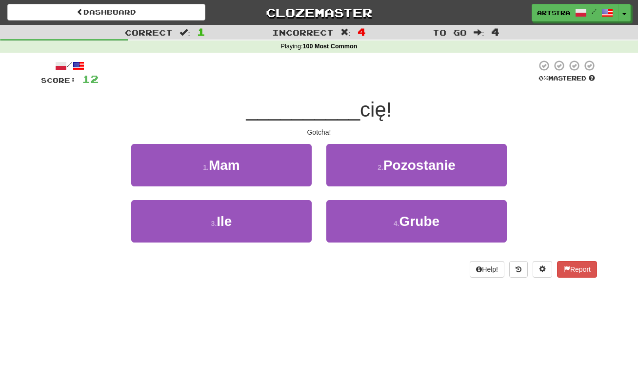
click at [325, 105] on span "__________" at bounding box center [303, 109] width 114 height 23
click at [627, 9] on button "Toggle Dropdown" at bounding box center [625, 13] width 13 height 18
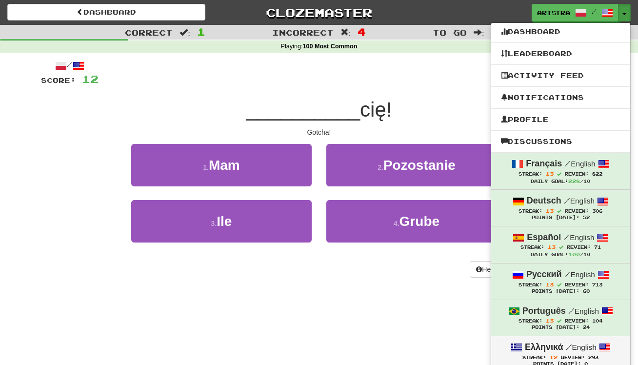
click at [561, 355] on span "Review:" at bounding box center [573, 357] width 24 height 5
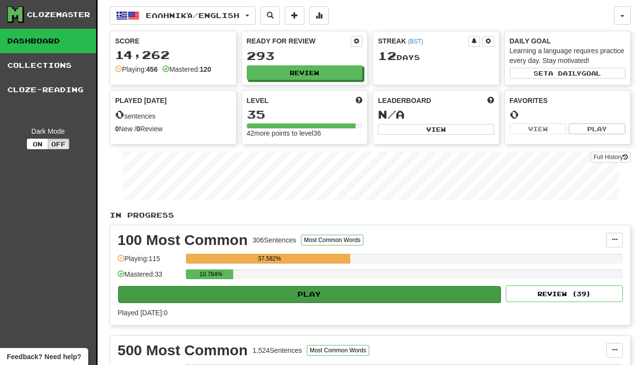
click at [350, 292] on button "Play" at bounding box center [309, 294] width 383 height 17
select select "**"
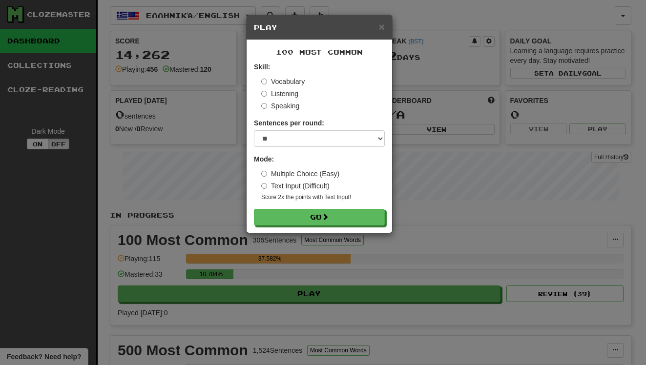
click at [334, 201] on small "Score 2x the points with Text Input !" at bounding box center [322, 197] width 123 height 8
click at [332, 212] on button "Go" at bounding box center [319, 217] width 131 height 17
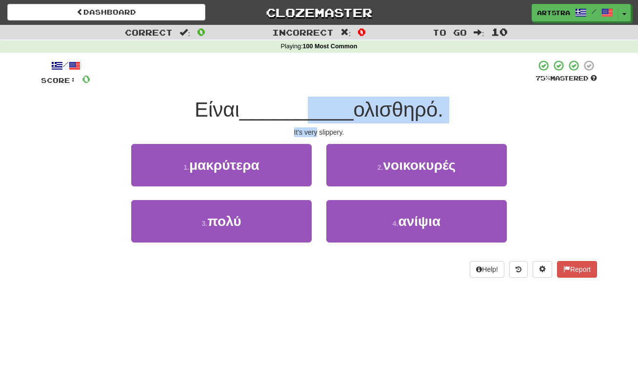
drag, startPoint x: 311, startPoint y: 127, endPoint x: 316, endPoint y: 133, distance: 8.3
click at [316, 133] on div "/ Score: 0 75 % Mastered Είναι __________ ολισθηρό. It's very slippery. 1 . μακ…" at bounding box center [319, 169] width 556 height 218
click at [316, 133] on div "It's very slippery." at bounding box center [319, 132] width 556 height 10
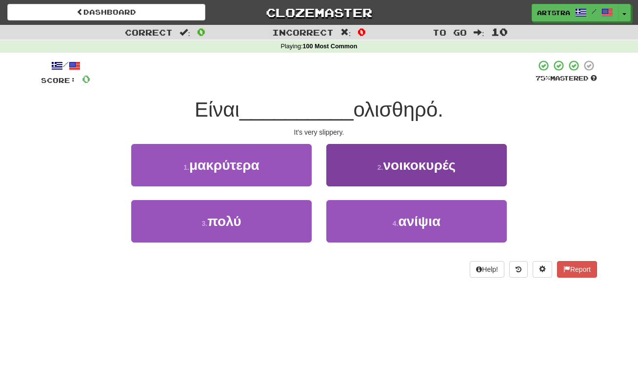
click at [397, 235] on button "4 . ανίψια" at bounding box center [417, 221] width 181 height 42
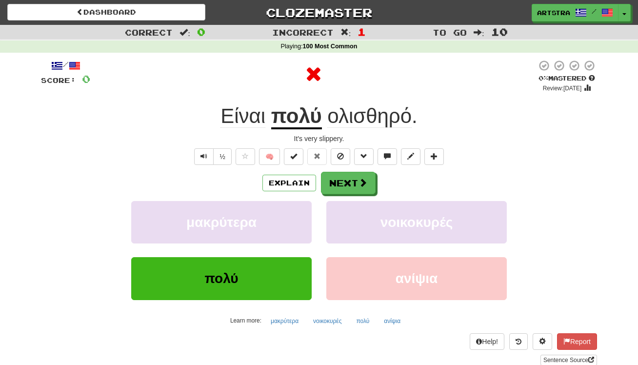
click at [307, 118] on u "πολύ" at bounding box center [296, 116] width 51 height 25
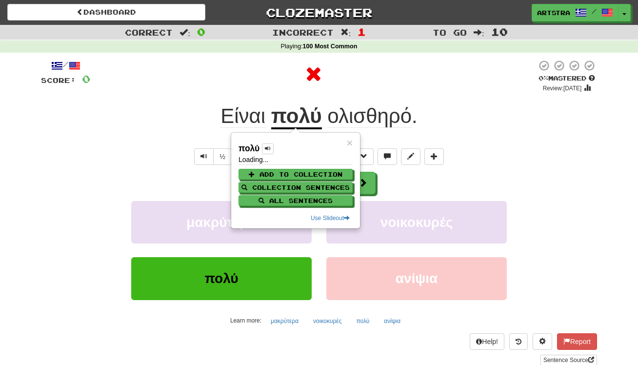
click at [421, 77] on div at bounding box center [313, 74] width 447 height 29
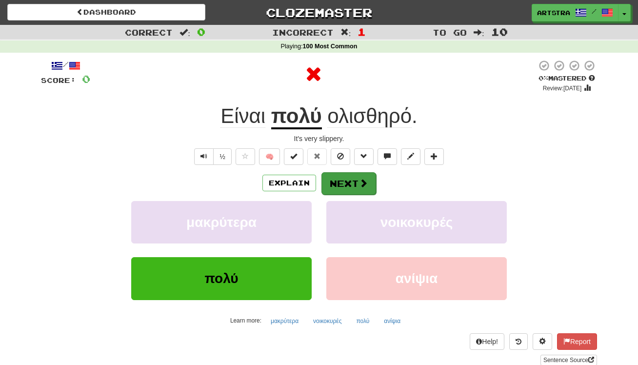
click at [356, 180] on button "Next" at bounding box center [349, 183] width 55 height 22
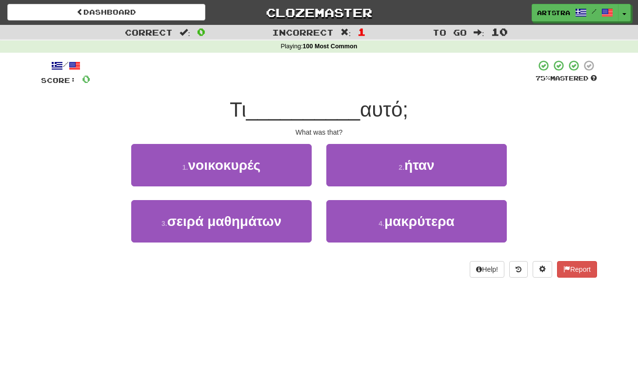
click at [321, 106] on span "__________" at bounding box center [303, 109] width 114 height 23
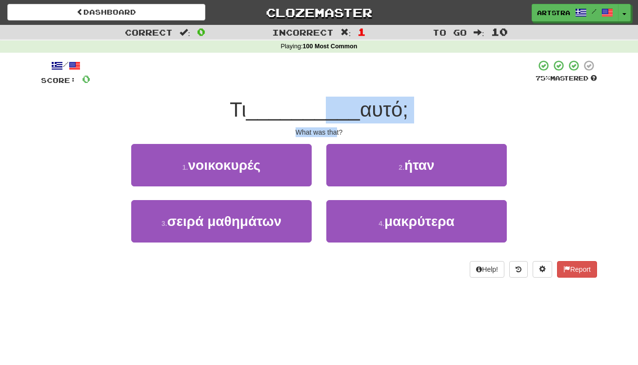
drag, startPoint x: 325, startPoint y: 118, endPoint x: 336, endPoint y: 126, distance: 13.6
click at [336, 126] on div "/ Score: 0 75 % Mastered Τι __________ αυτό; What was that? 1 . νοικοκυρές 2 . …" at bounding box center [319, 169] width 556 height 218
click at [336, 127] on div "What was that?" at bounding box center [319, 132] width 556 height 10
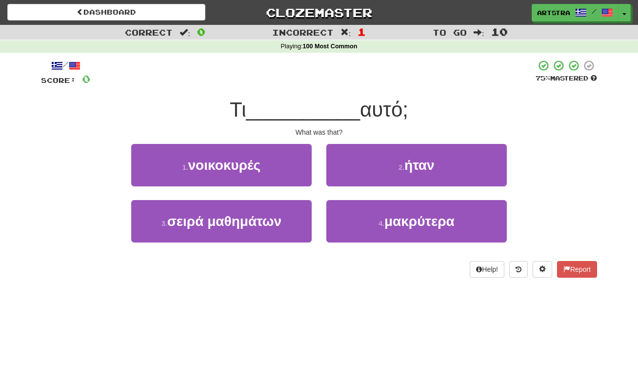
click at [417, 196] on div "2 . ήταν" at bounding box center [416, 172] width 195 height 56
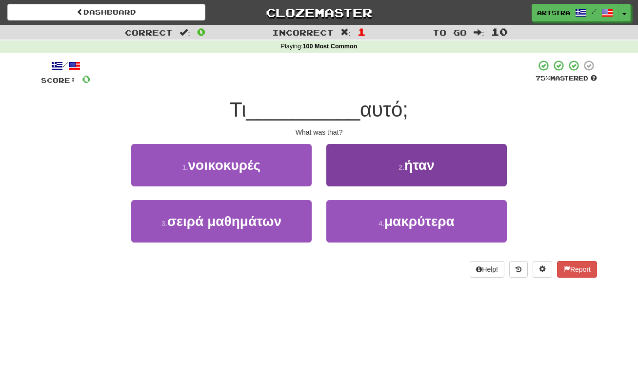
click at [411, 171] on span "ήταν" at bounding box center [420, 165] width 30 height 15
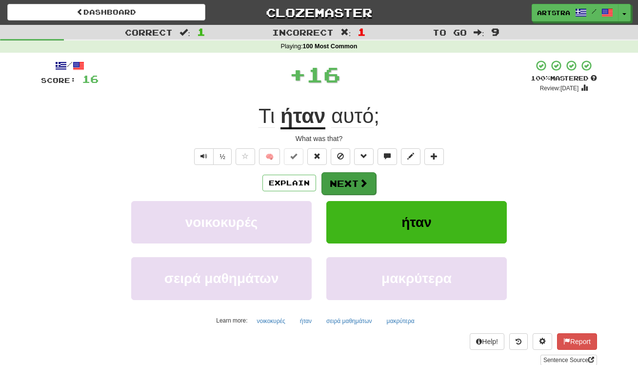
click at [368, 185] on button "Next" at bounding box center [349, 183] width 55 height 22
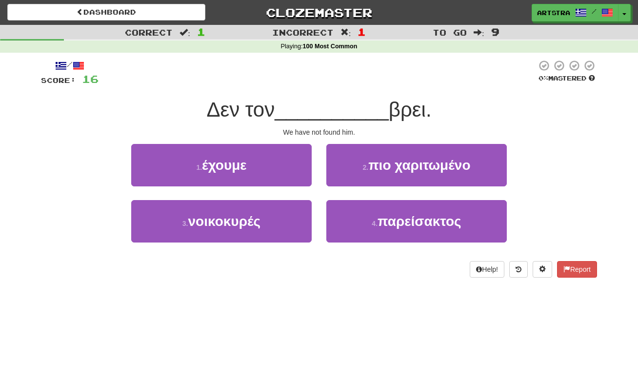
click at [339, 111] on span "__________" at bounding box center [332, 109] width 114 height 23
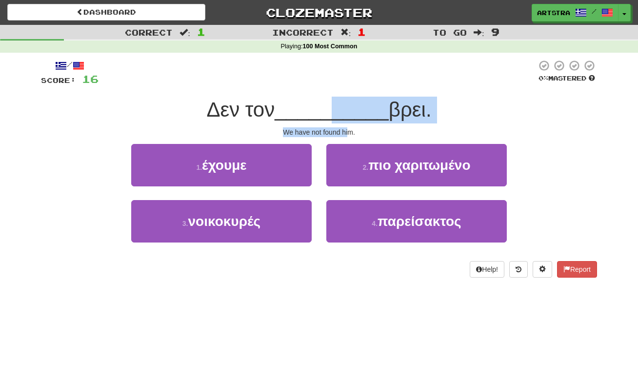
drag, startPoint x: 337, startPoint y: 118, endPoint x: 350, endPoint y: 131, distance: 18.3
click at [350, 131] on div "/ Score: 16 0 % Mastered Δεν τον __________ βρει. We have not found him. 1 . έχ…" at bounding box center [319, 169] width 556 height 218
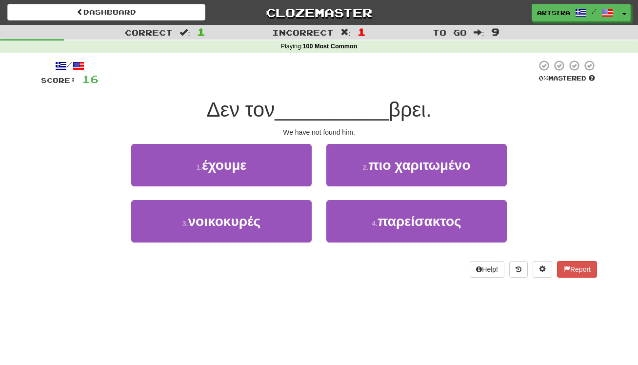
drag, startPoint x: 350, startPoint y: 131, endPoint x: 342, endPoint y: 131, distance: 7.8
click at [349, 131] on div "We have not found him." at bounding box center [319, 132] width 556 height 10
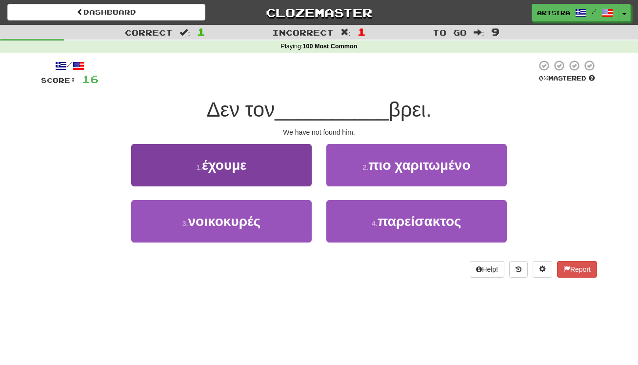
click at [303, 168] on button "1 . έχουμε" at bounding box center [221, 165] width 181 height 42
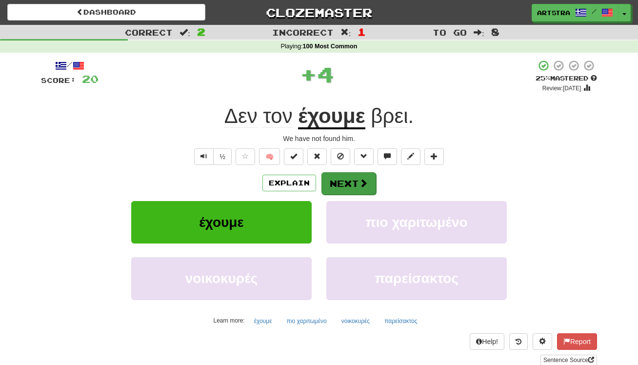
click at [349, 185] on button "Next" at bounding box center [349, 183] width 55 height 22
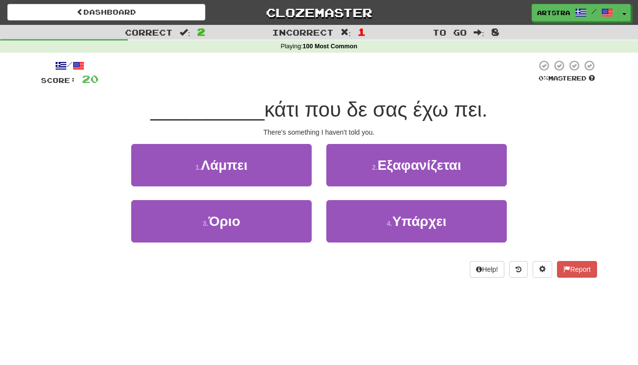
click at [332, 118] on span "κάτι που δε σας έχω πει." at bounding box center [376, 109] width 223 height 23
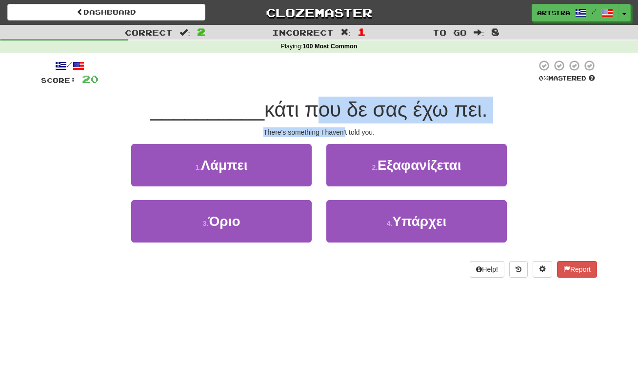
drag, startPoint x: 332, startPoint y: 118, endPoint x: 342, endPoint y: 133, distance: 18.0
click at [342, 133] on div "/ Score: 20 0 % Mastered __________ κάτι που δε σας έχω πει. There's something …" at bounding box center [319, 169] width 556 height 218
click at [342, 133] on div "There's something I haven't told you." at bounding box center [319, 132] width 556 height 10
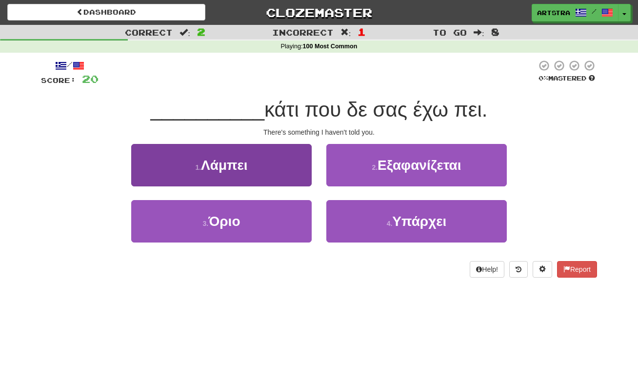
click at [287, 165] on button "1 . [GEOGRAPHIC_DATA]" at bounding box center [221, 165] width 181 height 42
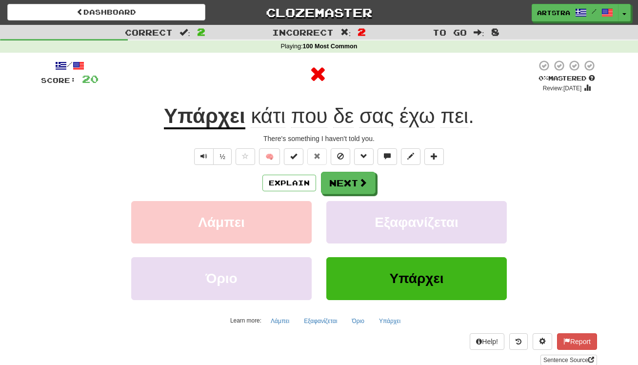
click at [368, 115] on span "σας" at bounding box center [377, 115] width 34 height 23
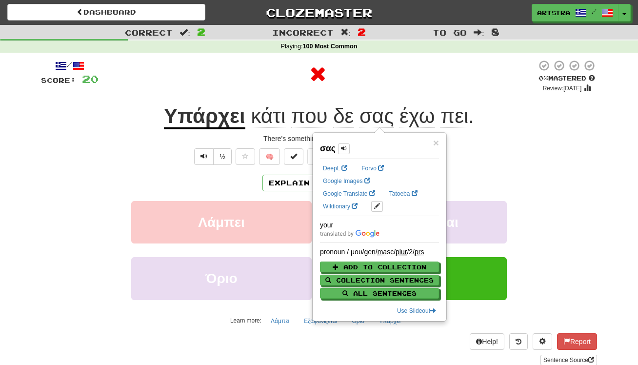
click at [470, 117] on span "κάτι που δε σας έχω πει ." at bounding box center [359, 115] width 229 height 23
click at [443, 123] on span "πει" at bounding box center [455, 115] width 28 height 23
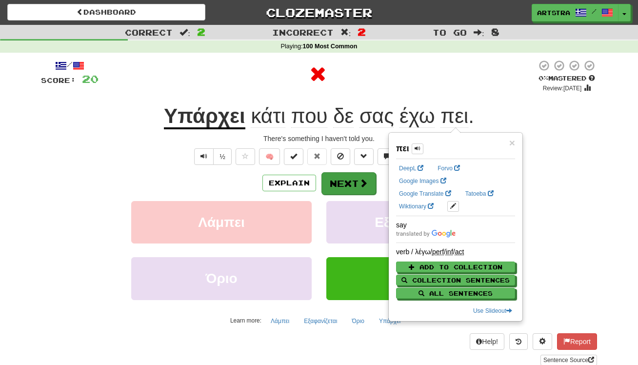
click at [359, 179] on span at bounding box center [363, 183] width 9 height 9
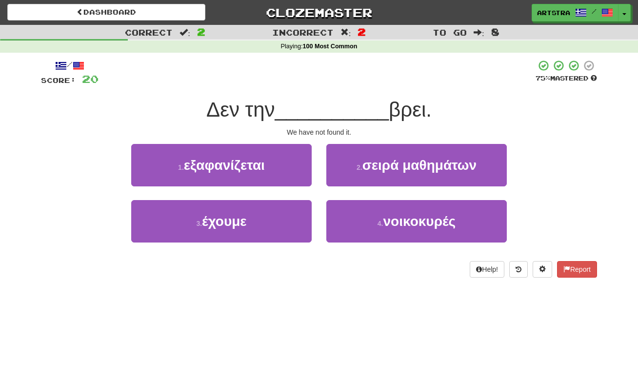
click at [325, 114] on span "__________" at bounding box center [332, 109] width 114 height 23
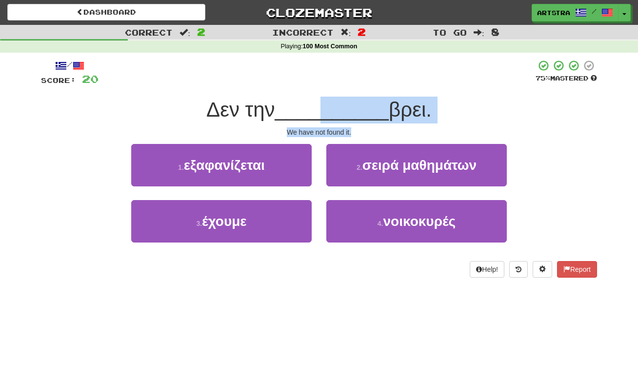
drag, startPoint x: 327, startPoint y: 125, endPoint x: 340, endPoint y: 135, distance: 16.0
click at [340, 135] on div "/ Score: 20 75 % Mastered Δεν την __________ βρει. We have not found it. 1 . εξ…" at bounding box center [319, 169] width 556 height 218
click at [340, 135] on div "We have not found it." at bounding box center [319, 132] width 556 height 10
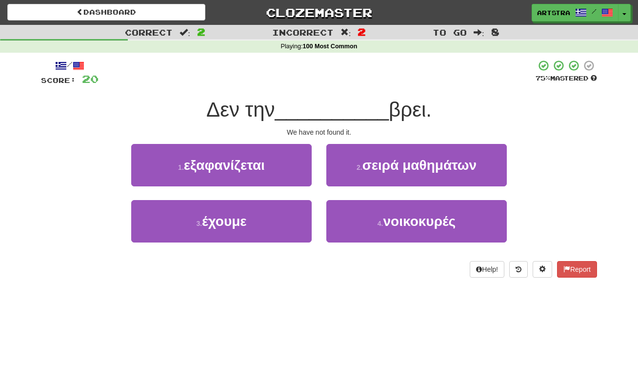
drag, startPoint x: 270, startPoint y: 229, endPoint x: 325, endPoint y: 197, distance: 63.4
click at [270, 229] on button "3 . έχουμε" at bounding box center [221, 221] width 181 height 42
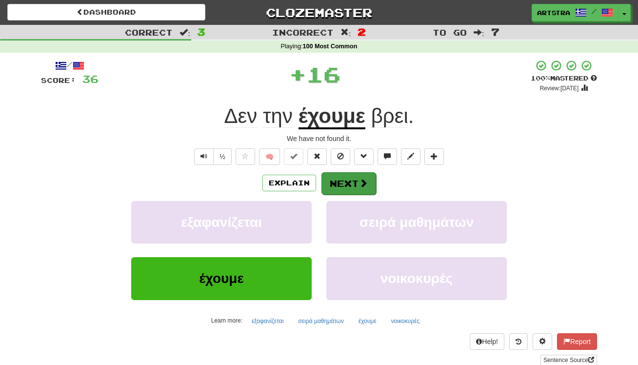
click at [355, 181] on button "Next" at bounding box center [349, 183] width 55 height 22
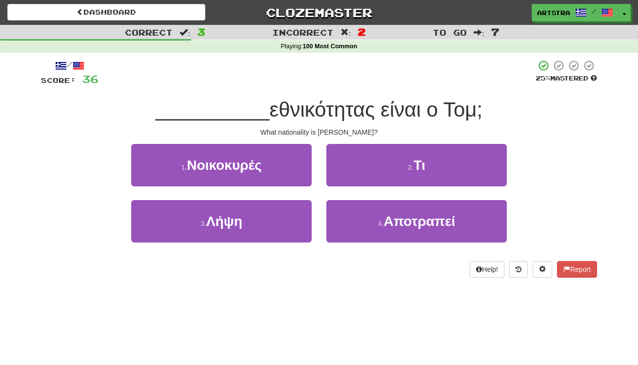
click at [322, 111] on span "εθνικότητας είναι ο Τομ;" at bounding box center [375, 109] width 213 height 23
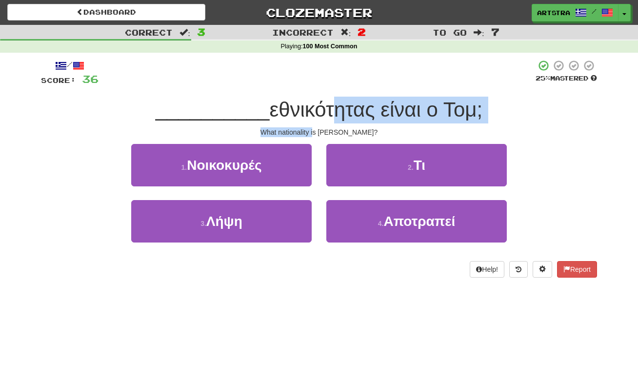
drag, startPoint x: 325, startPoint y: 129, endPoint x: 334, endPoint y: 132, distance: 9.3
click at [334, 132] on div "/ Score: 36 25 % Mastered __________ εθνικότητας είναι ο Τομ; What nationality …" at bounding box center [319, 169] width 556 height 218
click at [371, 164] on button "2 . Τι" at bounding box center [417, 165] width 181 height 42
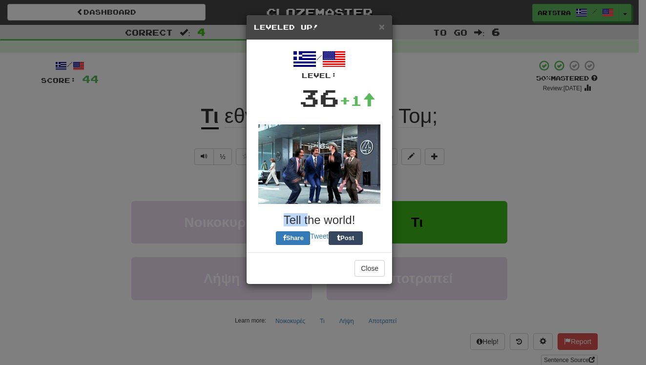
click at [307, 112] on body "Dashboard Clozemaster Artstra / Toggle Dropdown Dashboard Leaderboard Activity …" at bounding box center [323, 363] width 646 height 726
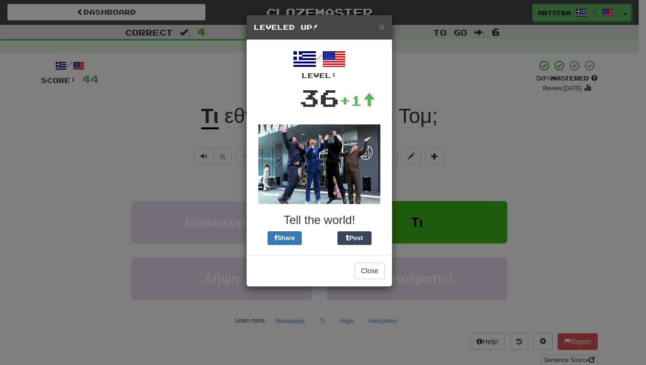
click at [485, 66] on div "× Leveled Up! / Level: 36 +1 Tell the world! Share Post Close" at bounding box center [323, 182] width 646 height 365
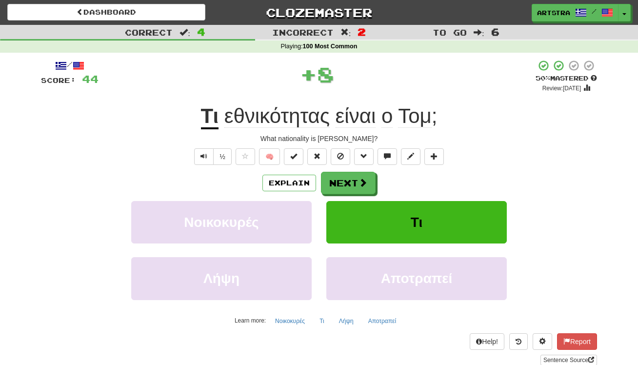
click at [455, 96] on div "/ Score: 44 + 8 50 % Mastered Review: [DATE] Τι εθνικότητας είναι ο Τομ ; What …" at bounding box center [319, 213] width 556 height 306
click at [346, 182] on button "Next" at bounding box center [349, 183] width 55 height 22
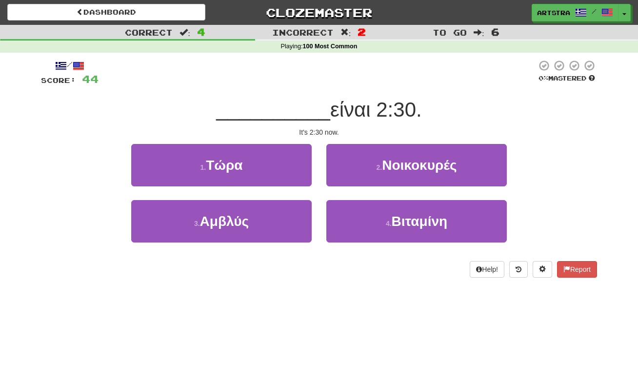
click at [335, 102] on span "είναι 2:30." at bounding box center [376, 109] width 92 height 23
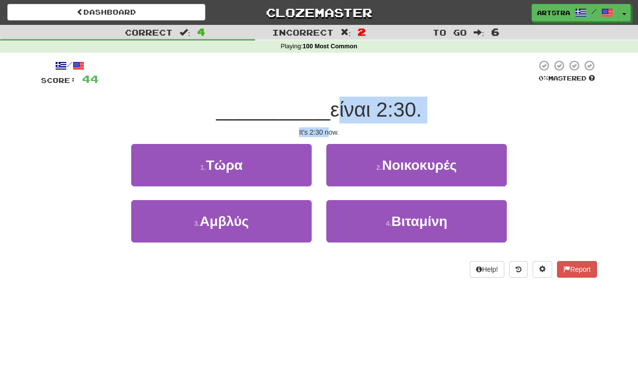
drag, startPoint x: 325, startPoint y: 120, endPoint x: 331, endPoint y: 130, distance: 12.1
click at [331, 130] on div "/ Score: 44 0 % Mastered __________ είναι 2:30. It's 2:30 now. 1 . Τώρα 2 . Νοι…" at bounding box center [319, 169] width 556 height 218
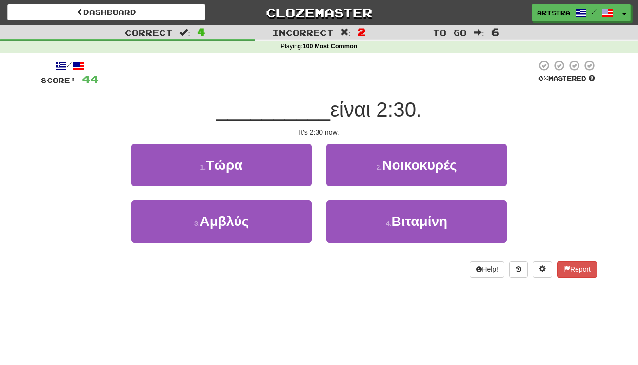
click at [330, 130] on div "It's 2:30 now." at bounding box center [319, 132] width 556 height 10
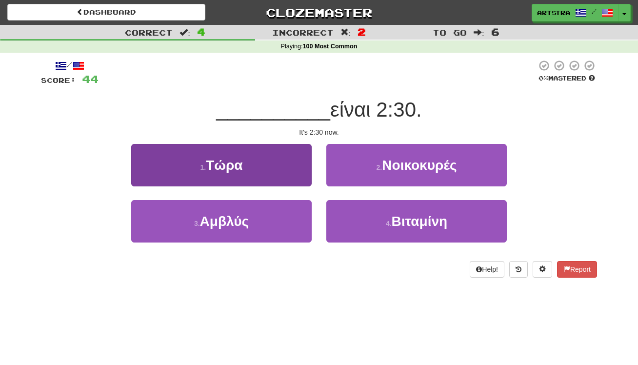
click at [284, 160] on button "1 . Τώρα" at bounding box center [221, 165] width 181 height 42
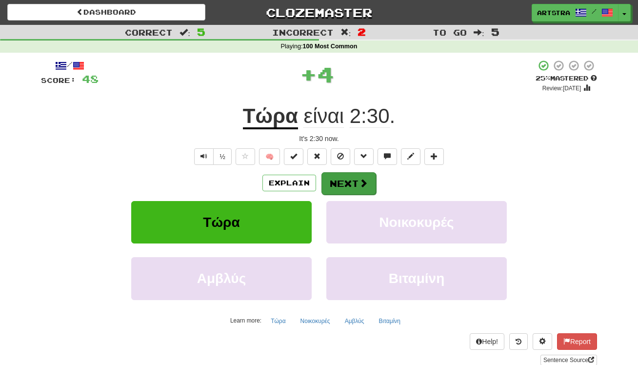
click at [356, 188] on button "Next" at bounding box center [349, 183] width 55 height 22
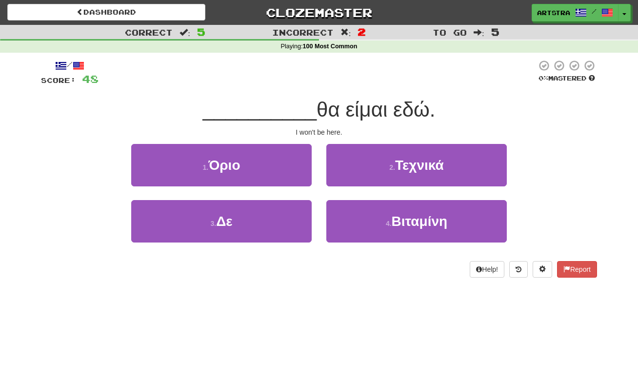
click at [329, 121] on div "__________ θα είμαι εδώ." at bounding box center [319, 110] width 556 height 27
drag, startPoint x: 329, startPoint y: 125, endPoint x: 335, endPoint y: 133, distance: 10.1
click at [335, 133] on div "/ Score: 48 0 % Mastered __________ θα είμαι εδώ. I won't be here. 1 . Όριο 2 .…" at bounding box center [319, 169] width 556 height 218
click at [334, 131] on div "I won't be here." at bounding box center [319, 132] width 556 height 10
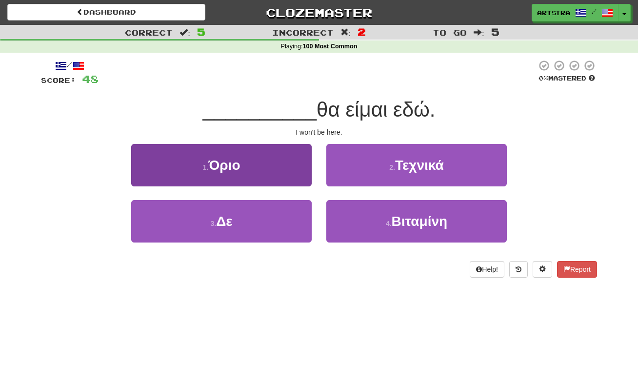
click at [267, 240] on button "3 . Δε" at bounding box center [221, 221] width 181 height 42
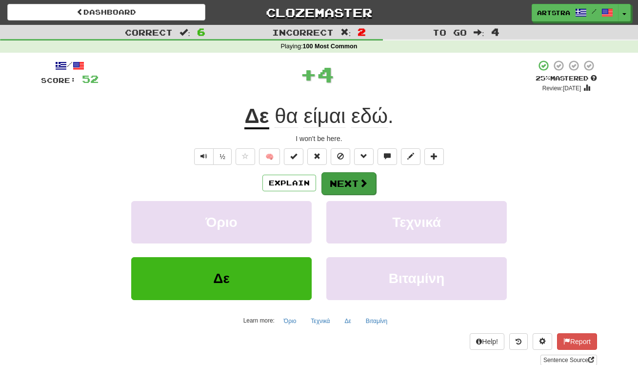
click at [355, 184] on button "Next" at bounding box center [349, 183] width 55 height 22
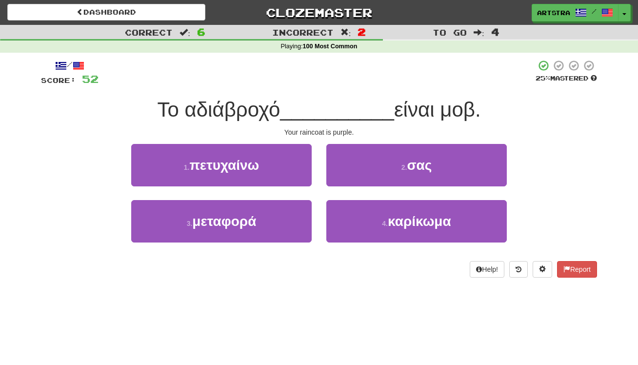
click at [317, 94] on div "/ Score: 52 25 % Mastered Το αδιάβροχό __________ είναι μοβ. Your raincoat is p…" at bounding box center [319, 169] width 556 height 218
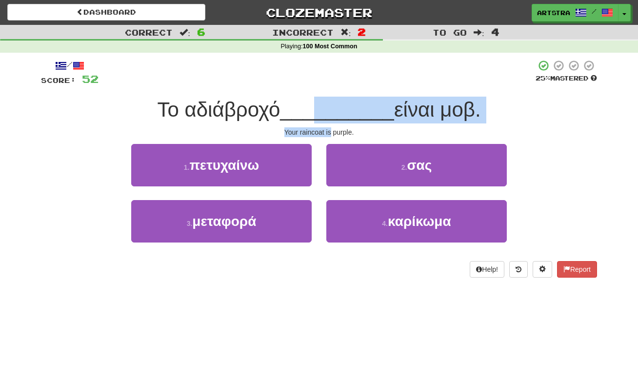
drag, startPoint x: 317, startPoint y: 120, endPoint x: 332, endPoint y: 131, distance: 18.2
click at [332, 131] on div "/ Score: 52 25 % Mastered Το αδιάβροχό __________ είναι μοβ. Your raincoat is p…" at bounding box center [319, 169] width 556 height 218
click at [332, 131] on div "Your raincoat is purple." at bounding box center [319, 132] width 556 height 10
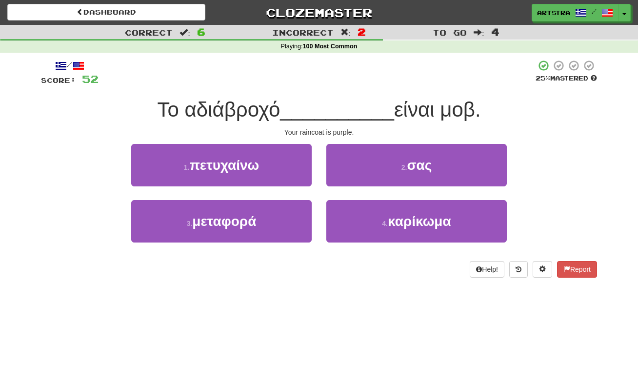
click at [384, 164] on button "2 . σας" at bounding box center [417, 165] width 181 height 42
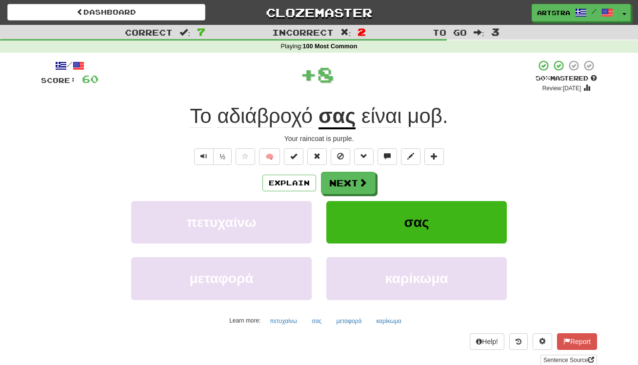
click at [335, 124] on u "σας" at bounding box center [337, 116] width 37 height 25
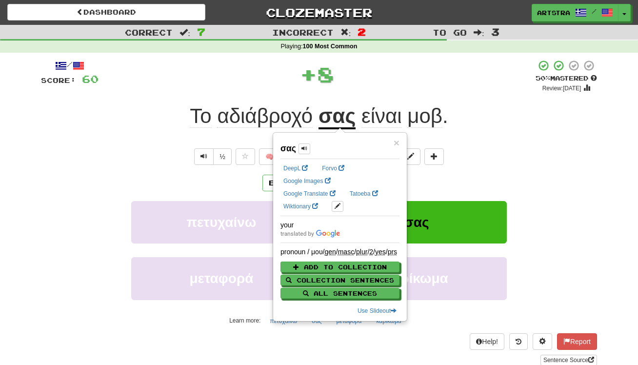
click at [439, 112] on span "μοβ" at bounding box center [425, 115] width 35 height 23
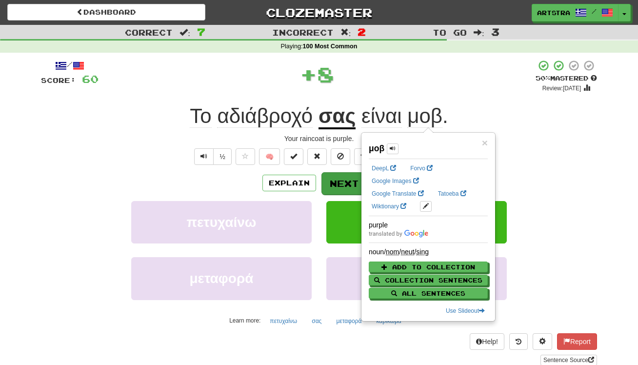
click at [347, 180] on button "Next" at bounding box center [349, 183] width 55 height 22
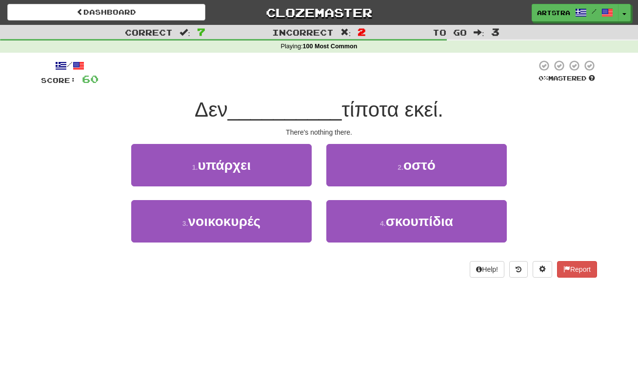
click at [322, 104] on span "__________" at bounding box center [285, 109] width 114 height 23
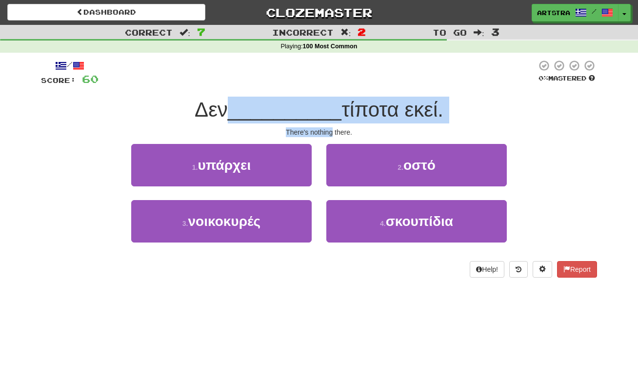
click at [331, 129] on div "/ Score: 60 0 % Mastered Δεν __________ τίποτα εκεί. There's nothing there. 1 .…" at bounding box center [319, 169] width 556 height 218
click at [331, 129] on div "There's nothing there." at bounding box center [319, 132] width 556 height 10
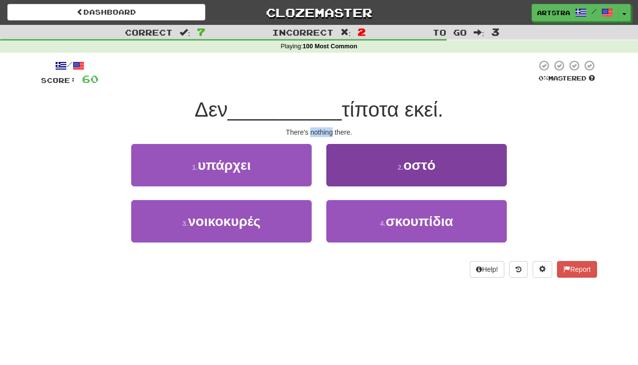
click at [392, 182] on button "2 . οστό" at bounding box center [417, 165] width 181 height 42
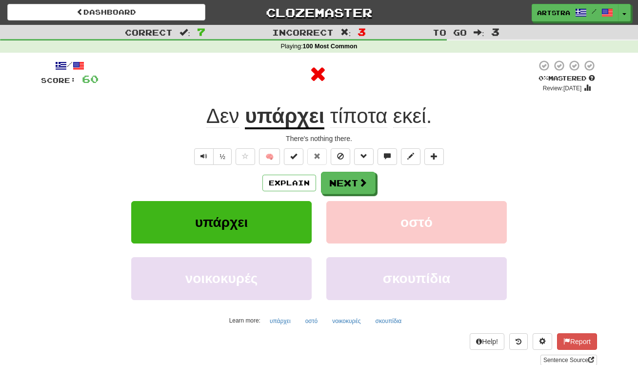
click at [292, 127] on u "υπάρχει" at bounding box center [285, 116] width 80 height 25
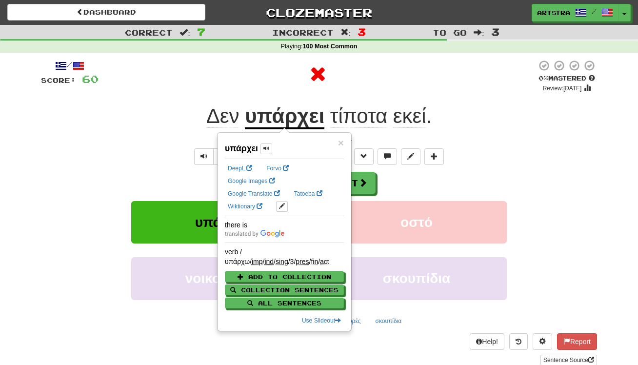
click at [397, 118] on span "εκεί" at bounding box center [409, 115] width 33 height 23
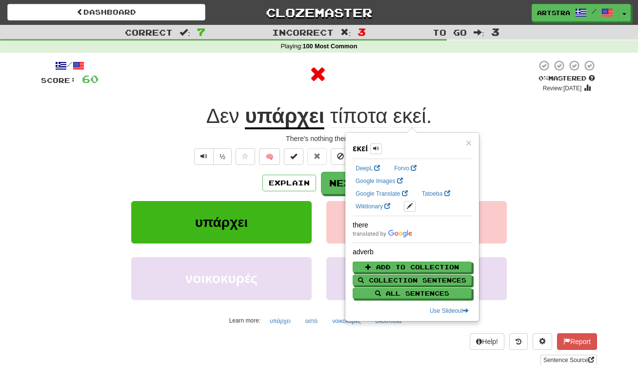
click at [362, 119] on span "τίποτα" at bounding box center [358, 115] width 57 height 23
